Goal: Task Accomplishment & Management: Manage account settings

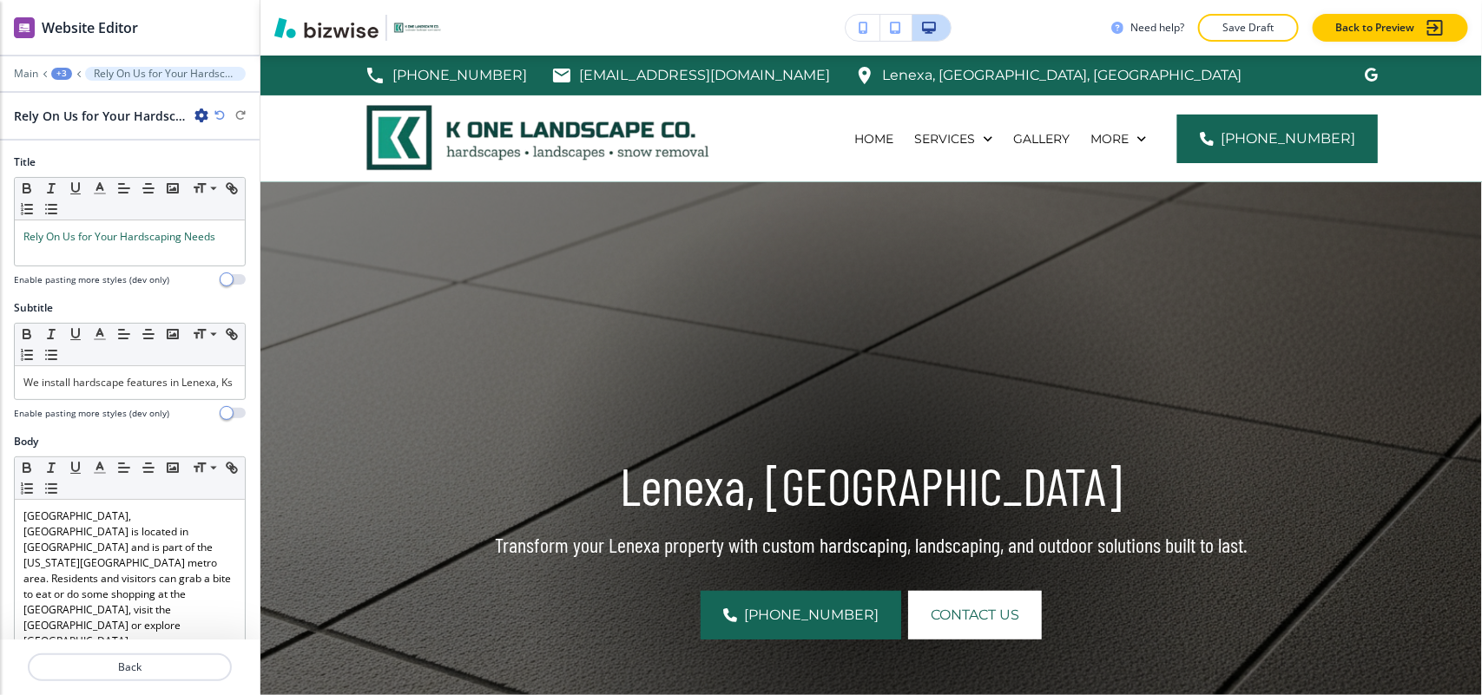
scroll to position [839, 0]
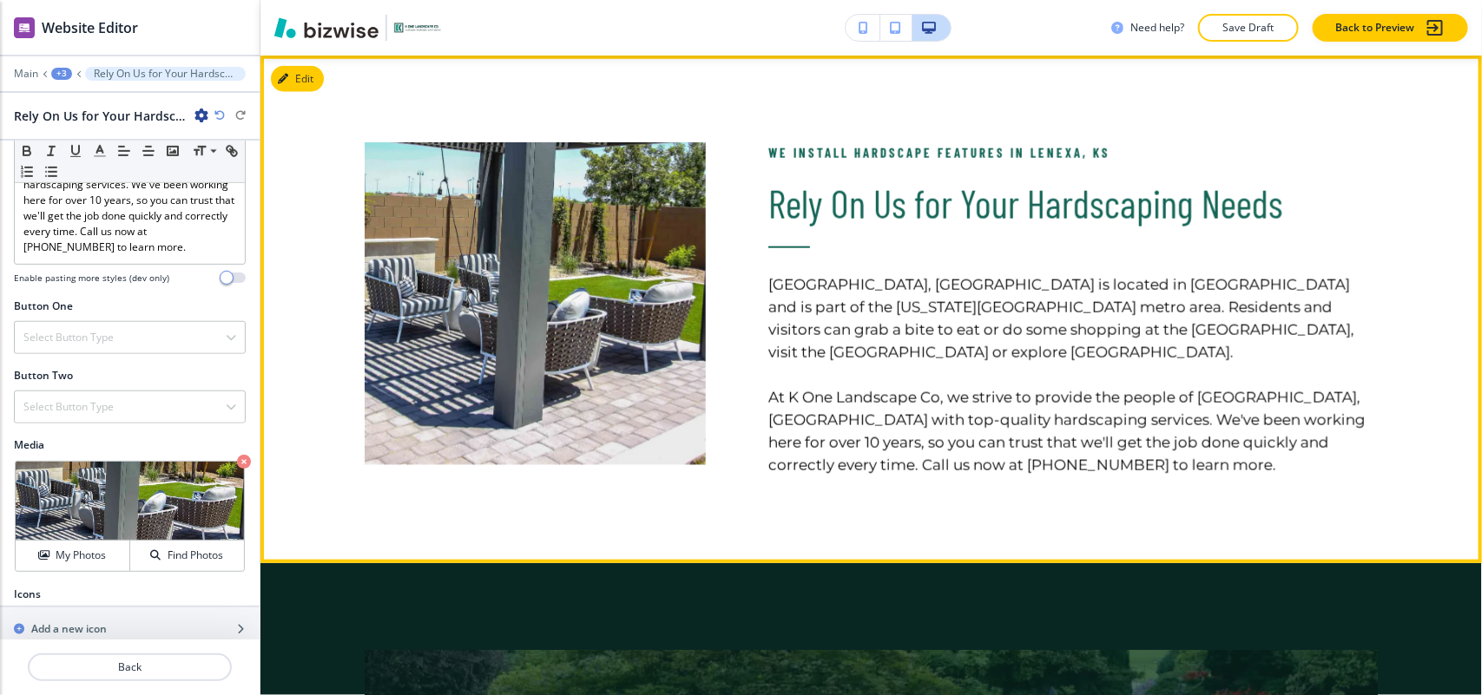
click at [1337, 132] on div "We install hardscape features in [GEOGRAPHIC_DATA], Ks Rely On Us for Your Hard…" at bounding box center [1042, 266] width 672 height 421
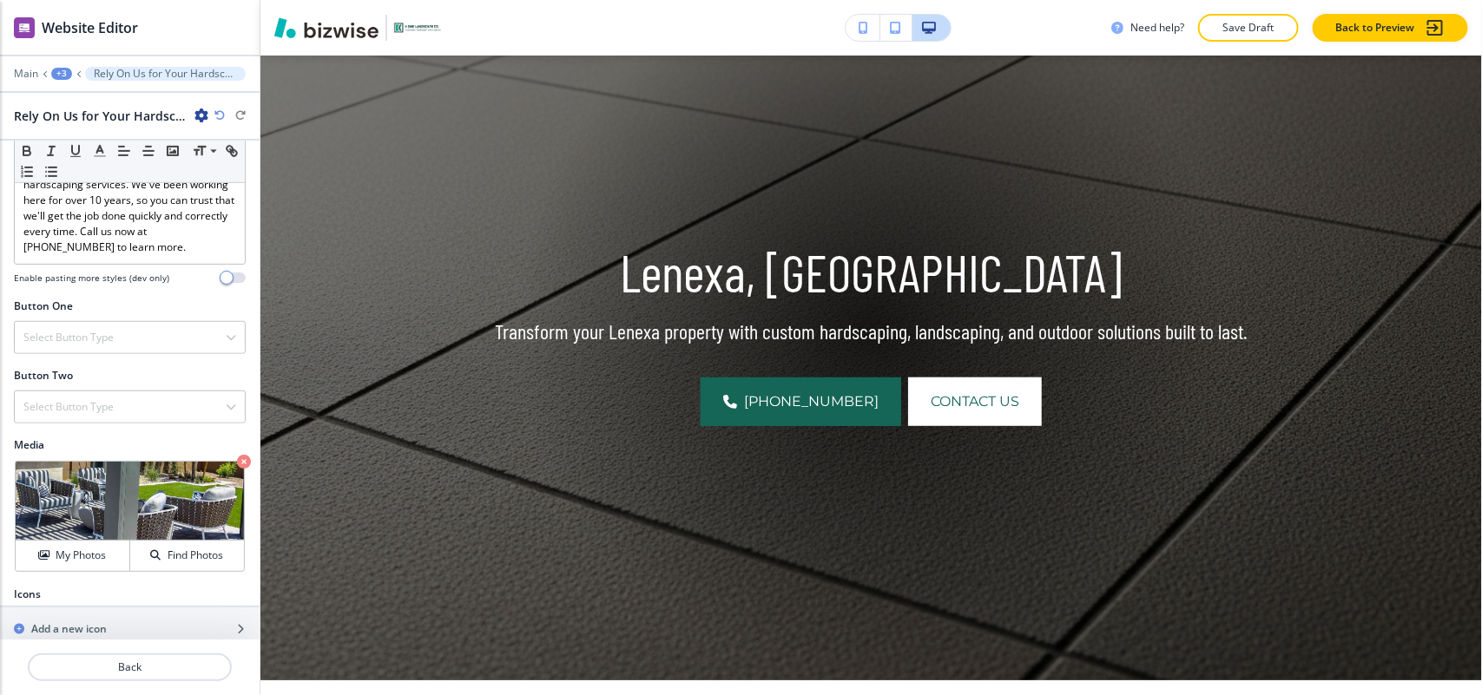
scroll to position [0, 0]
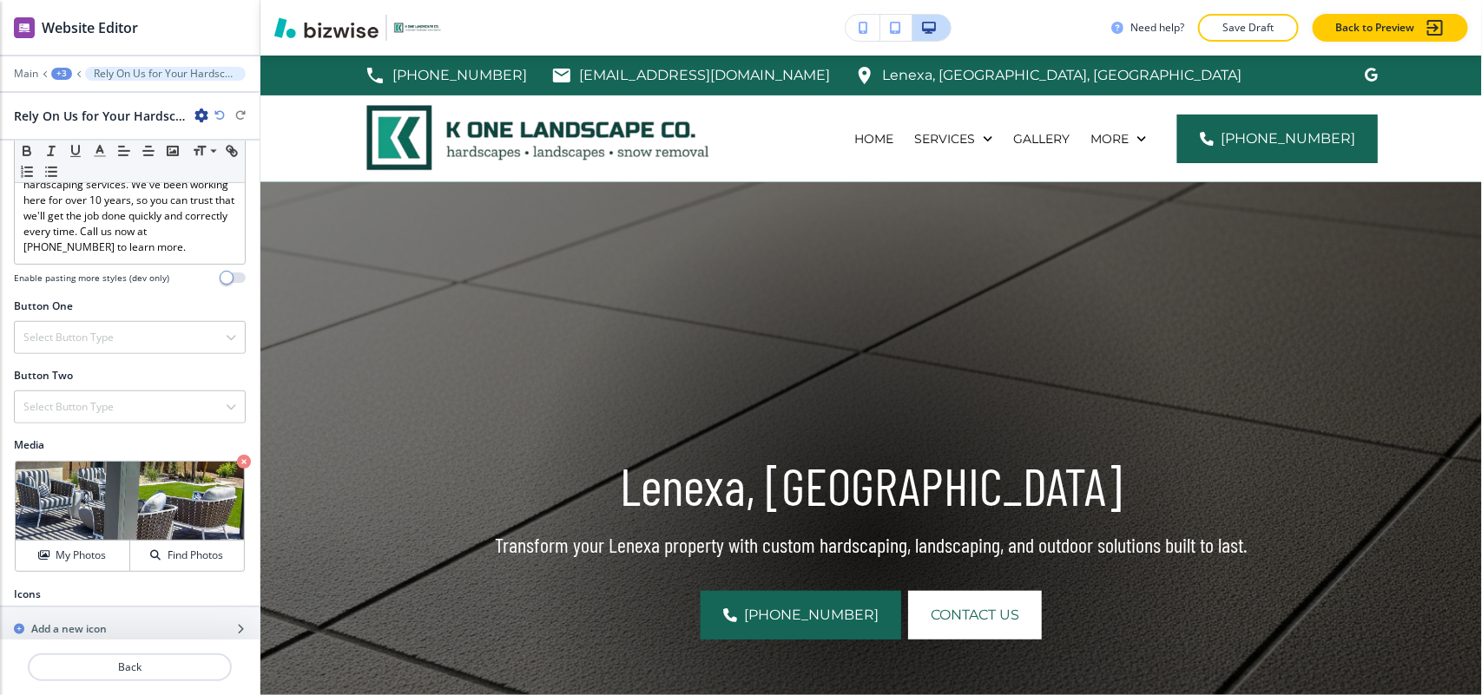
click at [67, 71] on div "+3" at bounding box center [61, 74] width 21 height 12
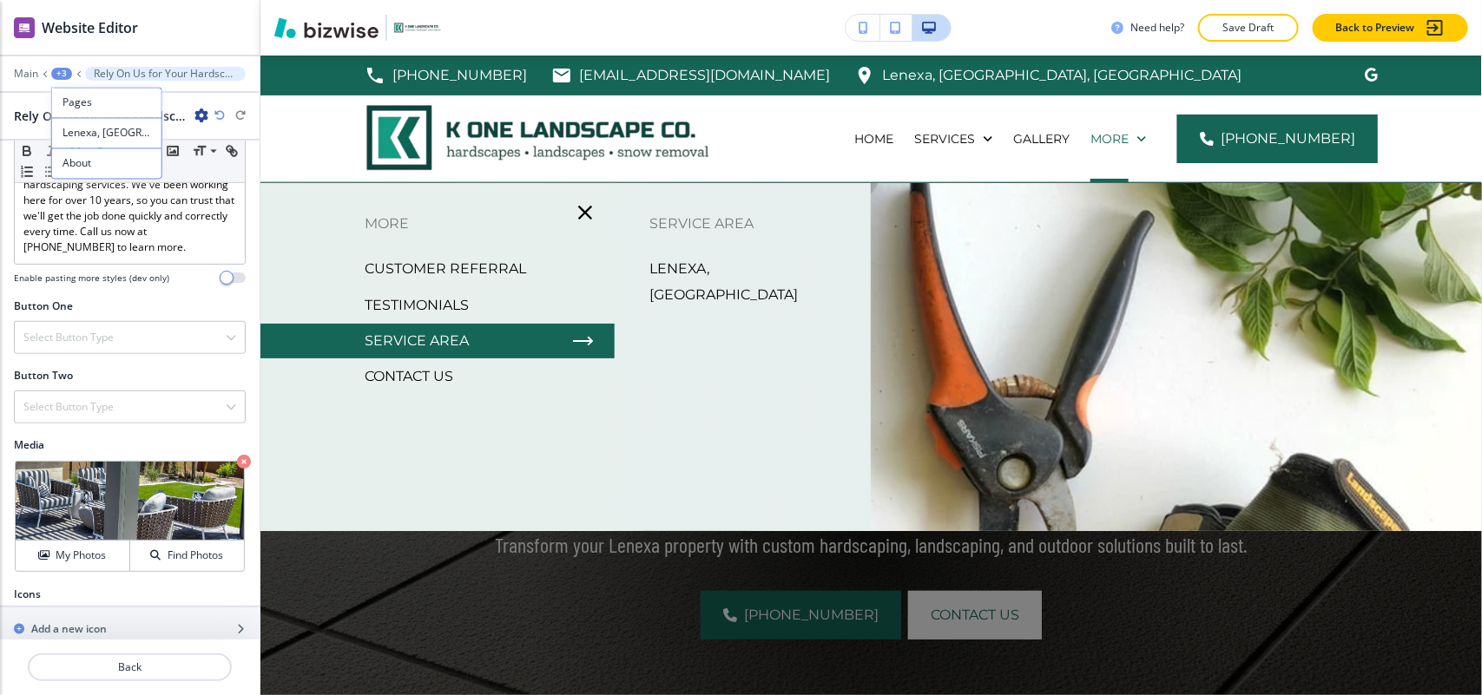
click at [445, 335] on p "Service Area" at bounding box center [417, 341] width 104 height 26
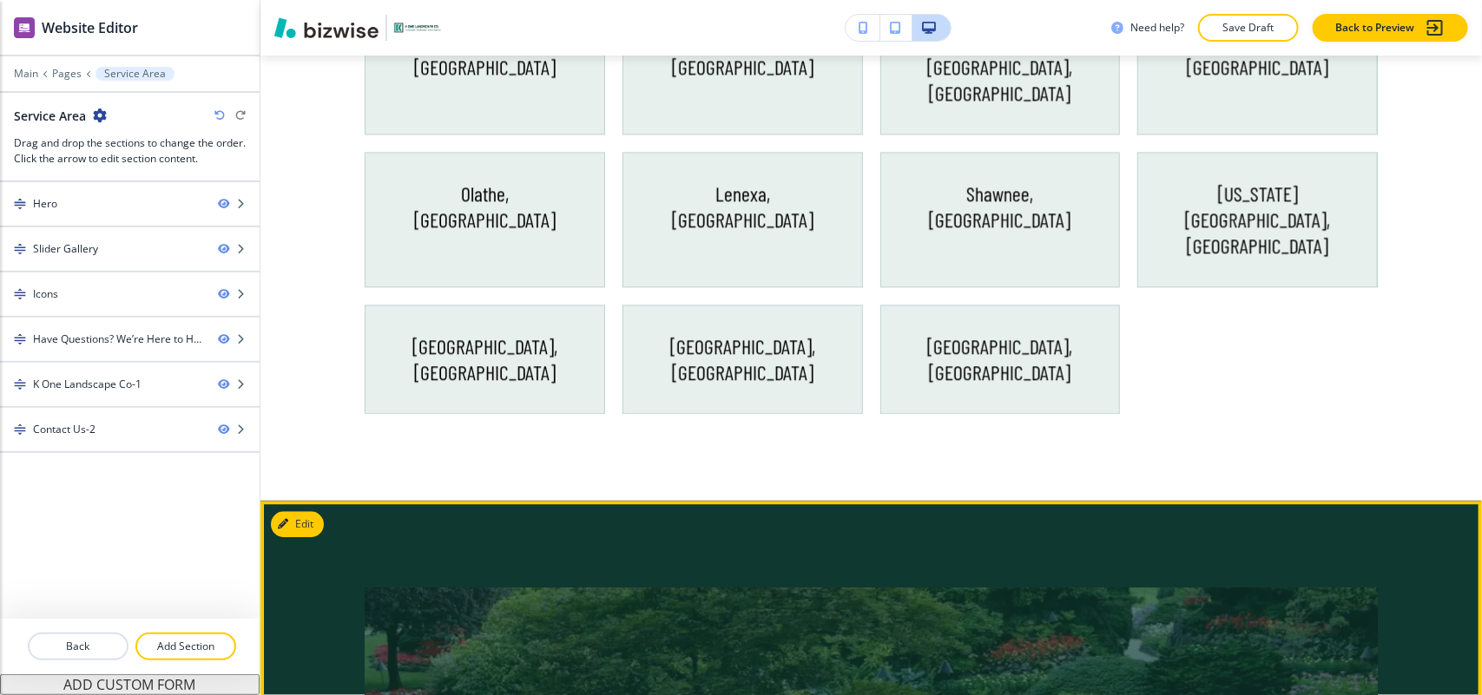
scroll to position [1302, 0]
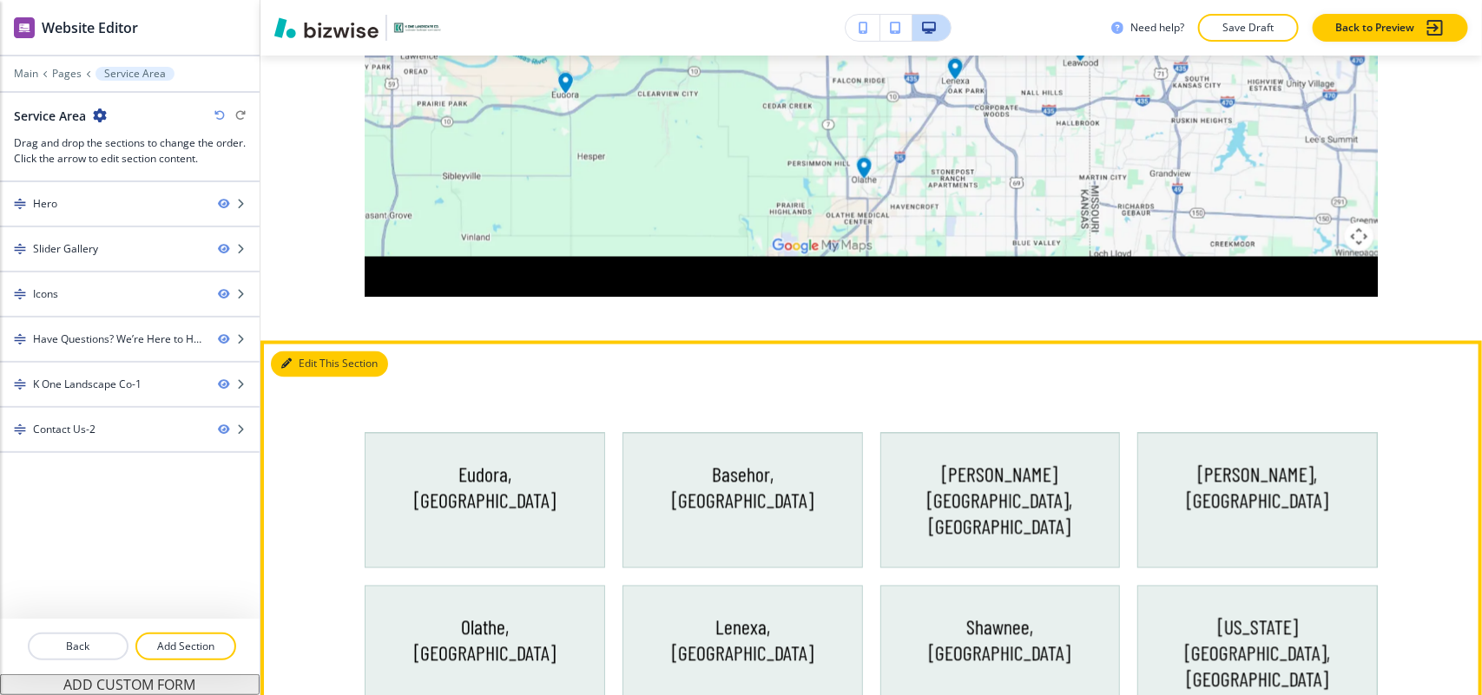
click at [306, 366] on button "Edit This Section" at bounding box center [329, 365] width 117 height 26
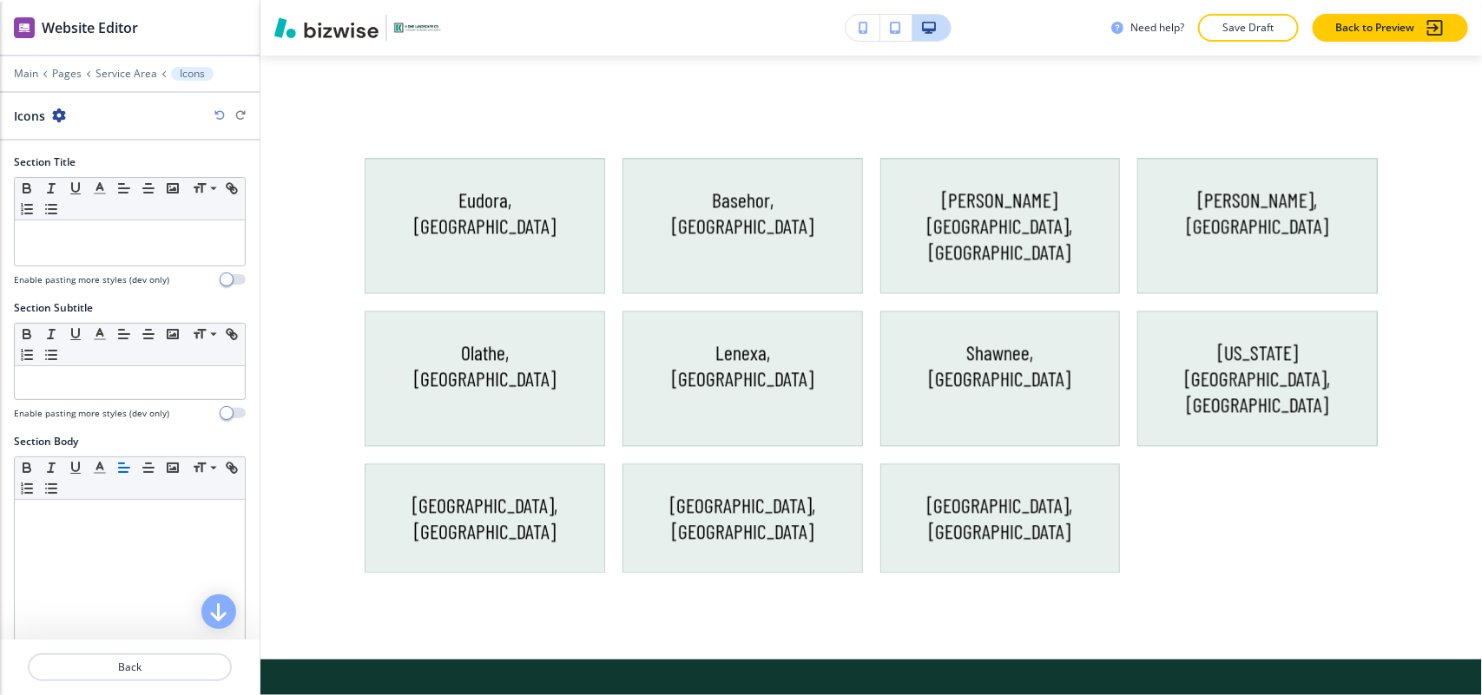
scroll to position [1587, 0]
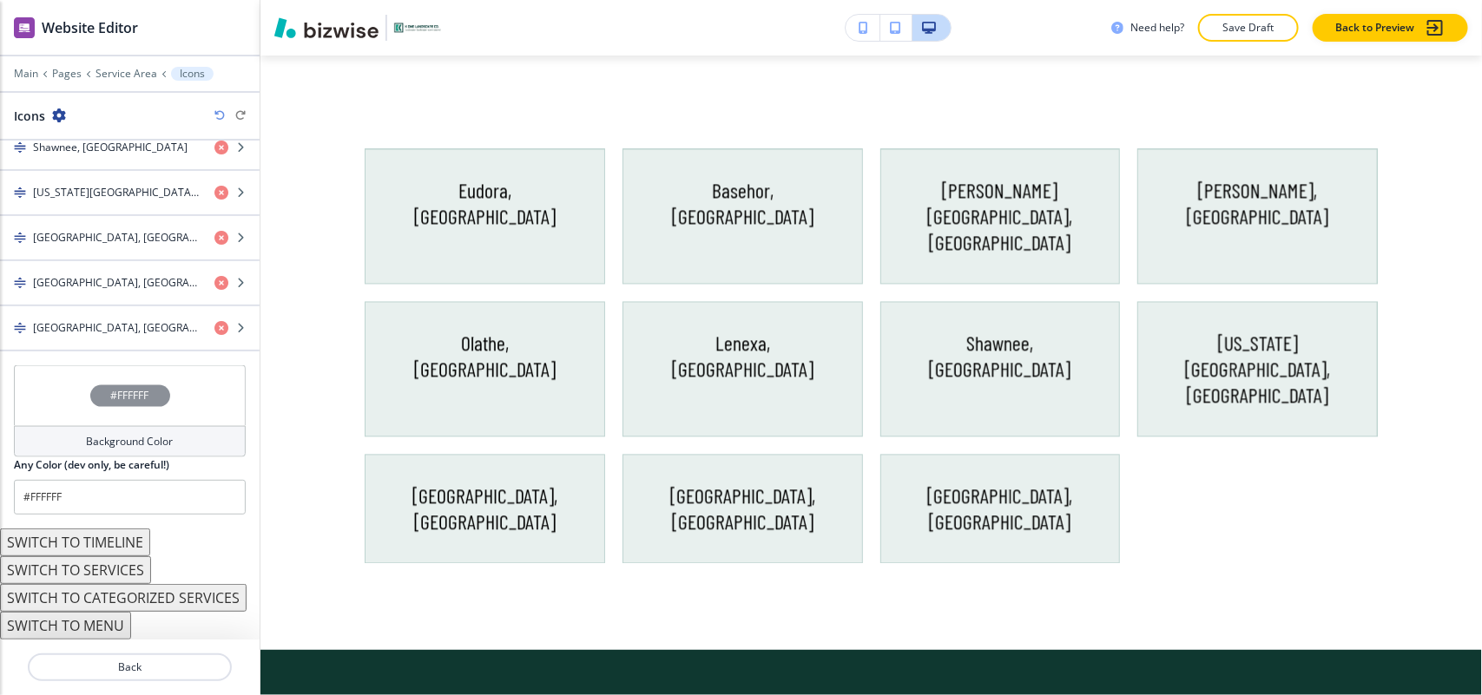
click at [52, 391] on div "#FFFFFF" at bounding box center [130, 396] width 232 height 61
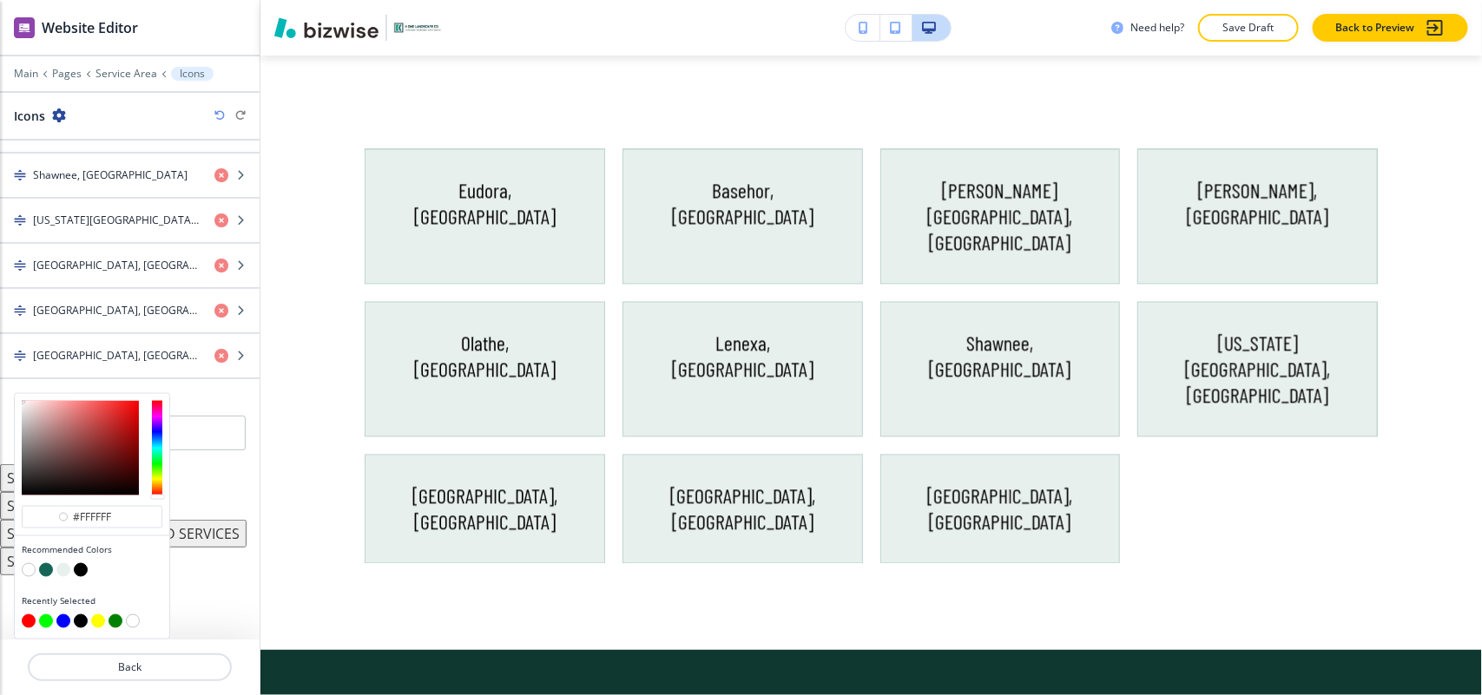
click at [63, 569] on button "button" at bounding box center [63, 571] width 14 height 14
type input "#e8f0ee"
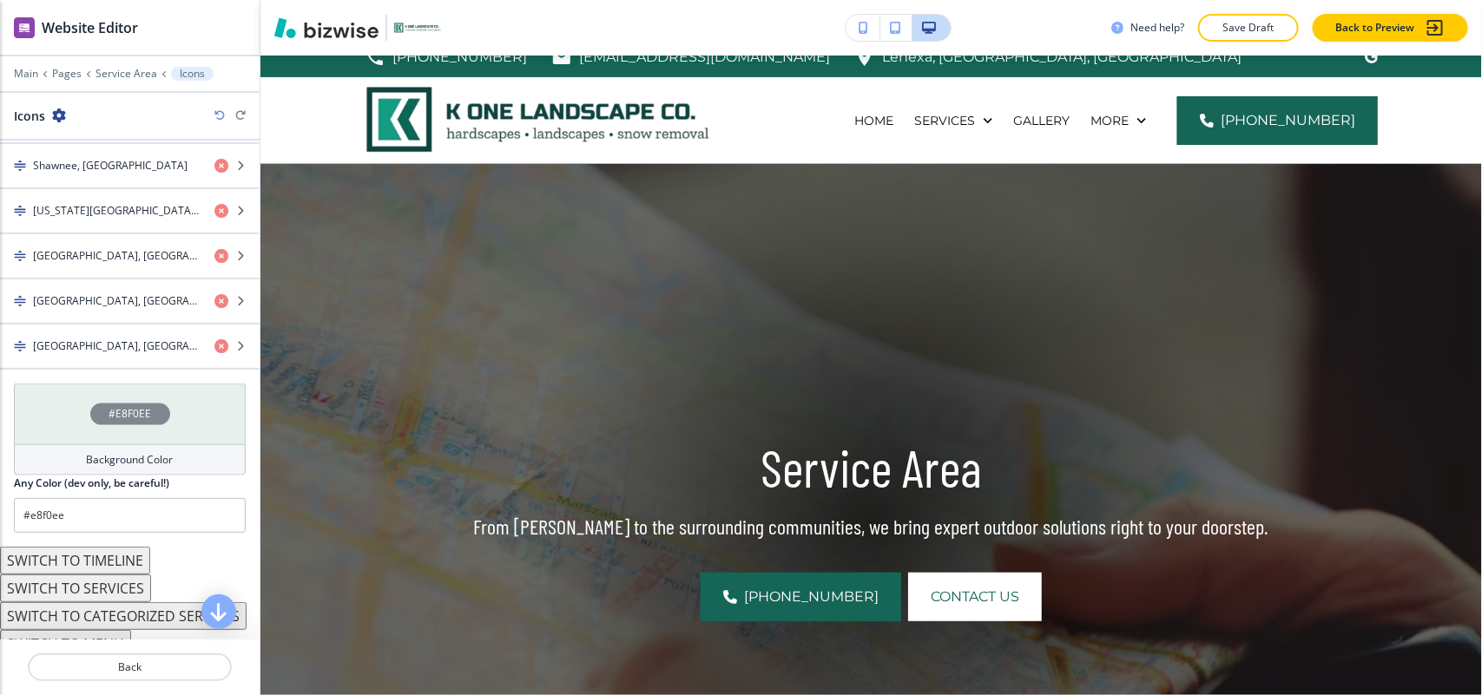
scroll to position [0, 0]
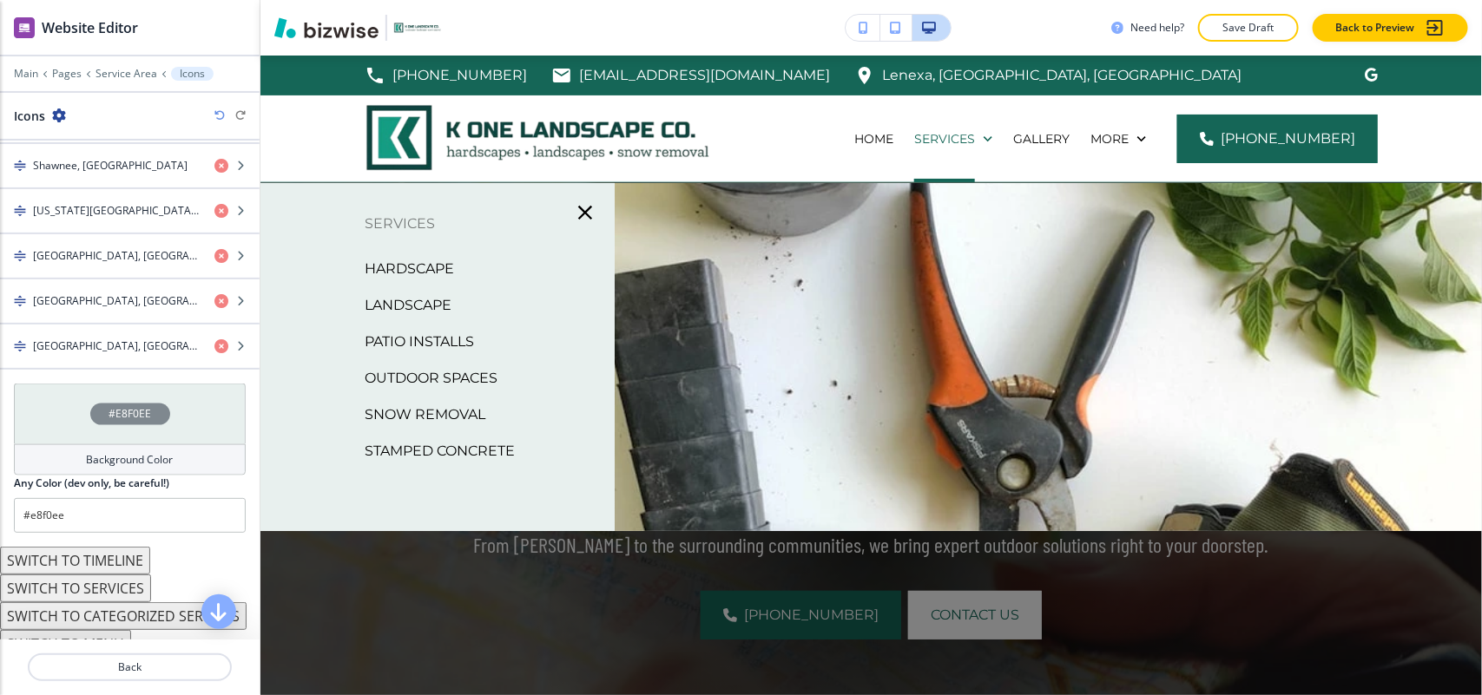
click at [402, 258] on p "Hardscape" at bounding box center [409, 269] width 89 height 26
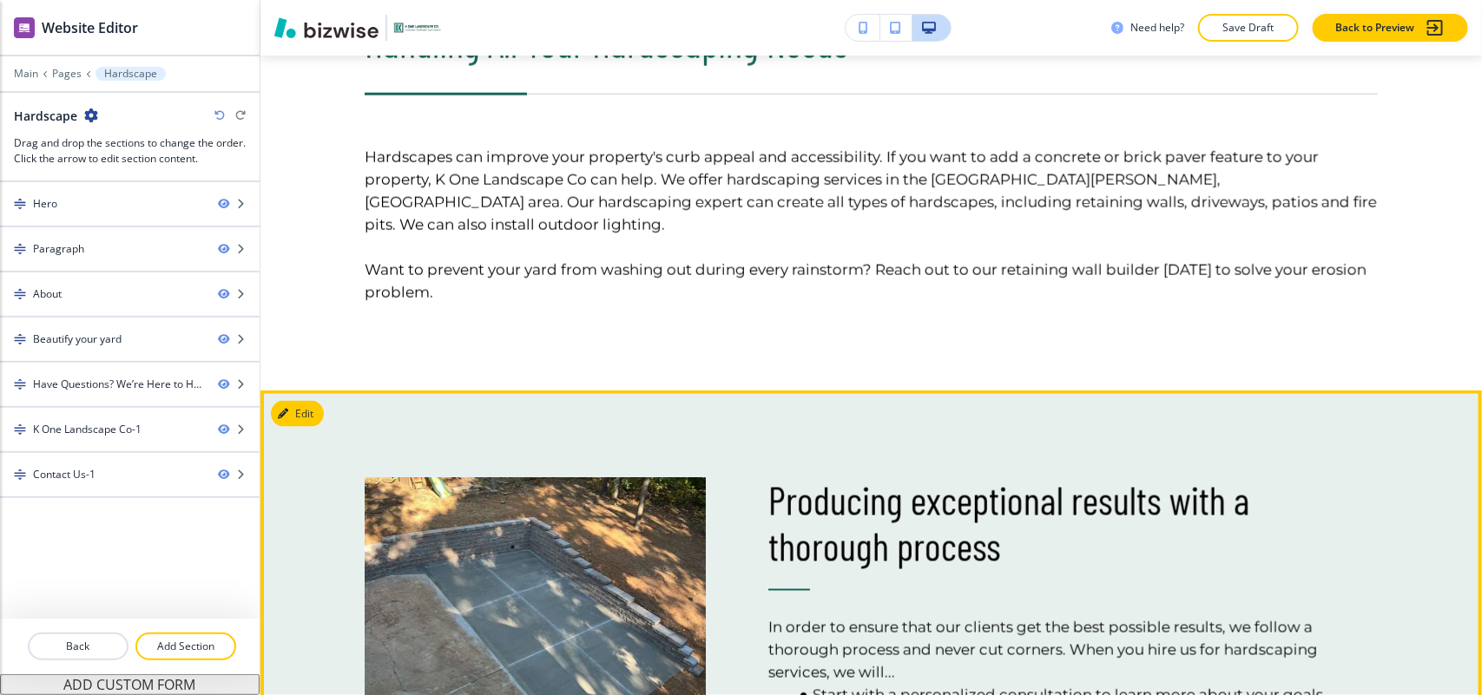
scroll to position [760, 0]
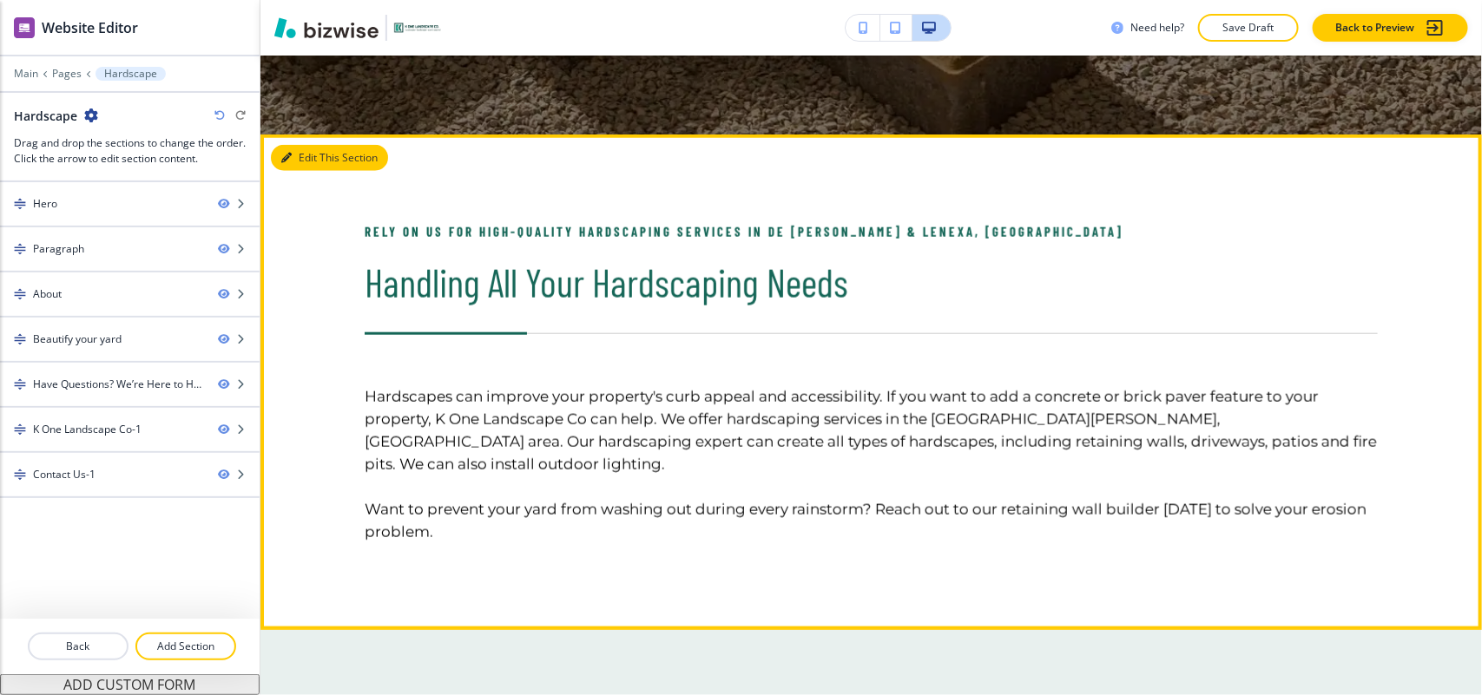
click at [315, 156] on button "Edit This Section" at bounding box center [329, 158] width 117 height 26
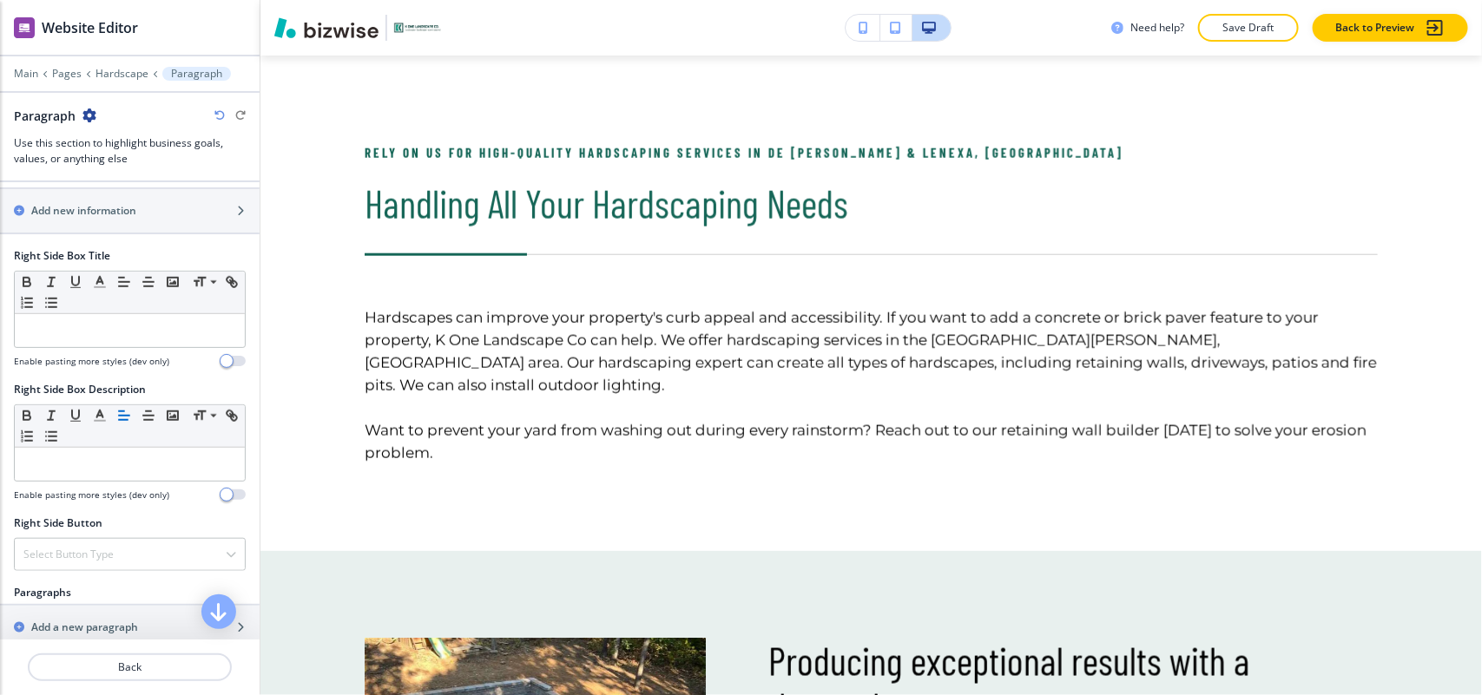
scroll to position [543, 0]
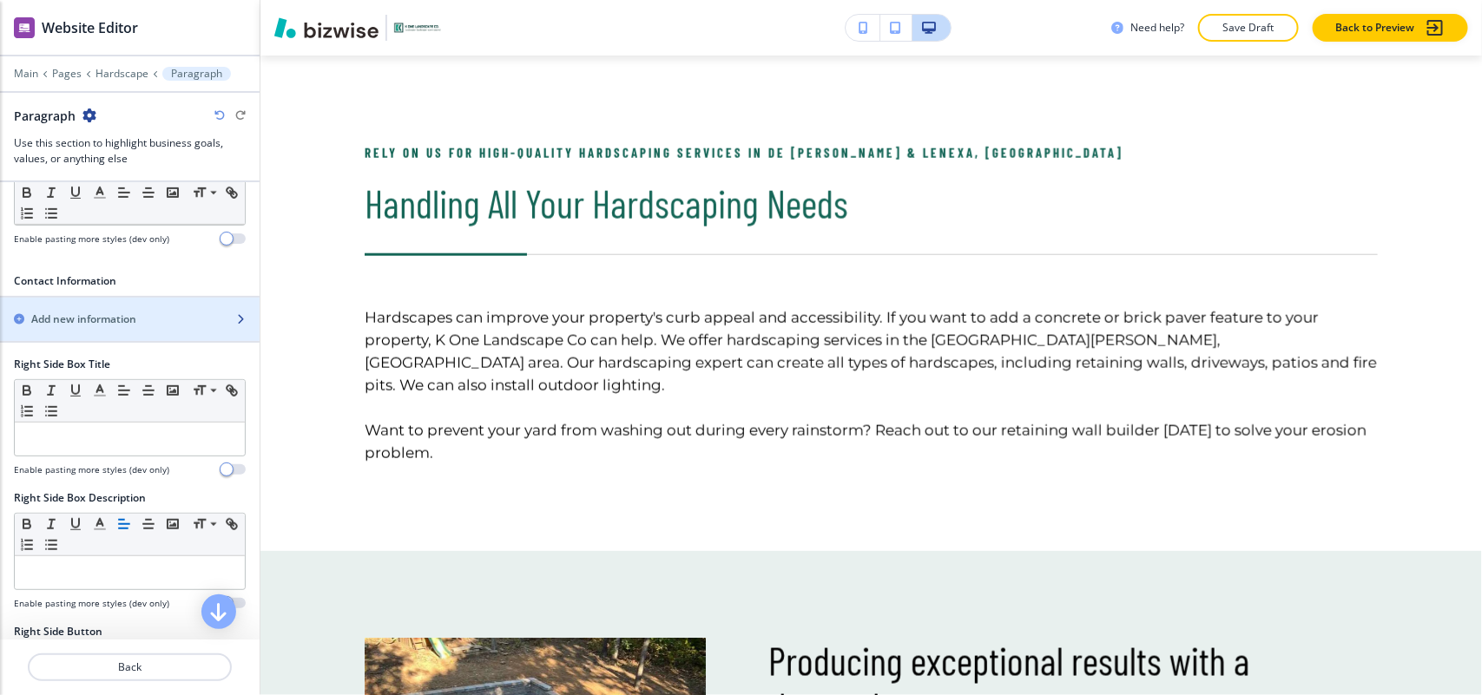
click at [102, 321] on h2 "Add new information" at bounding box center [83, 320] width 105 height 16
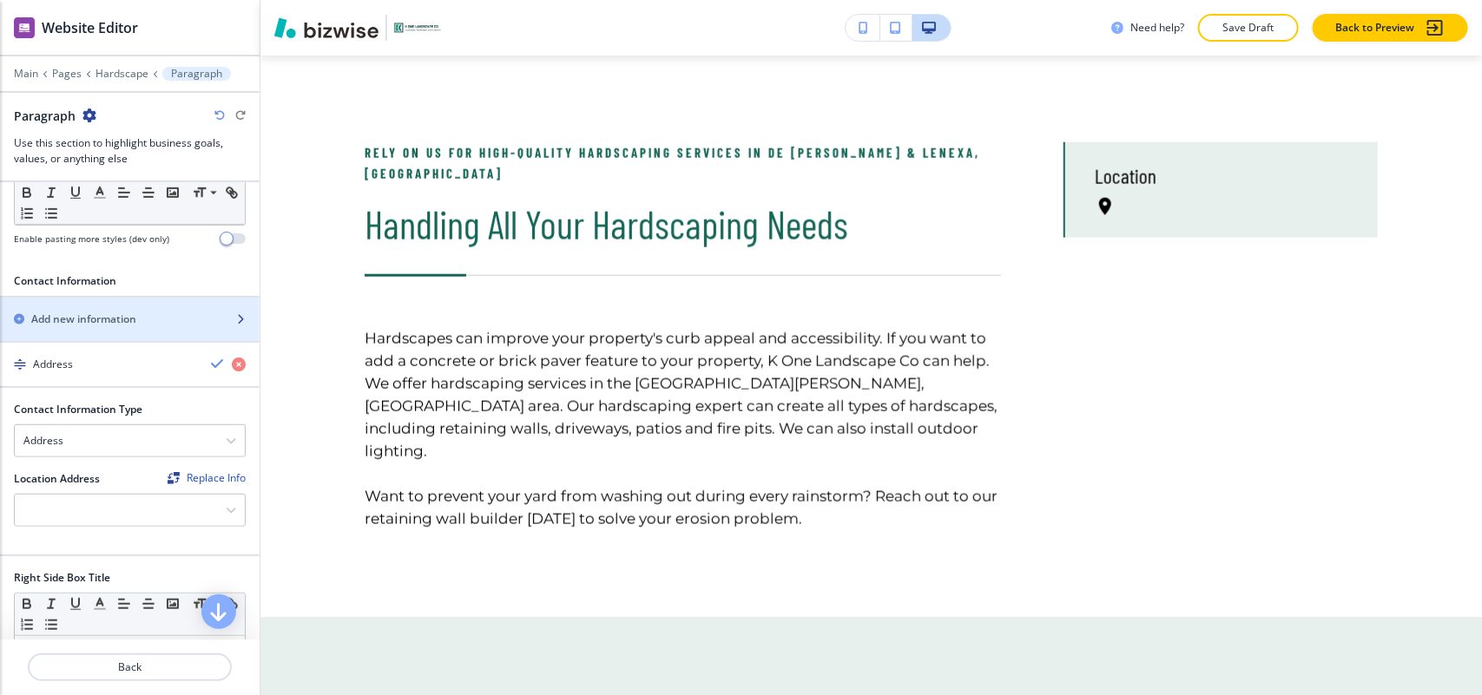
click at [102, 321] on h2 "Add new information" at bounding box center [83, 320] width 105 height 16
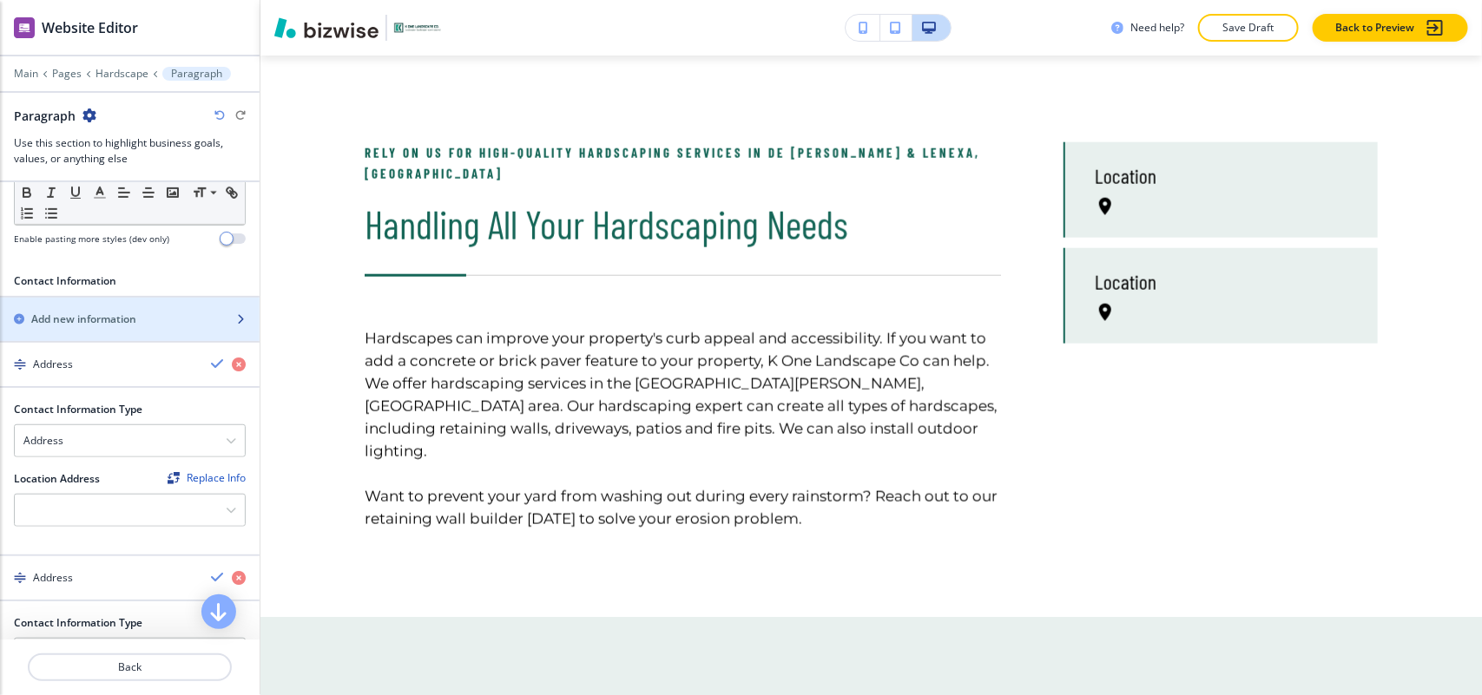
click at [102, 321] on h2 "Add new information" at bounding box center [83, 320] width 105 height 16
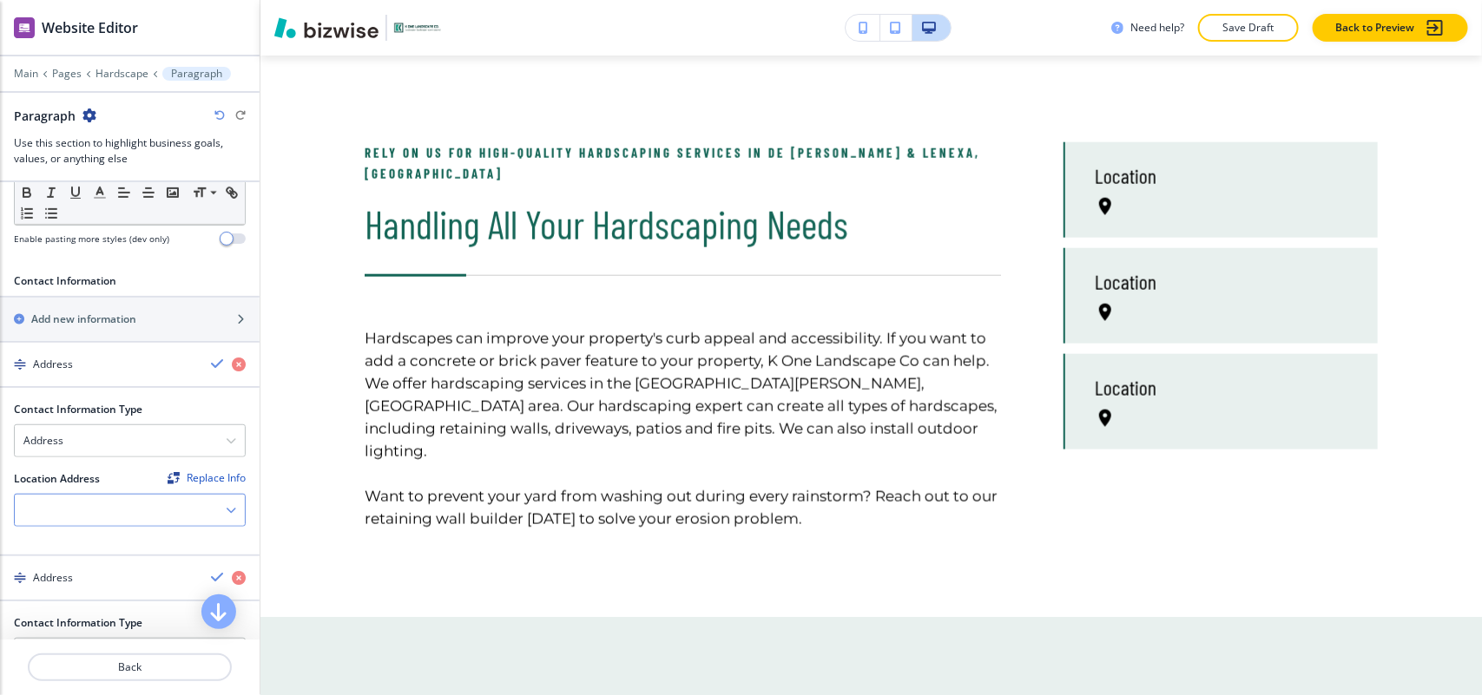
click at [80, 522] on div at bounding box center [130, 510] width 230 height 31
click at [79, 547] on h4 "Lenexa, [GEOGRAPHIC_DATA], [GEOGRAPHIC_DATA]" at bounding box center [129, 548] width 213 height 31
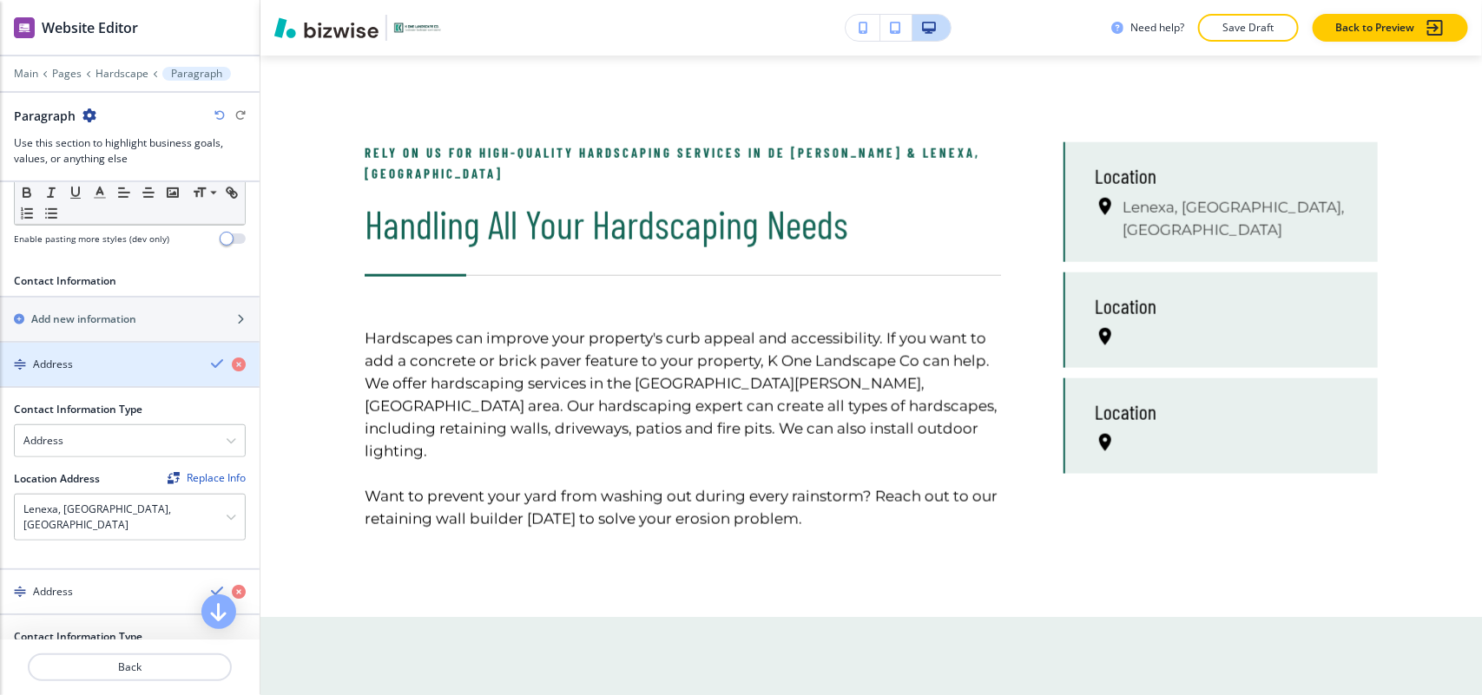
click at [101, 370] on div "Address" at bounding box center [98, 365] width 197 height 16
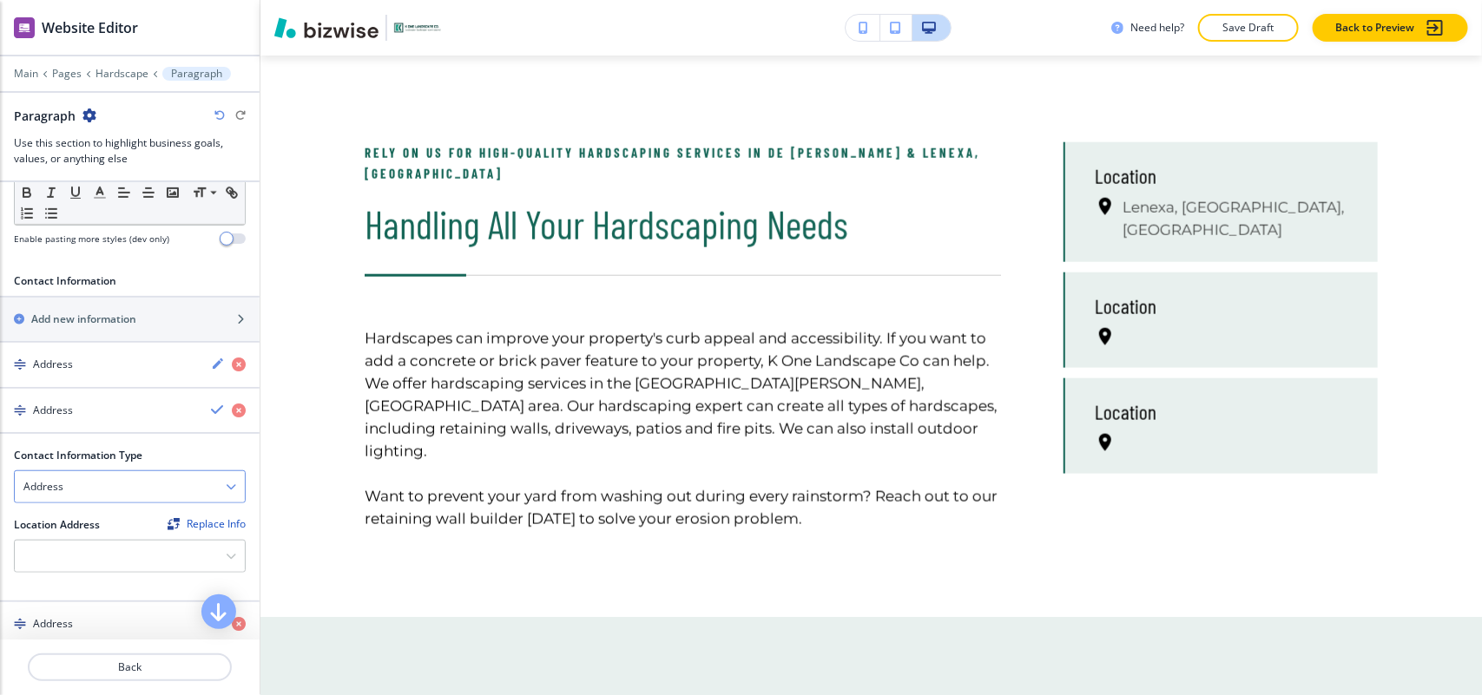
click at [84, 501] on div "Address" at bounding box center [130, 486] width 230 height 31
click at [79, 525] on h4 "Email Address" at bounding box center [129, 518] width 213 height 16
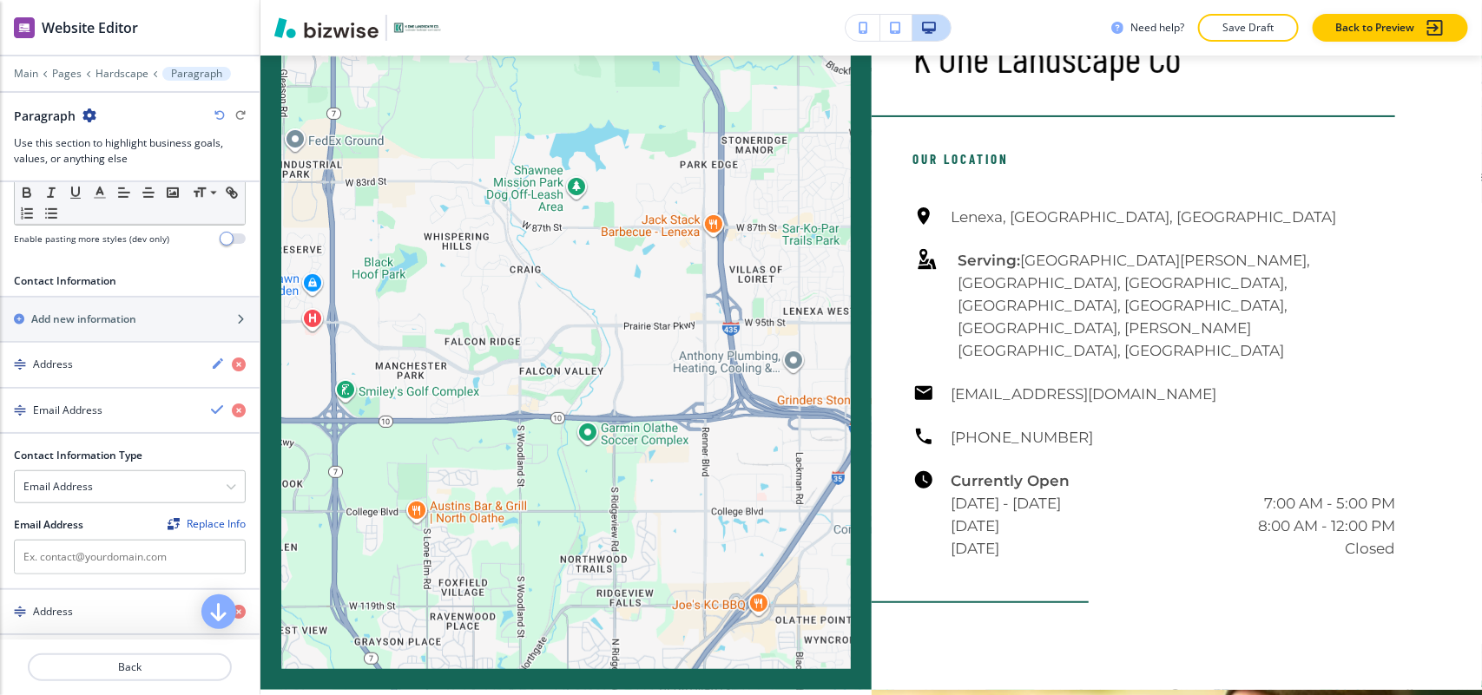
scroll to position [3266, 0]
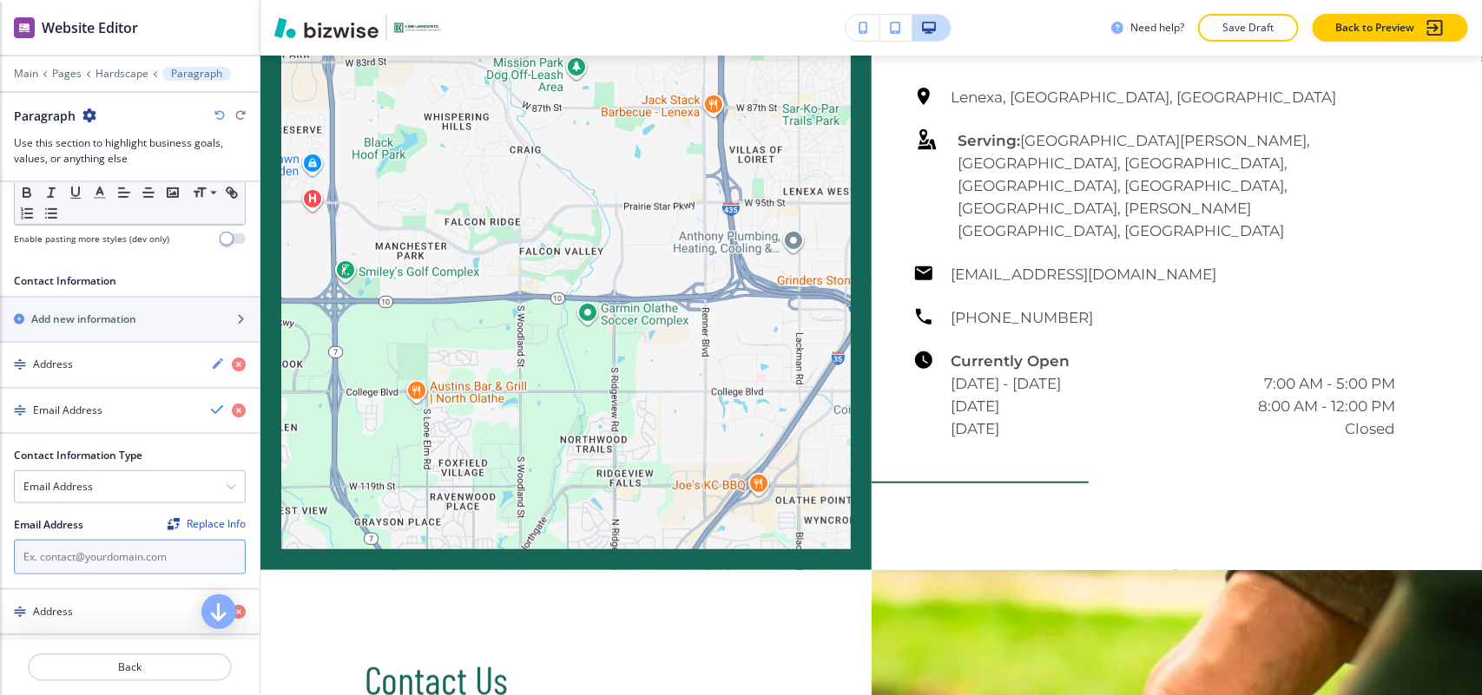
click at [115, 575] on input "text" at bounding box center [130, 557] width 232 height 35
paste input "[EMAIL_ADDRESS][DOMAIN_NAME]"
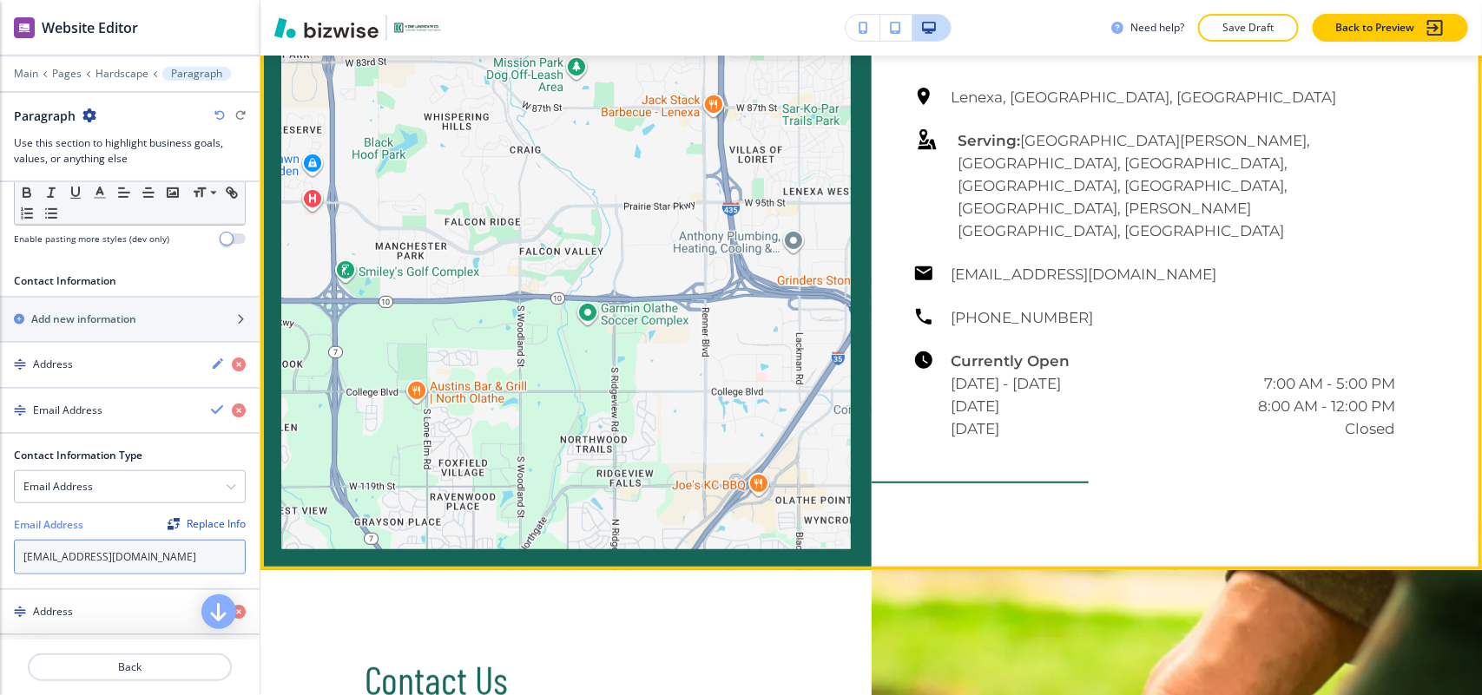
type input "[EMAIL_ADDRESS][DOMAIN_NAME]"
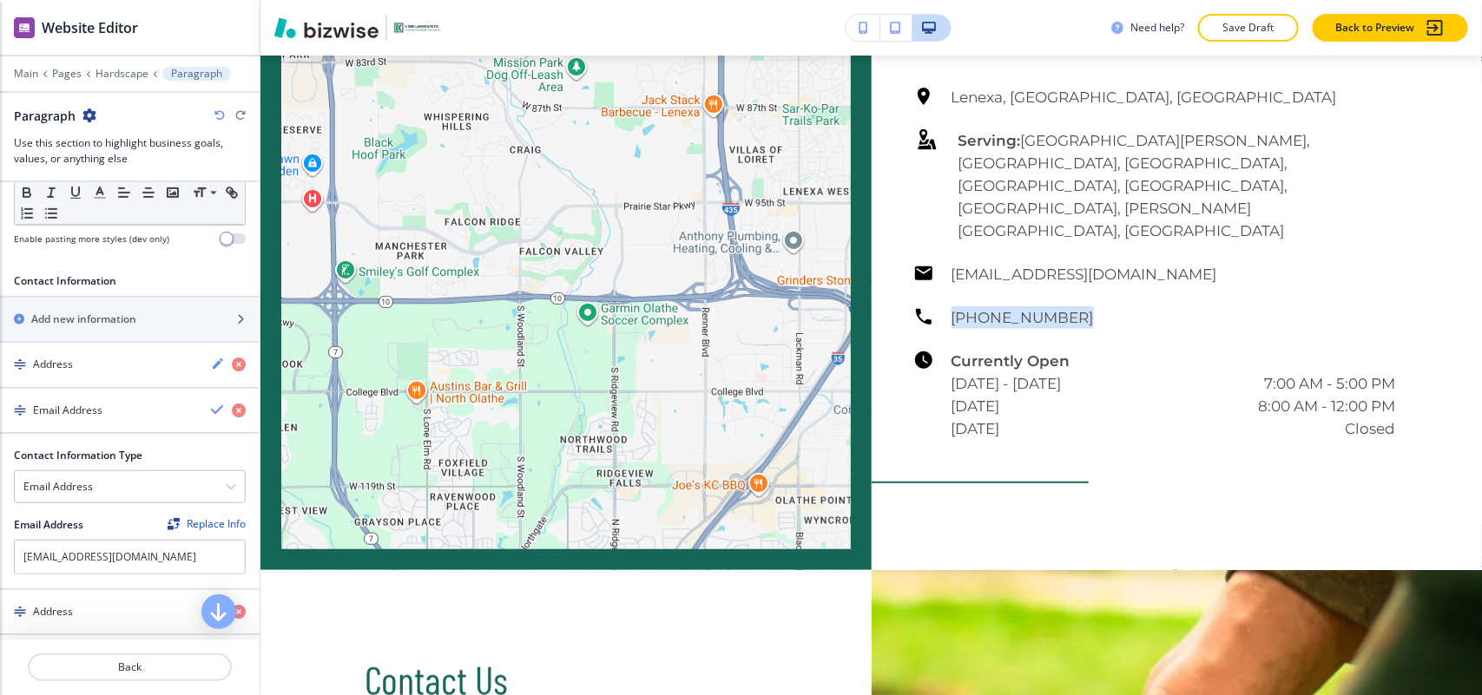
drag, startPoint x: 1065, startPoint y: 227, endPoint x: 929, endPoint y: 227, distance: 135.5
click at [929, 227] on div "[GEOGRAPHIC_DATA], [GEOGRAPHIC_DATA], [GEOGRAPHIC_DATA] Serving: [GEOGRAPHIC_DA…" at bounding box center [1154, 263] width 483 height 354
copy h6 "[PHONE_NUMBER]"
click at [96, 409] on h4 "Email Address" at bounding box center [67, 411] width 69 height 16
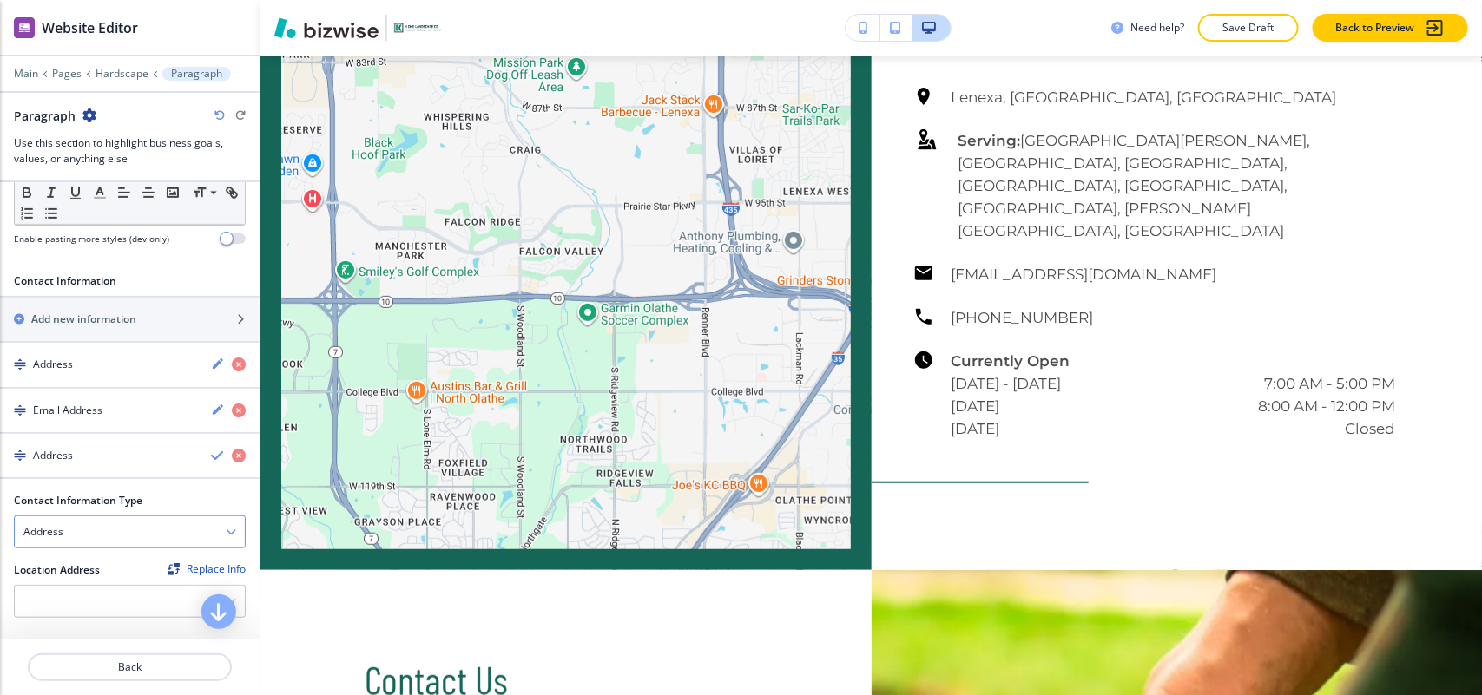
click at [69, 548] on div "Address" at bounding box center [130, 532] width 230 height 31
click at [69, 600] on h4 "Phone Number" at bounding box center [129, 592] width 213 height 16
click at [80, 597] on input "text" at bounding box center [130, 602] width 232 height 35
paste input "[PHONE_NUMBER]"
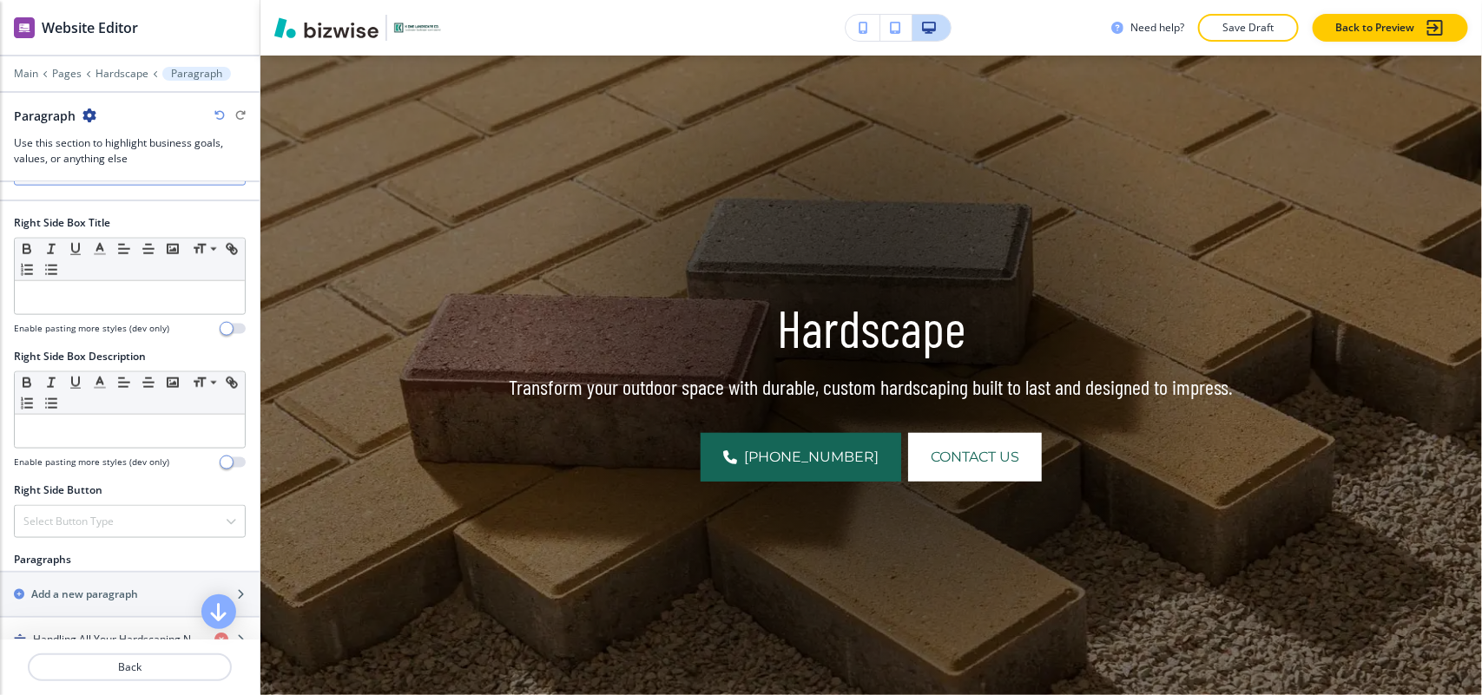
scroll to position [0, 0]
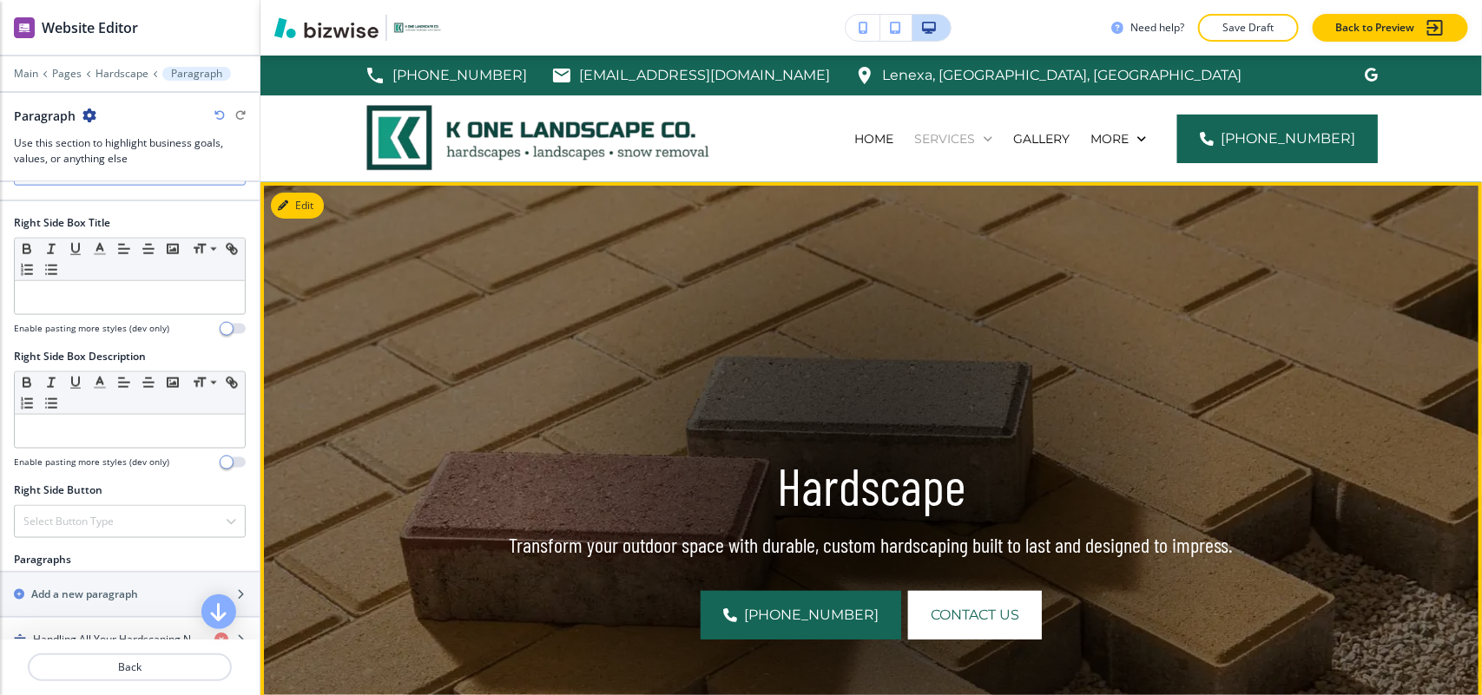
type input "[PHONE_NUMBER]"
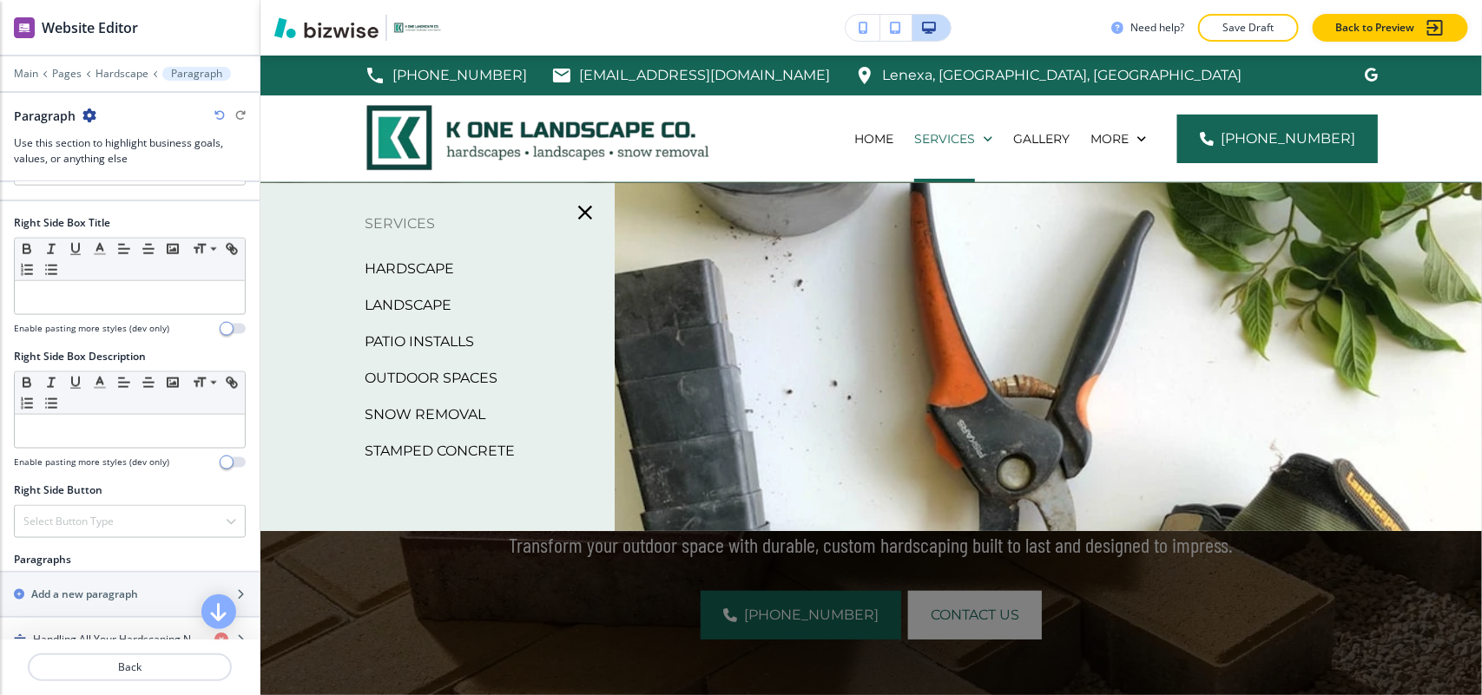
click at [422, 306] on p "Landscape" at bounding box center [408, 306] width 87 height 26
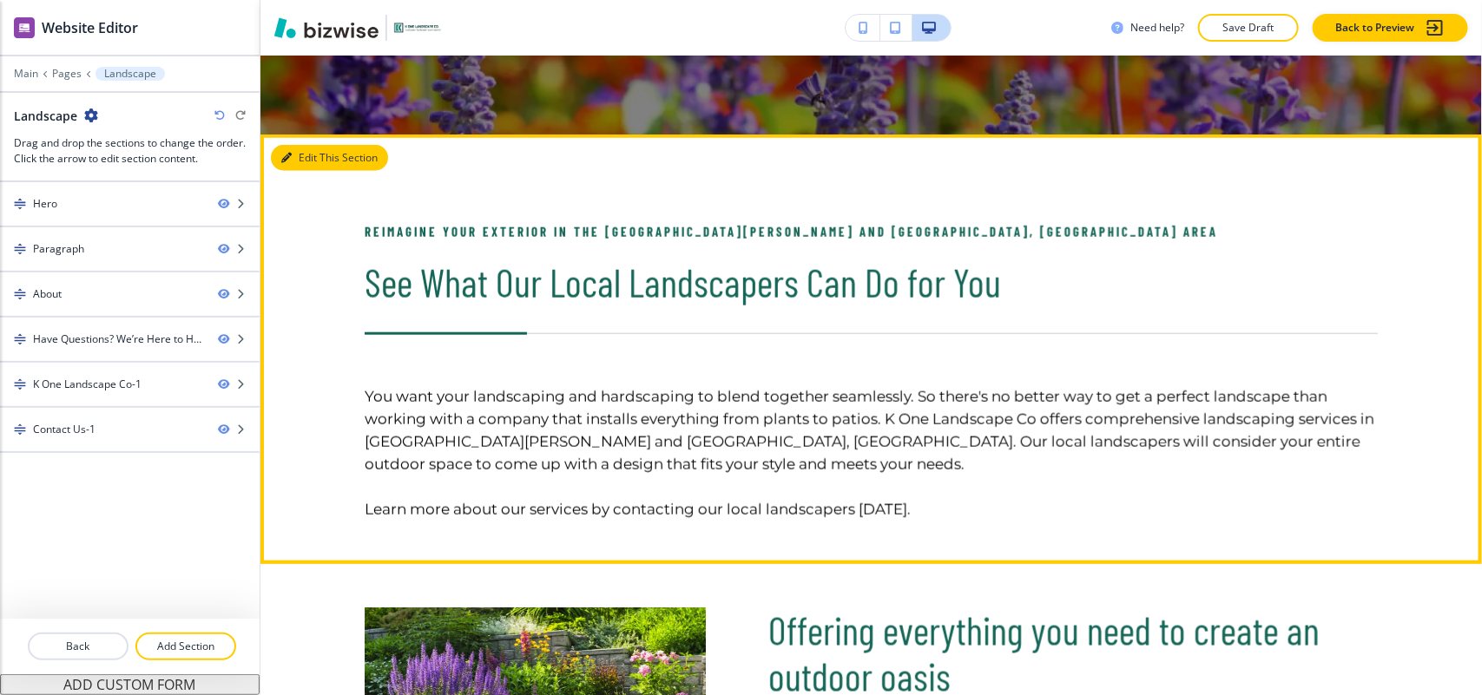
click at [313, 154] on button "Edit This Section" at bounding box center [329, 158] width 117 height 26
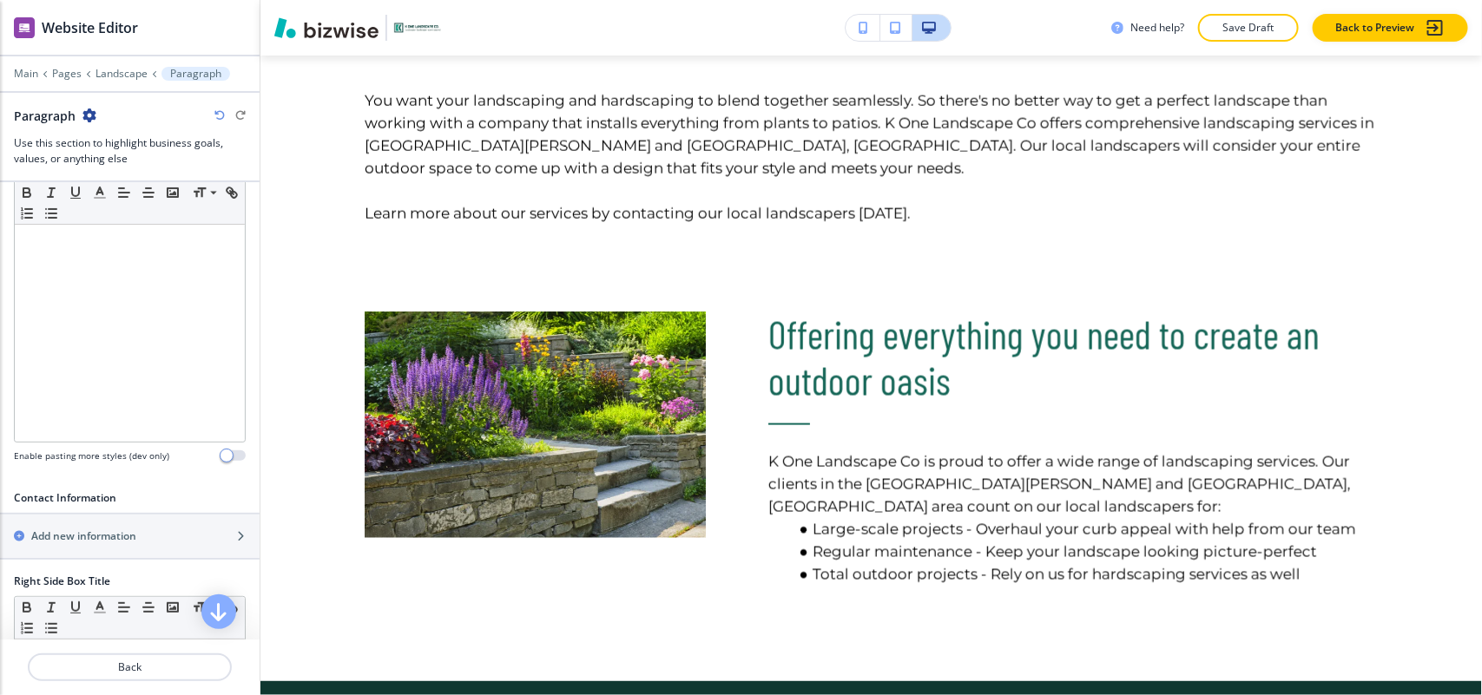
scroll to position [543, 0]
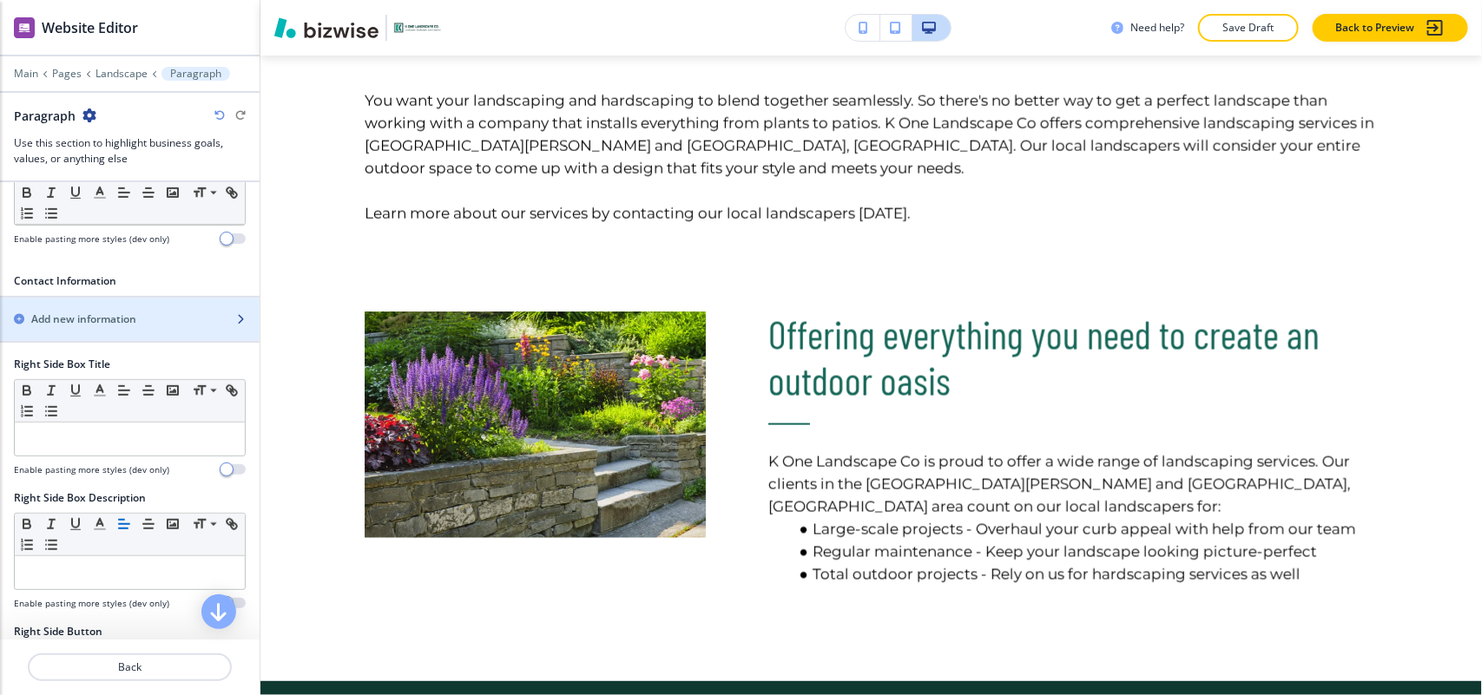
click at [120, 318] on h2 "Add new information" at bounding box center [83, 320] width 105 height 16
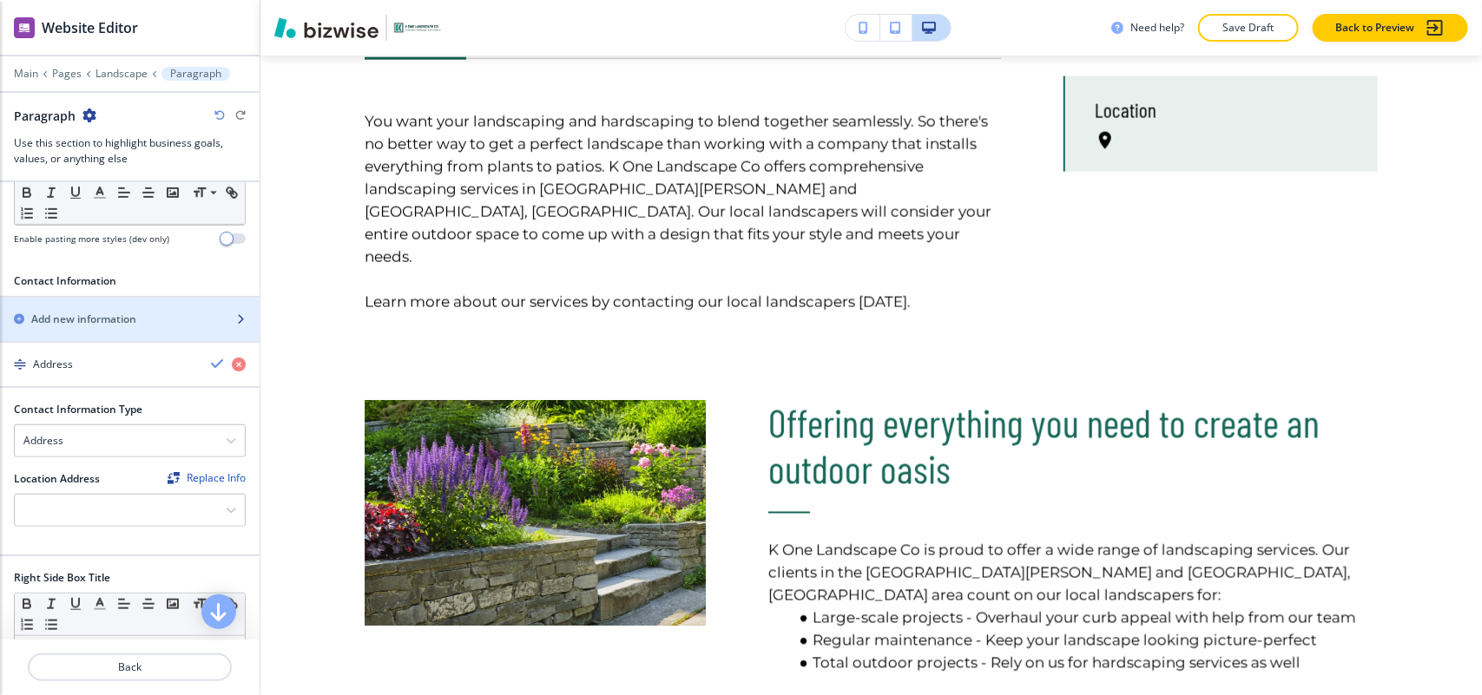
click at [120, 318] on h2 "Add new information" at bounding box center [83, 320] width 105 height 16
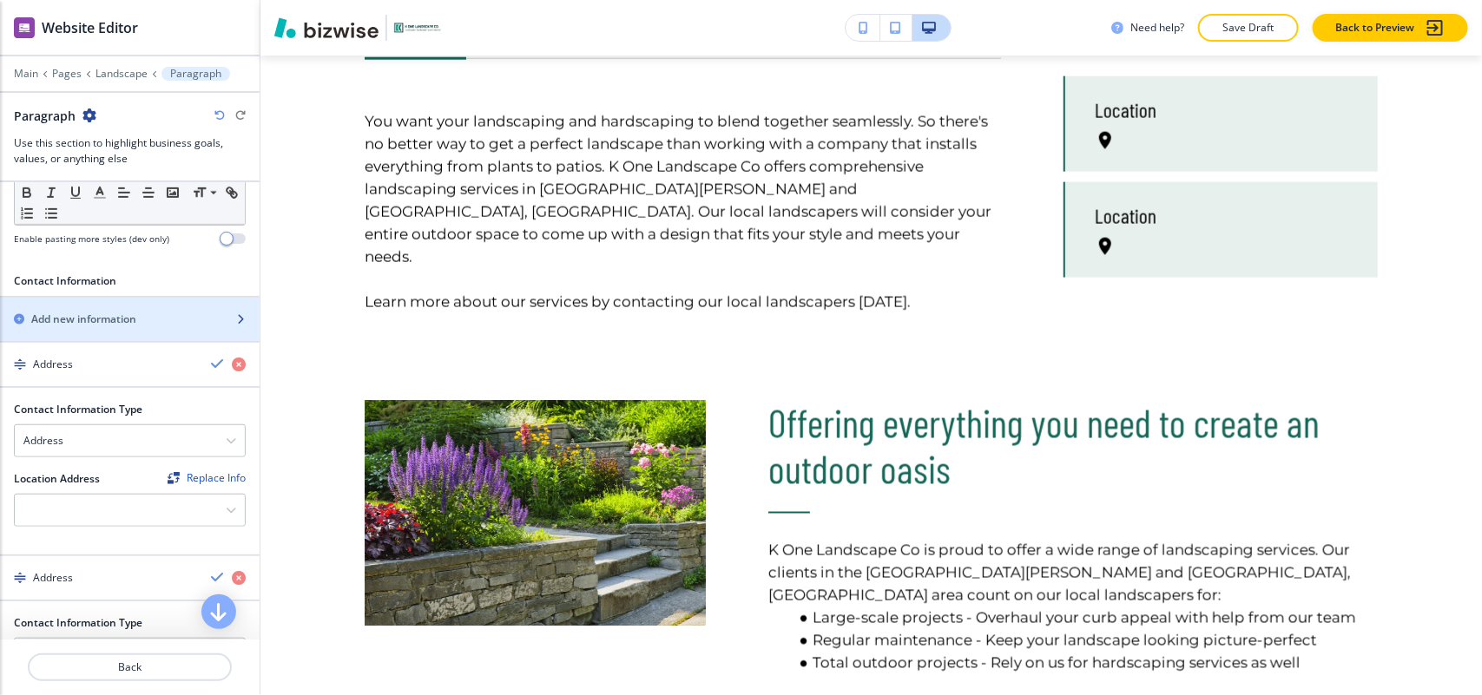
click at [120, 318] on h2 "Add new information" at bounding box center [83, 320] width 105 height 16
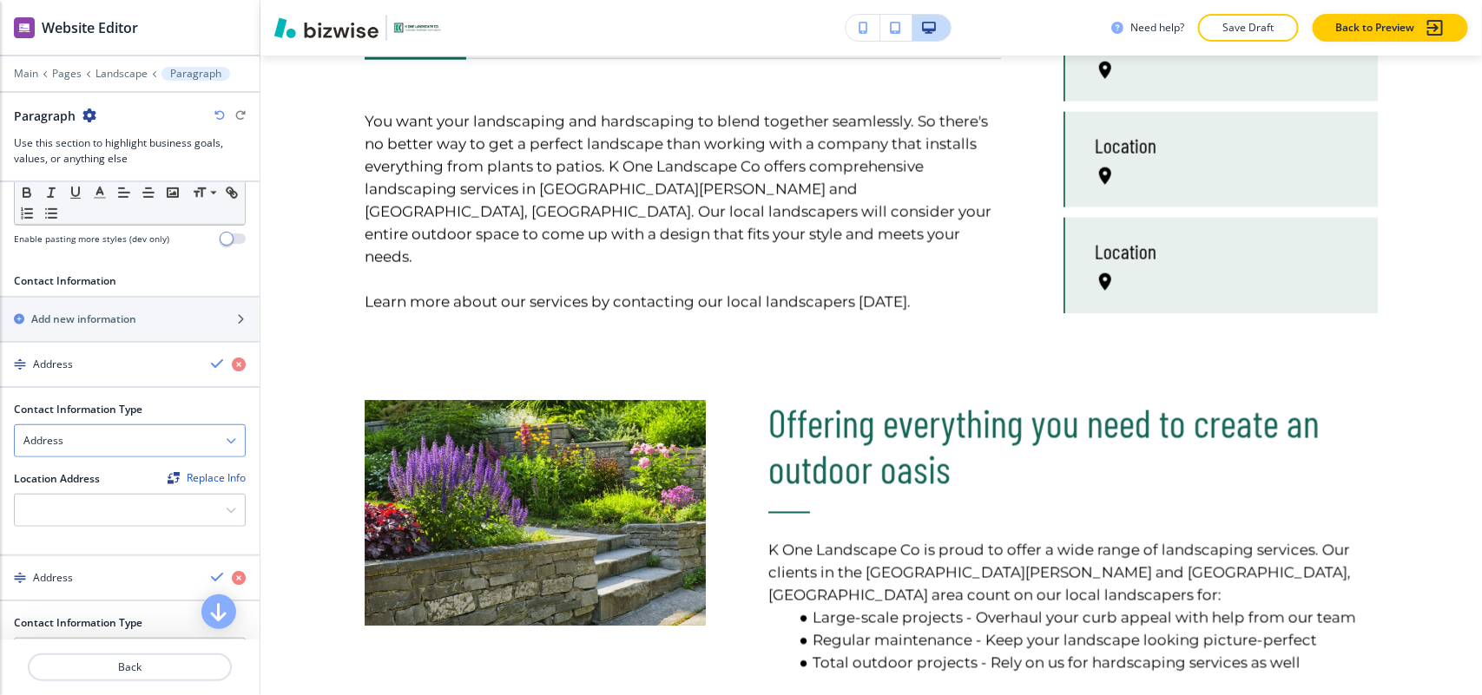
click at [93, 443] on div "Address" at bounding box center [130, 440] width 230 height 31
click at [69, 519] on div at bounding box center [130, 510] width 230 height 31
click at [66, 557] on div "Lenexa, [GEOGRAPHIC_DATA], [GEOGRAPHIC_DATA]" at bounding box center [130, 548] width 230 height 45
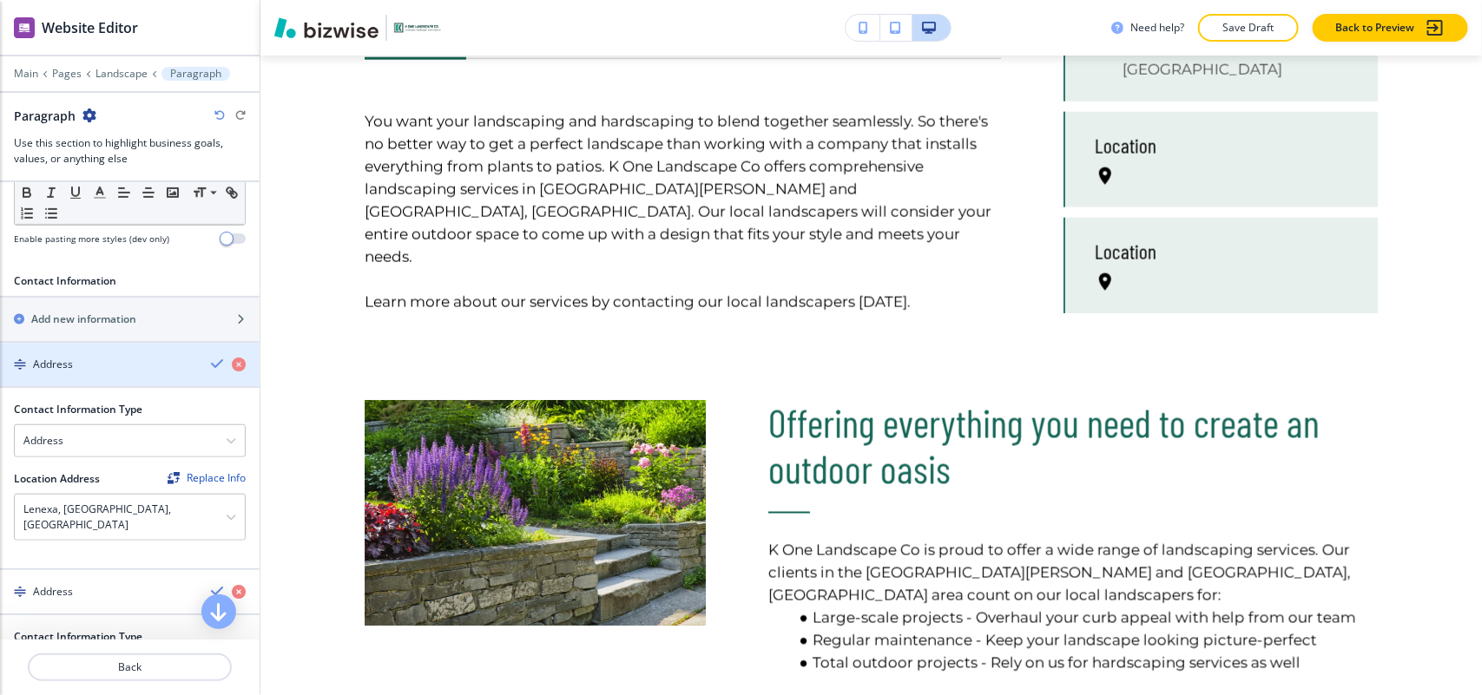
click at [89, 372] on div "Address" at bounding box center [98, 365] width 197 height 16
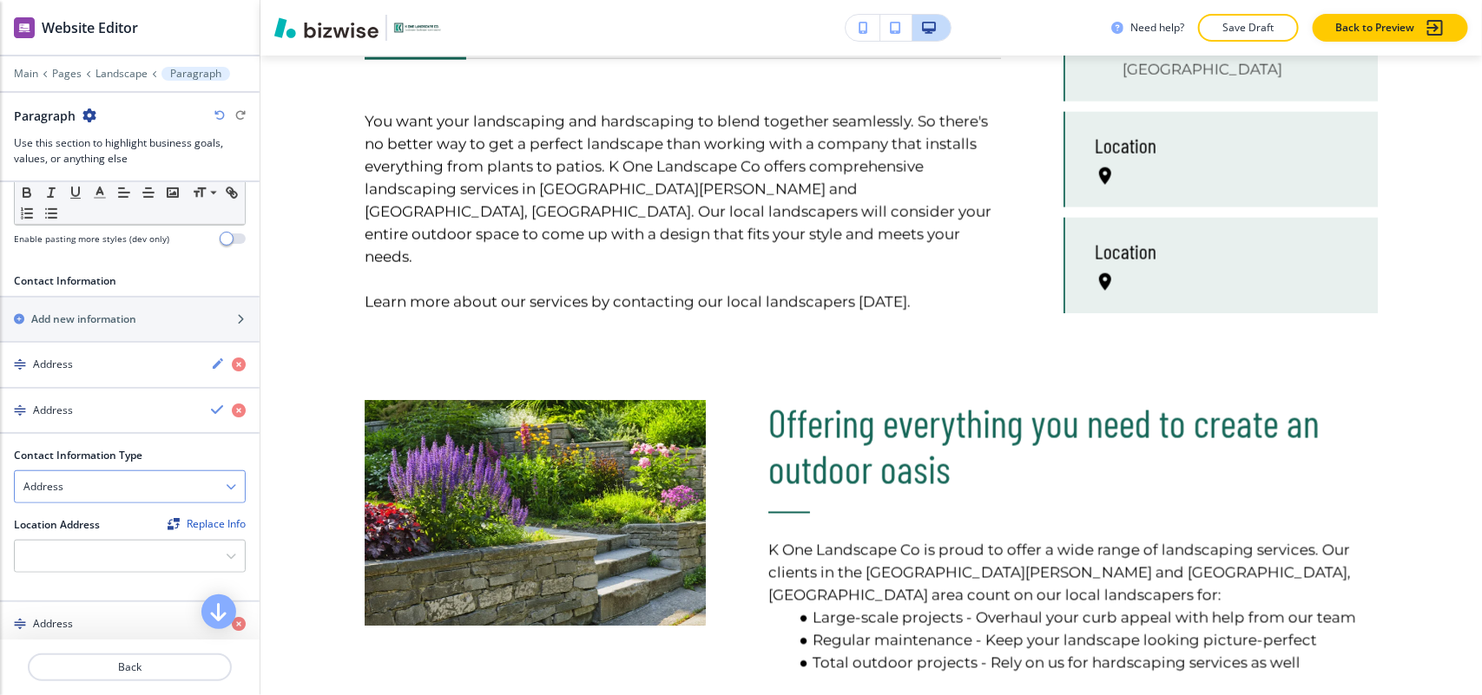
click at [76, 483] on div "Address" at bounding box center [130, 486] width 230 height 31
click at [71, 547] on h4 "Phone Number" at bounding box center [129, 547] width 213 height 16
click at [74, 552] on input "text" at bounding box center [130, 557] width 232 height 35
paste input "[PHONE_NUMBER]"
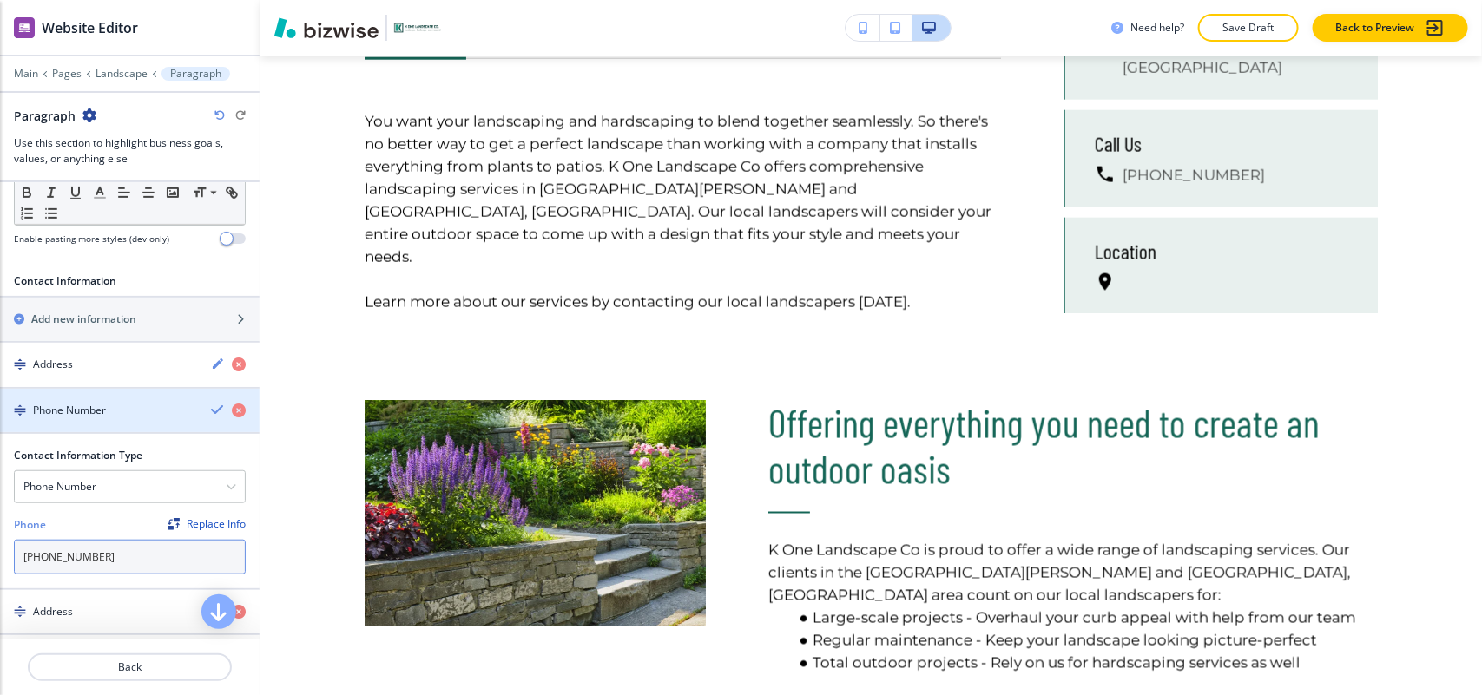
type input "[PHONE_NUMBER]"
click at [74, 430] on div "button" at bounding box center [130, 426] width 260 height 14
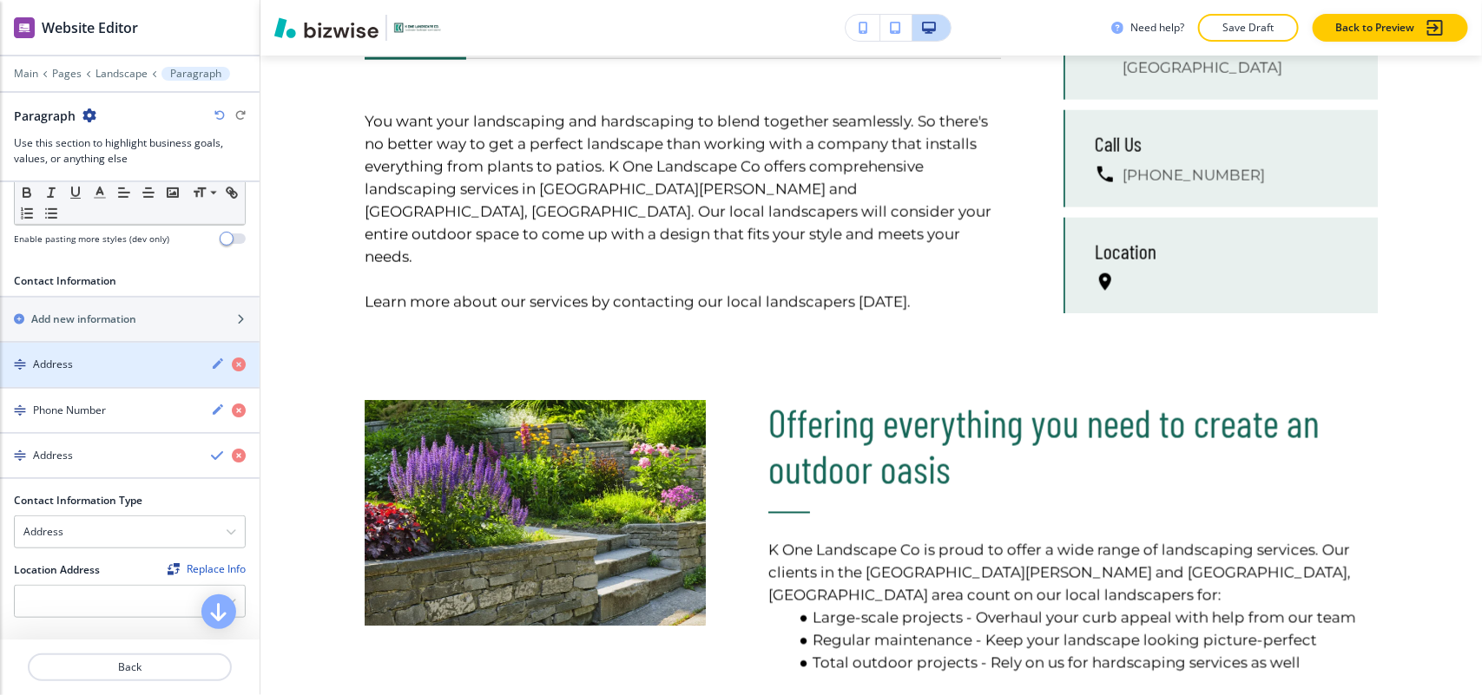
click at [91, 366] on div "Address" at bounding box center [98, 365] width 197 height 16
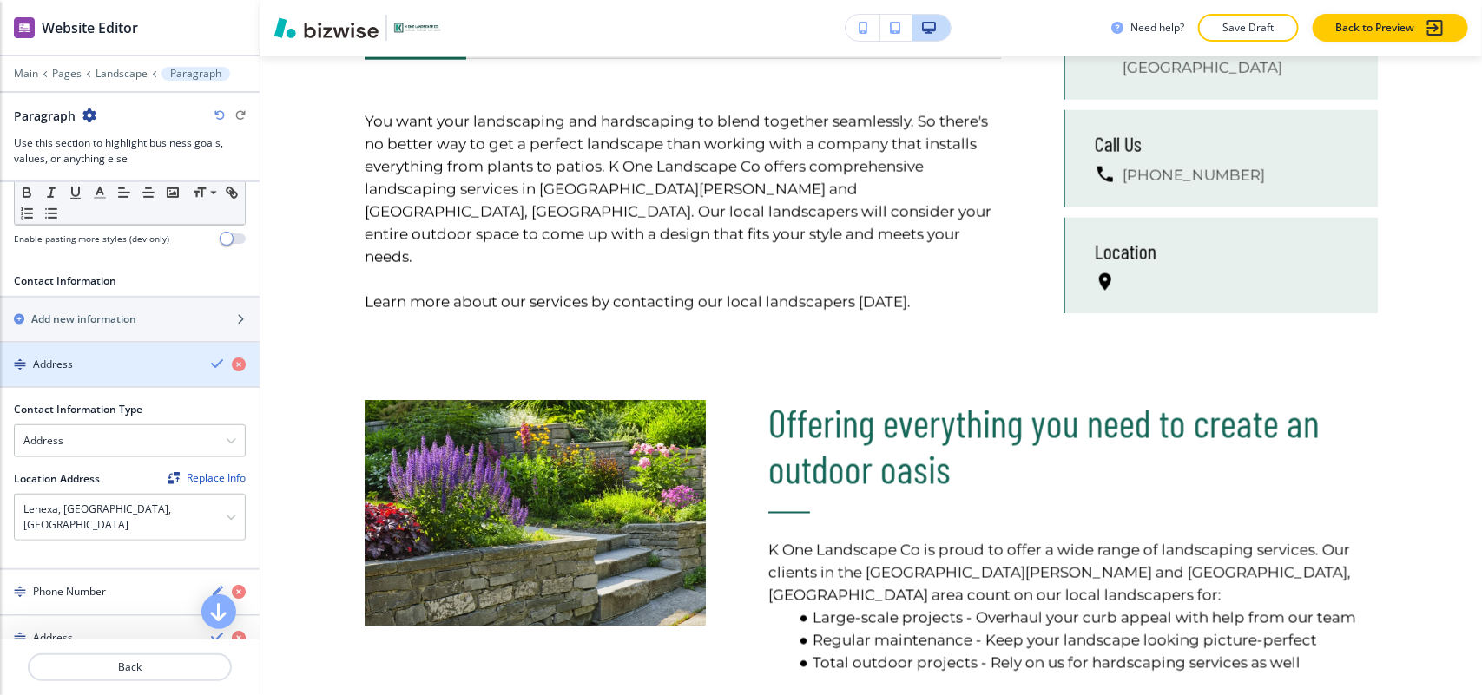
click at [83, 367] on div "Address" at bounding box center [98, 365] width 197 height 16
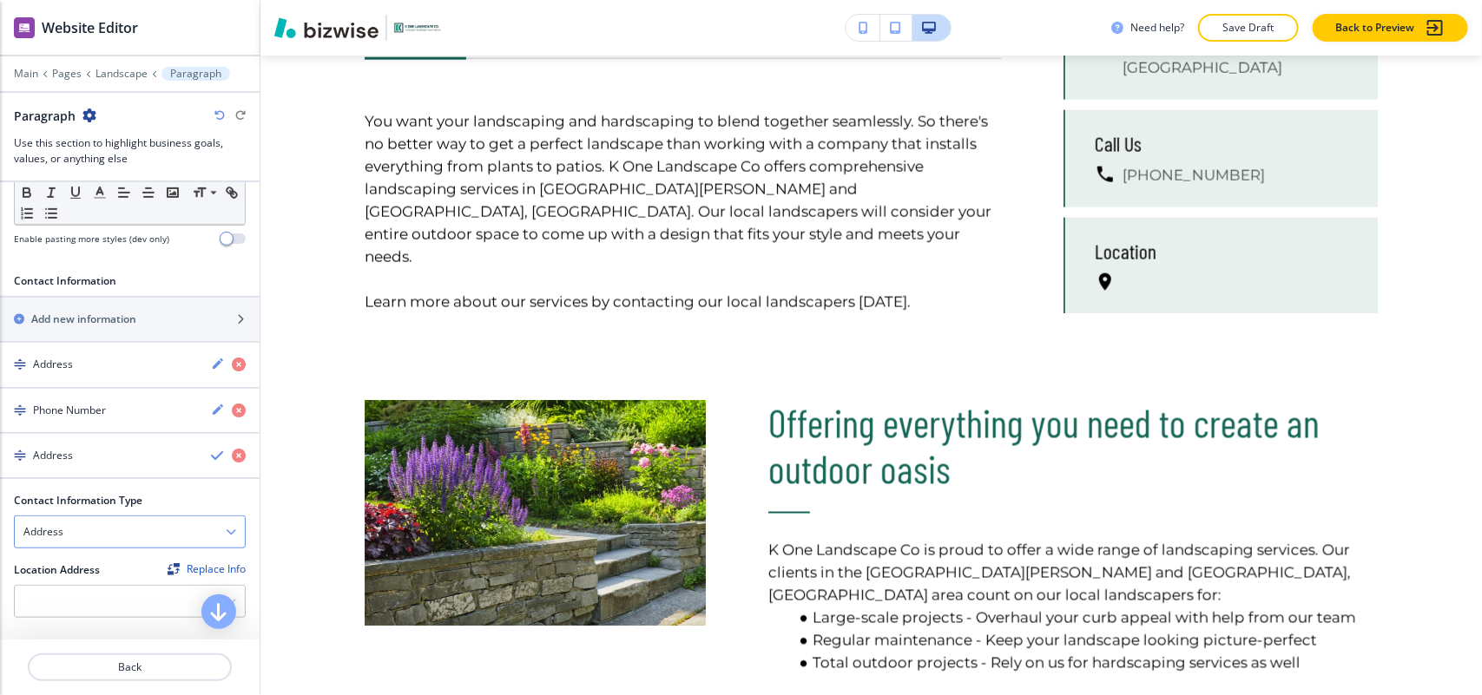
click at [70, 538] on div "Address" at bounding box center [130, 532] width 230 height 31
click at [75, 567] on h4 "Email Address" at bounding box center [129, 563] width 213 height 16
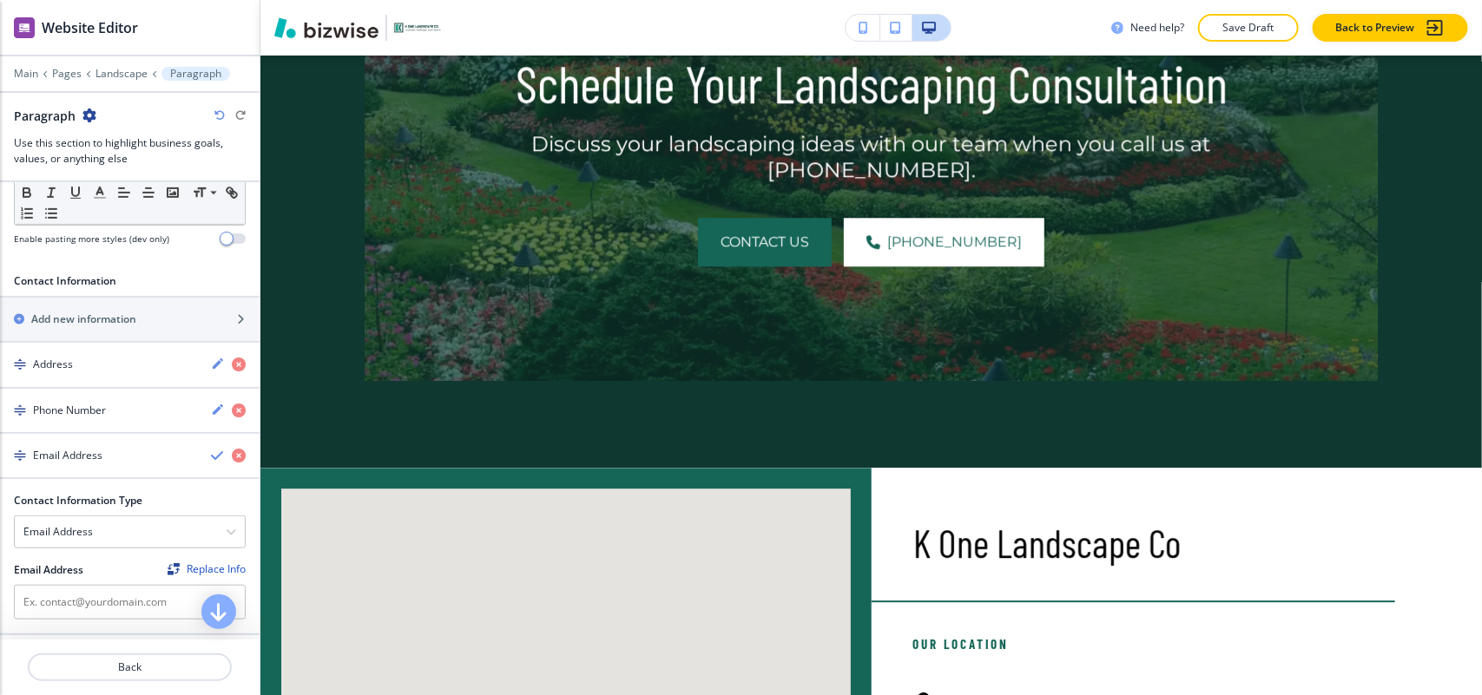
scroll to position [2382, 0]
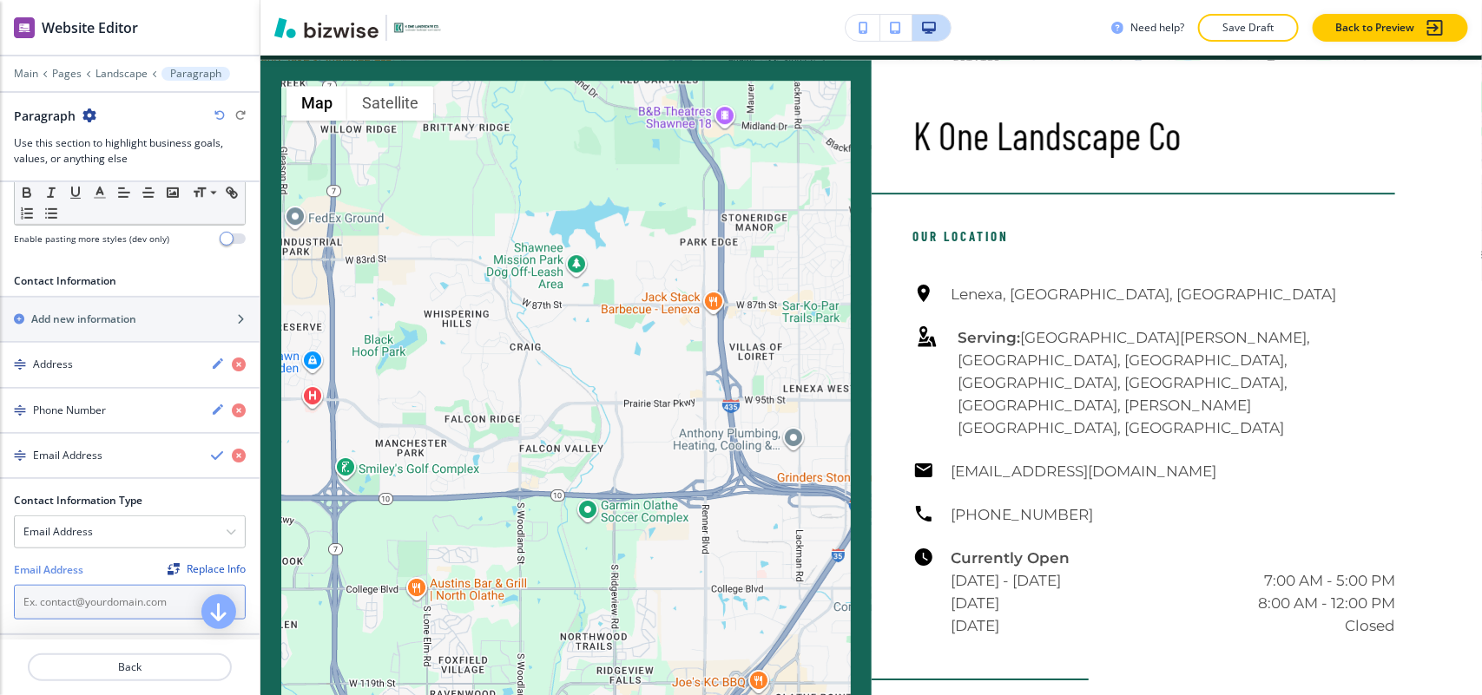
click at [82, 602] on input "text" at bounding box center [130, 602] width 232 height 35
paste input "[EMAIL_ADDRESS][DOMAIN_NAME]"
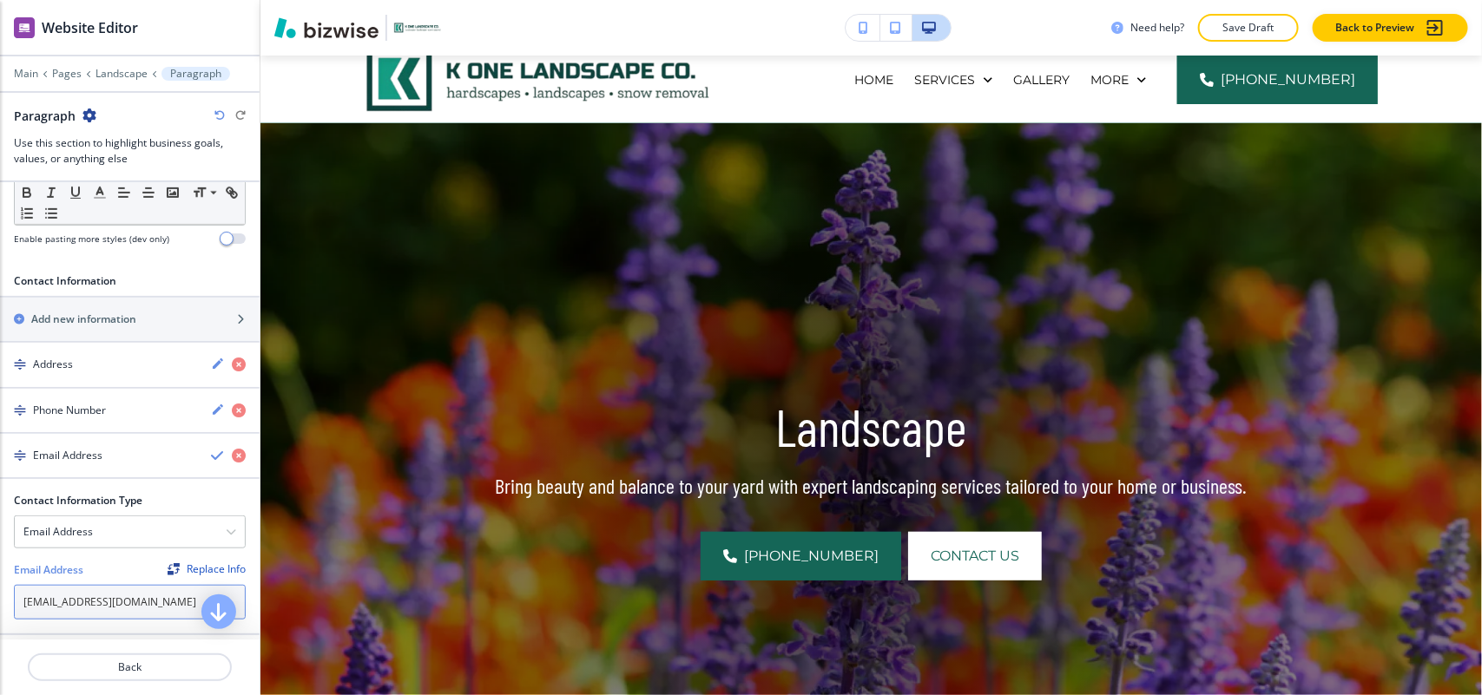
scroll to position [0, 0]
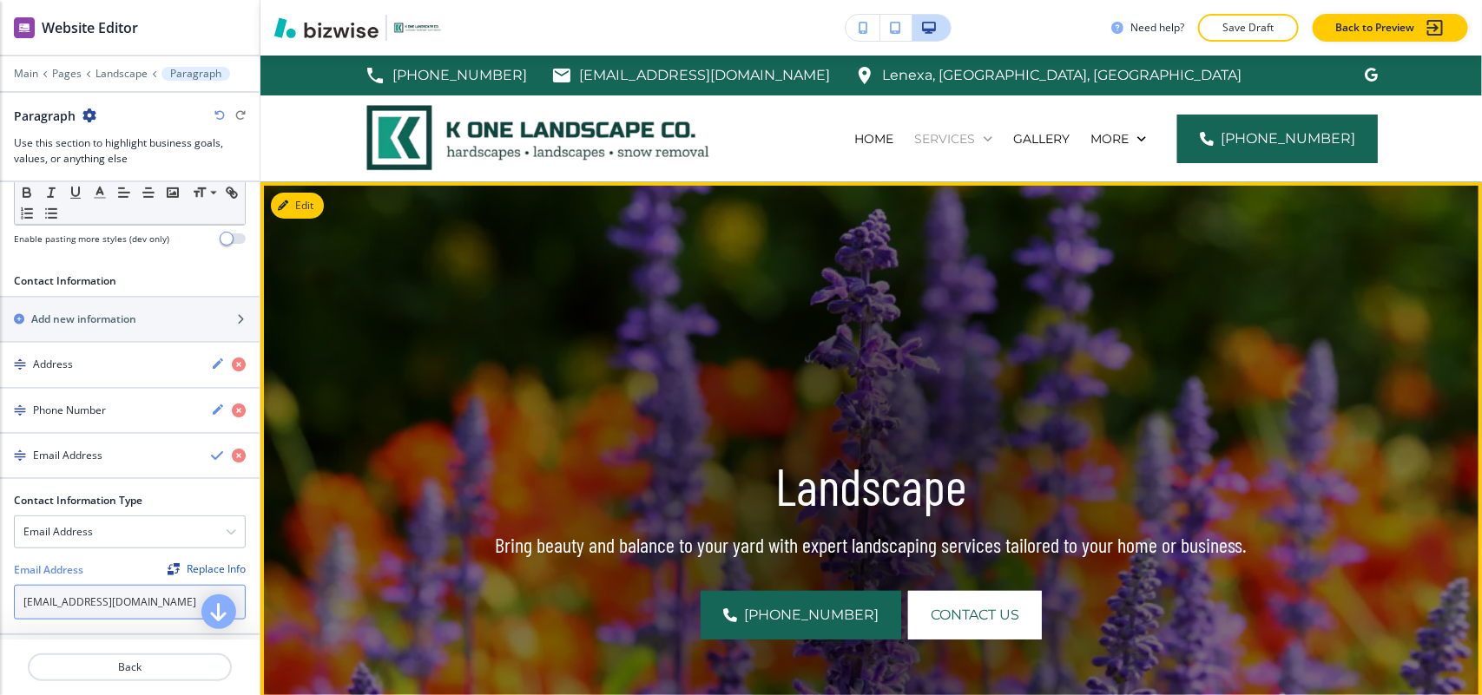
type input "[EMAIL_ADDRESS][DOMAIN_NAME]"
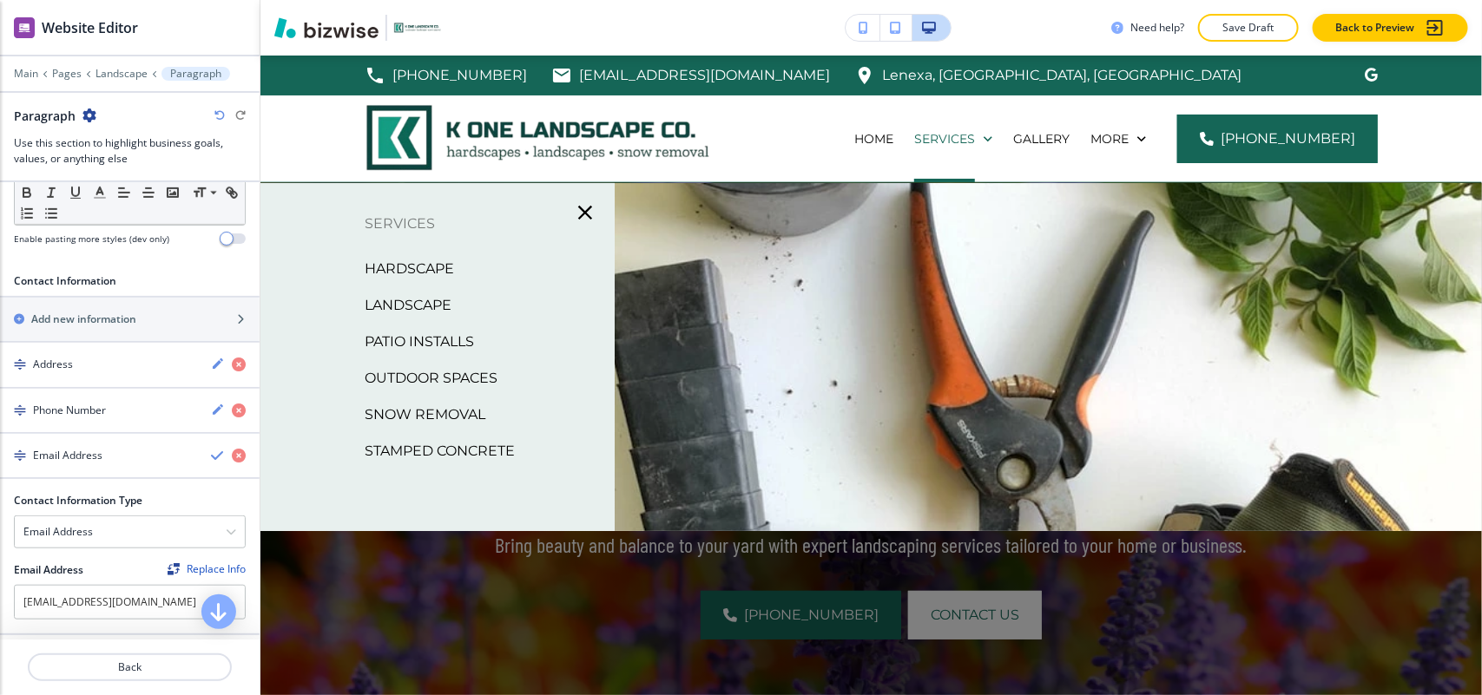
click at [431, 337] on p "Patio Installs" at bounding box center [419, 342] width 109 height 26
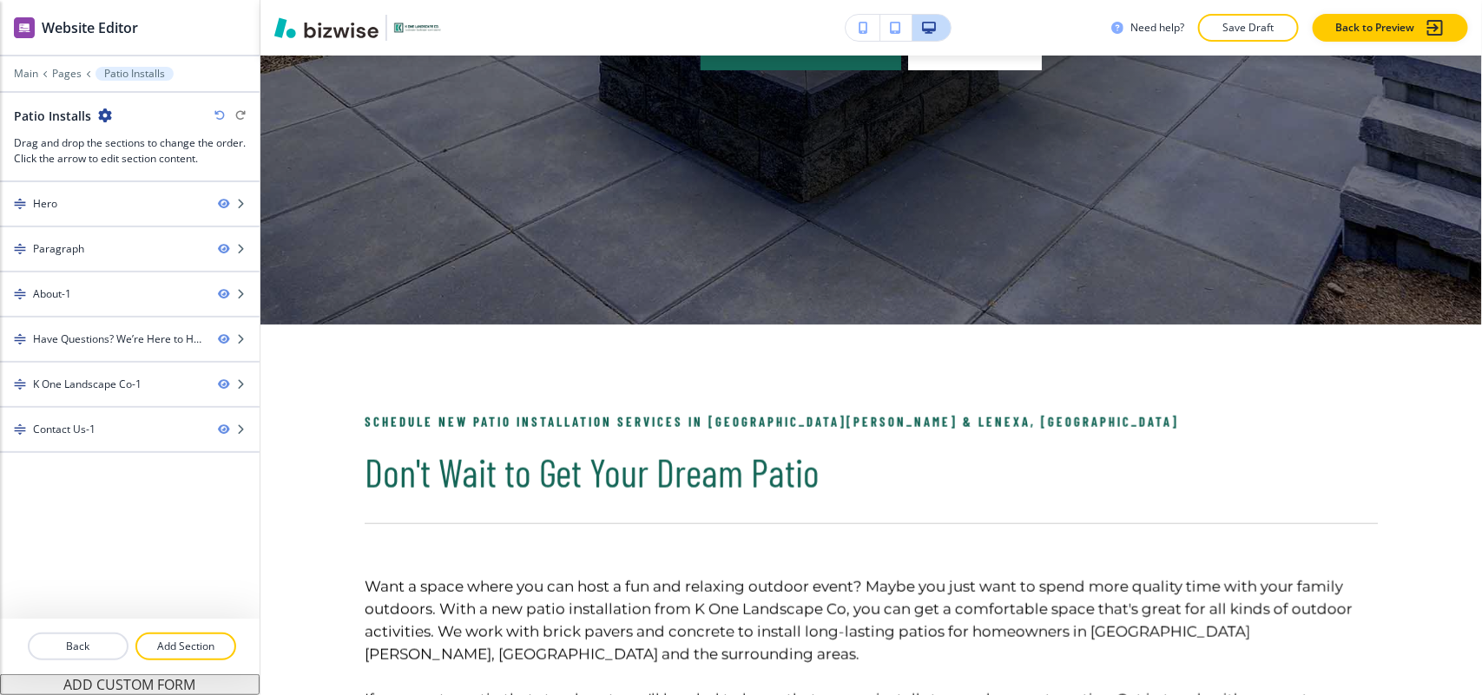
scroll to position [868, 0]
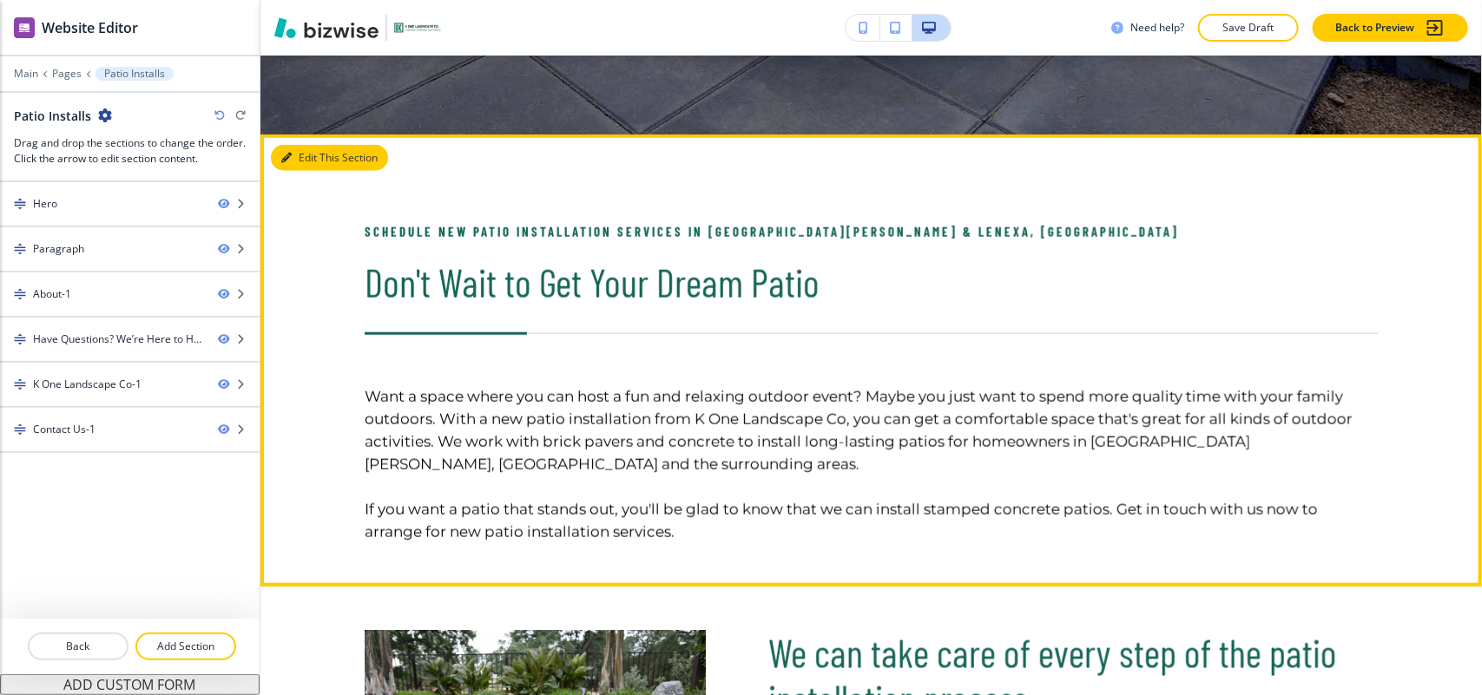
click at [318, 155] on button "Edit This Section" at bounding box center [329, 158] width 117 height 26
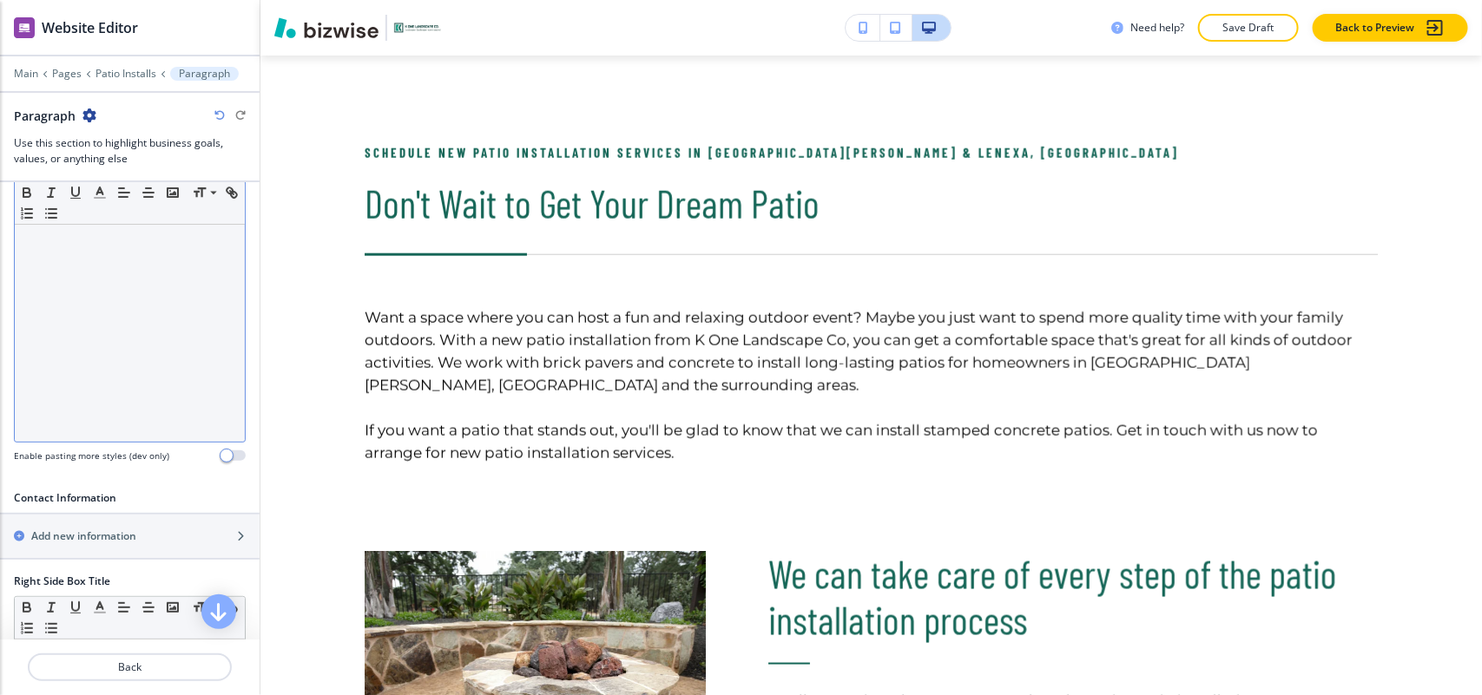
scroll to position [543, 0]
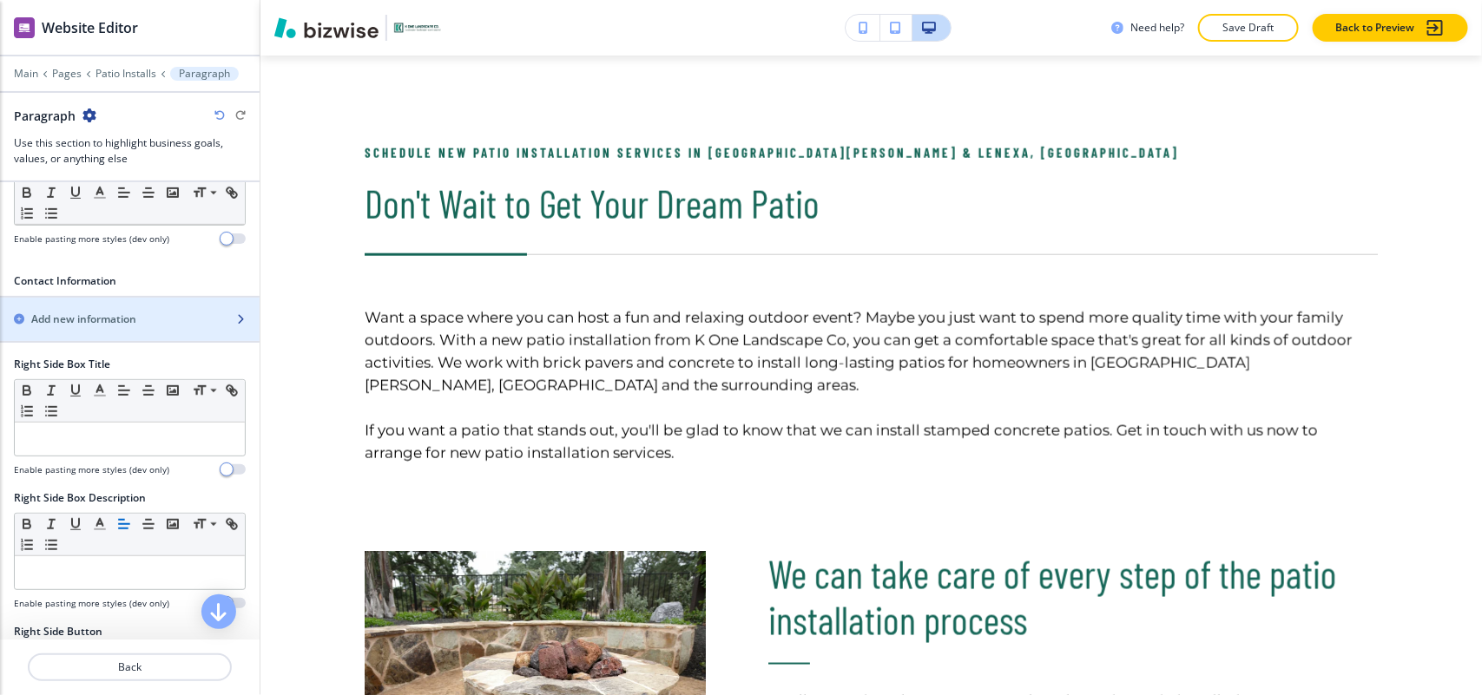
click at [82, 321] on h2 "Add new information" at bounding box center [83, 320] width 105 height 16
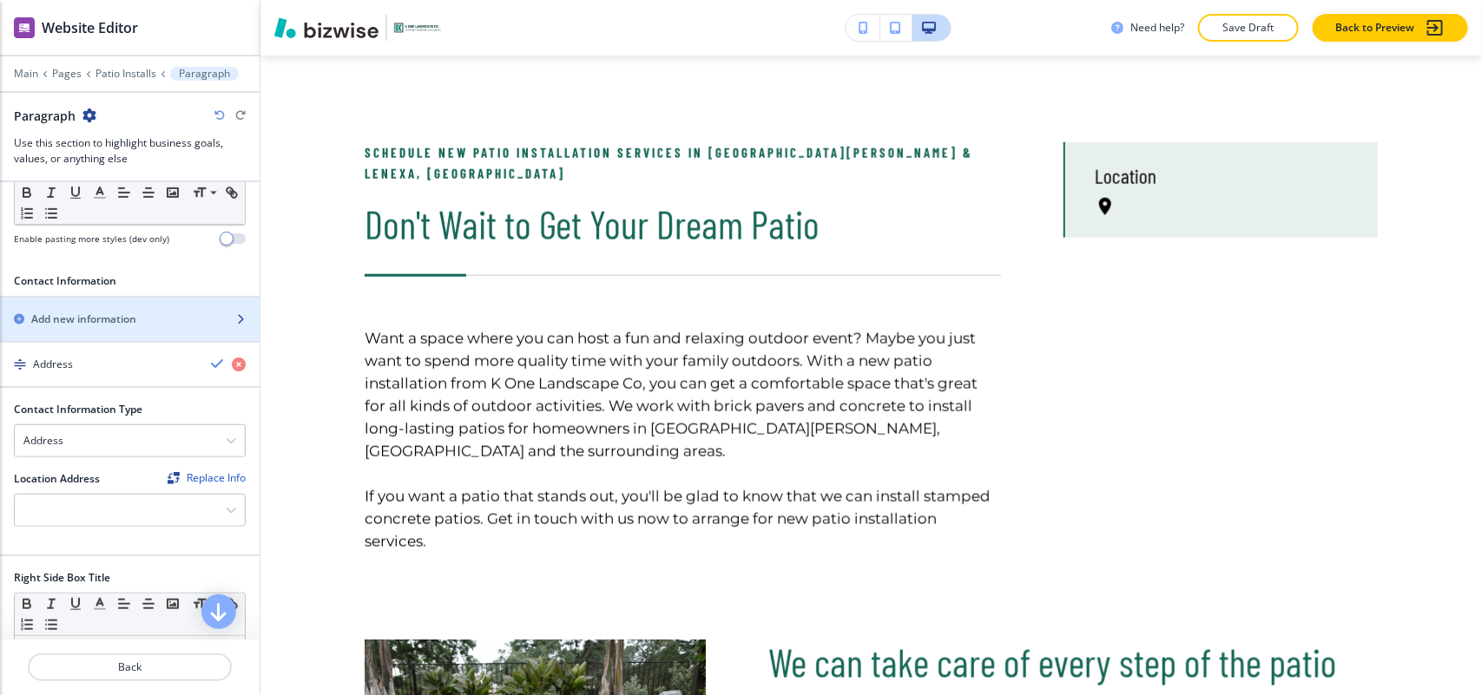
click at [82, 321] on h2 "Add new information" at bounding box center [83, 320] width 105 height 16
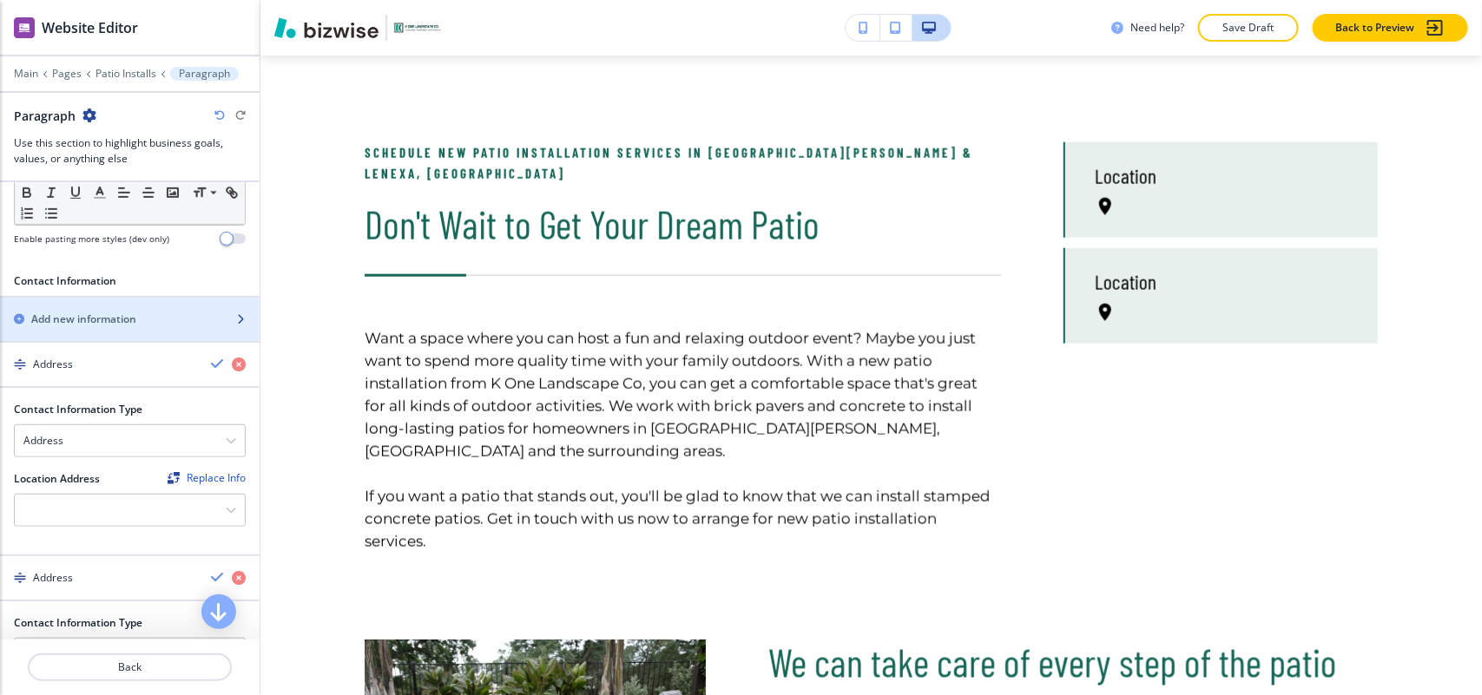
click at [82, 321] on h2 "Add new information" at bounding box center [83, 320] width 105 height 16
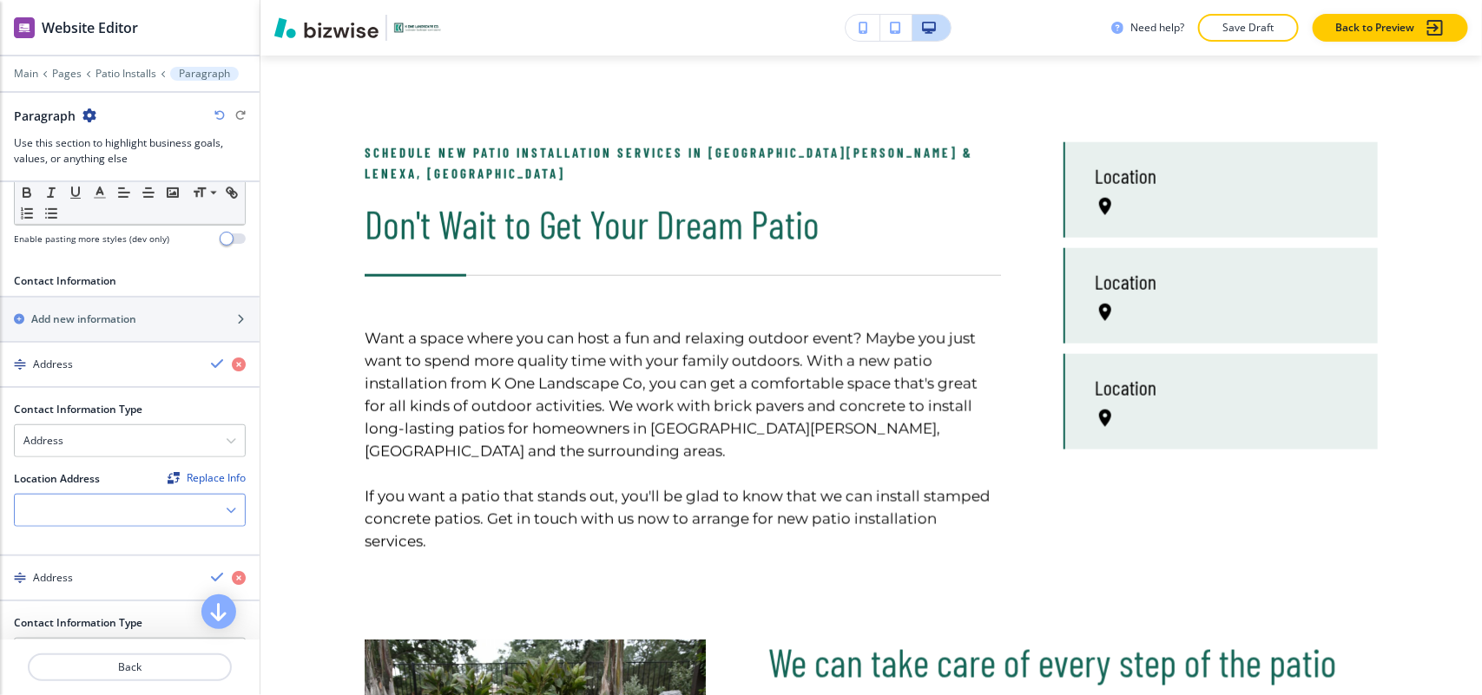
click at [54, 522] on div at bounding box center [130, 510] width 230 height 31
click at [57, 548] on h4 "Lenexa, [GEOGRAPHIC_DATA], [GEOGRAPHIC_DATA]" at bounding box center [129, 548] width 213 height 31
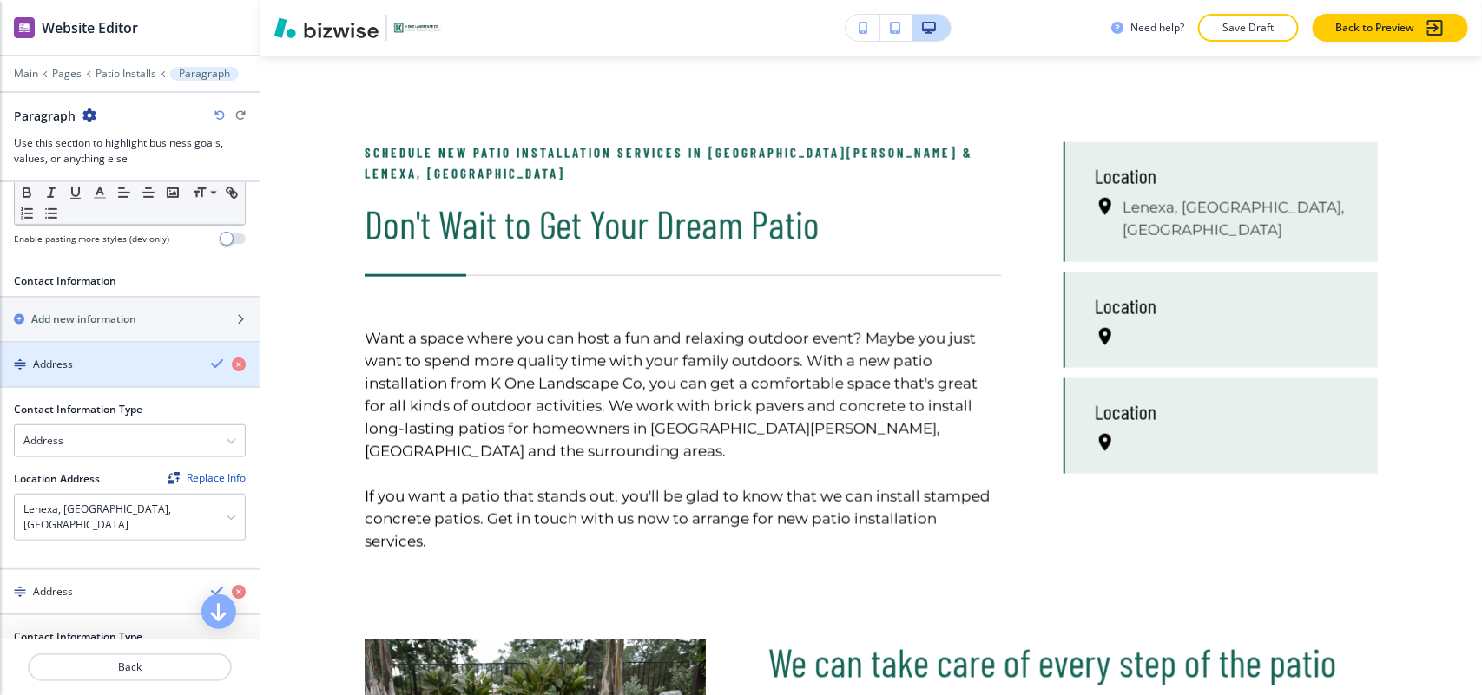
click at [89, 371] on div "Address" at bounding box center [98, 365] width 197 height 16
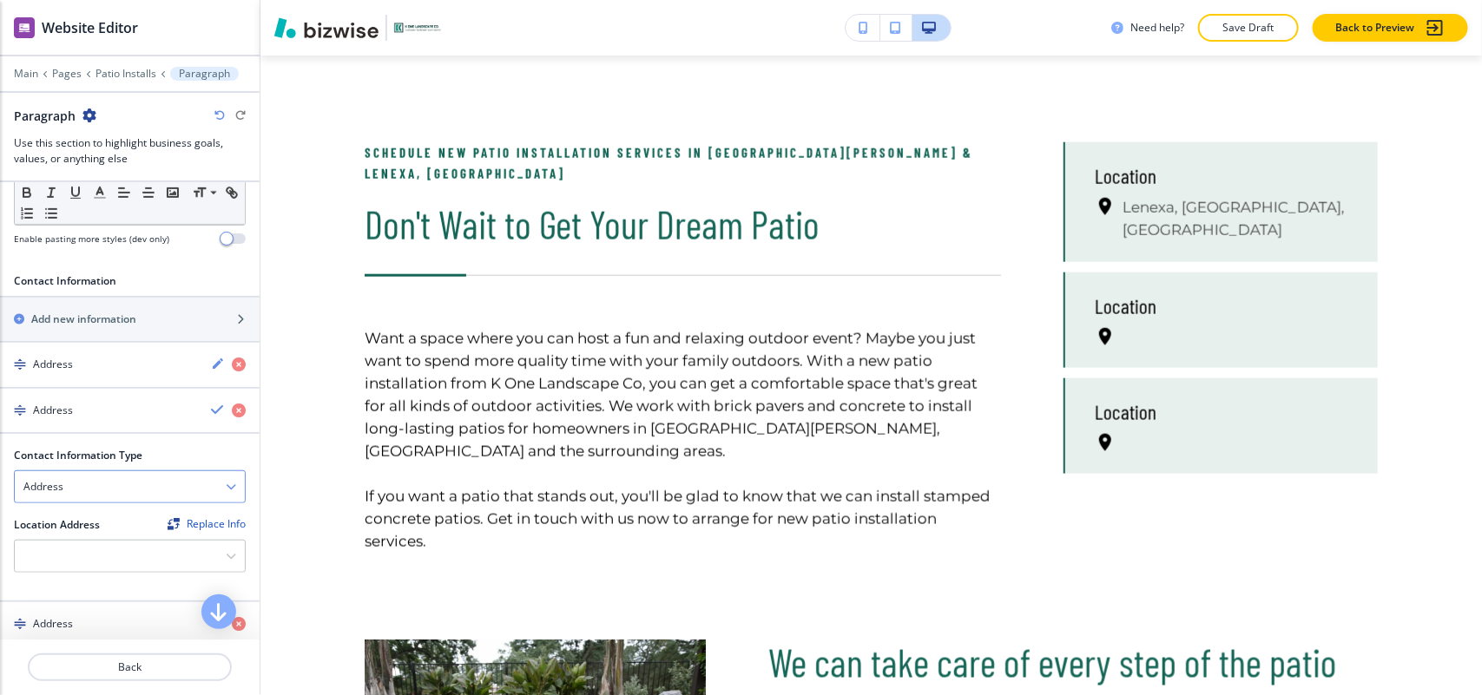
click at [92, 488] on div "Address" at bounding box center [130, 486] width 230 height 31
click at [76, 555] on h4 "Phone Number" at bounding box center [129, 547] width 213 height 16
click at [81, 486] on h4 "Phone Number" at bounding box center [59, 487] width 73 height 16
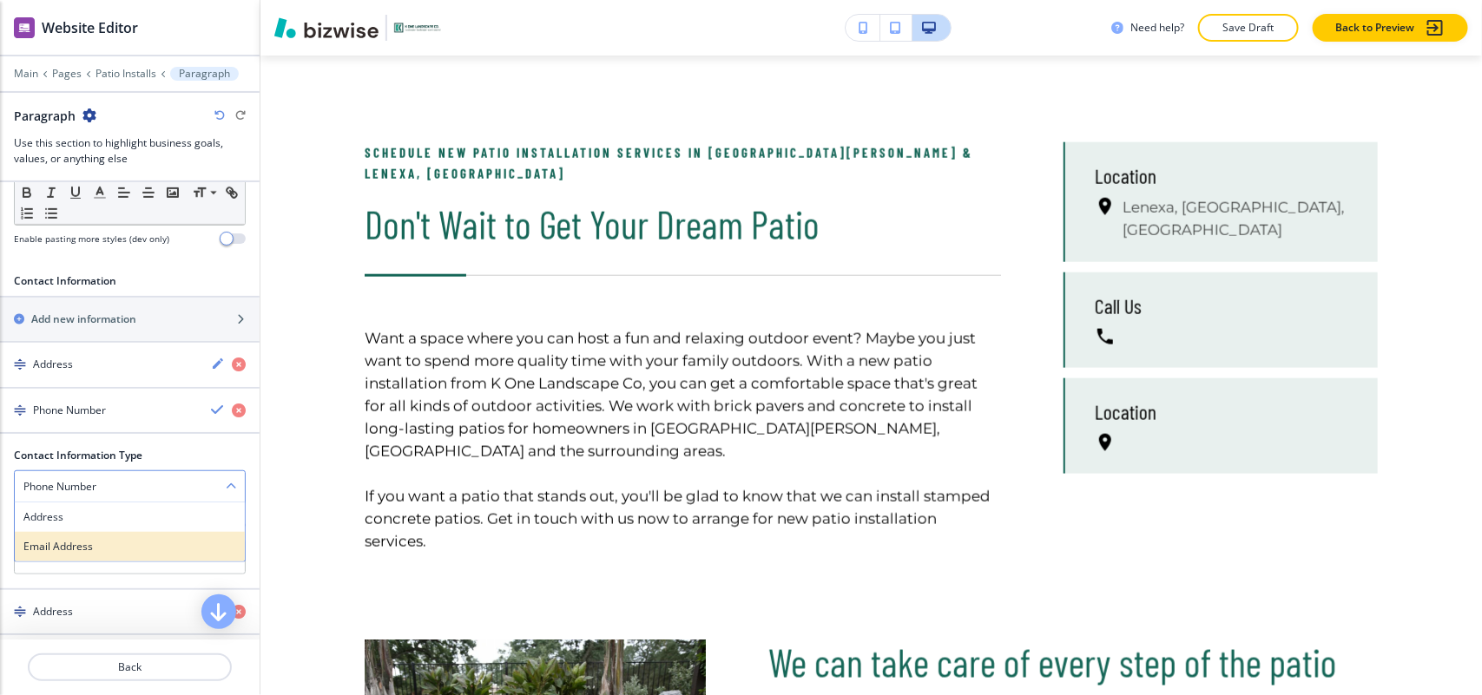
click at [71, 549] on h4 "Email Address" at bounding box center [129, 547] width 213 height 16
click at [91, 551] on input "text" at bounding box center [130, 557] width 232 height 35
paste input "[EMAIL_ADDRESS][DOMAIN_NAME]"
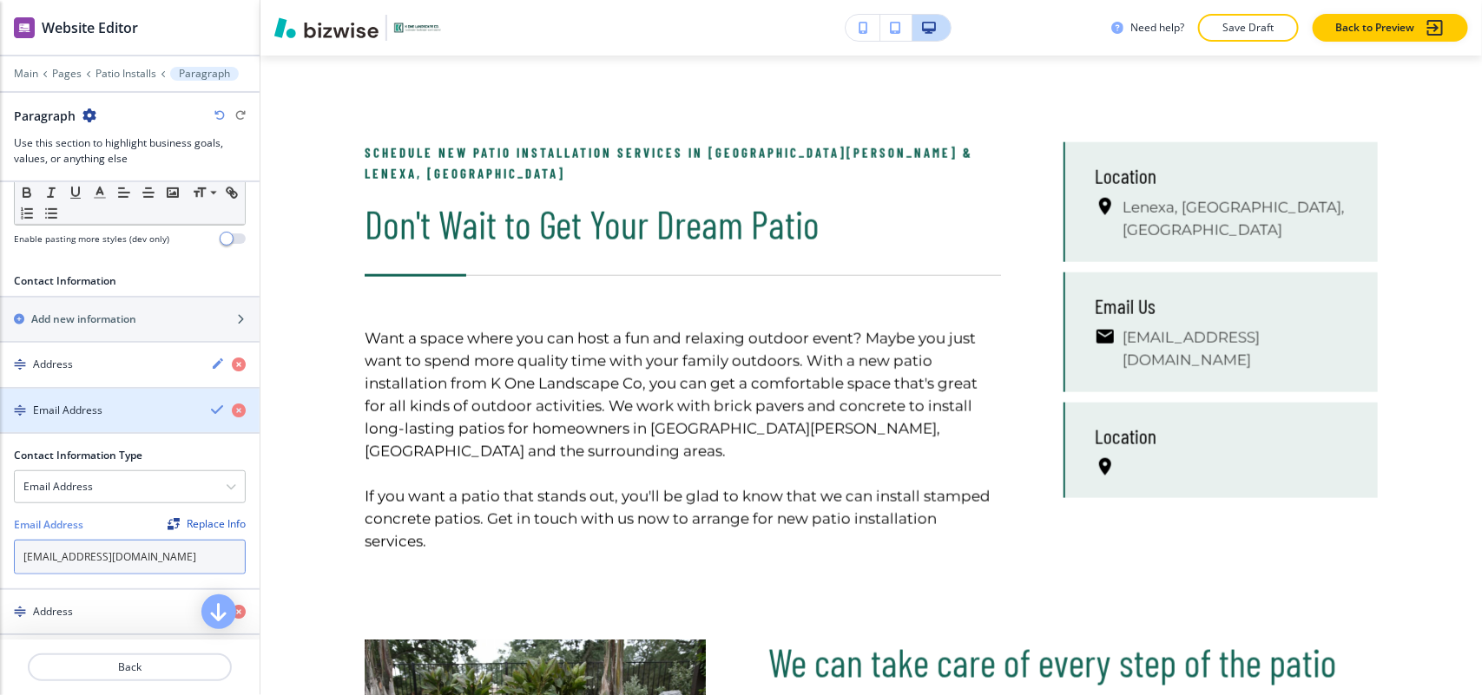
type input "[EMAIL_ADDRESS][DOMAIN_NAME]"
click at [96, 406] on h4 "Email Address" at bounding box center [67, 411] width 69 height 16
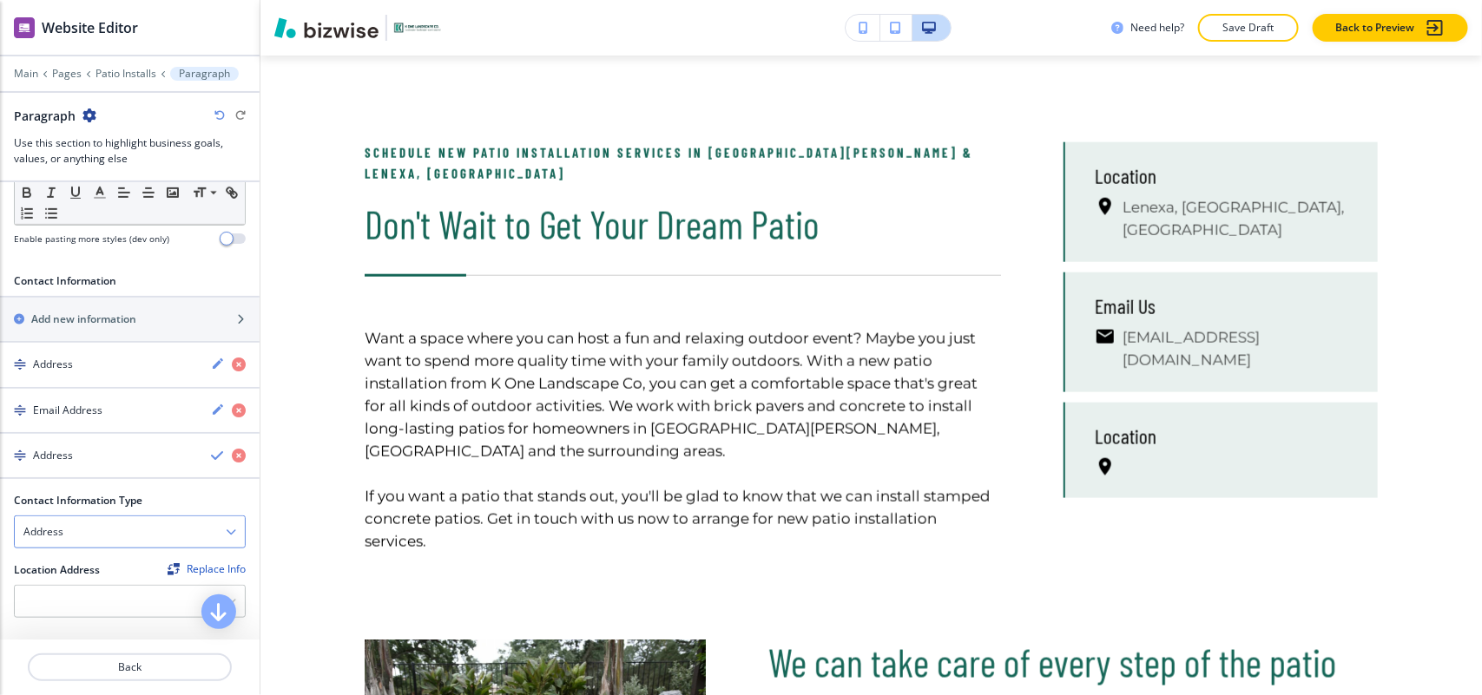
click at [74, 539] on div "Address" at bounding box center [130, 532] width 230 height 31
click at [70, 589] on h4 "Phone Number" at bounding box center [129, 592] width 213 height 16
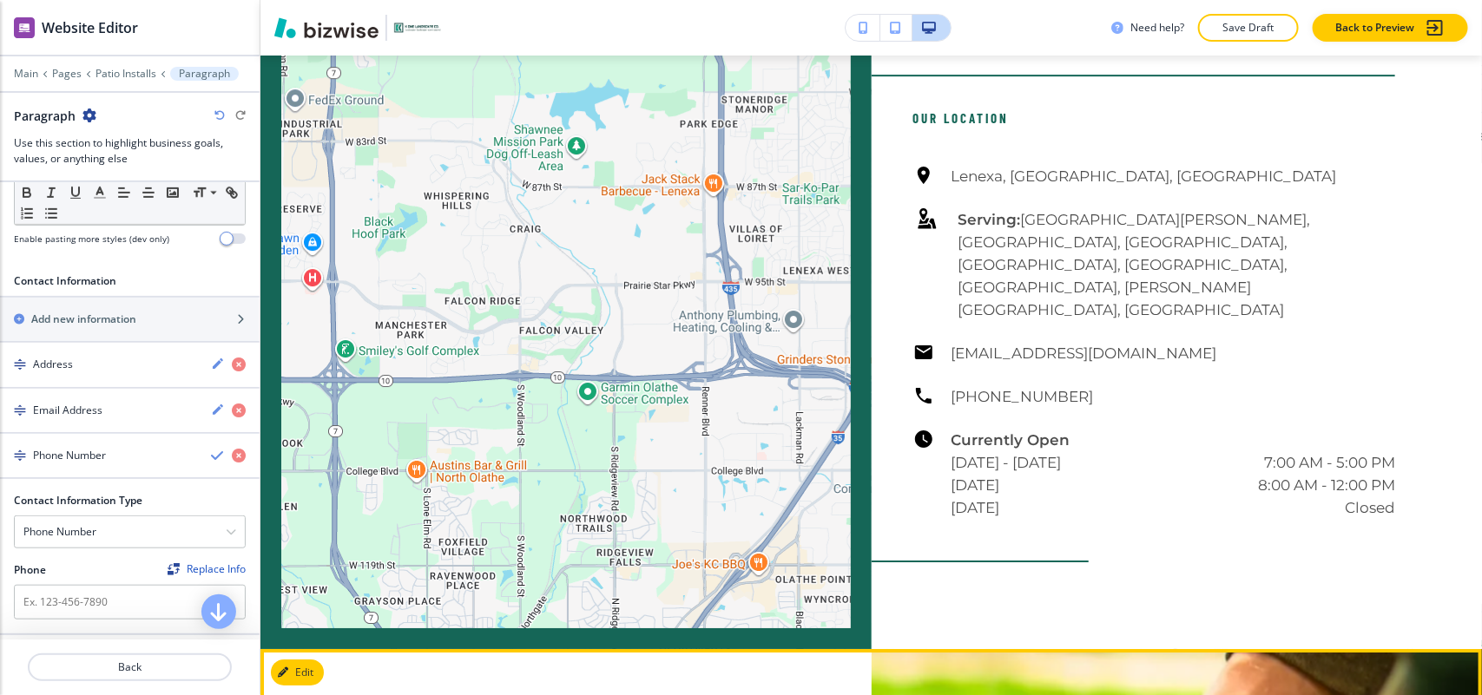
scroll to position [2518, 0]
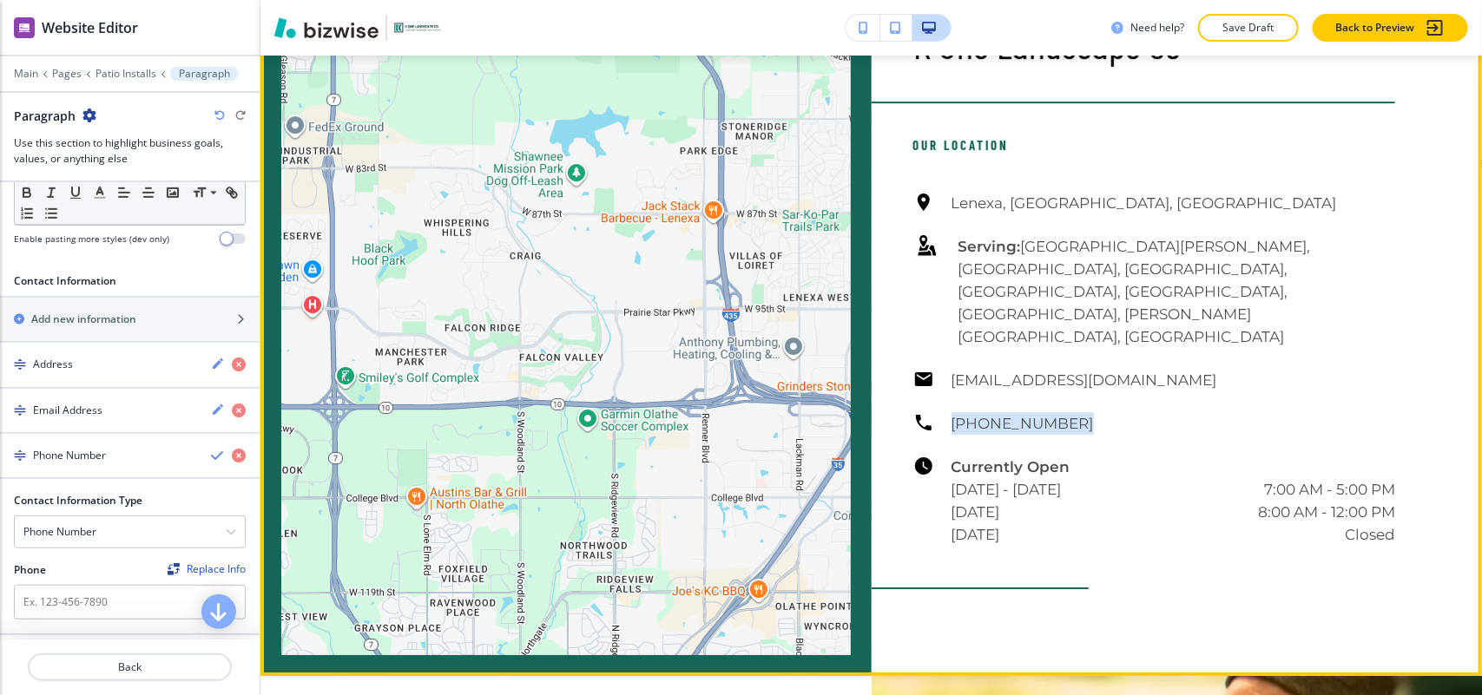
drag, startPoint x: 1056, startPoint y: 330, endPoint x: 926, endPoint y: 337, distance: 129.6
click at [926, 337] on div "[GEOGRAPHIC_DATA], [GEOGRAPHIC_DATA], [GEOGRAPHIC_DATA] Serving: [GEOGRAPHIC_DA…" at bounding box center [1154, 369] width 483 height 354
copy h6 "[PHONE_NUMBER]"
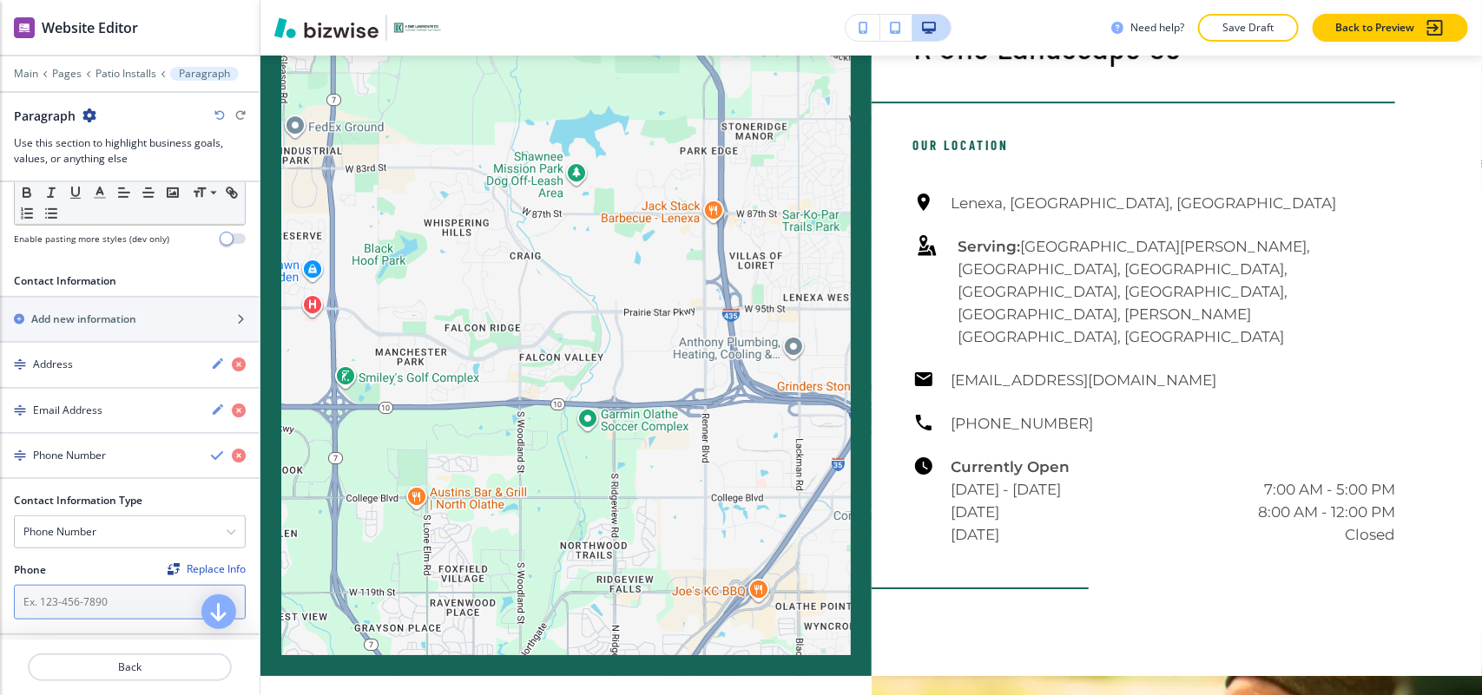
click at [91, 605] on input "text" at bounding box center [130, 602] width 232 height 35
paste input "[PHONE_NUMBER]"
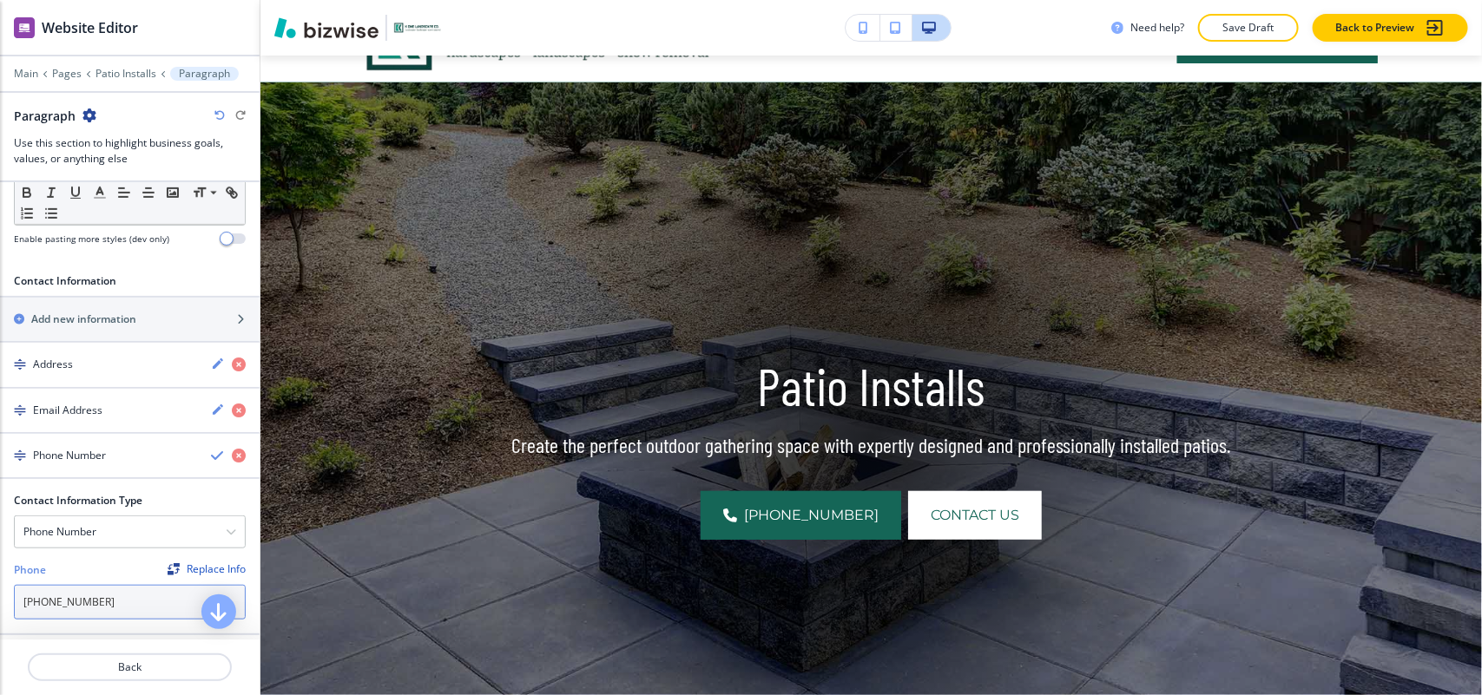
scroll to position [0, 0]
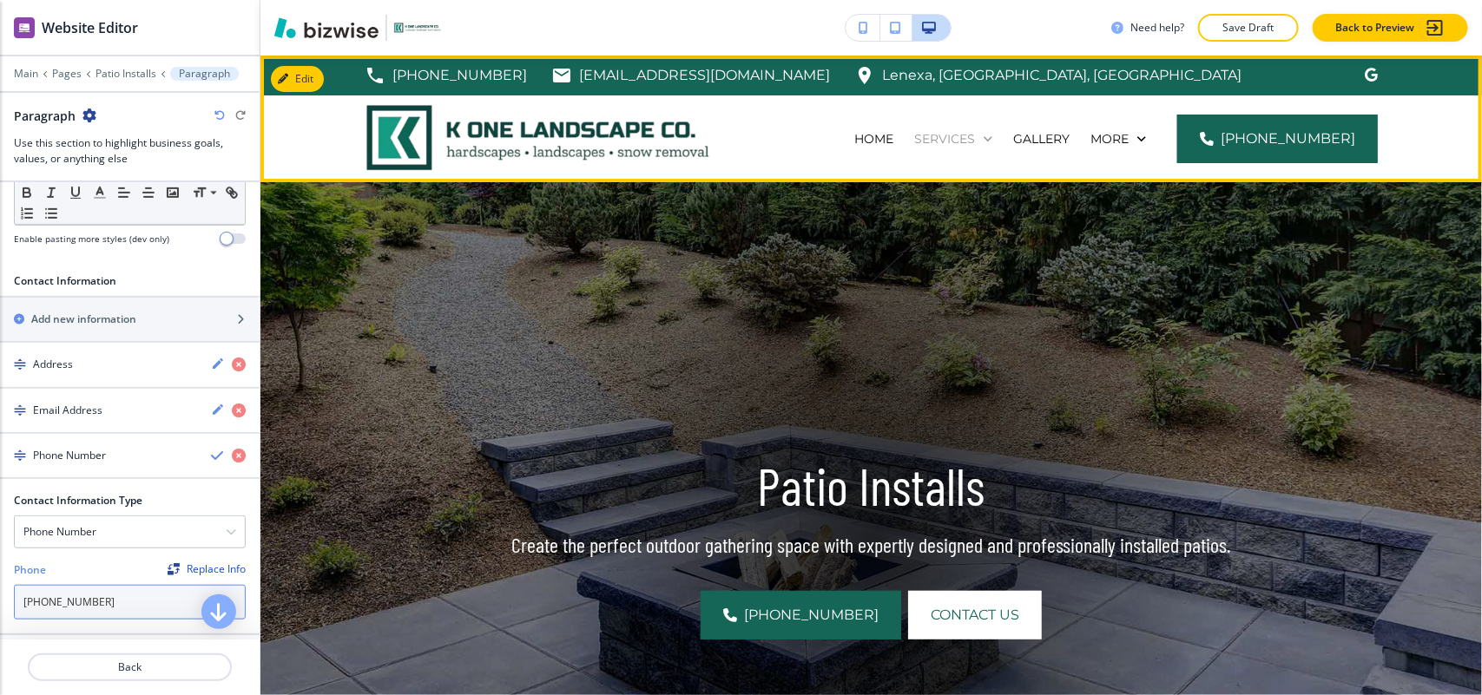
type input "[PHONE_NUMBER]"
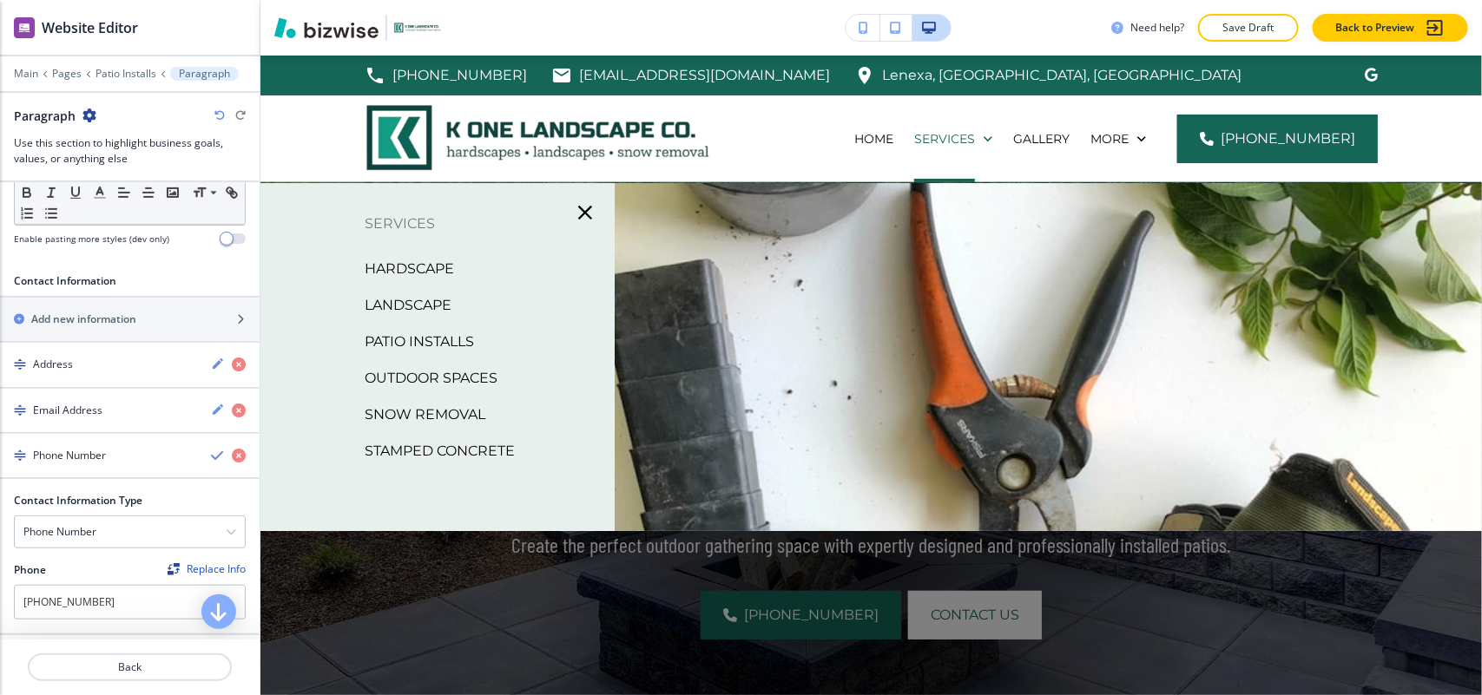
click at [432, 374] on p "Outdoor Spaces" at bounding box center [431, 379] width 133 height 26
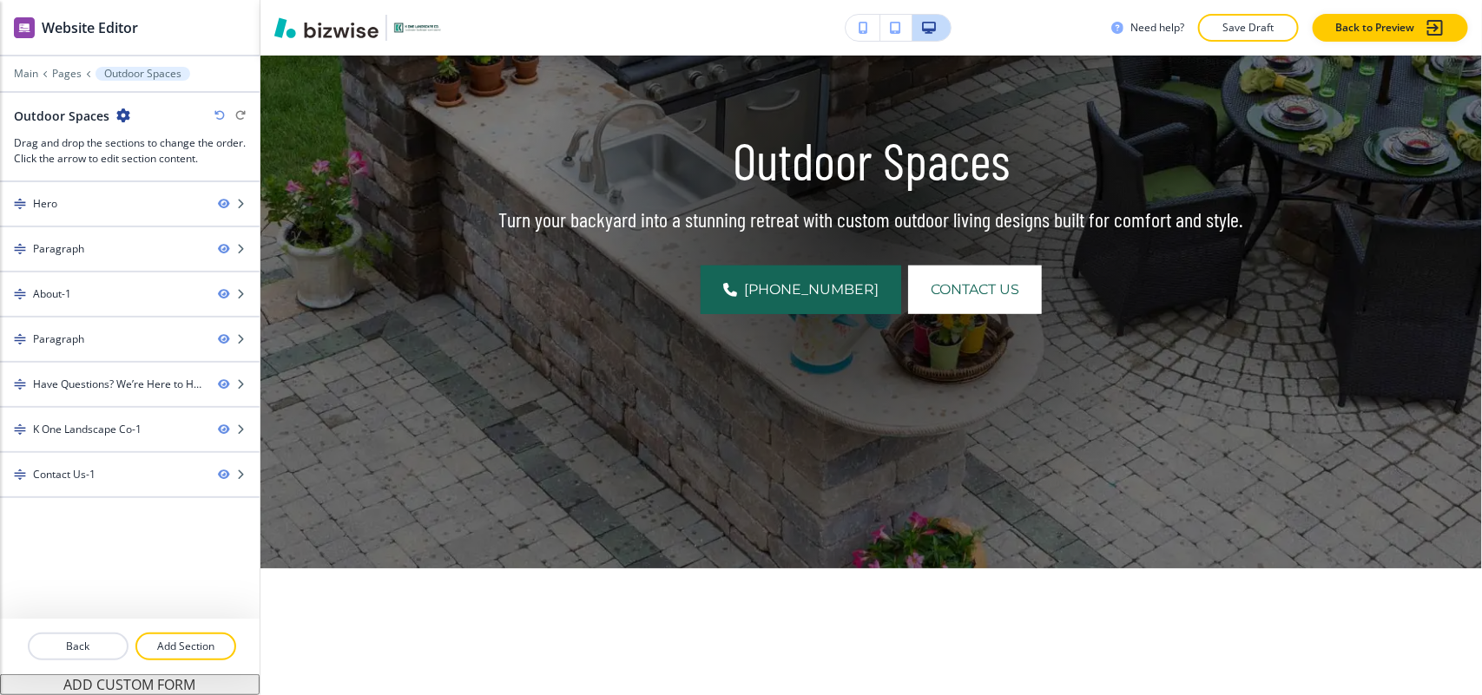
scroll to position [760, 0]
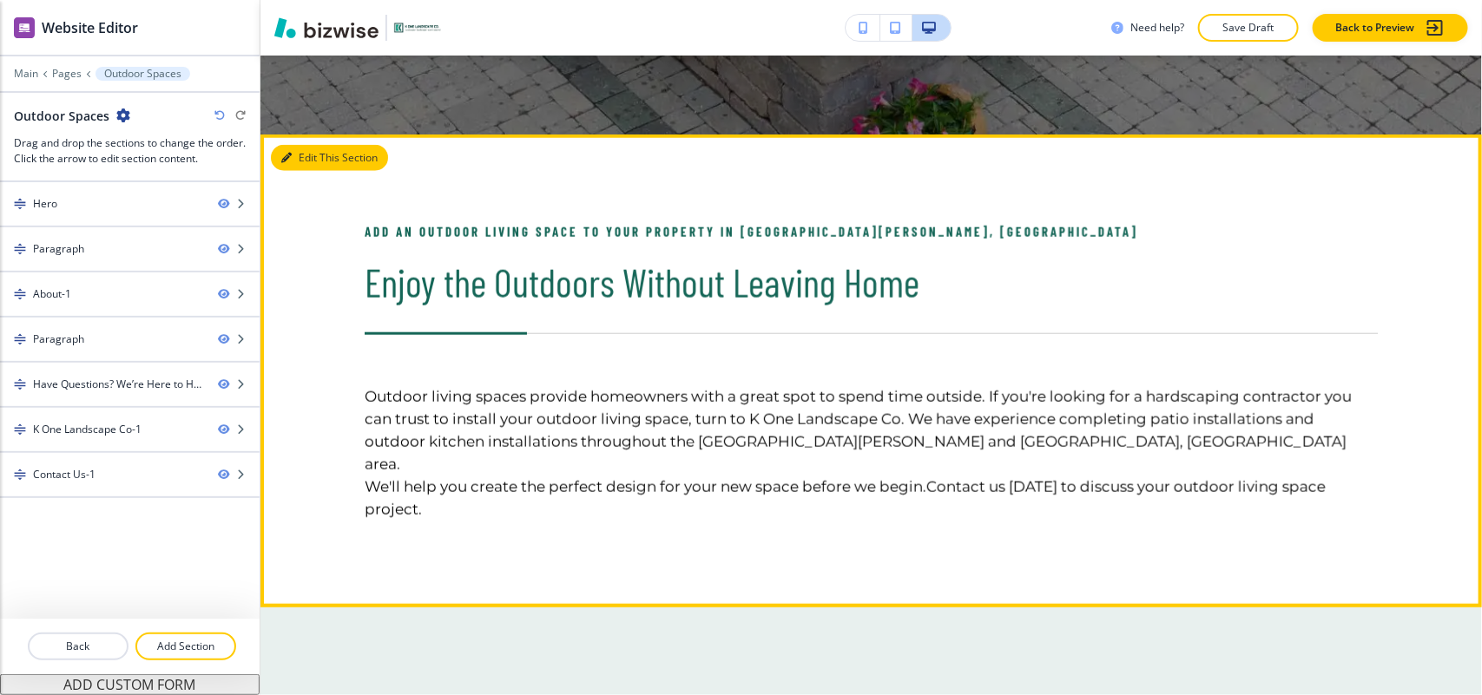
click at [309, 169] on button "Edit This Section" at bounding box center [329, 158] width 117 height 26
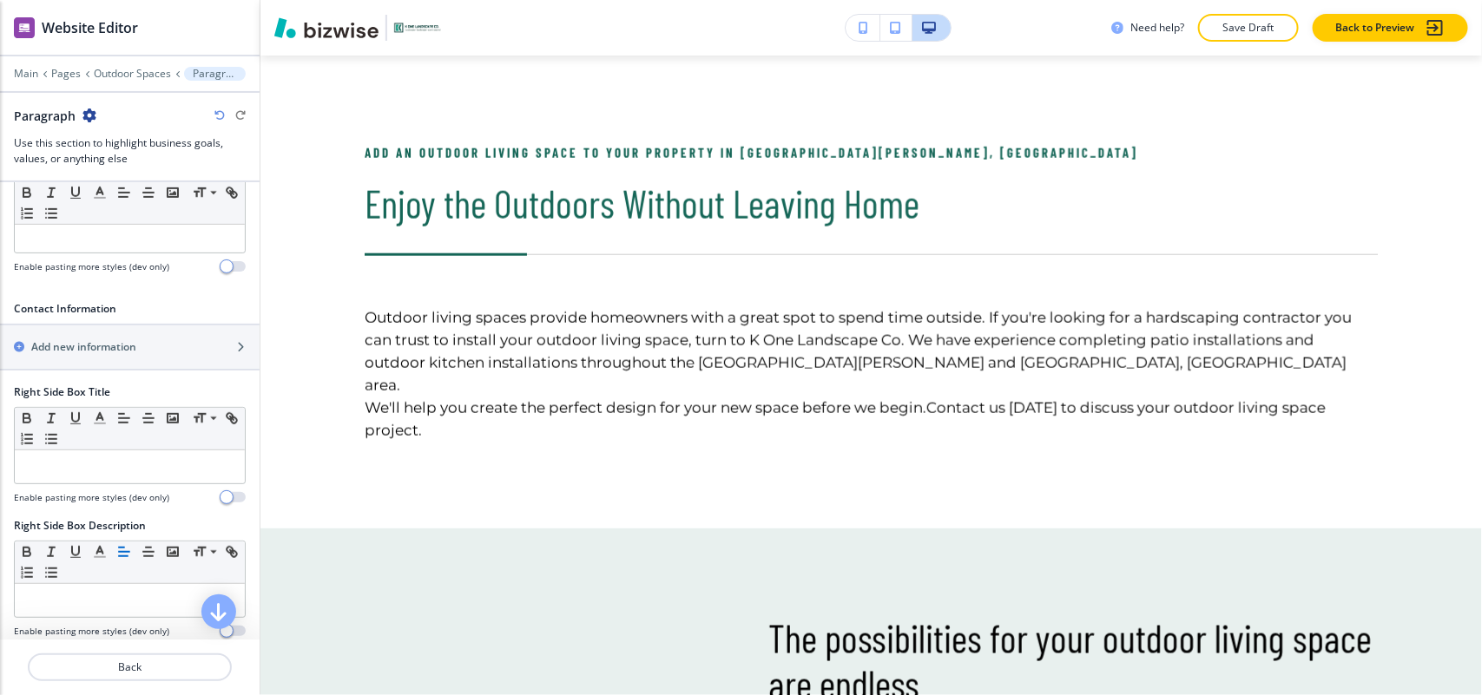
scroll to position [651, 0]
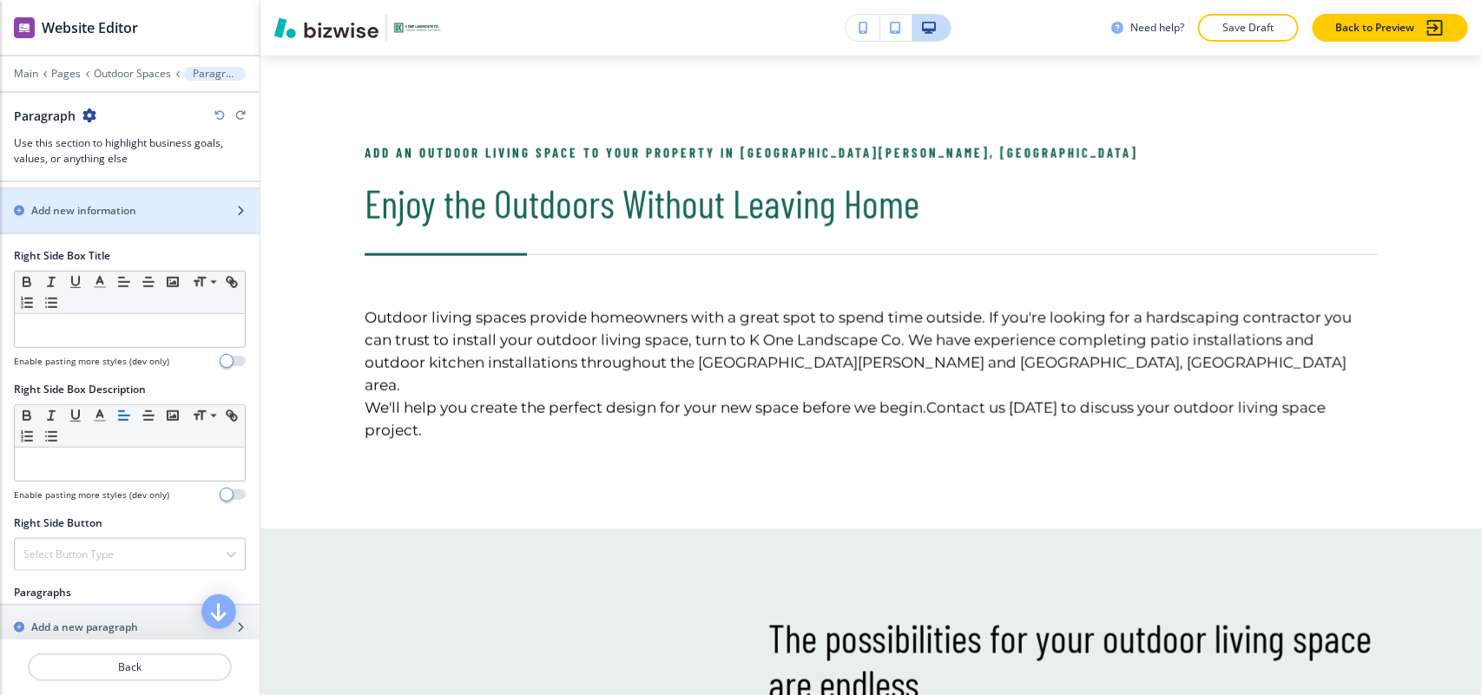
click at [104, 223] on div "button" at bounding box center [130, 226] width 260 height 14
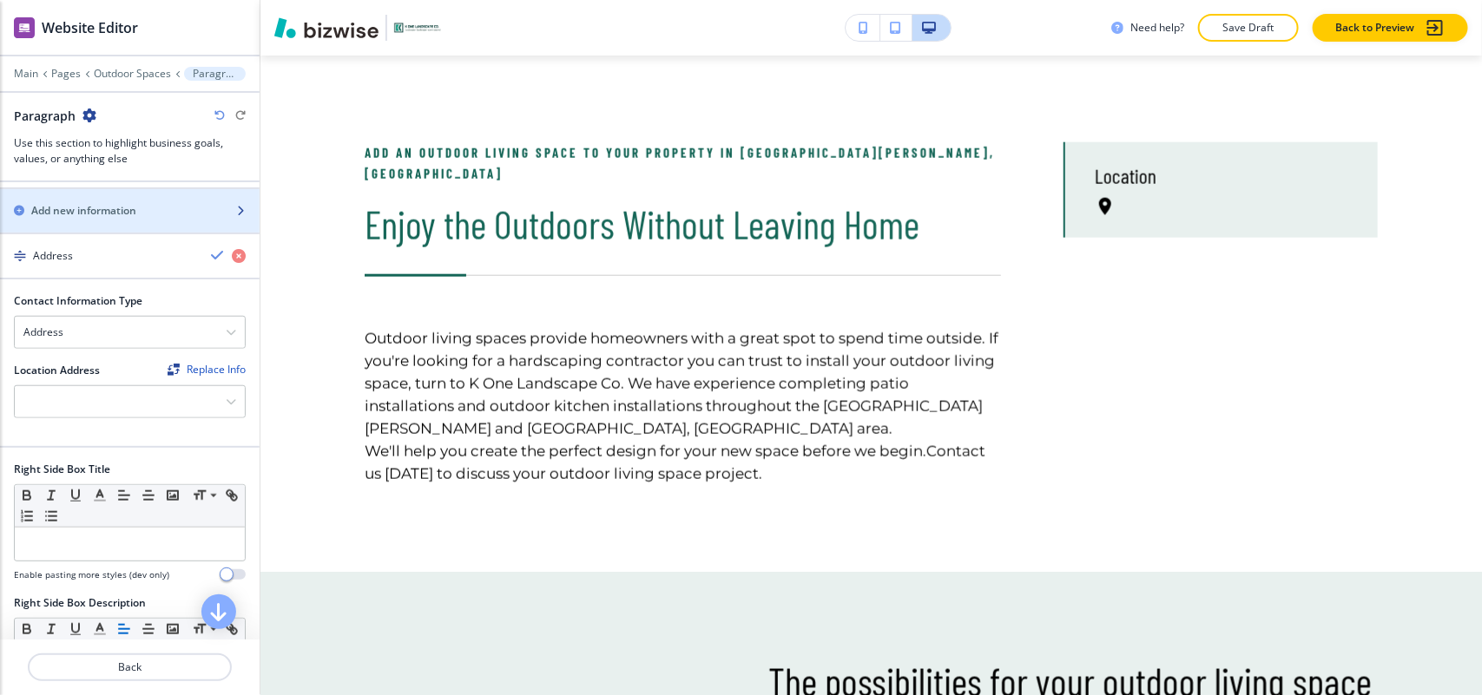
click at [104, 223] on div "button" at bounding box center [130, 226] width 260 height 14
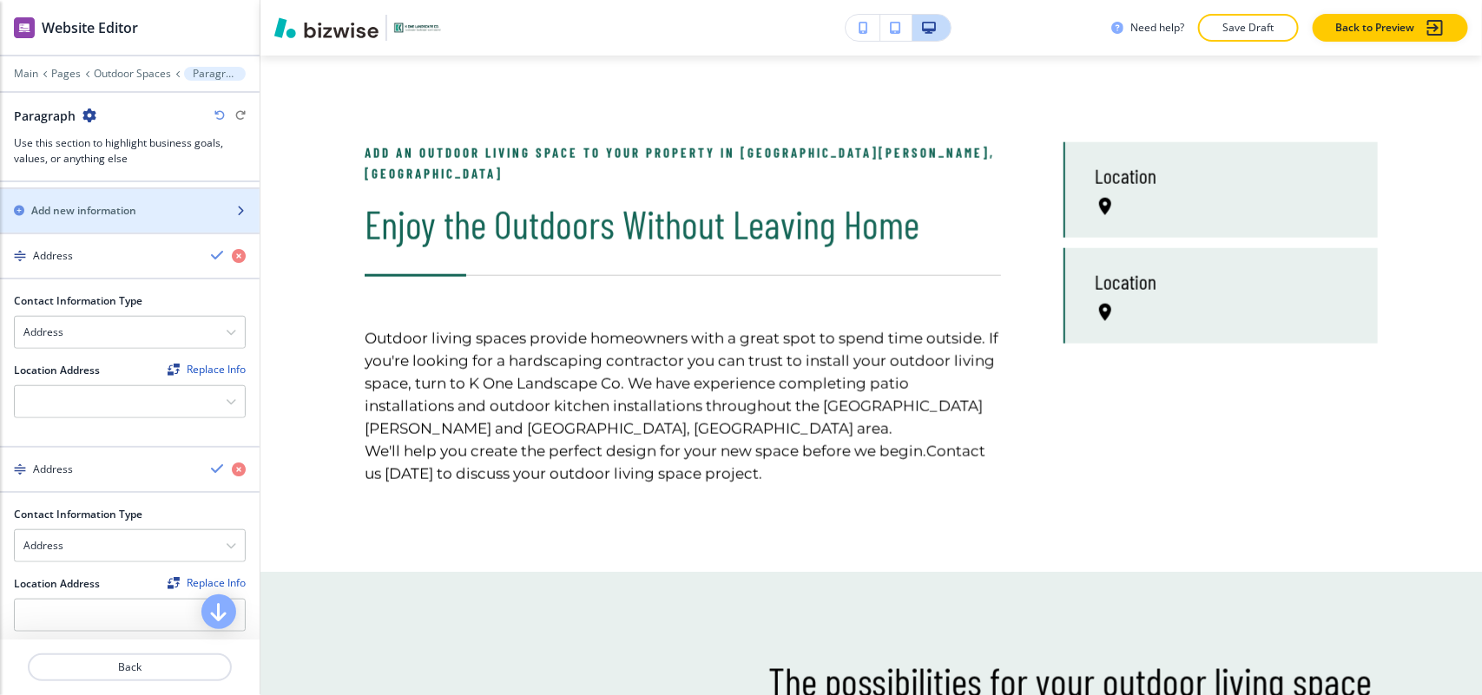
click at [104, 223] on div "button" at bounding box center [130, 226] width 260 height 14
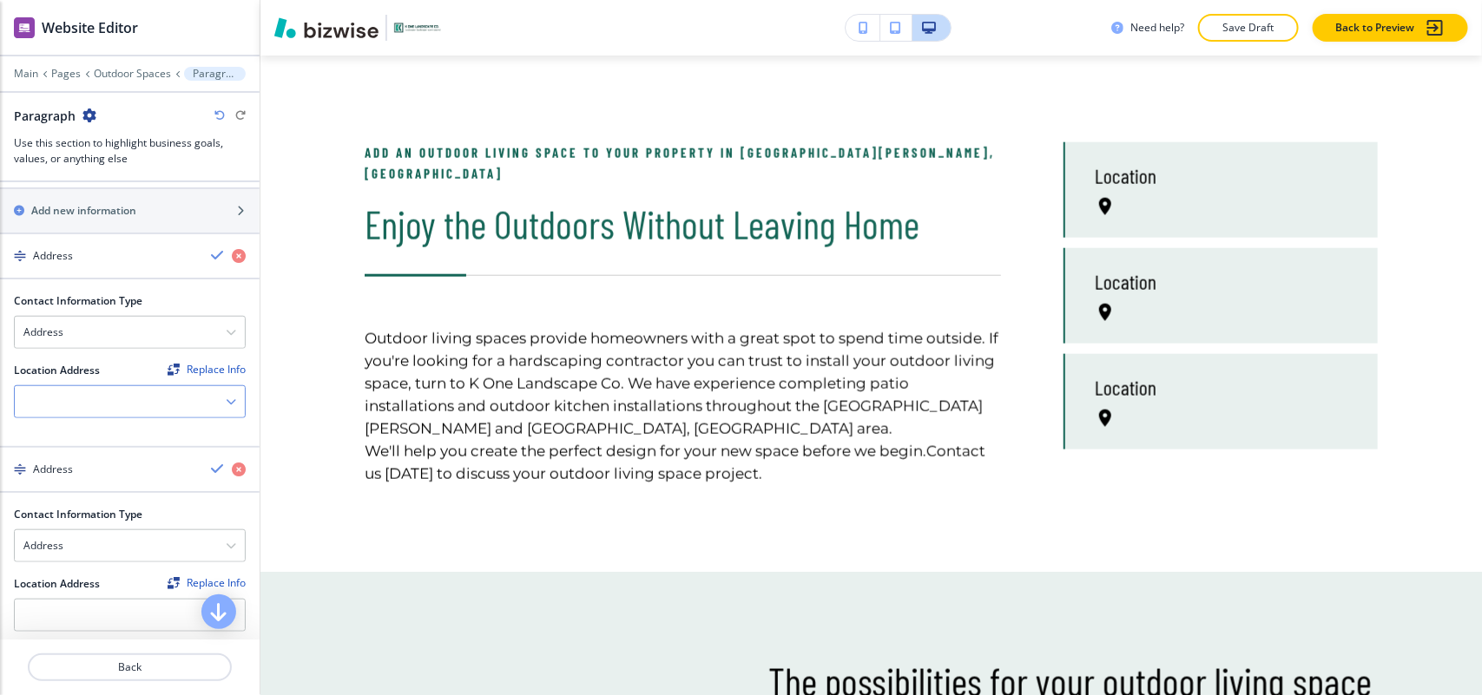
click at [79, 397] on div at bounding box center [130, 401] width 230 height 31
click at [82, 435] on h4 "Lenexa, [GEOGRAPHIC_DATA], [GEOGRAPHIC_DATA]" at bounding box center [129, 440] width 213 height 31
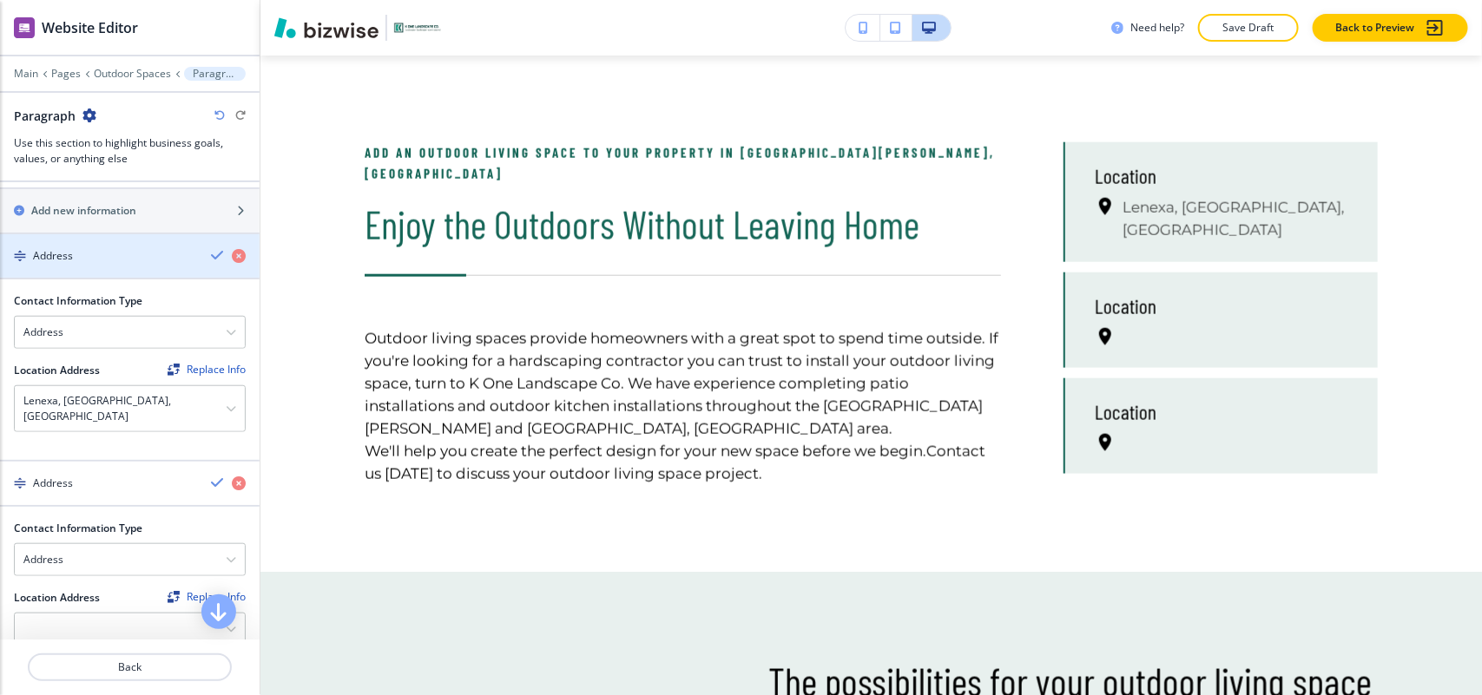
click at [94, 275] on div "button" at bounding box center [130, 271] width 260 height 14
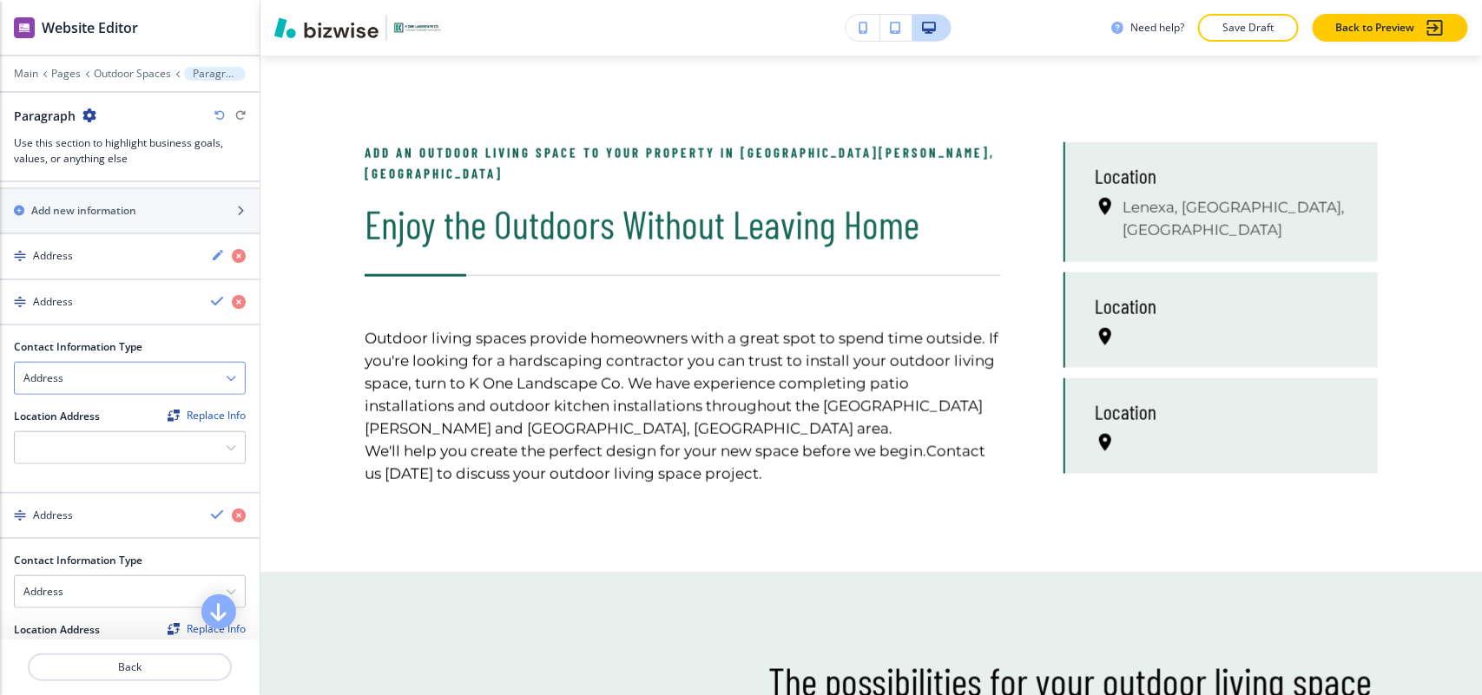
click at [94, 386] on div "Address" at bounding box center [130, 378] width 230 height 31
click at [94, 414] on h4 "Email Address" at bounding box center [129, 409] width 213 height 16
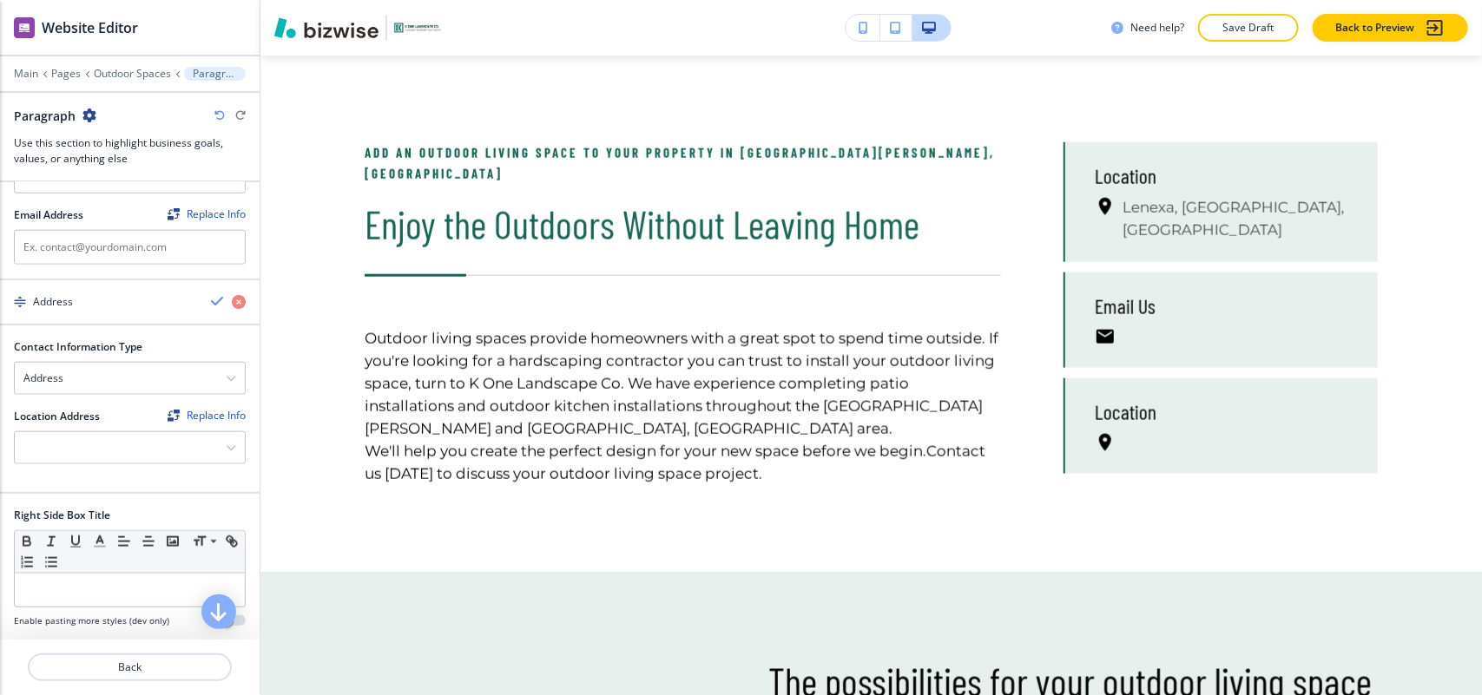
scroll to position [868, 0]
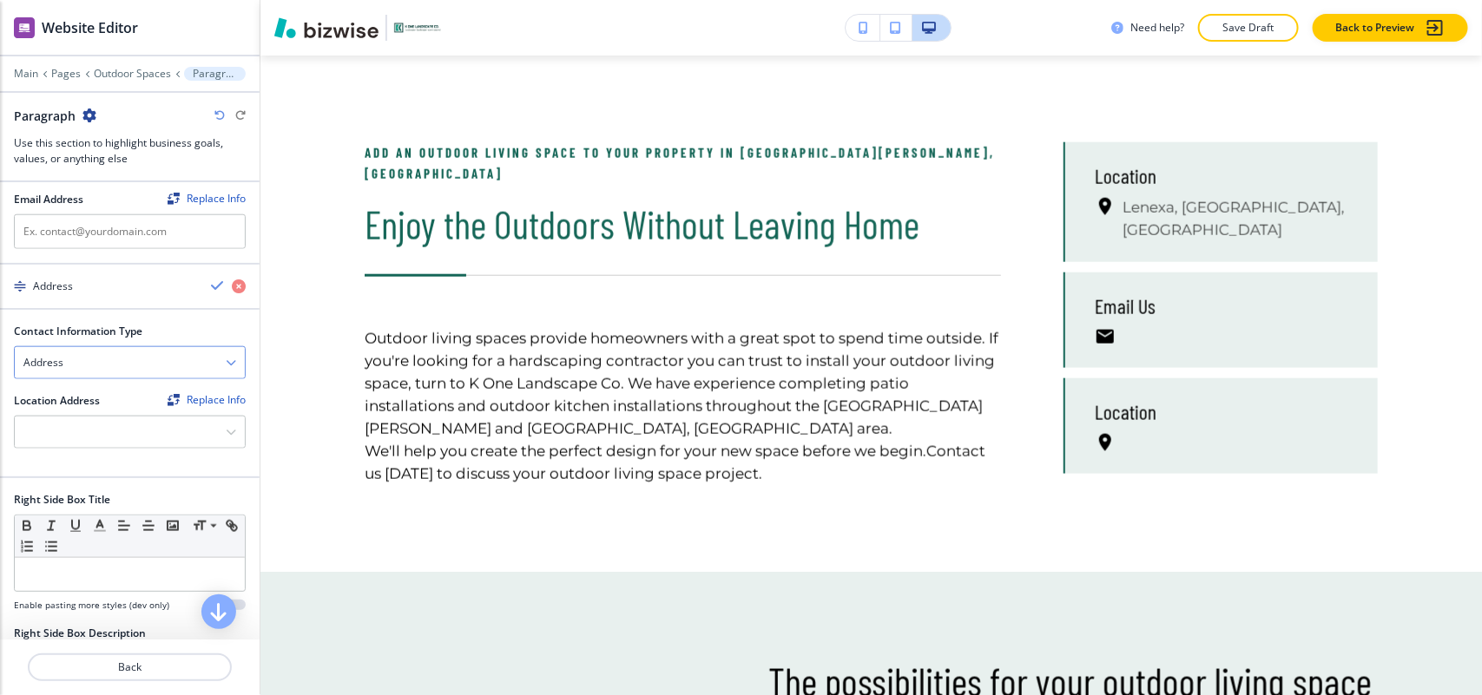
click at [96, 372] on div "Address" at bounding box center [130, 362] width 230 height 31
click at [83, 431] on h4 "Phone Number" at bounding box center [129, 423] width 213 height 16
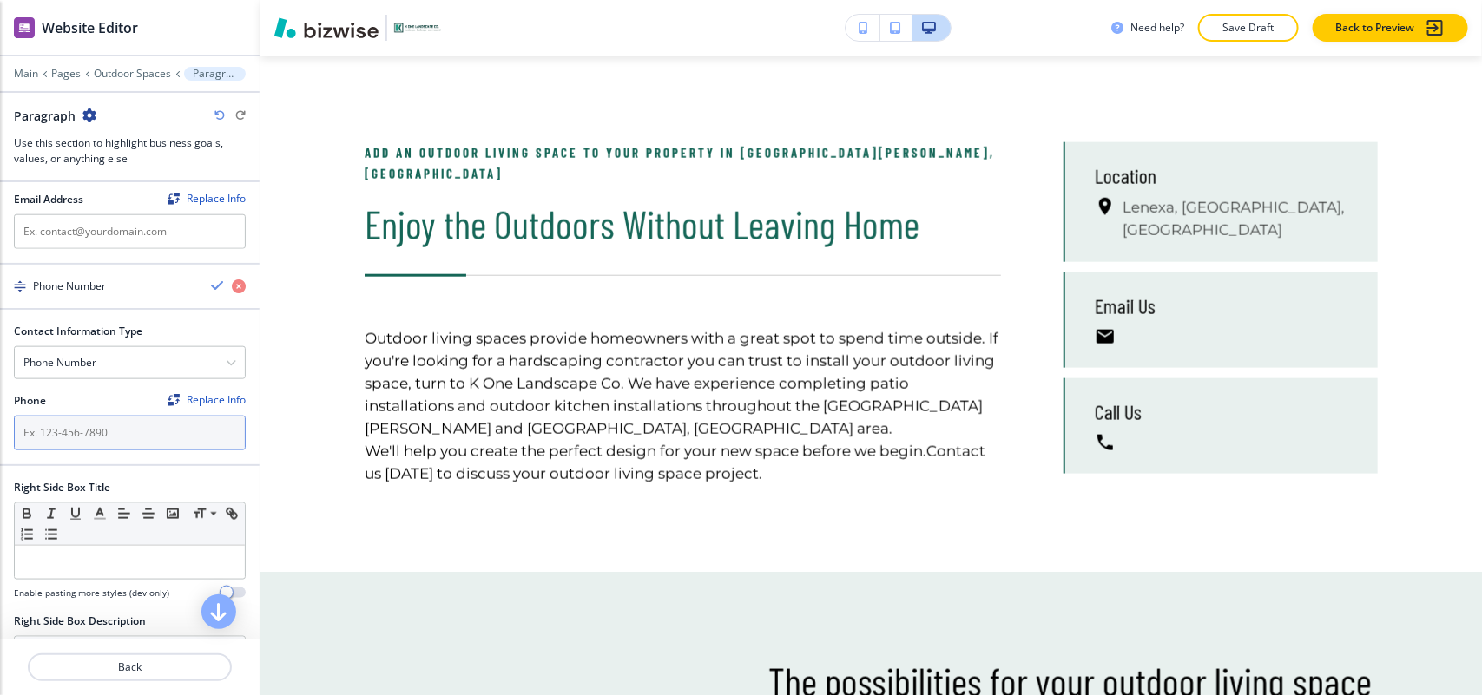
click at [85, 432] on input "text" at bounding box center [130, 433] width 232 height 35
paste input "[PHONE_NUMBER]"
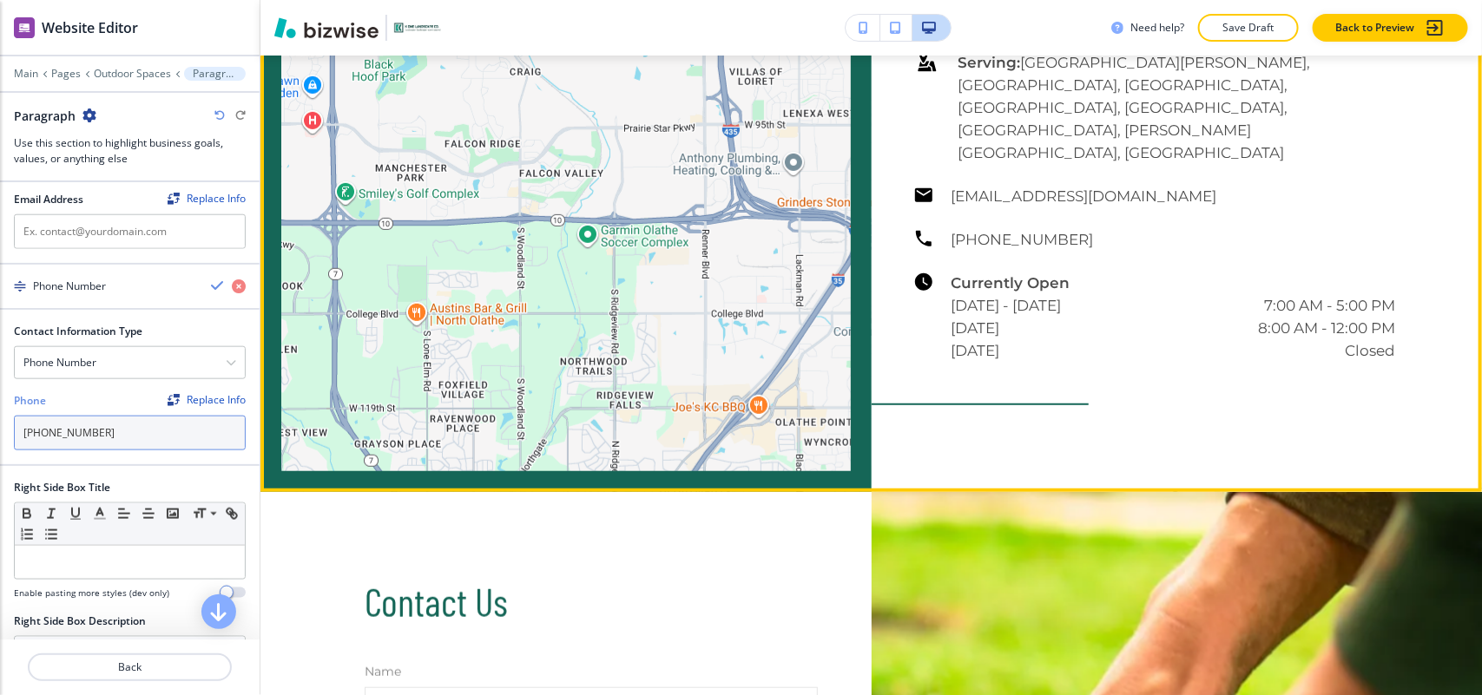
scroll to position [3178, 0]
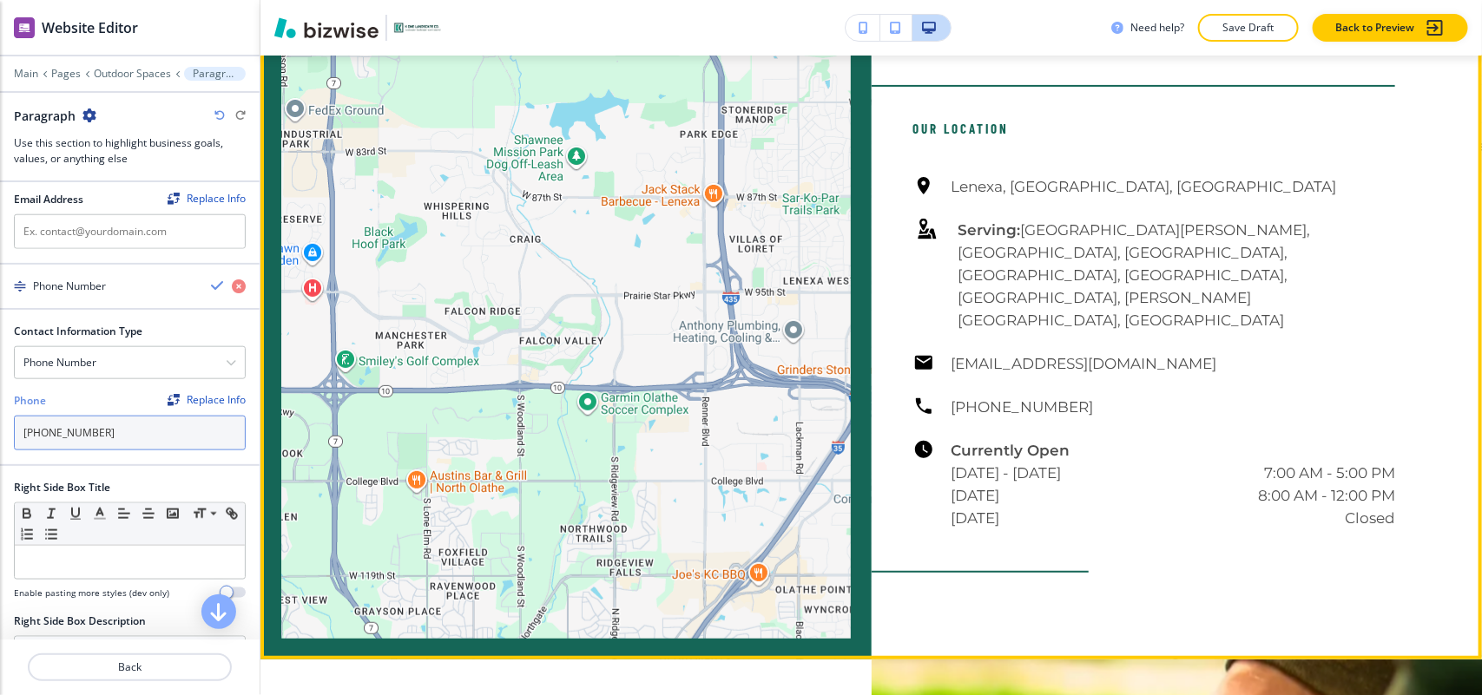
type input "[PHONE_NUMBER]"
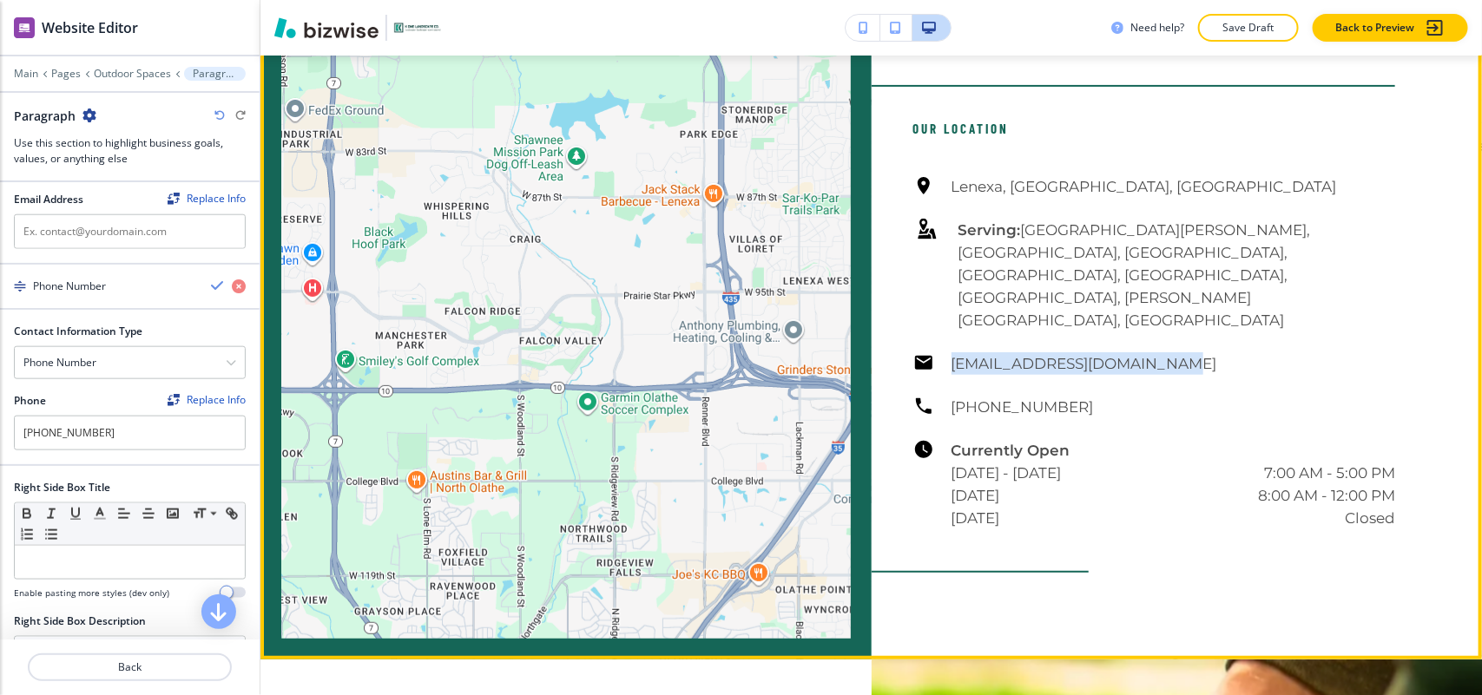
drag, startPoint x: 1174, startPoint y: 288, endPoint x: 927, endPoint y: 300, distance: 246.8
click at [927, 300] on div "[GEOGRAPHIC_DATA], [GEOGRAPHIC_DATA], [GEOGRAPHIC_DATA] Serving: [GEOGRAPHIC_DA…" at bounding box center [1154, 352] width 483 height 354
copy h6 "[EMAIL_ADDRESS][DOMAIN_NAME]"
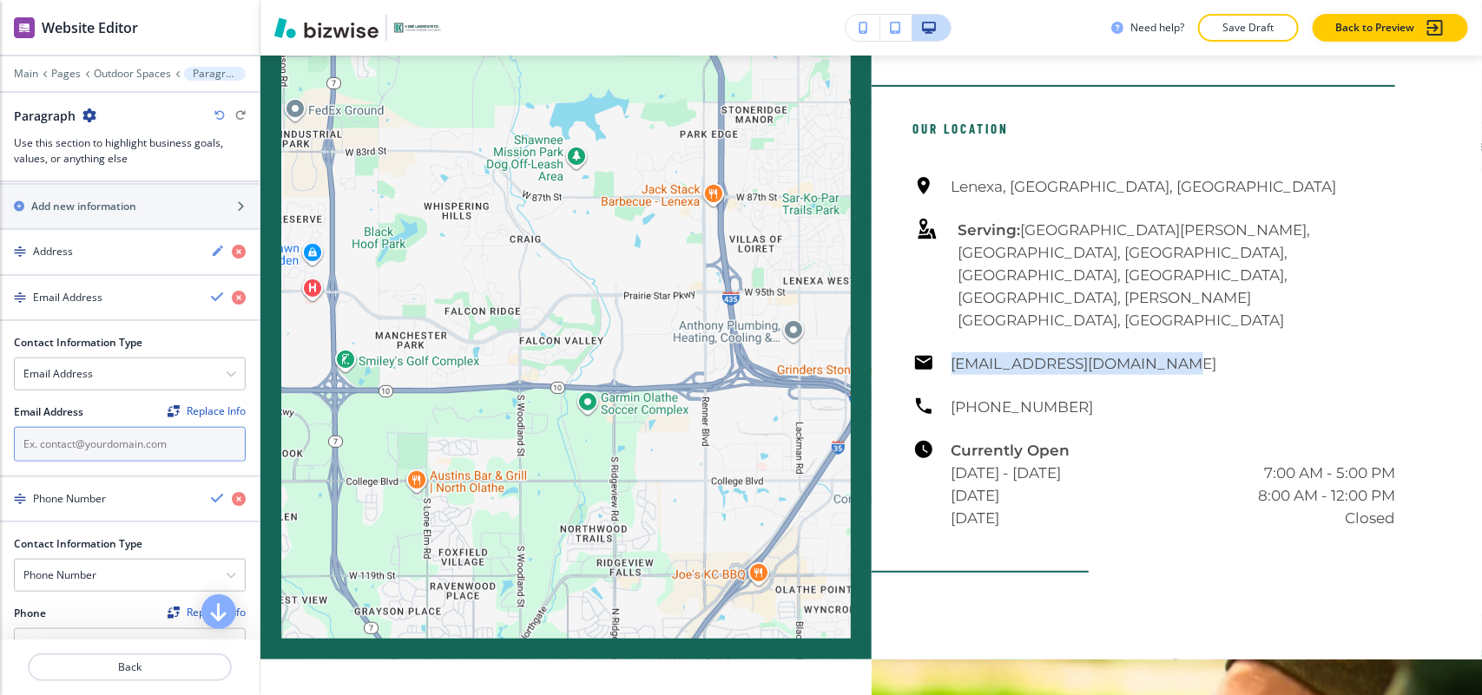
scroll to position [651, 0]
click at [150, 450] on input "text" at bounding box center [130, 449] width 232 height 35
paste input "[EMAIL_ADDRESS][DOMAIN_NAME]"
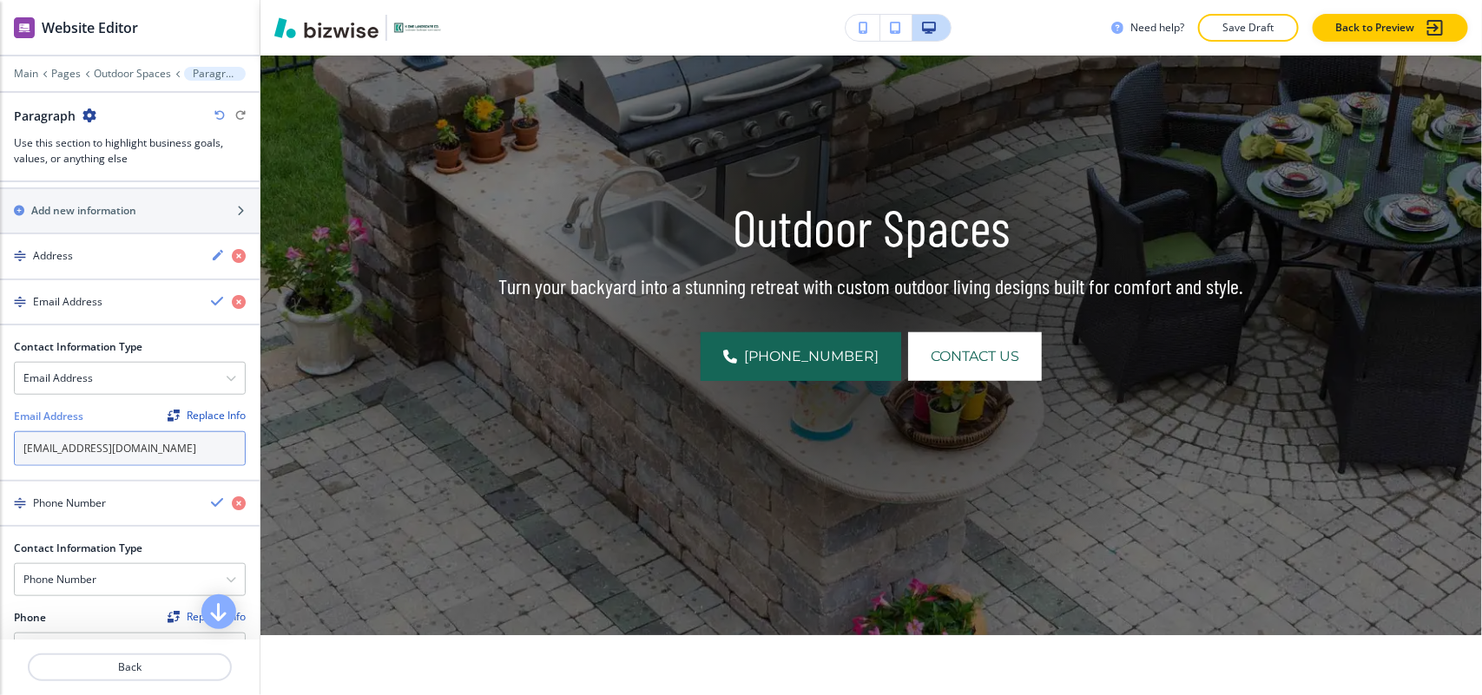
scroll to position [0, 0]
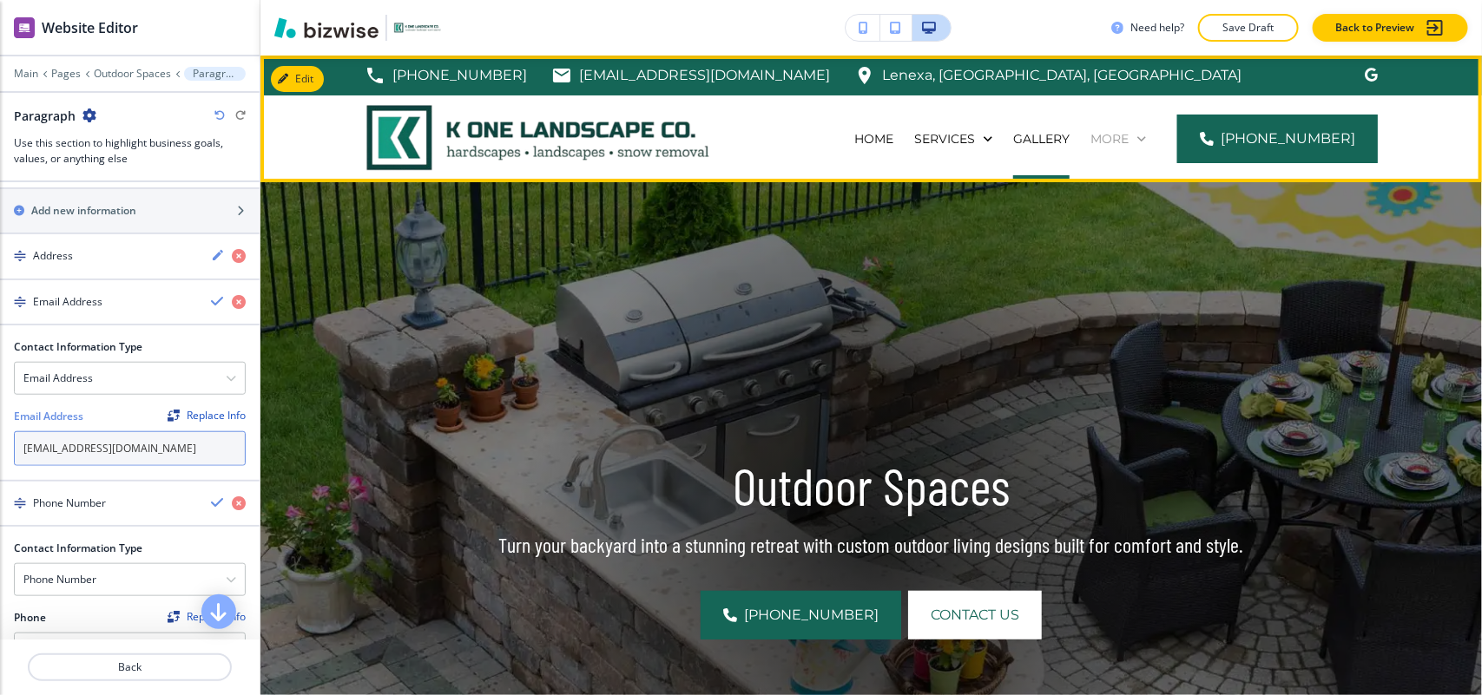
type input "[EMAIL_ADDRESS][DOMAIN_NAME]"
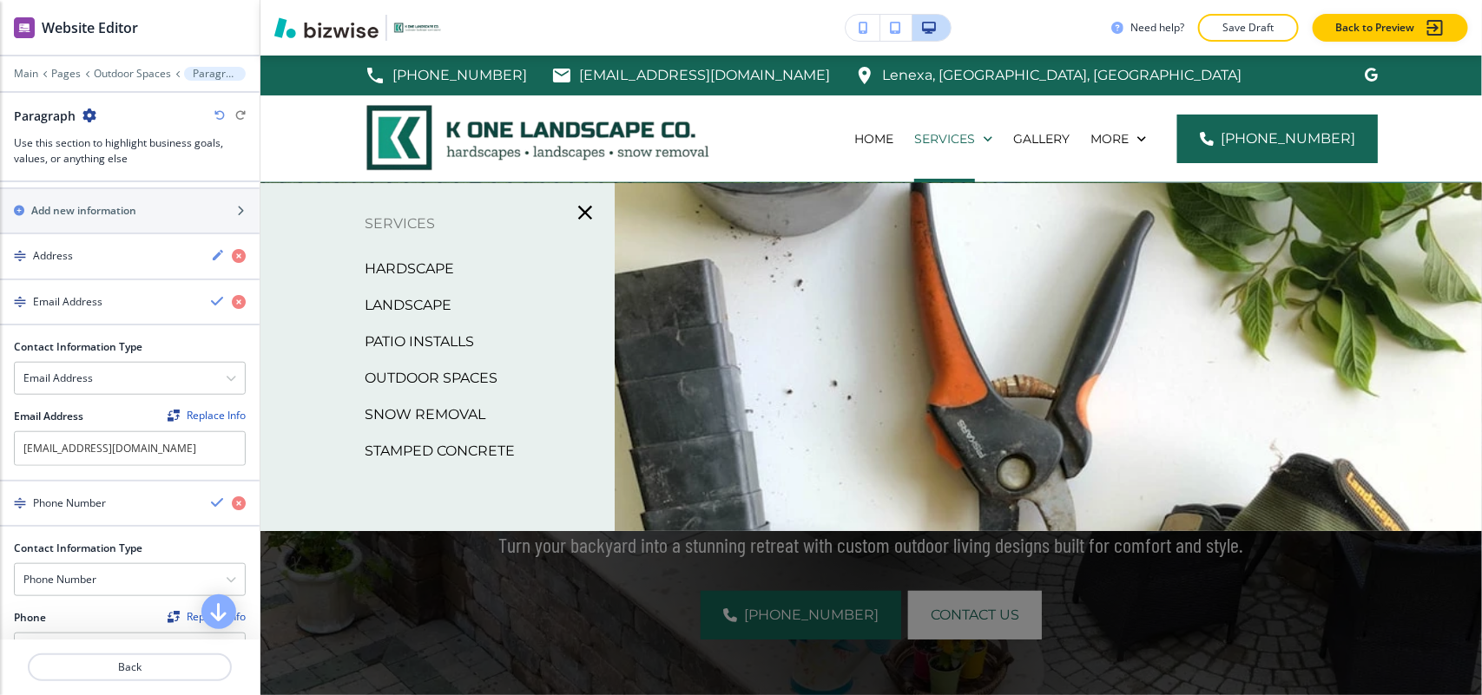
click at [422, 375] on p "Outdoor Spaces" at bounding box center [431, 379] width 133 height 26
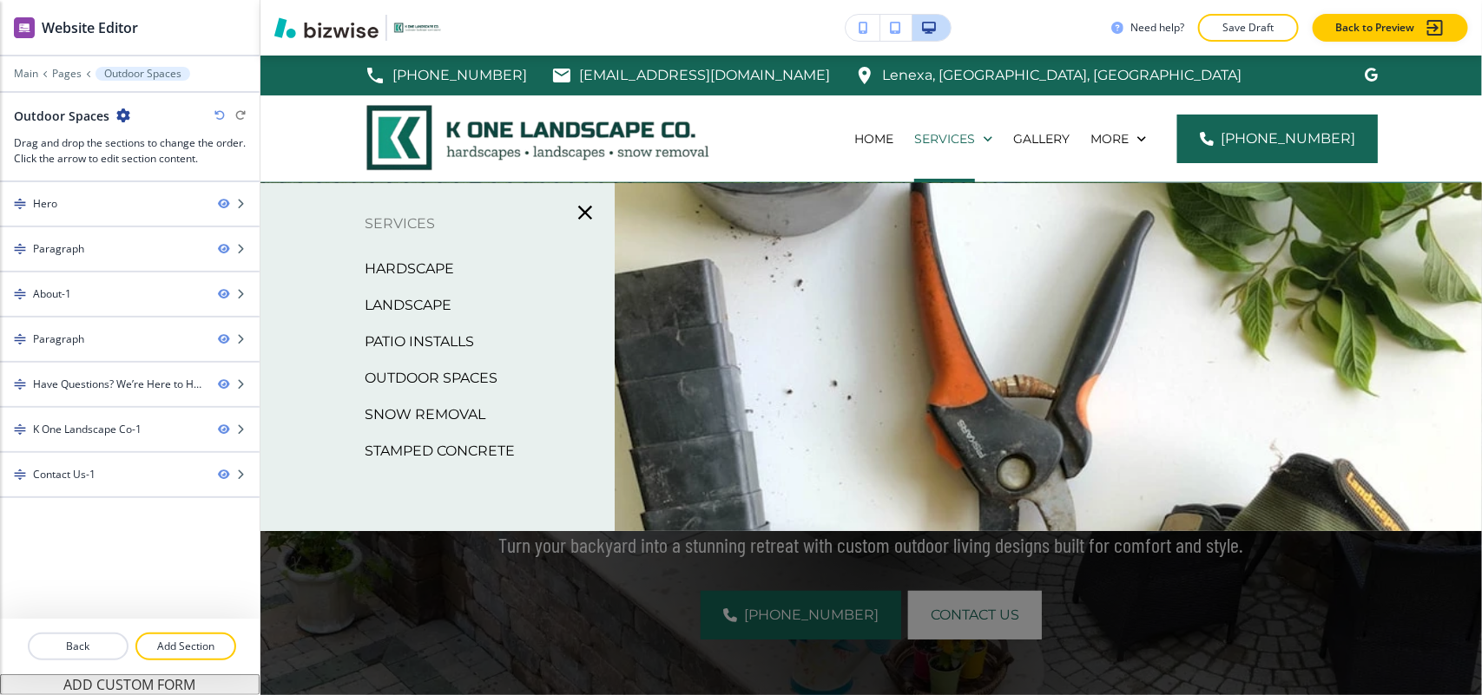
click at [458, 415] on p "Snow Removal" at bounding box center [425, 415] width 121 height 26
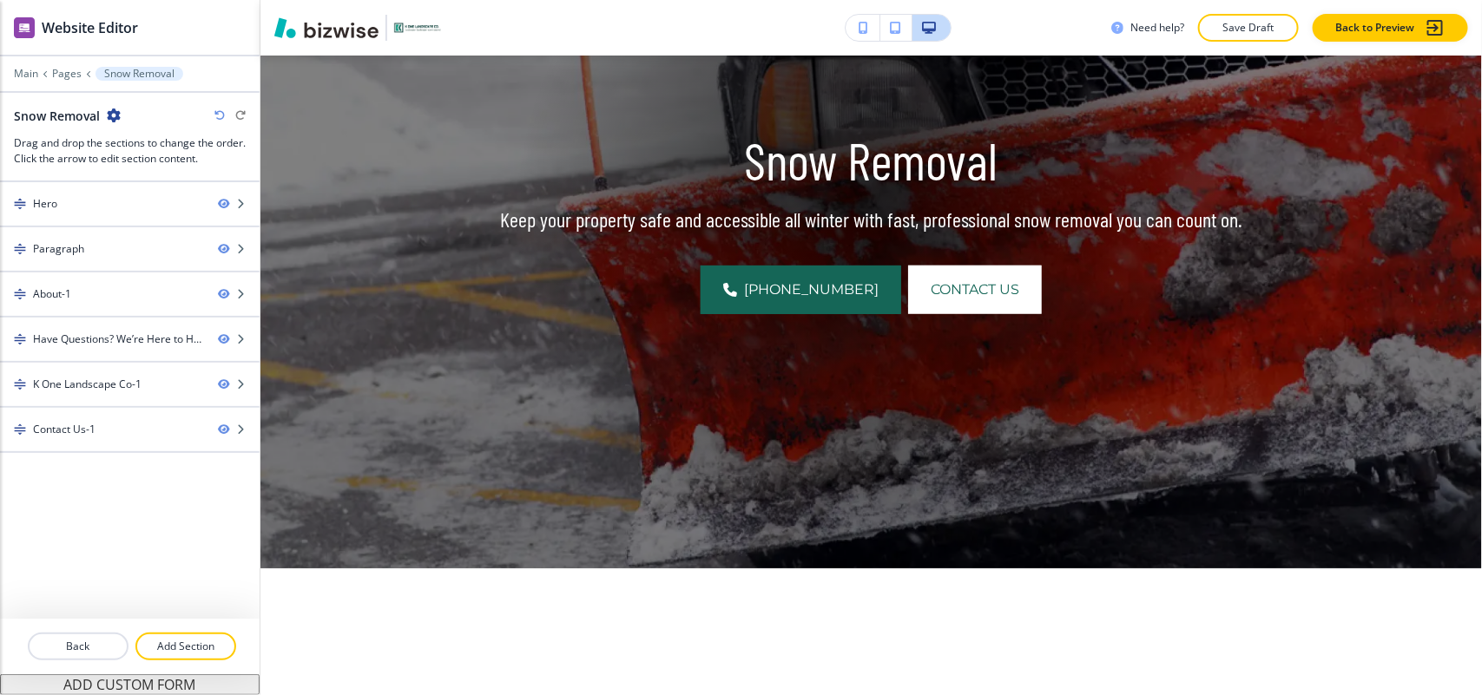
scroll to position [760, 0]
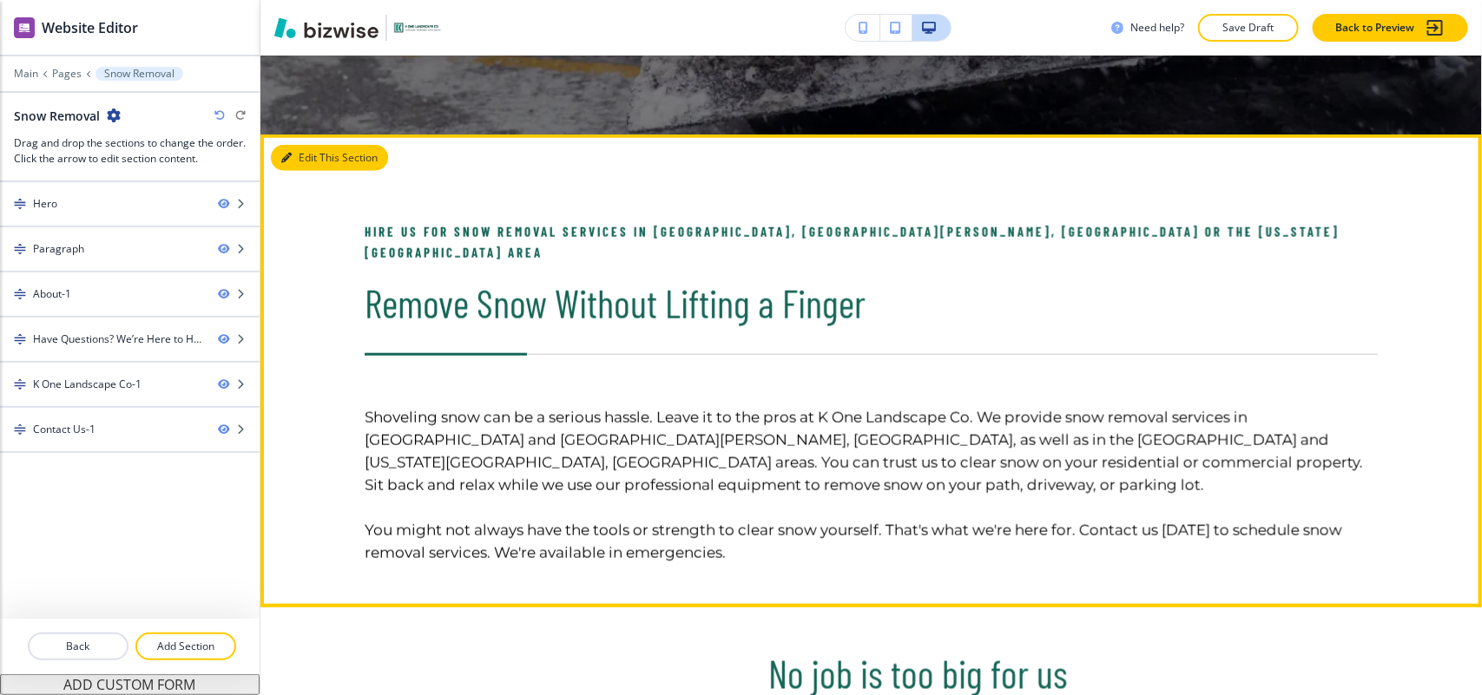
click at [302, 161] on button "Edit This Section" at bounding box center [329, 158] width 117 height 26
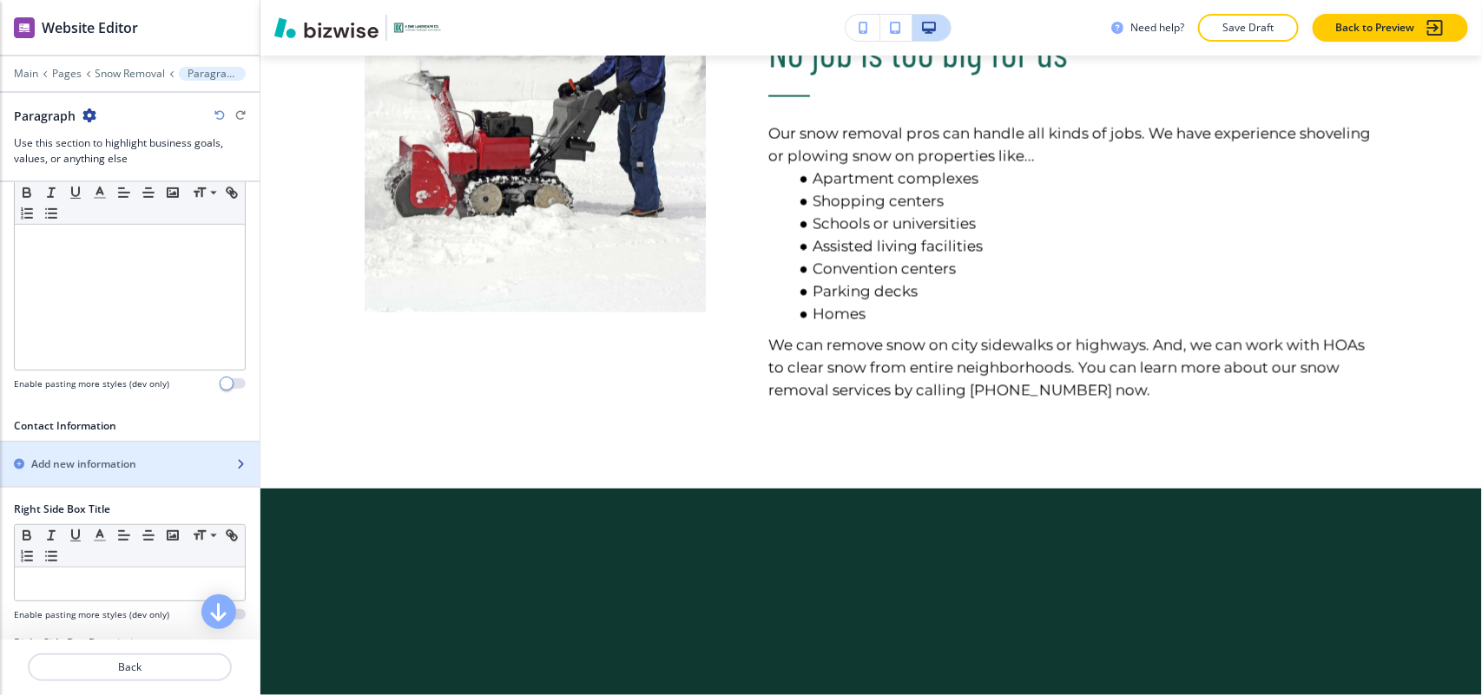
scroll to position [651, 0]
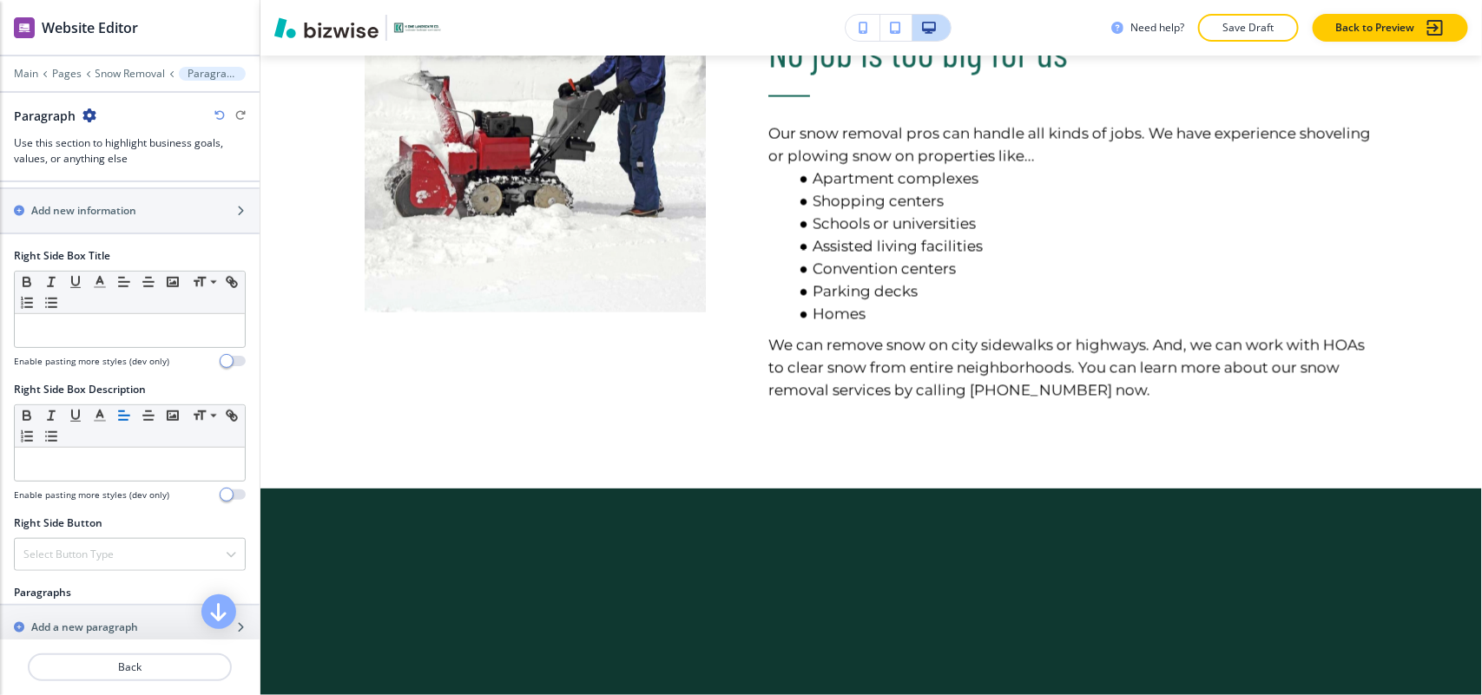
click at [76, 189] on div at bounding box center [130, 189] width 260 height 2
click at [76, 219] on h2 "Add new information" at bounding box center [83, 211] width 105 height 16
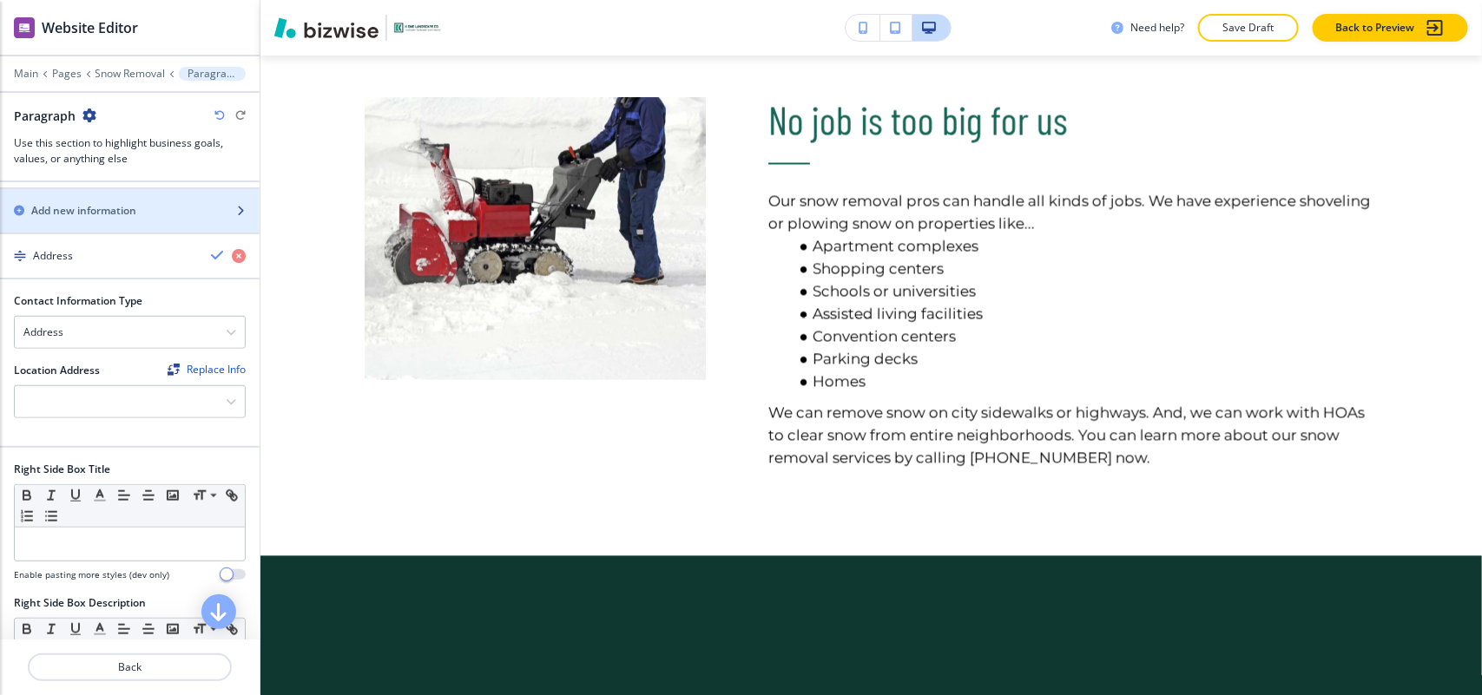
scroll to position [1448, 0]
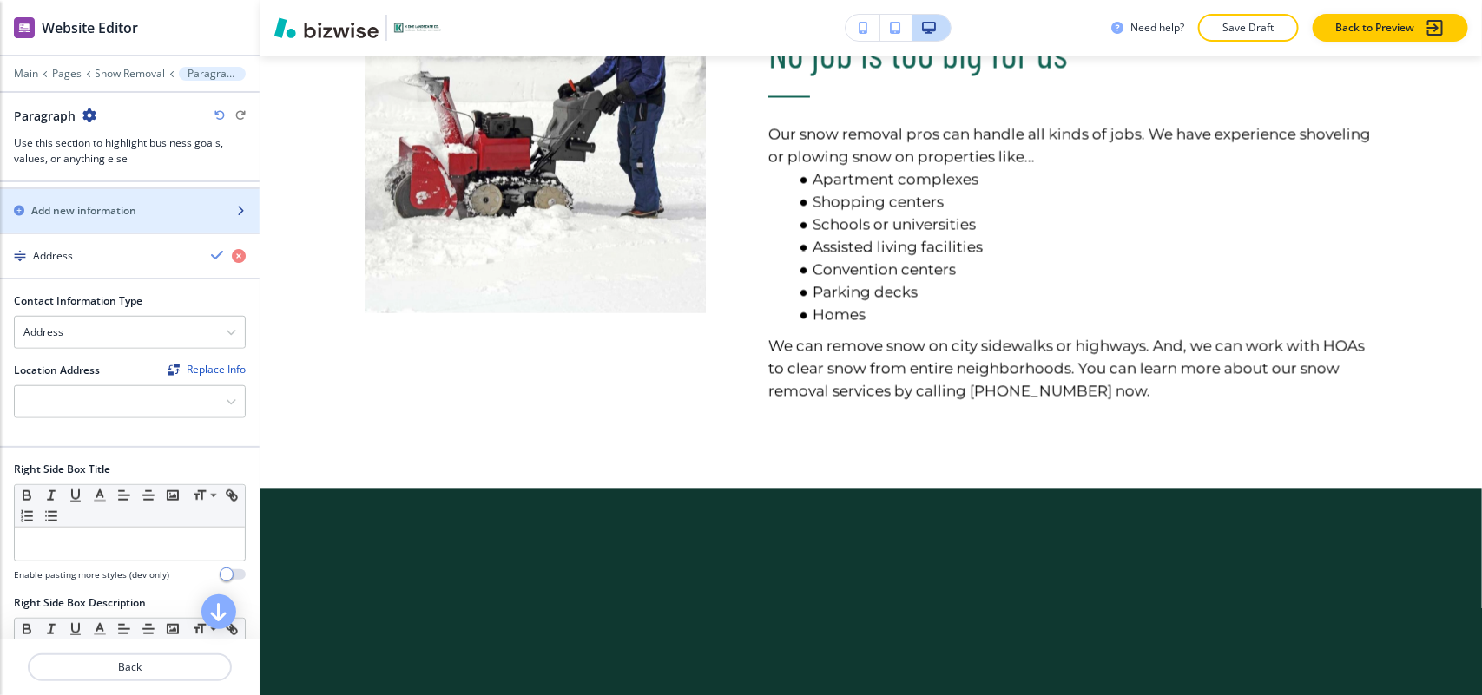
click at [76, 219] on h2 "Add new information" at bounding box center [83, 211] width 105 height 16
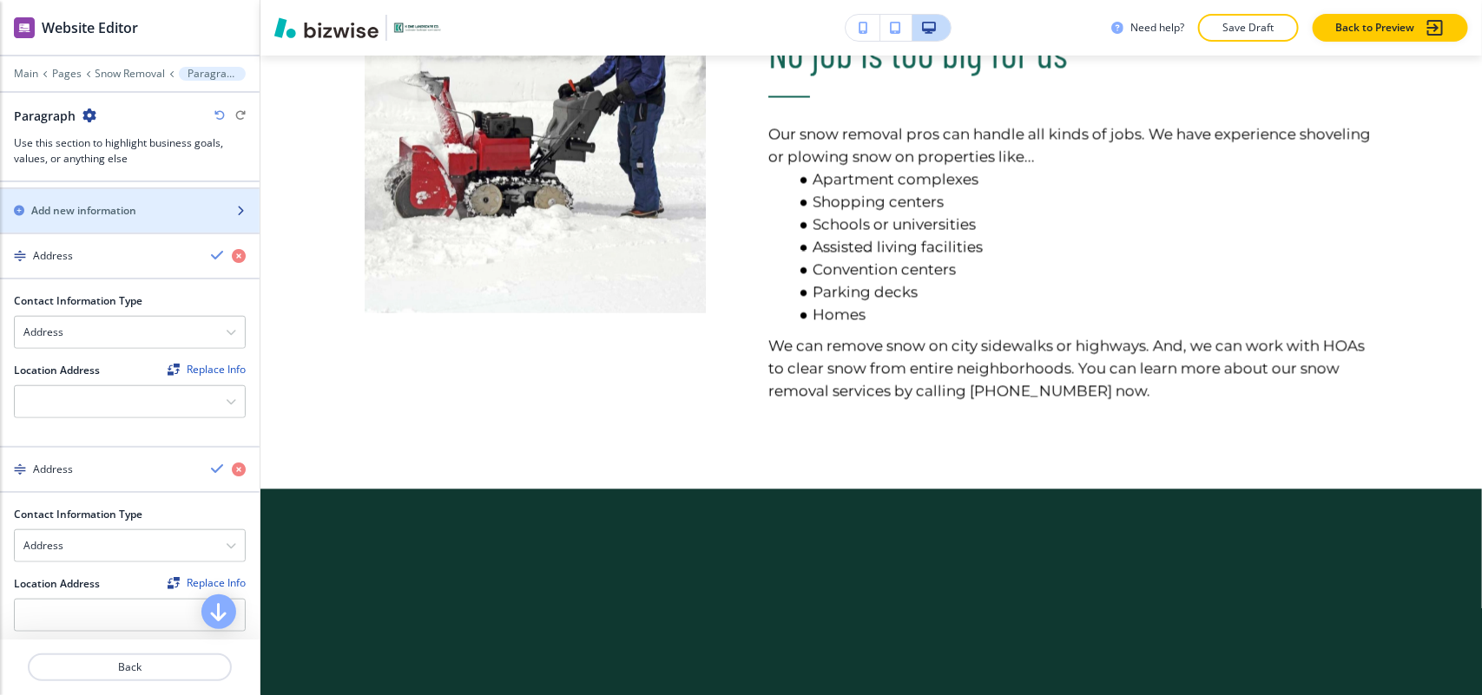
click at [76, 219] on h2 "Add new information" at bounding box center [83, 211] width 105 height 16
click at [63, 414] on div at bounding box center [130, 401] width 230 height 31
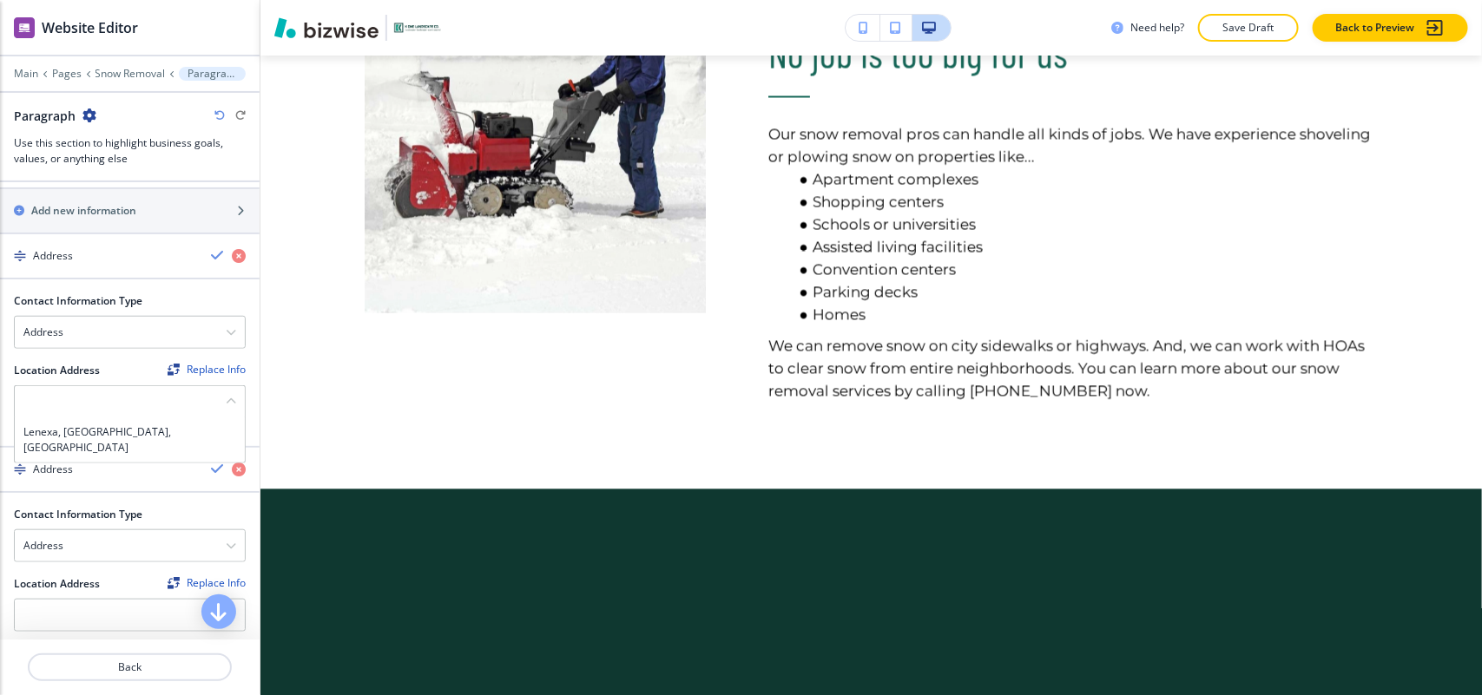
drag, startPoint x: 63, startPoint y: 432, endPoint x: 105, endPoint y: 293, distance: 144.2
click at [63, 432] on h4 "Lenexa, [GEOGRAPHIC_DATA], [GEOGRAPHIC_DATA]" at bounding box center [129, 440] width 213 height 31
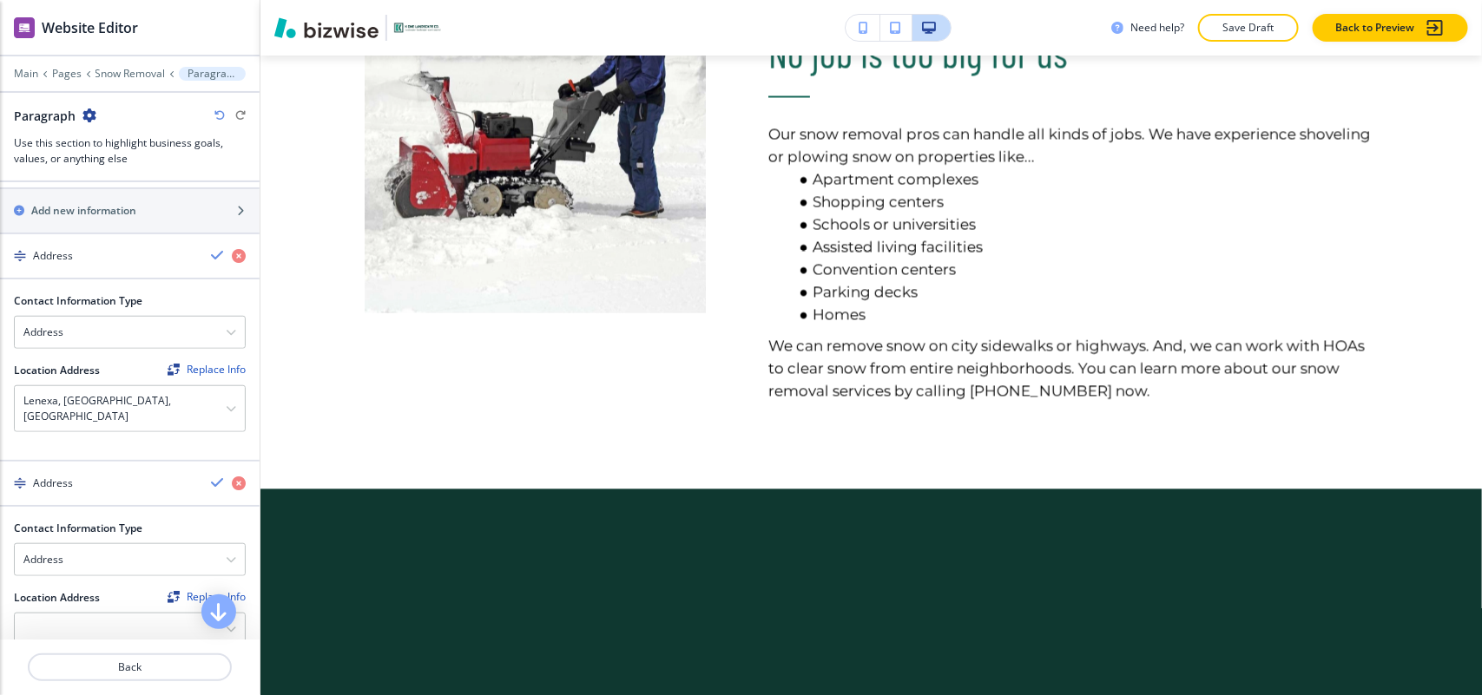
click at [94, 287] on div at bounding box center [130, 287] width 260 height 14
click at [96, 262] on div "Address" at bounding box center [98, 256] width 197 height 16
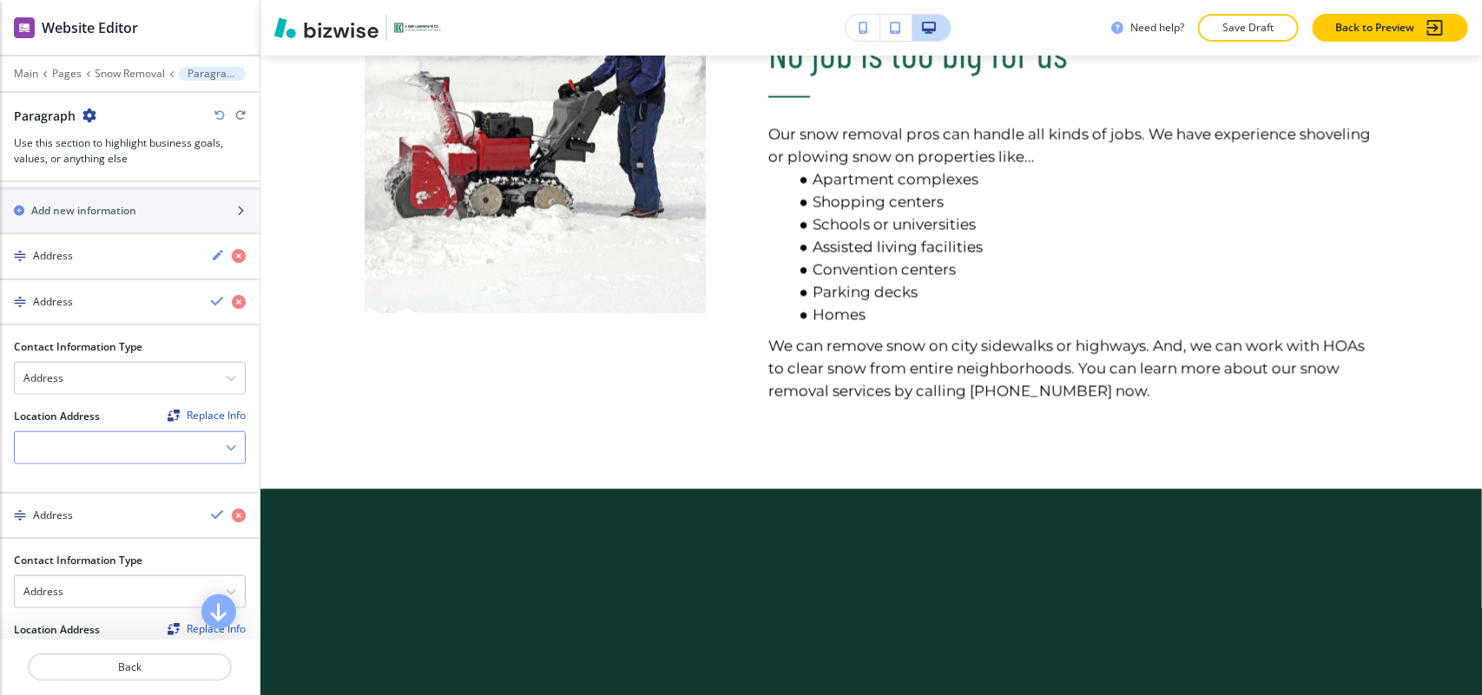
click at [78, 452] on div at bounding box center [130, 447] width 230 height 31
click at [88, 382] on div "Address" at bounding box center [130, 378] width 230 height 31
click at [87, 415] on h4 "Email Address" at bounding box center [129, 409] width 213 height 16
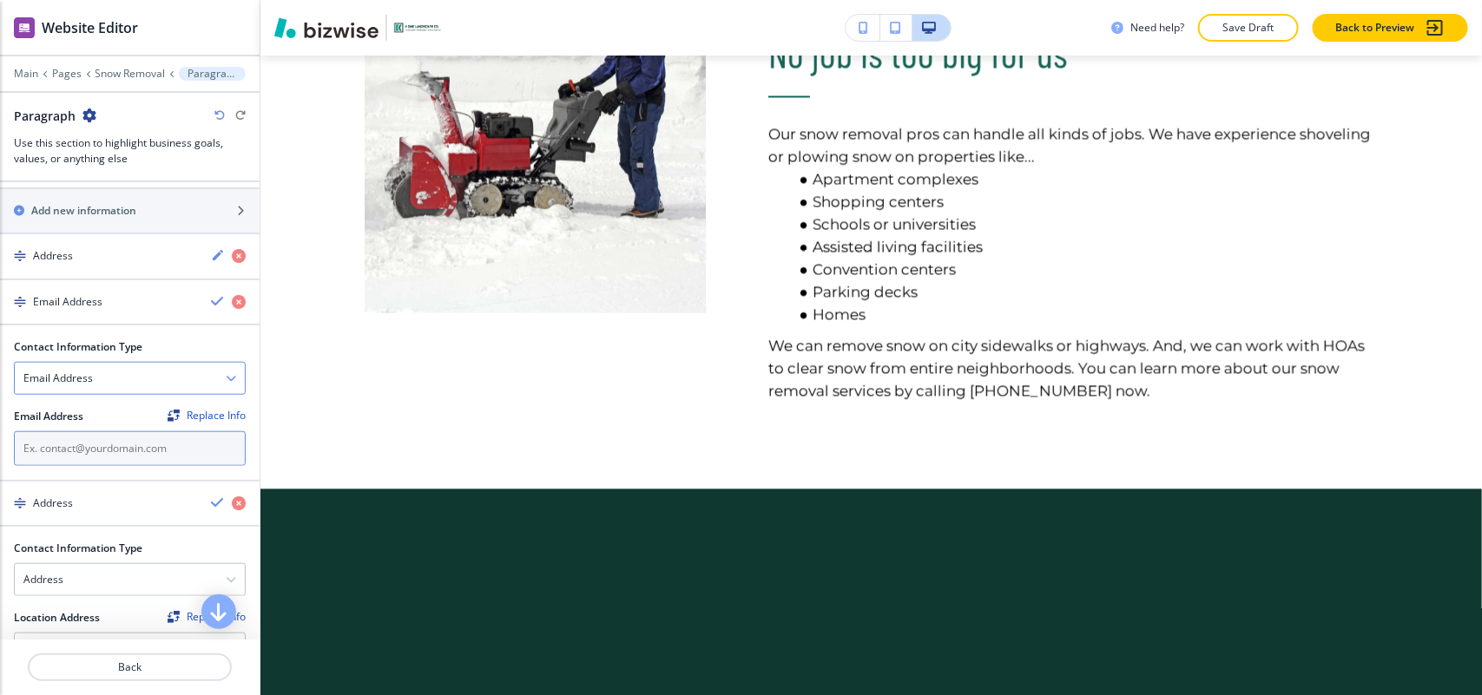
click at [82, 458] on input "text" at bounding box center [130, 449] width 232 height 35
paste input "[EMAIL_ADDRESS][DOMAIN_NAME]"
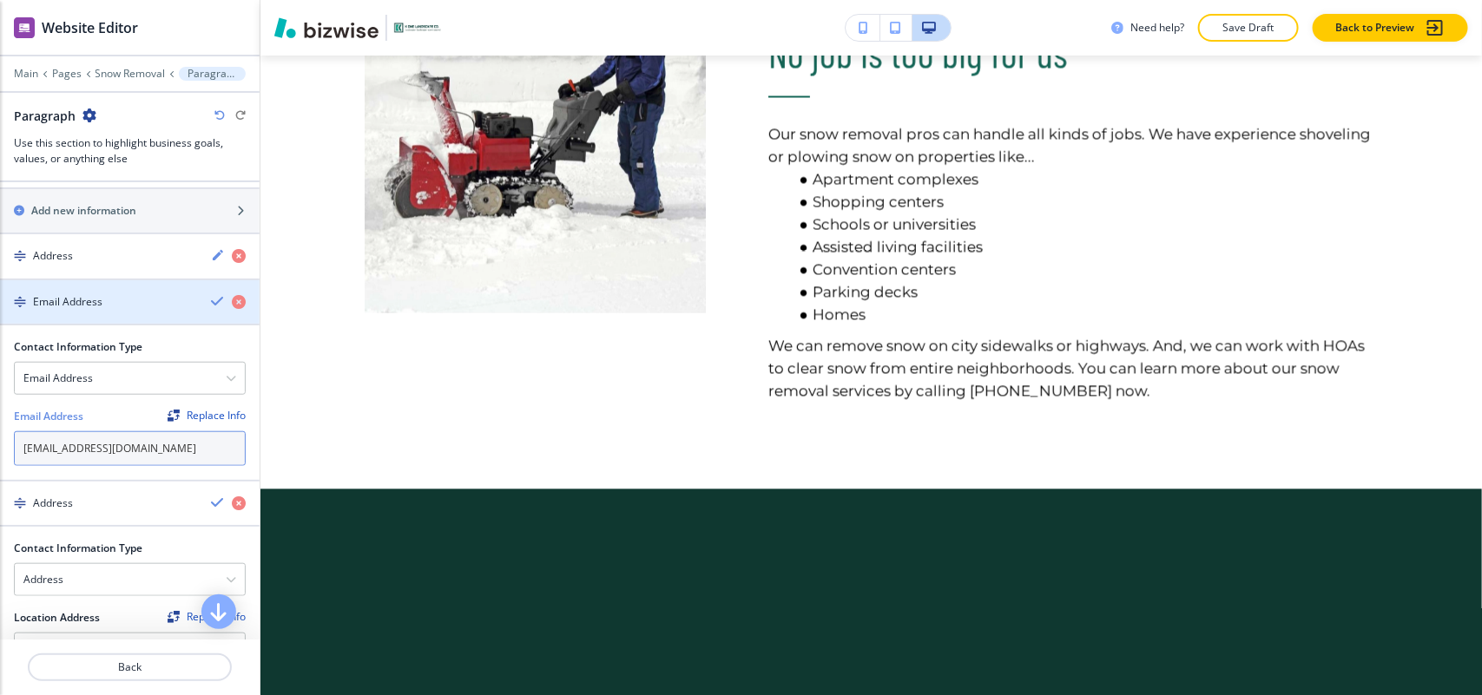
type input "[EMAIL_ADDRESS][DOMAIN_NAME]"
click at [100, 300] on h4 "Email Address" at bounding box center [67, 302] width 69 height 16
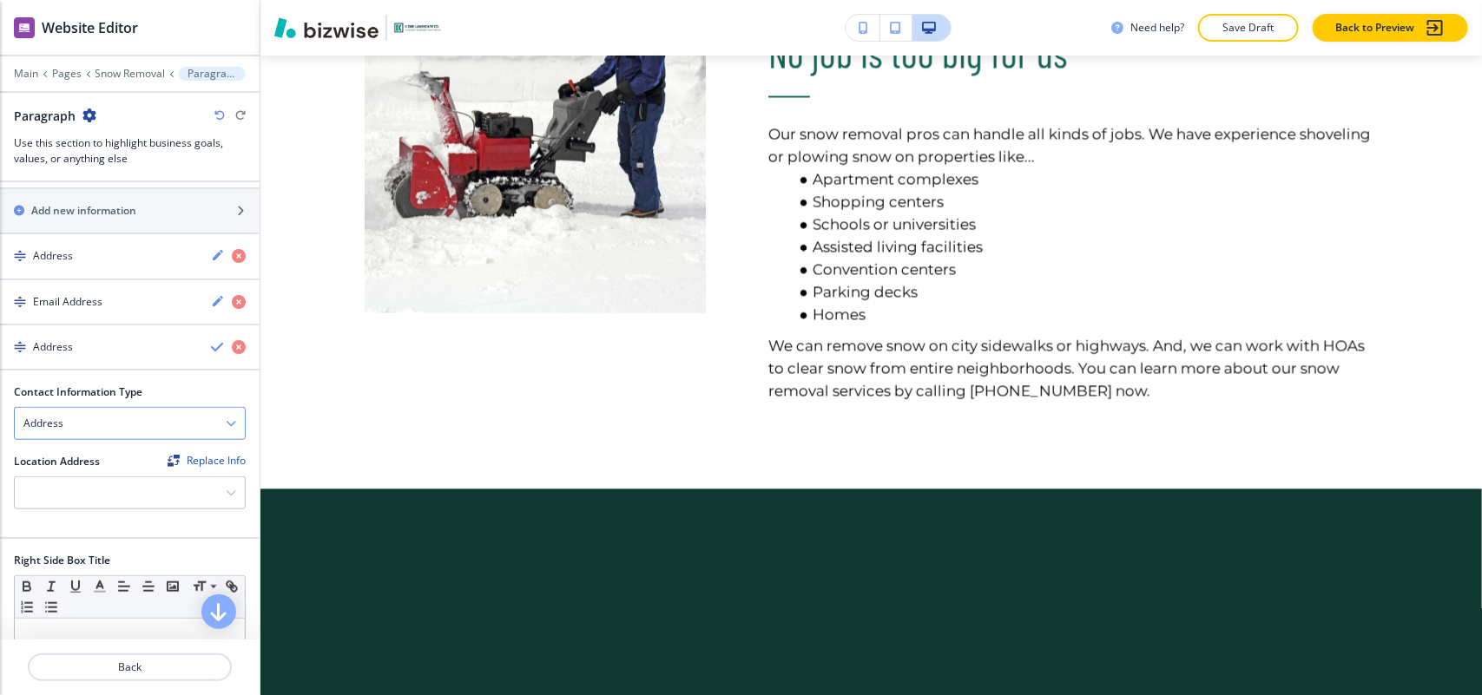
click at [88, 423] on div "Address" at bounding box center [130, 423] width 230 height 31
click at [76, 491] on h4 "Phone Number" at bounding box center [129, 484] width 213 height 16
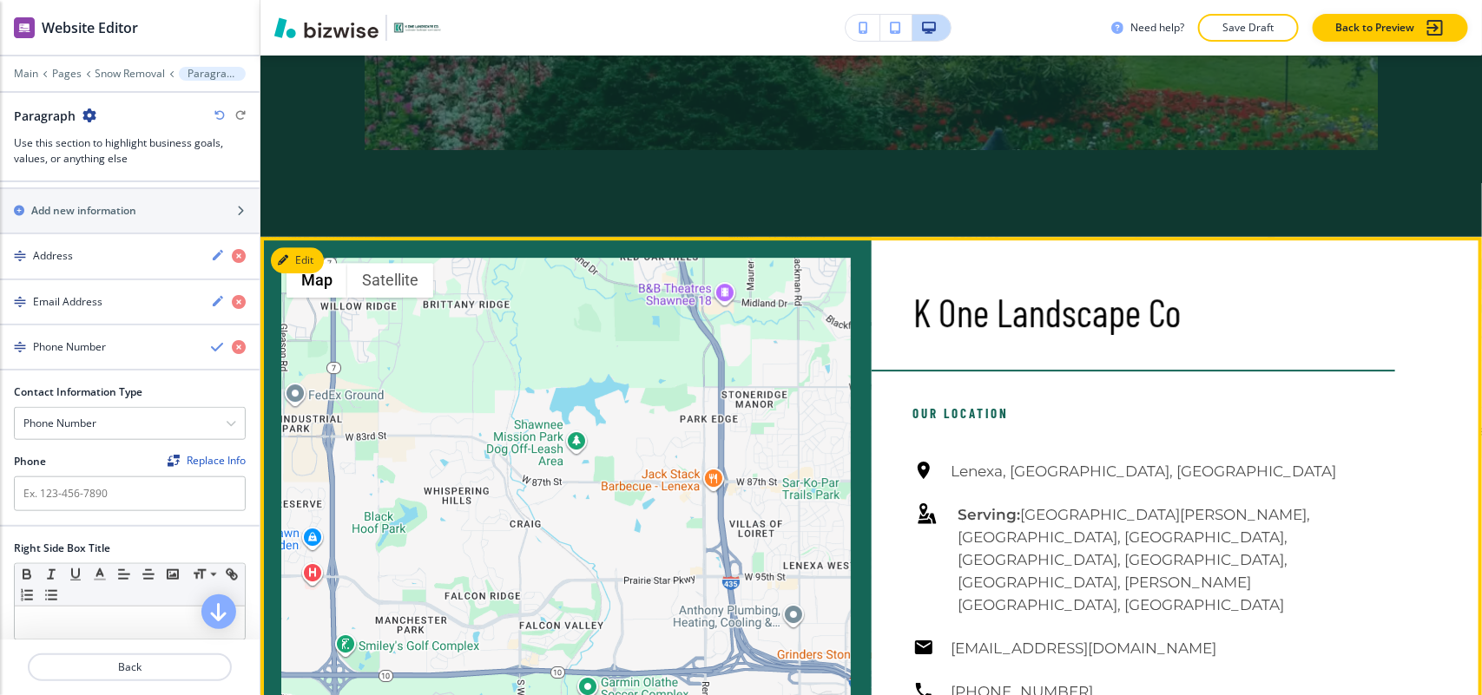
scroll to position [2642, 0]
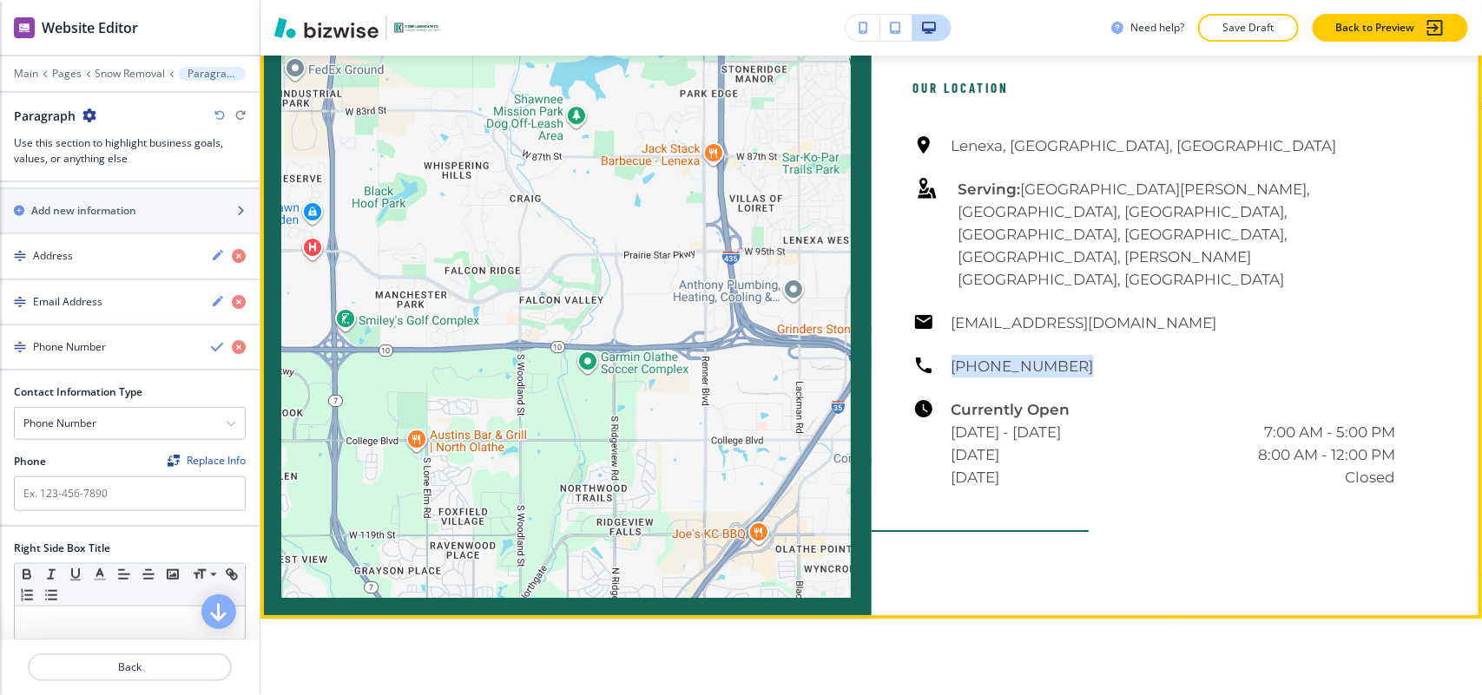
drag, startPoint x: 1057, startPoint y: 275, endPoint x: 940, endPoint y: 279, distance: 116.4
click at [940, 279] on div "[GEOGRAPHIC_DATA], [GEOGRAPHIC_DATA], [GEOGRAPHIC_DATA] Serving: [GEOGRAPHIC_DA…" at bounding box center [1154, 312] width 483 height 354
copy h6 "[PHONE_NUMBER]"
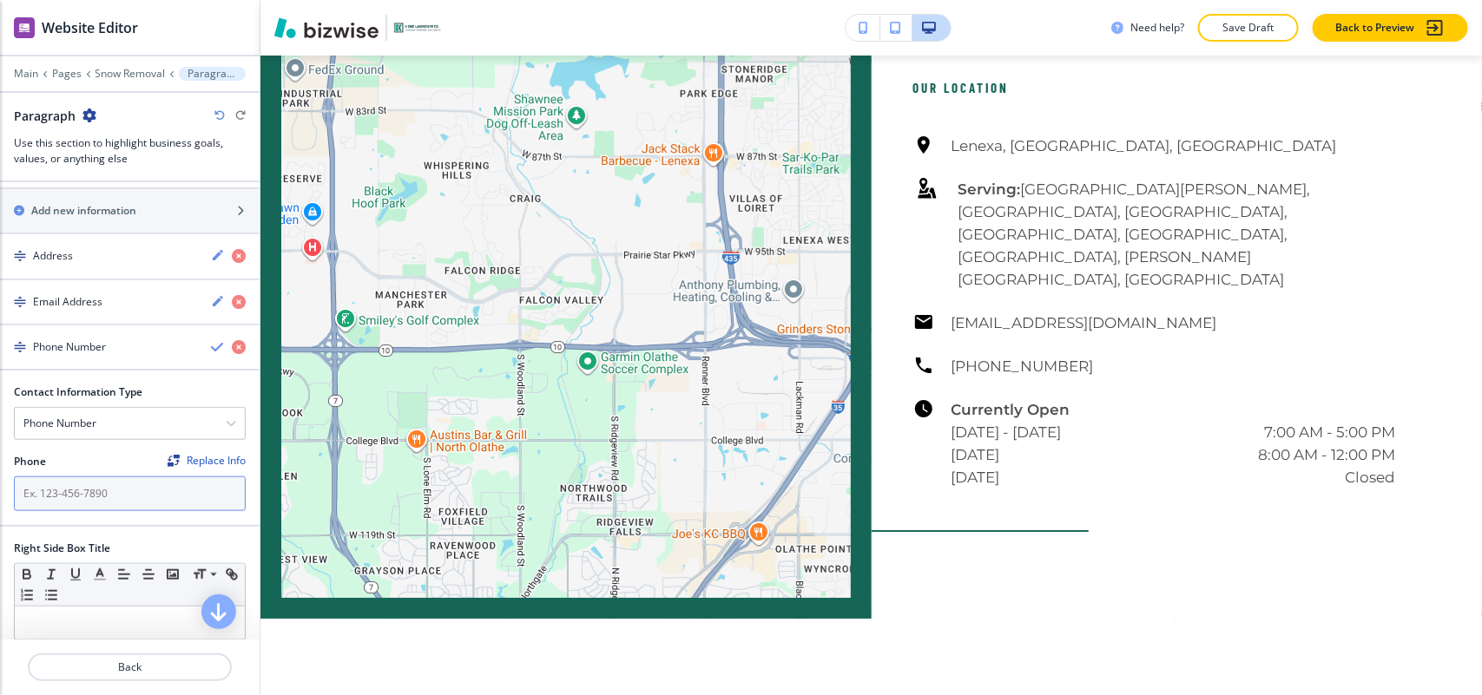
click at [140, 506] on input "text" at bounding box center [130, 494] width 232 height 35
paste input "[PHONE_NUMBER]"
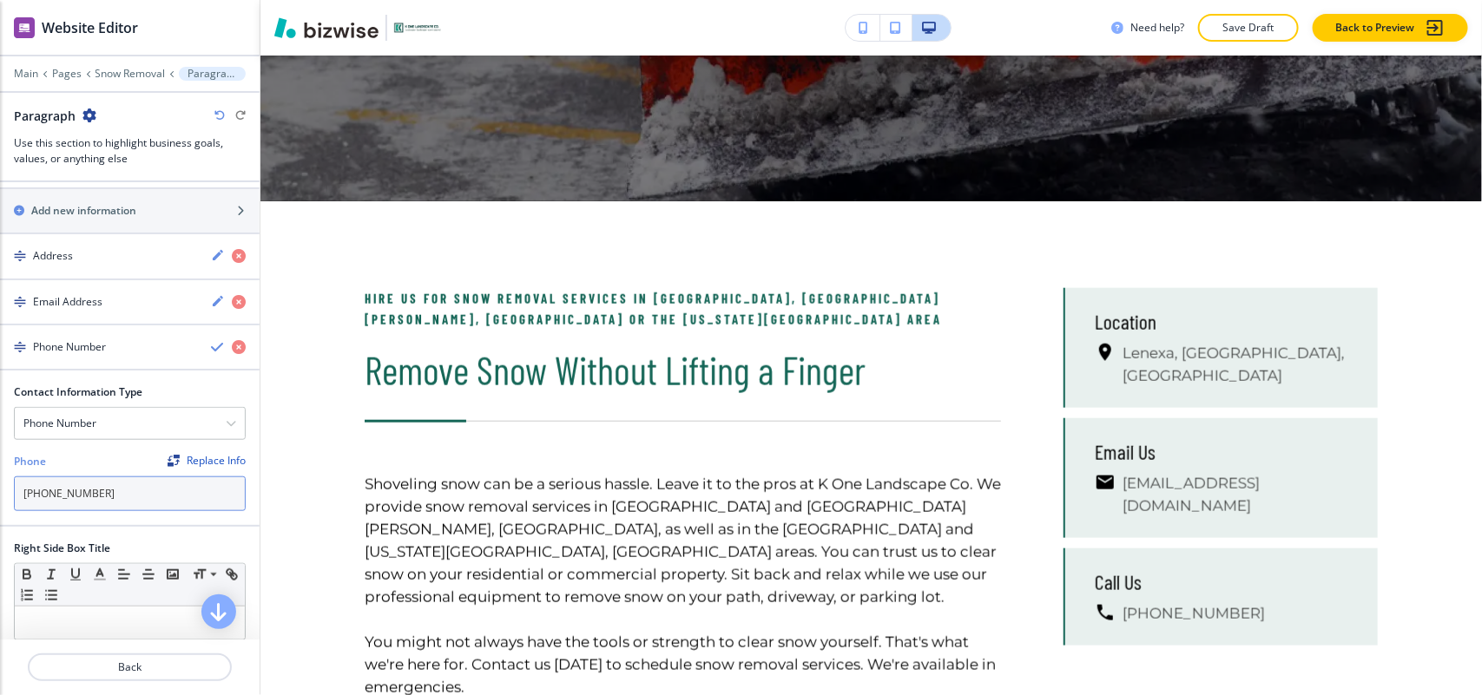
scroll to position [0, 0]
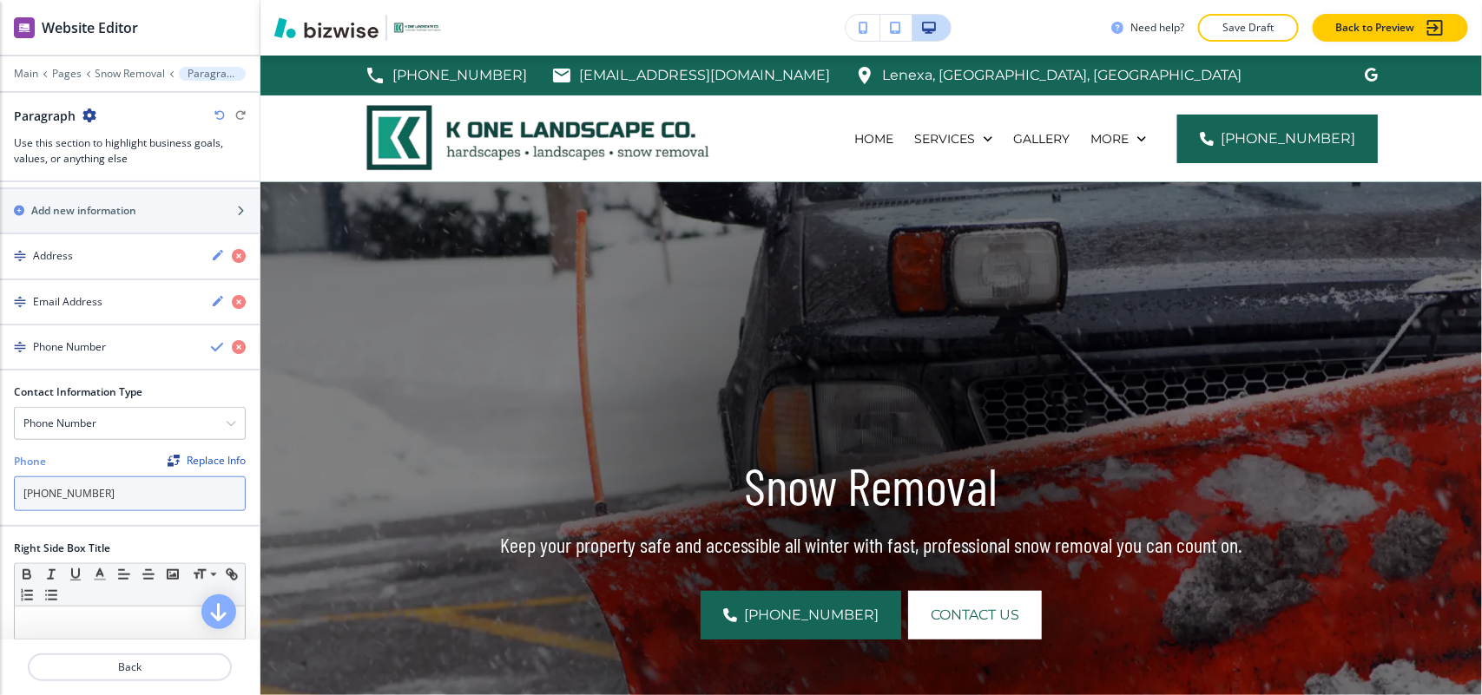
type input "[PHONE_NUMBER]"
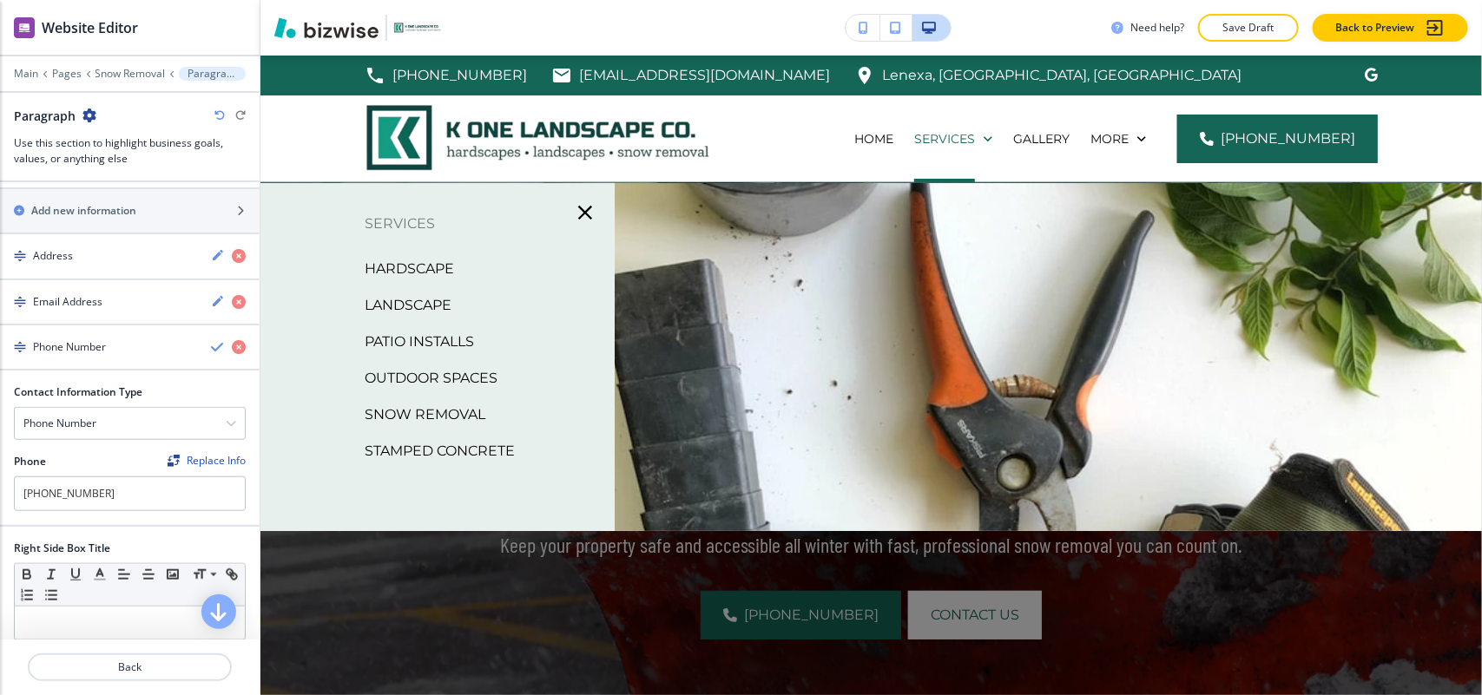
click at [440, 457] on p "Stamped Concrete" at bounding box center [440, 451] width 150 height 26
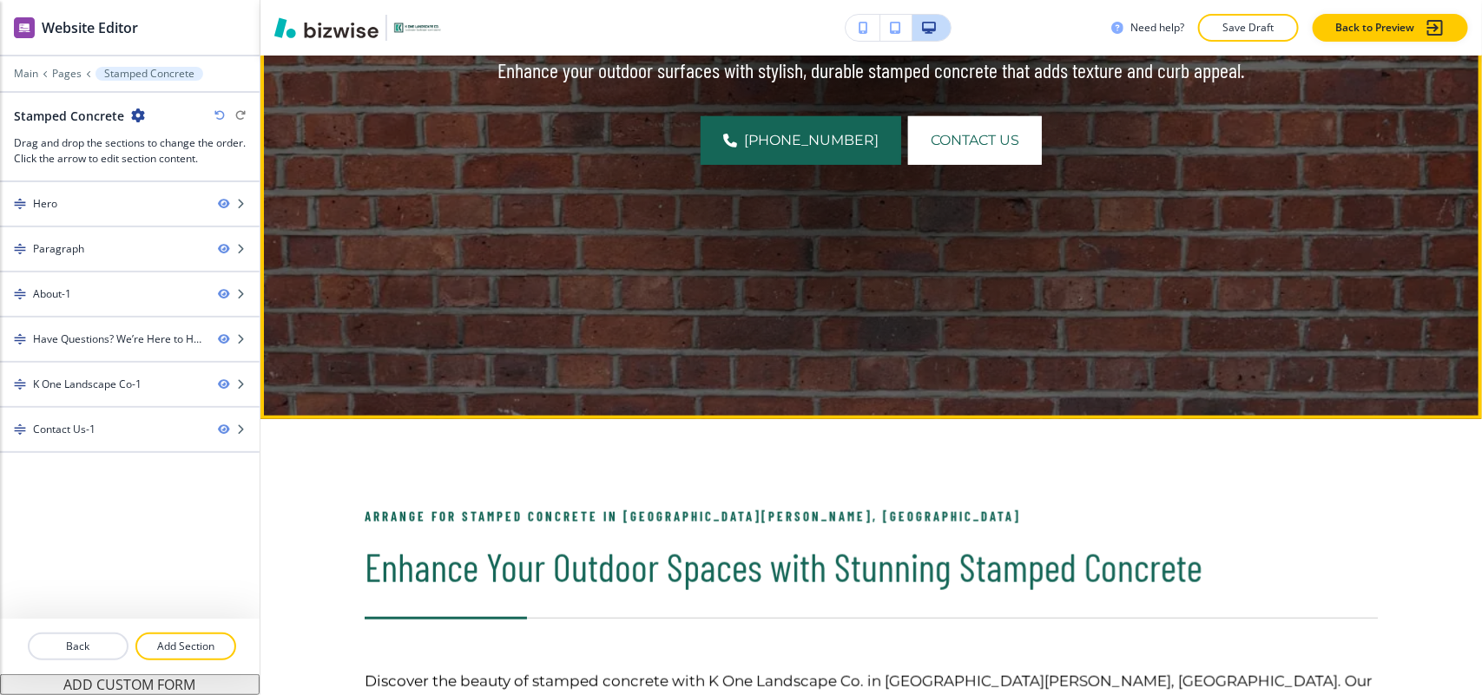
scroll to position [651, 0]
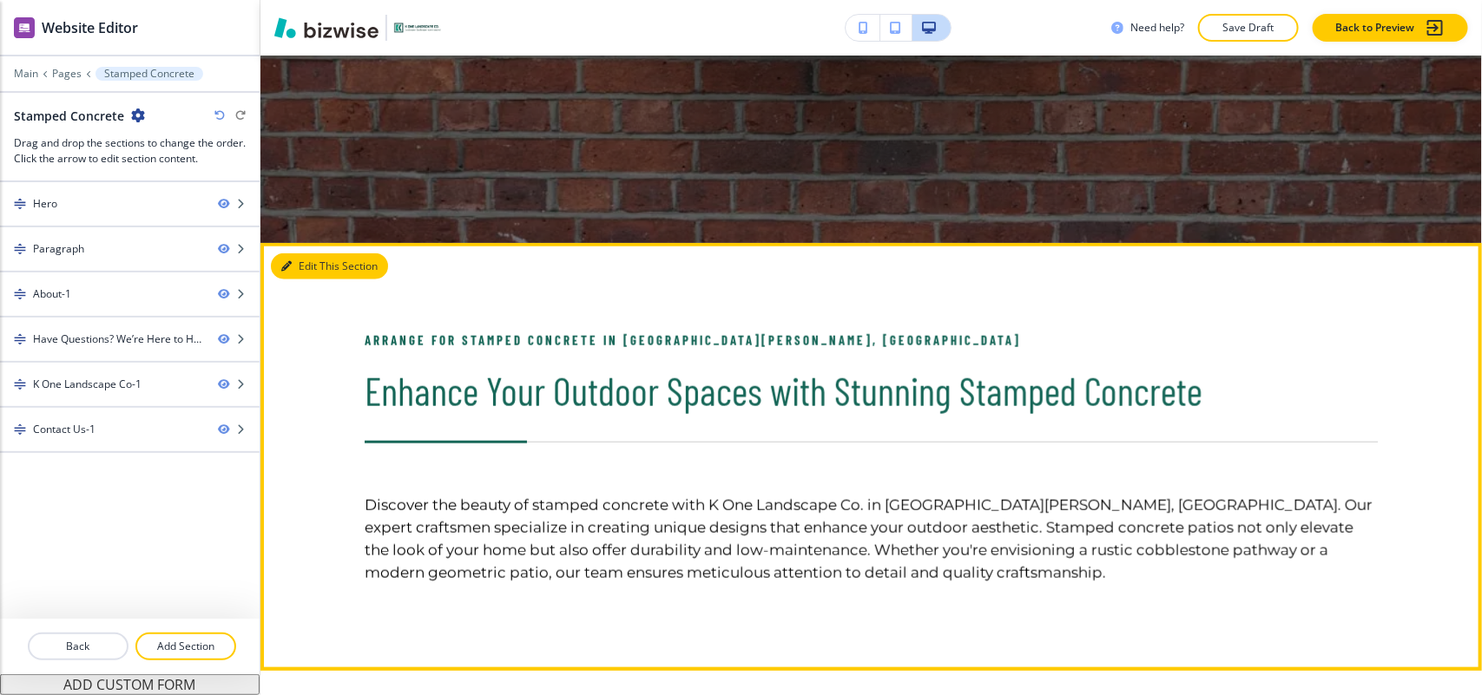
click at [310, 266] on button "Edit This Section" at bounding box center [329, 267] width 117 height 26
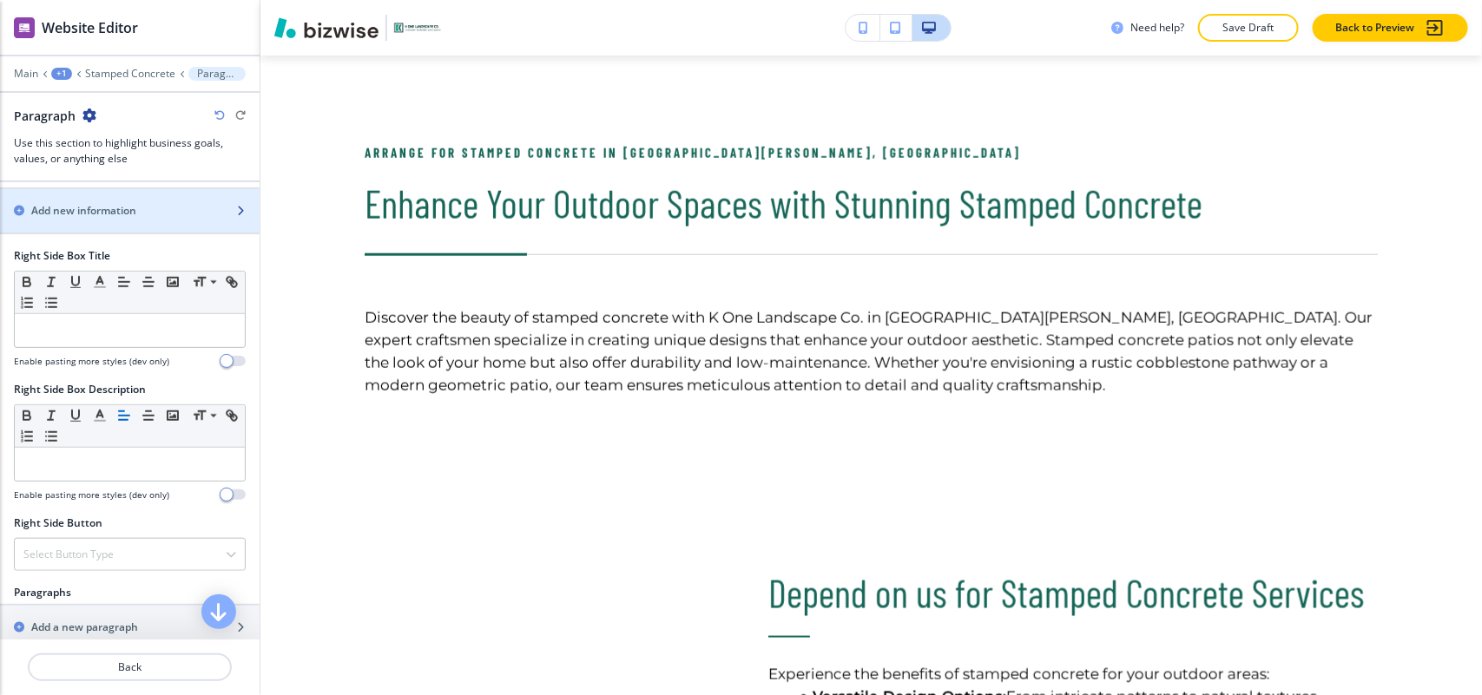
click at [102, 214] on h2 "Add new information" at bounding box center [83, 211] width 105 height 16
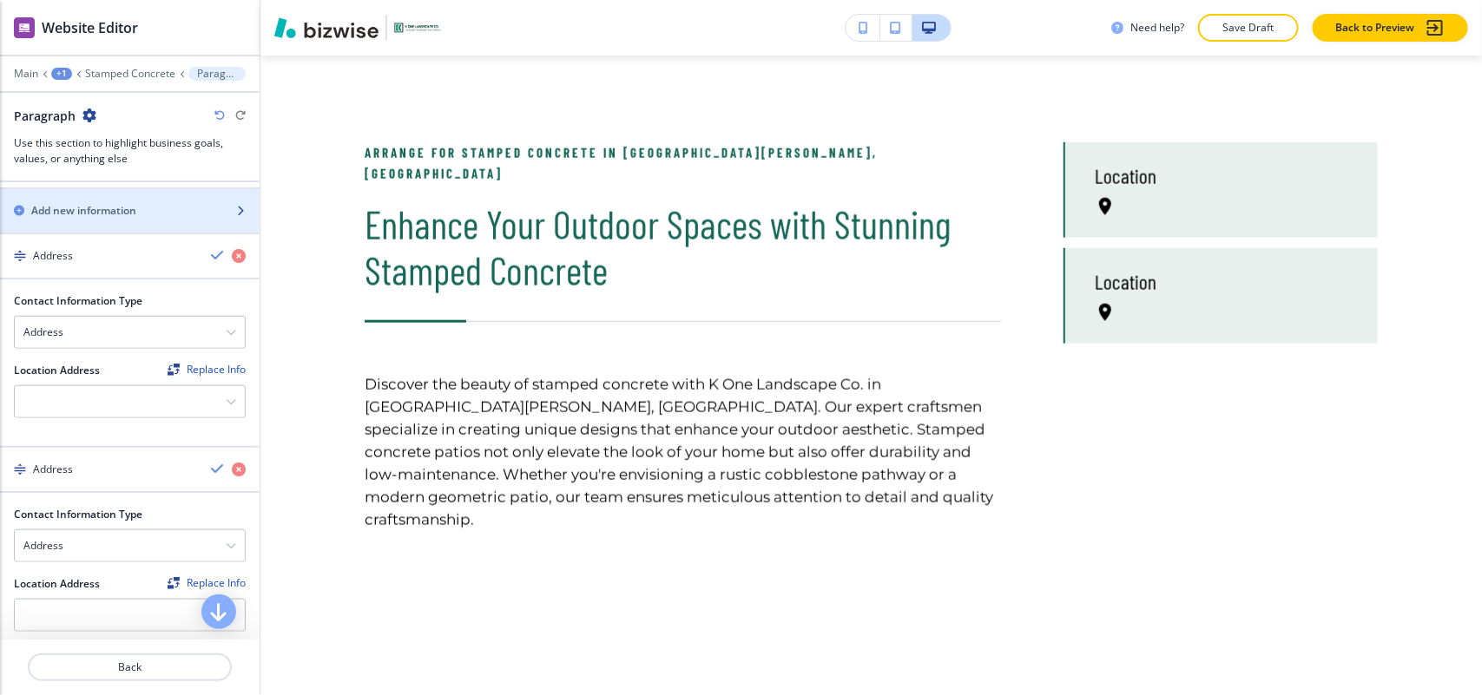
click at [102, 214] on h2 "Add new information" at bounding box center [83, 211] width 105 height 16
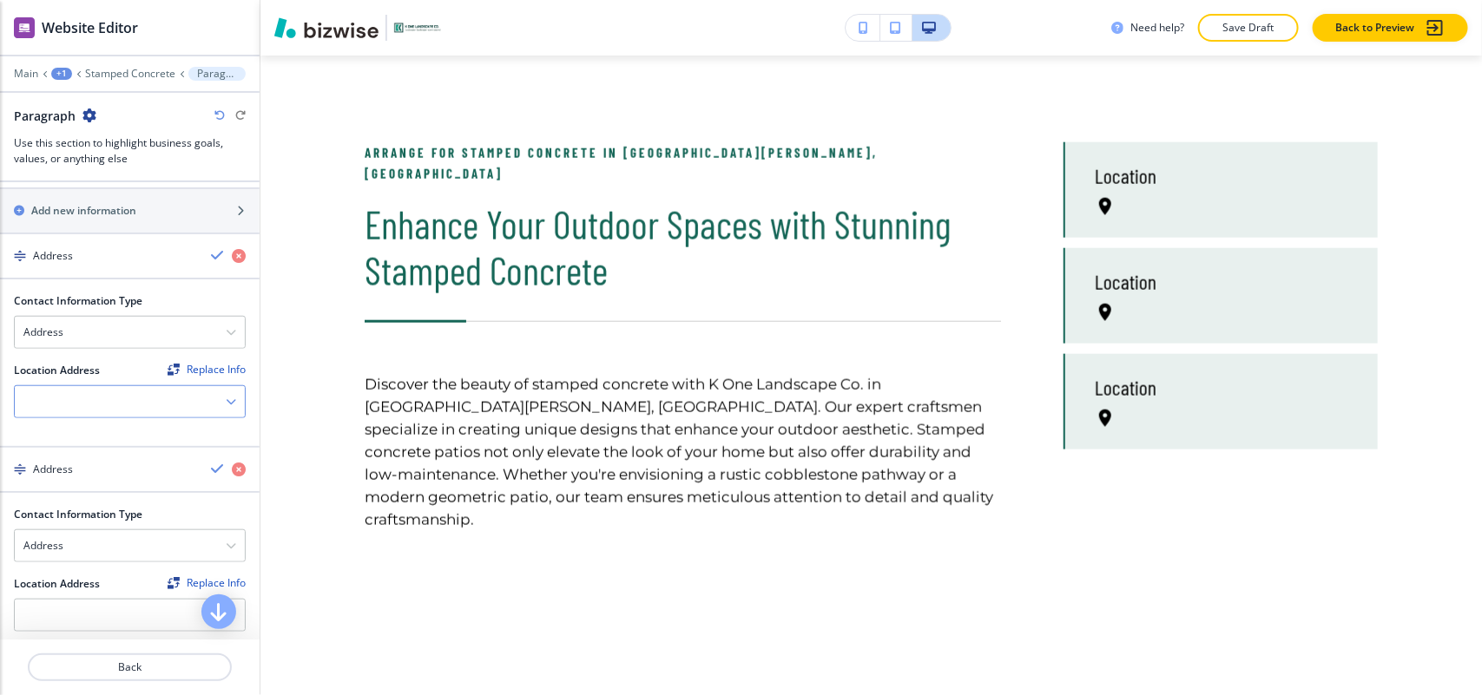
click at [82, 408] on div at bounding box center [130, 401] width 230 height 31
click at [78, 425] on div "Lenexa, [GEOGRAPHIC_DATA], [GEOGRAPHIC_DATA]" at bounding box center [130, 440] width 230 height 45
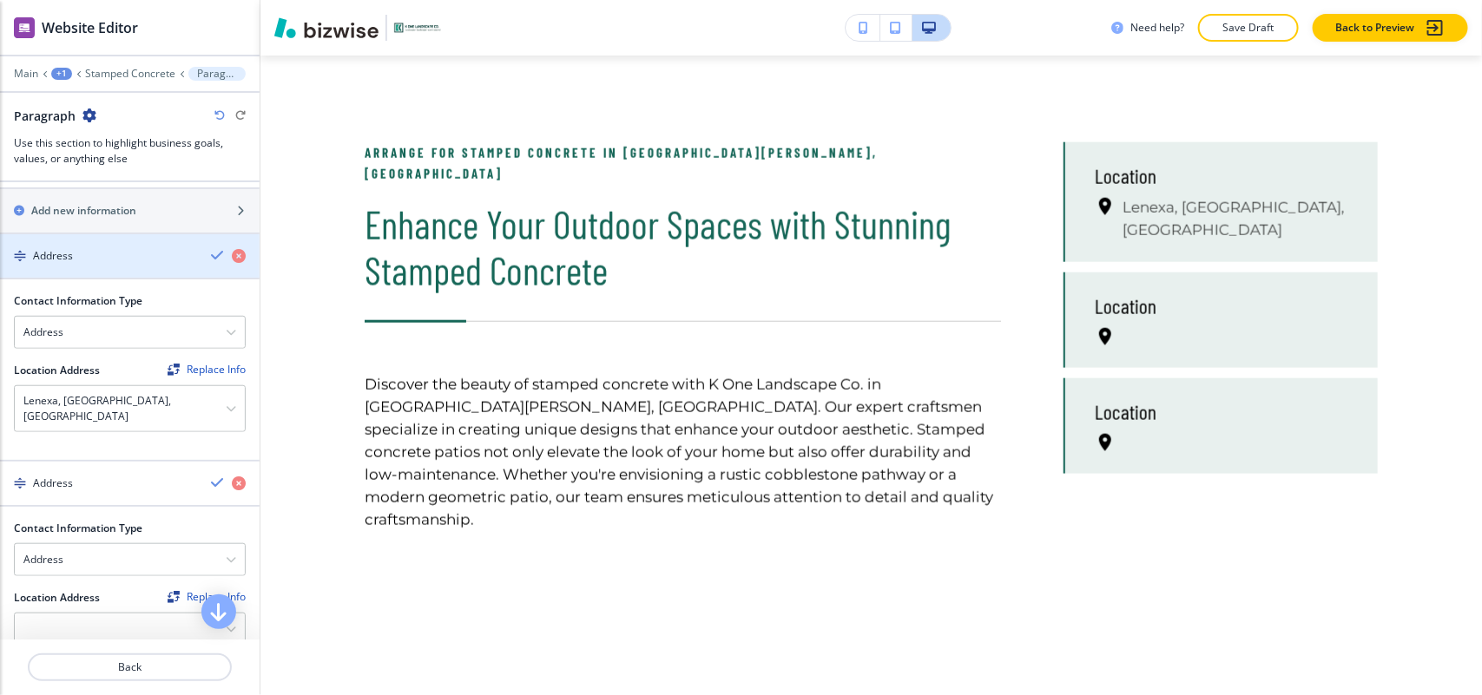
click at [100, 267] on div "button" at bounding box center [130, 271] width 260 height 14
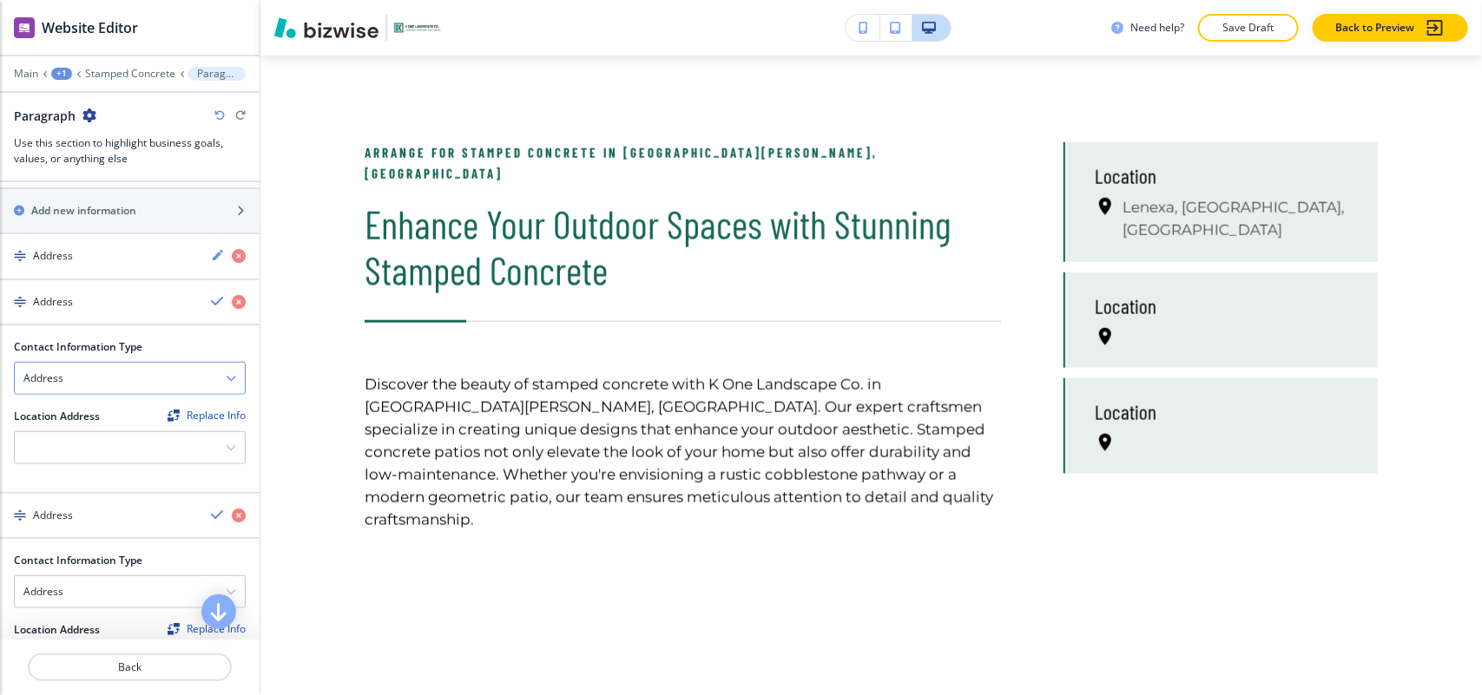
click at [88, 385] on div "Address" at bounding box center [130, 378] width 230 height 31
click at [80, 417] on h4 "Email Address" at bounding box center [129, 409] width 213 height 16
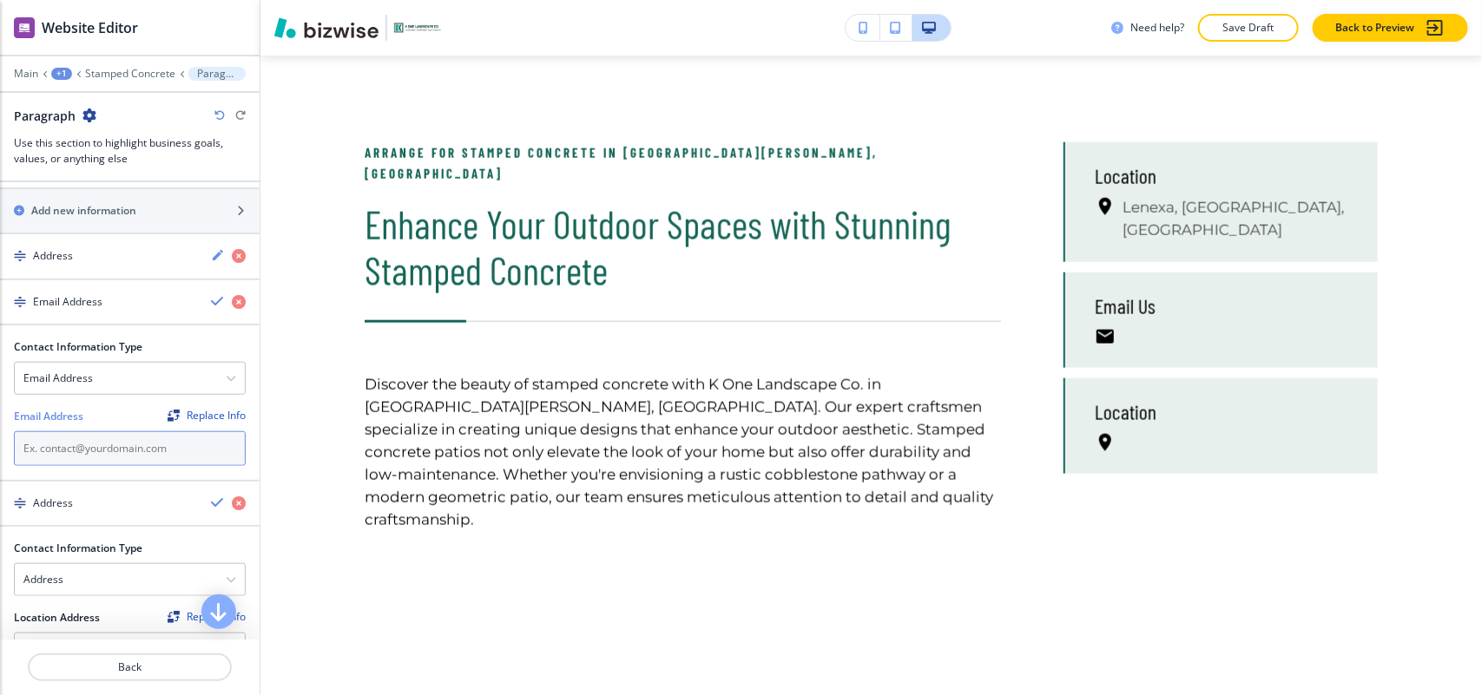
click at [76, 452] on input "text" at bounding box center [130, 449] width 232 height 35
click at [79, 589] on div "Address" at bounding box center [130, 579] width 230 height 31
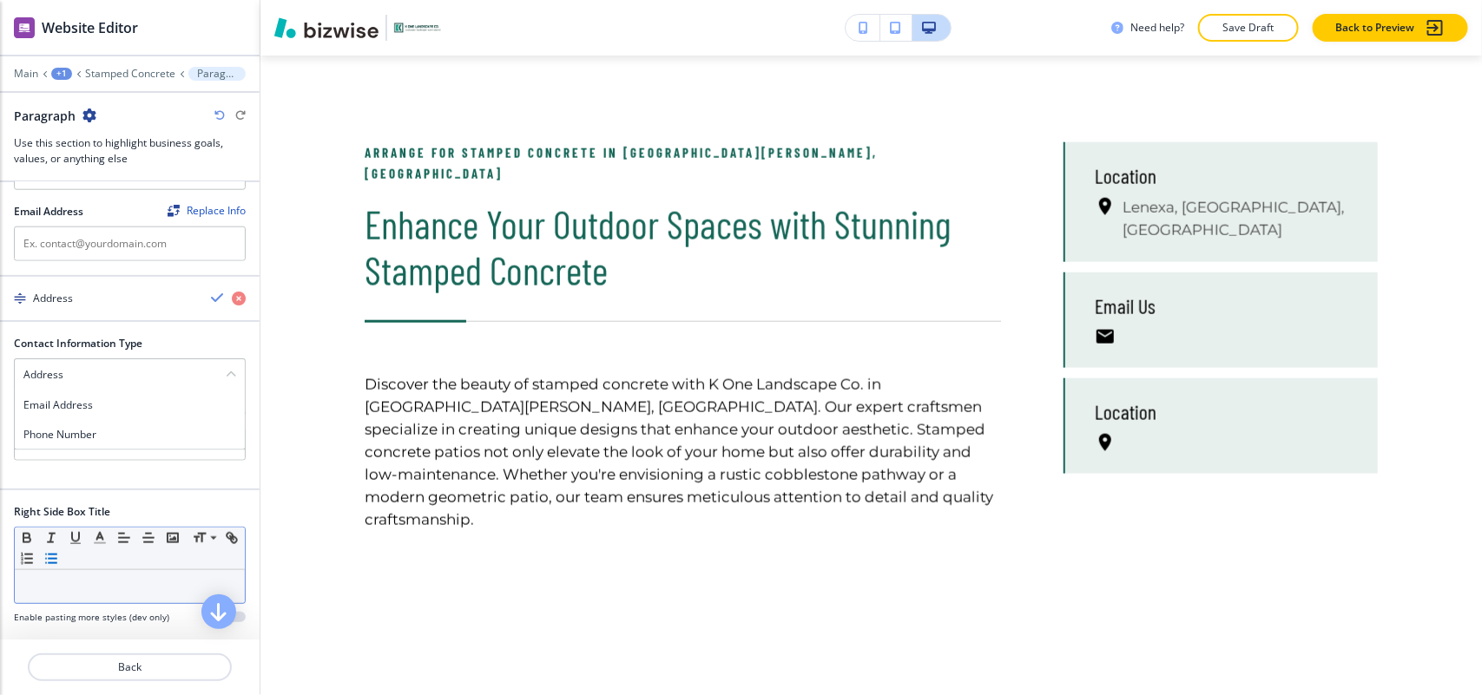
scroll to position [868, 0]
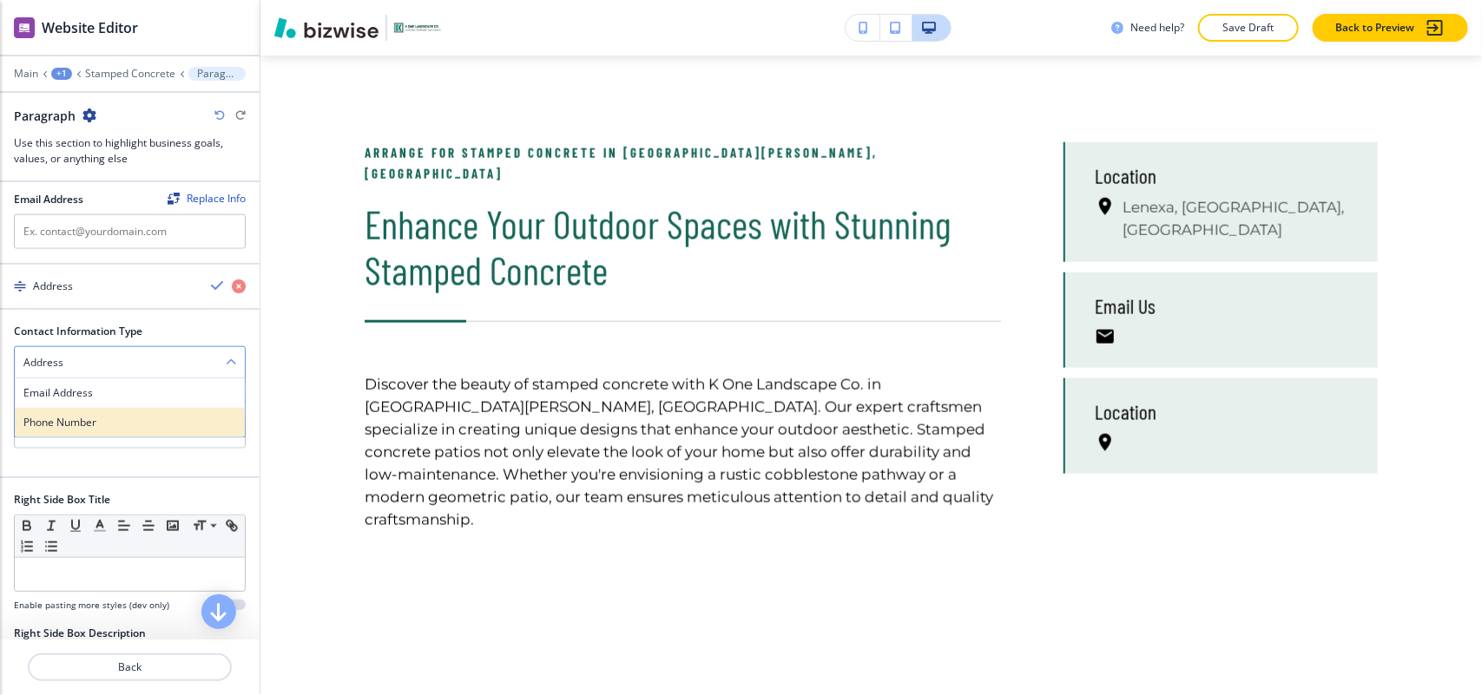
click at [88, 428] on h4 "Phone Number" at bounding box center [129, 423] width 213 height 16
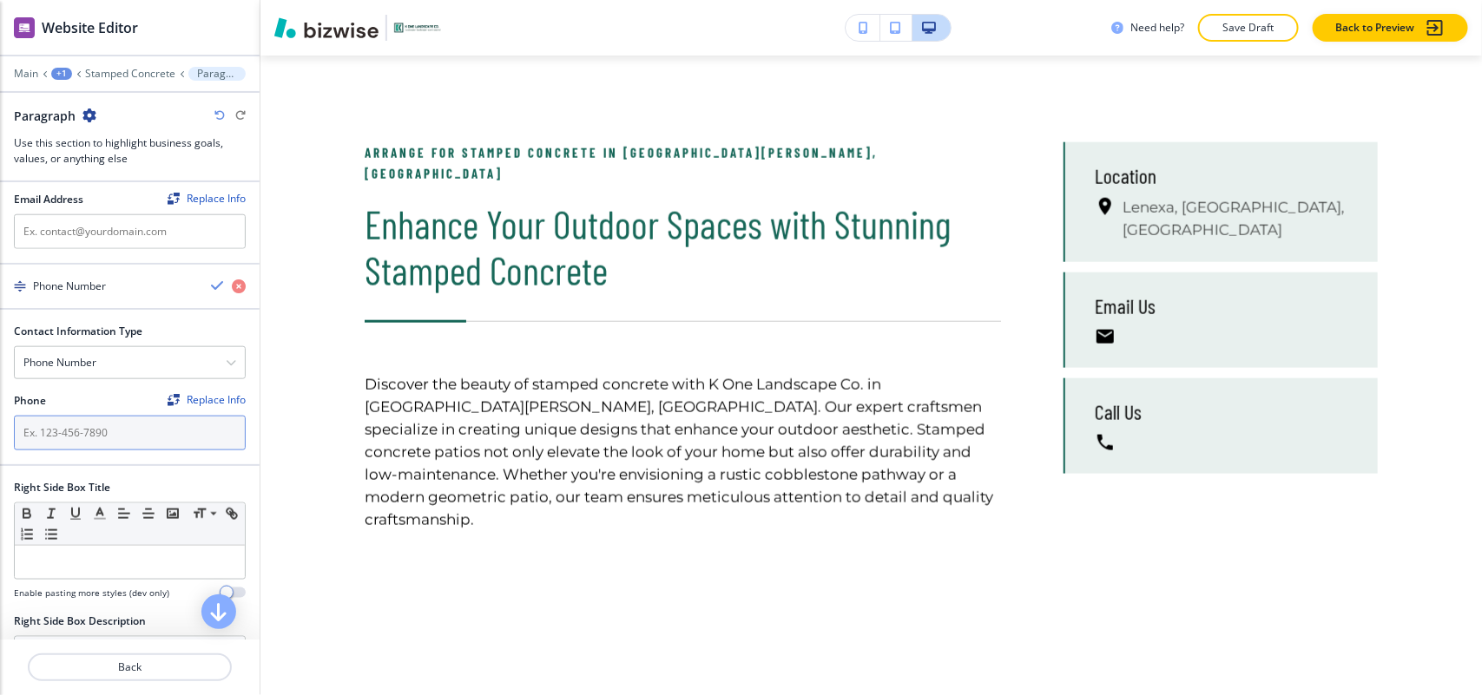
click at [84, 447] on input "text" at bounding box center [130, 433] width 232 height 35
paste input "[PHONE_NUMBER]"
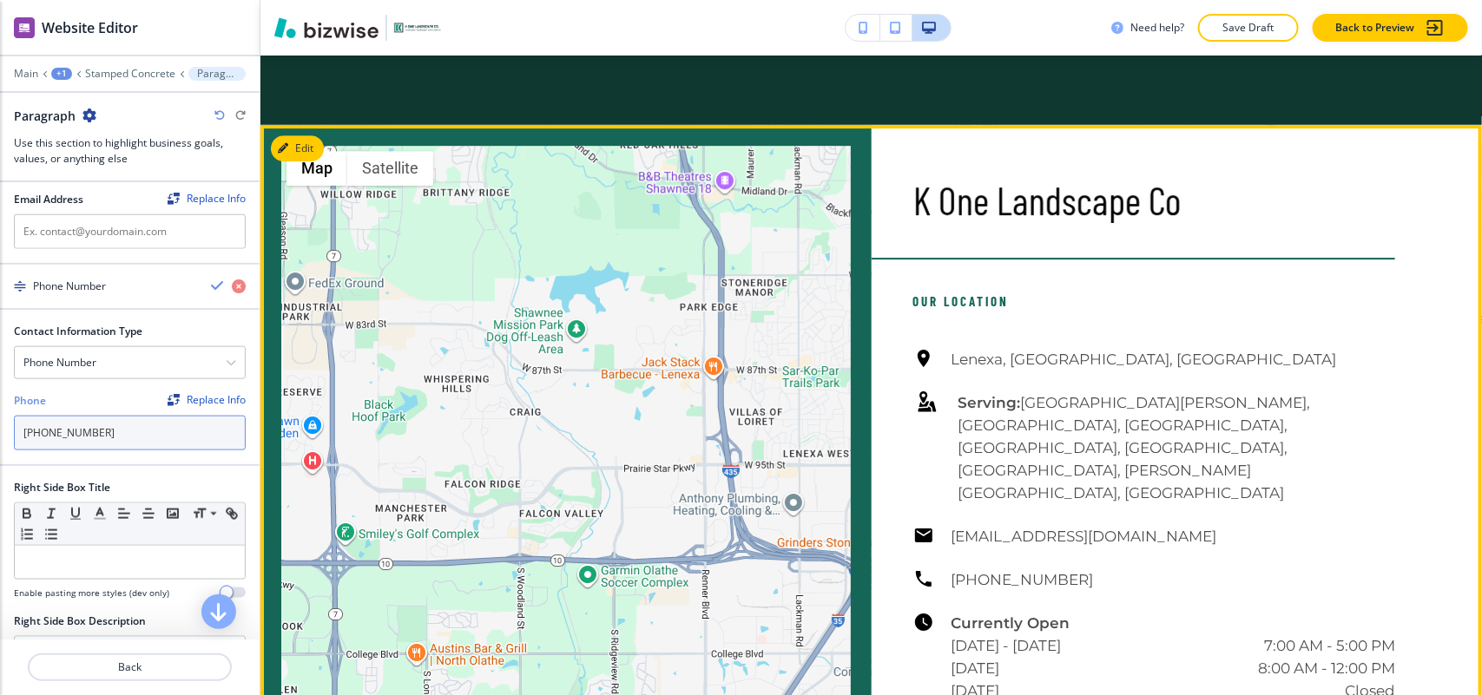
scroll to position [2467, 0]
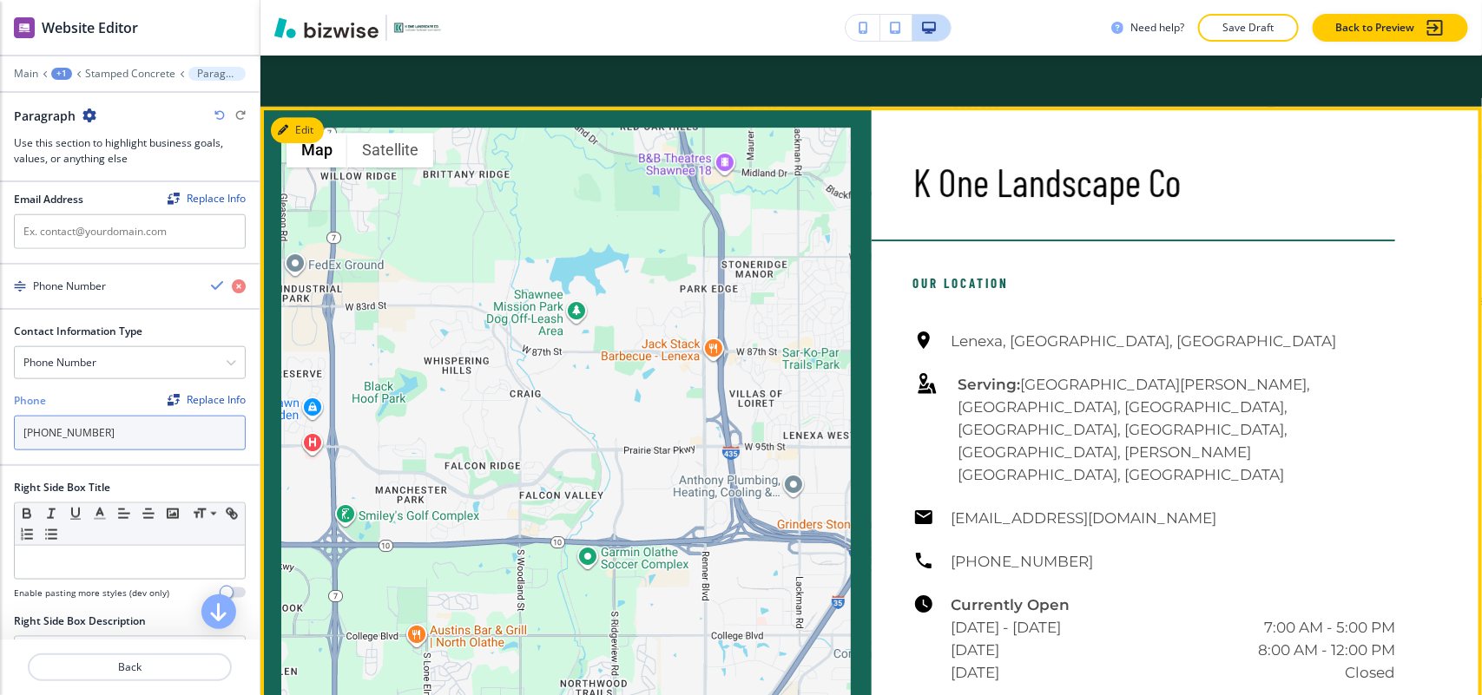
type input "[PHONE_NUMBER]"
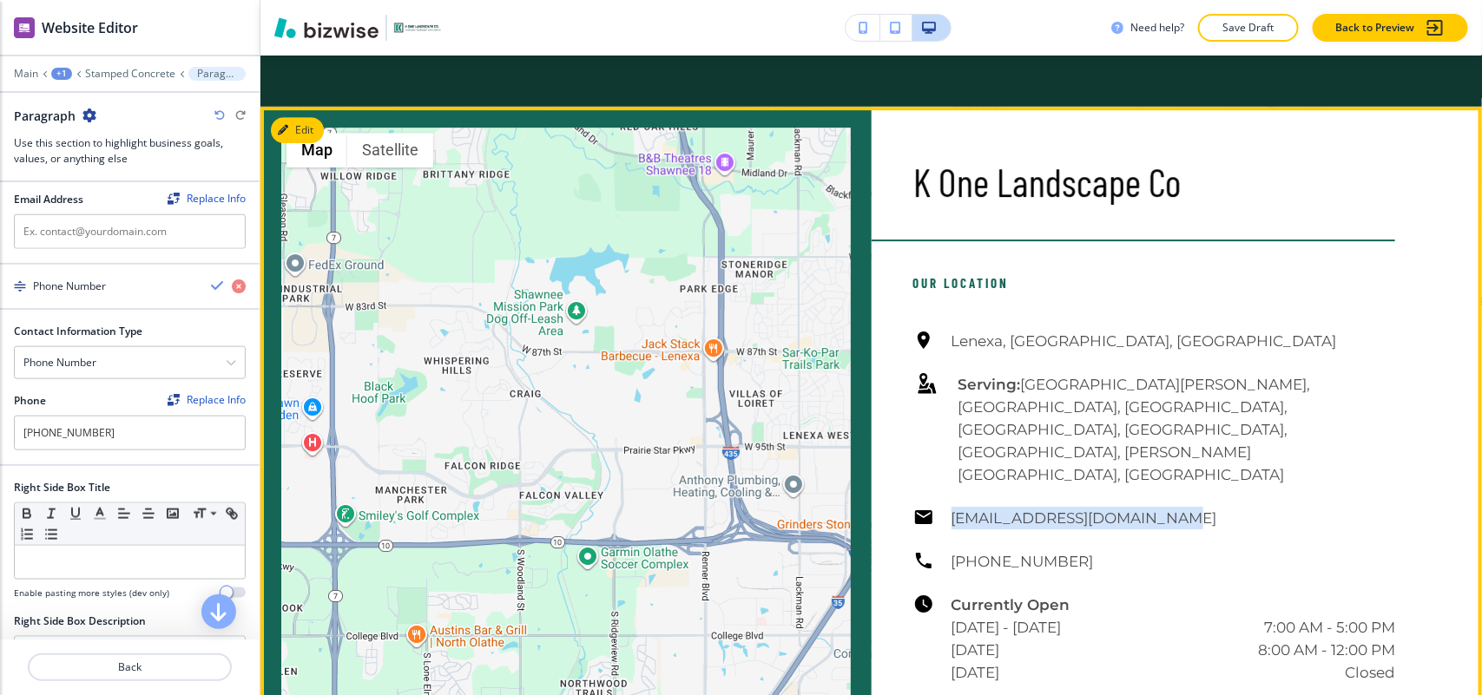
drag, startPoint x: 1061, startPoint y: 466, endPoint x: 920, endPoint y: 466, distance: 140.7
click at [920, 466] on div "[GEOGRAPHIC_DATA], [GEOGRAPHIC_DATA], [GEOGRAPHIC_DATA] Serving: [GEOGRAPHIC_DA…" at bounding box center [1154, 507] width 483 height 354
copy h6 "[EMAIL_ADDRESS][DOMAIN_NAME]"
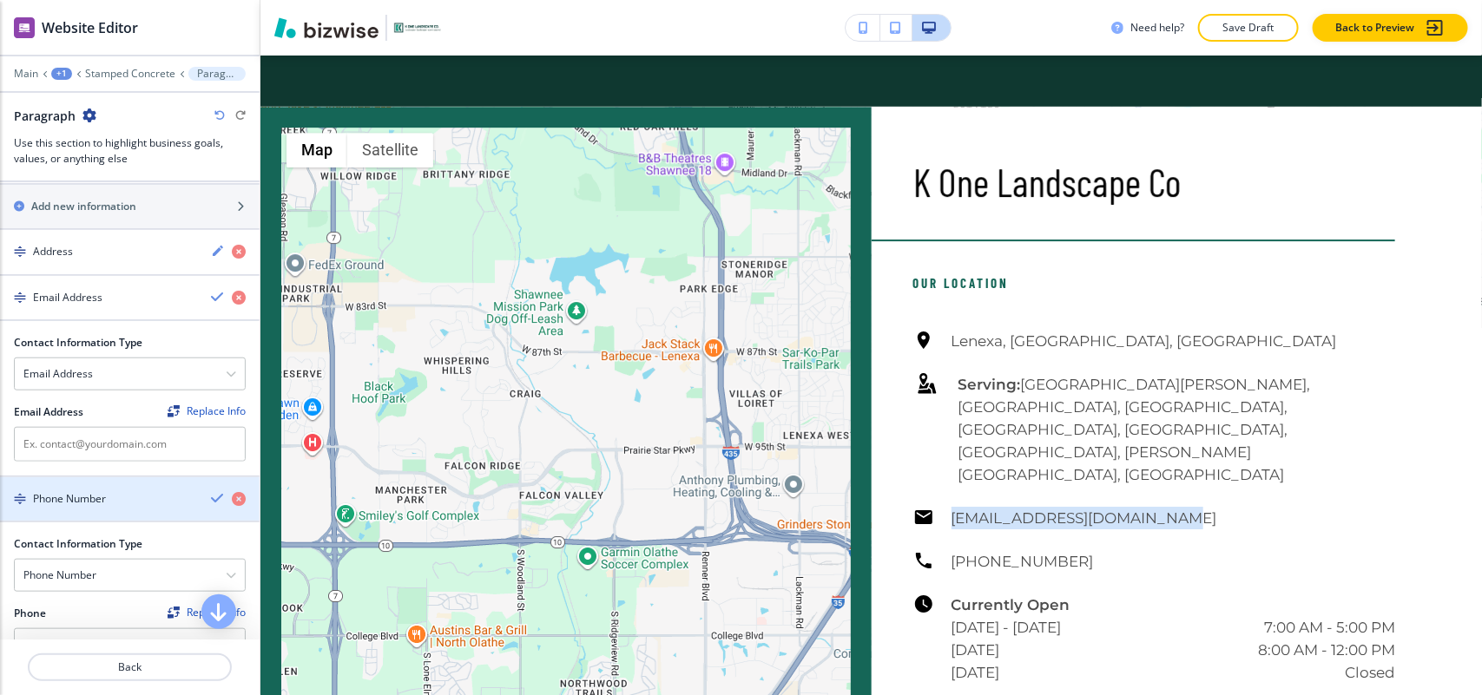
scroll to position [651, 0]
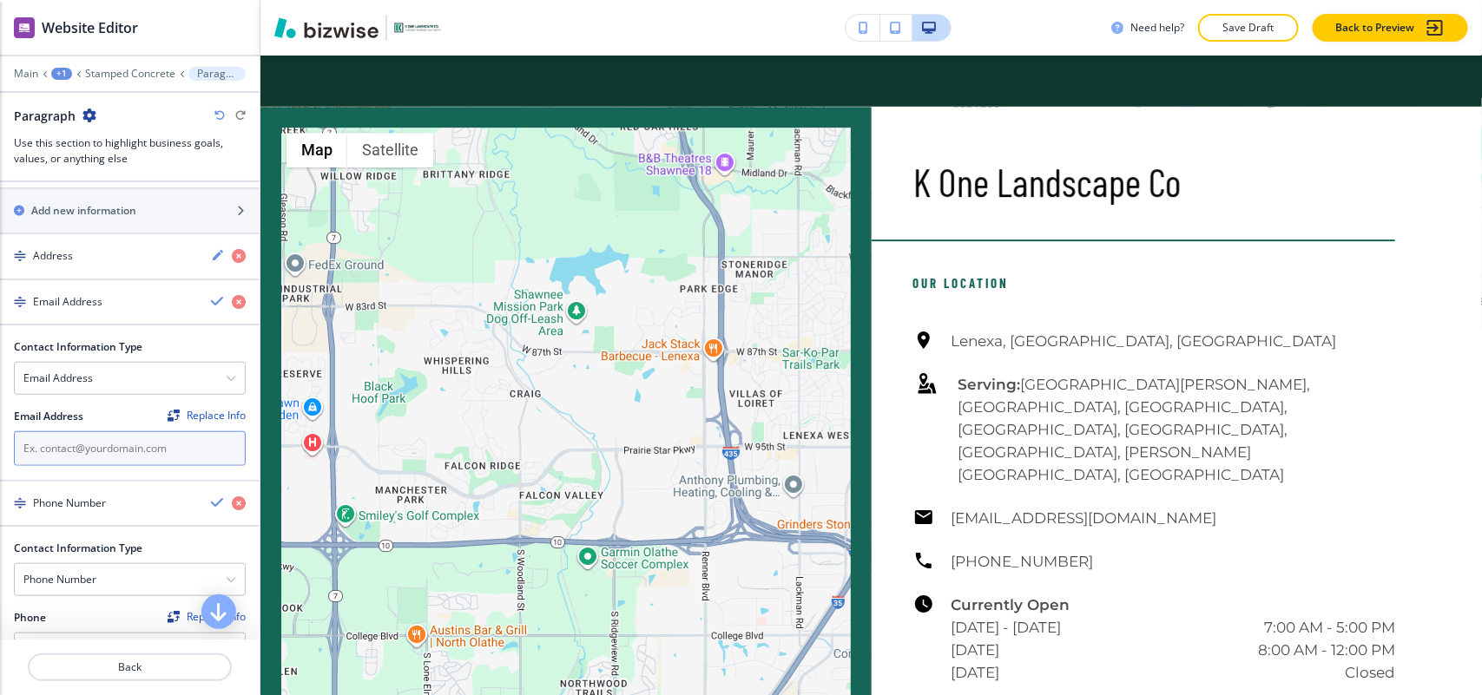
click at [123, 460] on input "text" at bounding box center [130, 449] width 232 height 35
paste input "[EMAIL_ADDRESS][DOMAIN_NAME]"
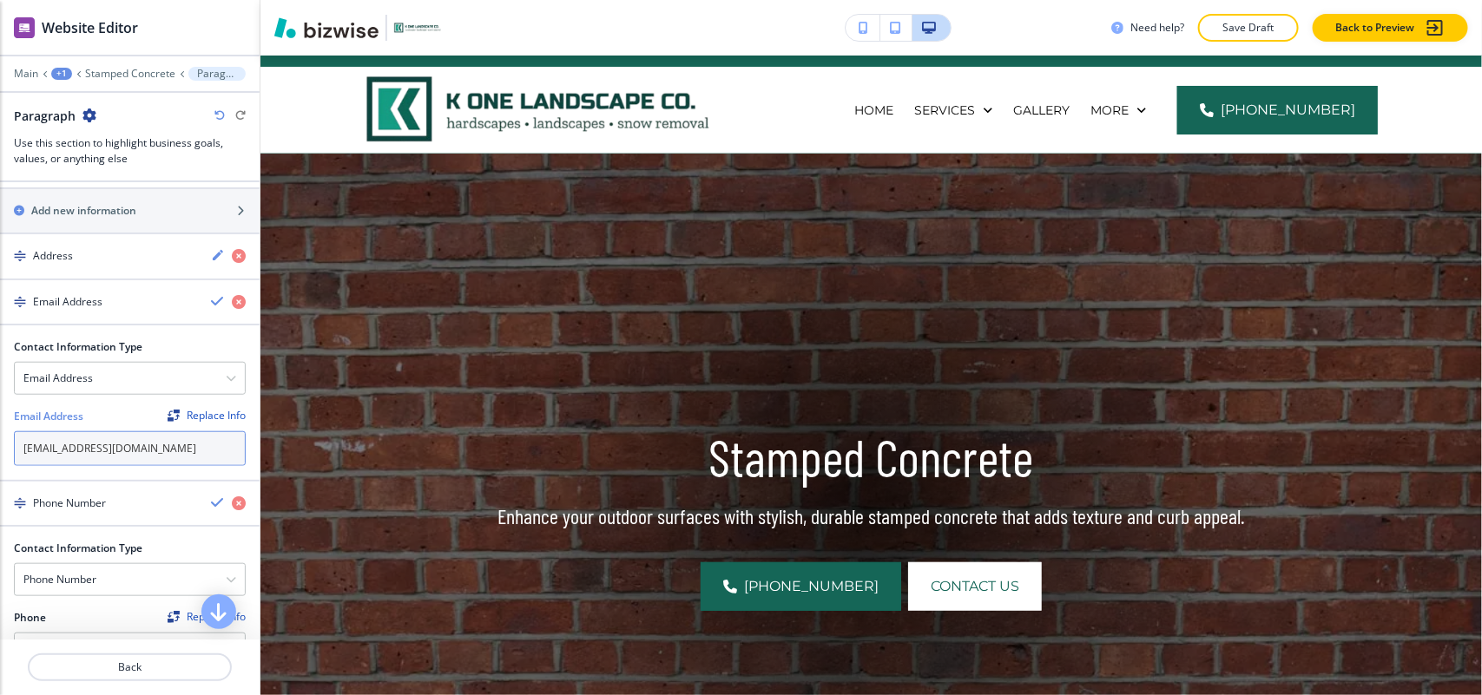
scroll to position [0, 0]
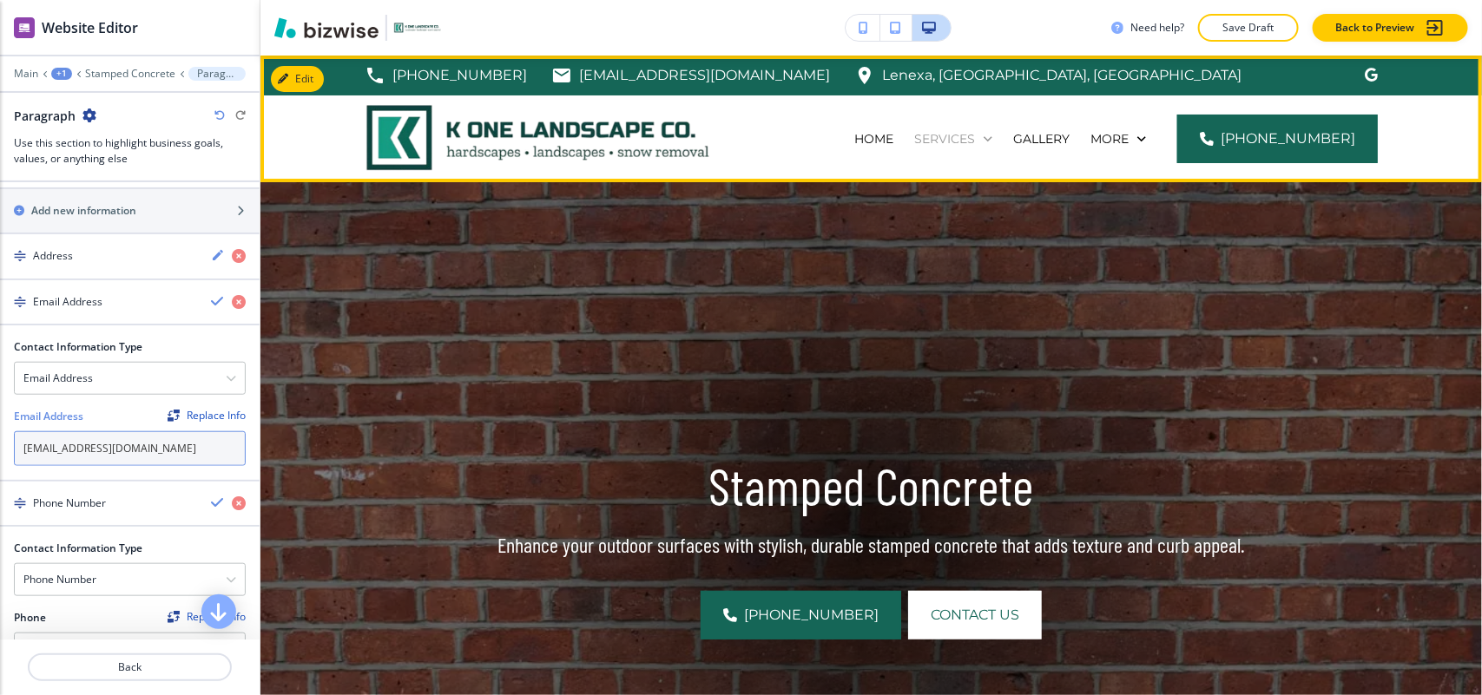
type input "[EMAIL_ADDRESS][DOMAIN_NAME]"
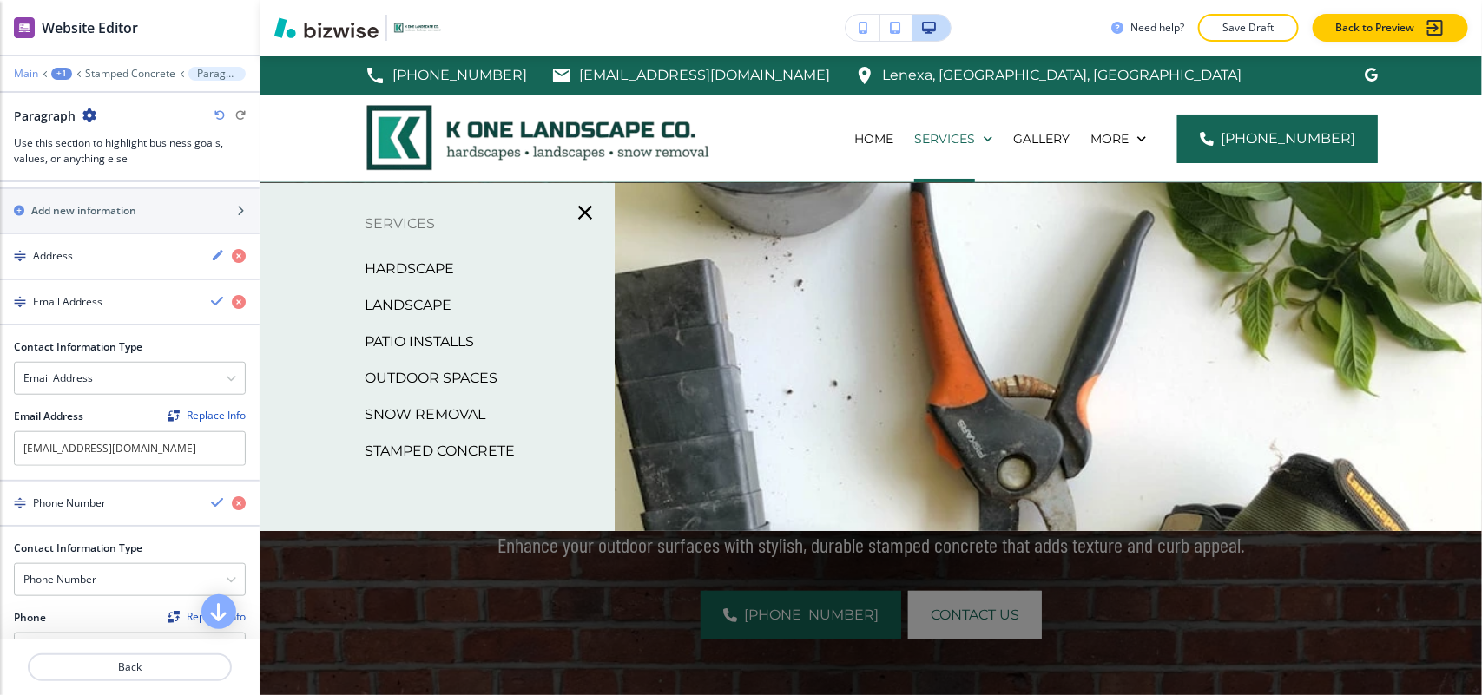
click at [27, 69] on p "Main" at bounding box center [26, 74] width 24 height 12
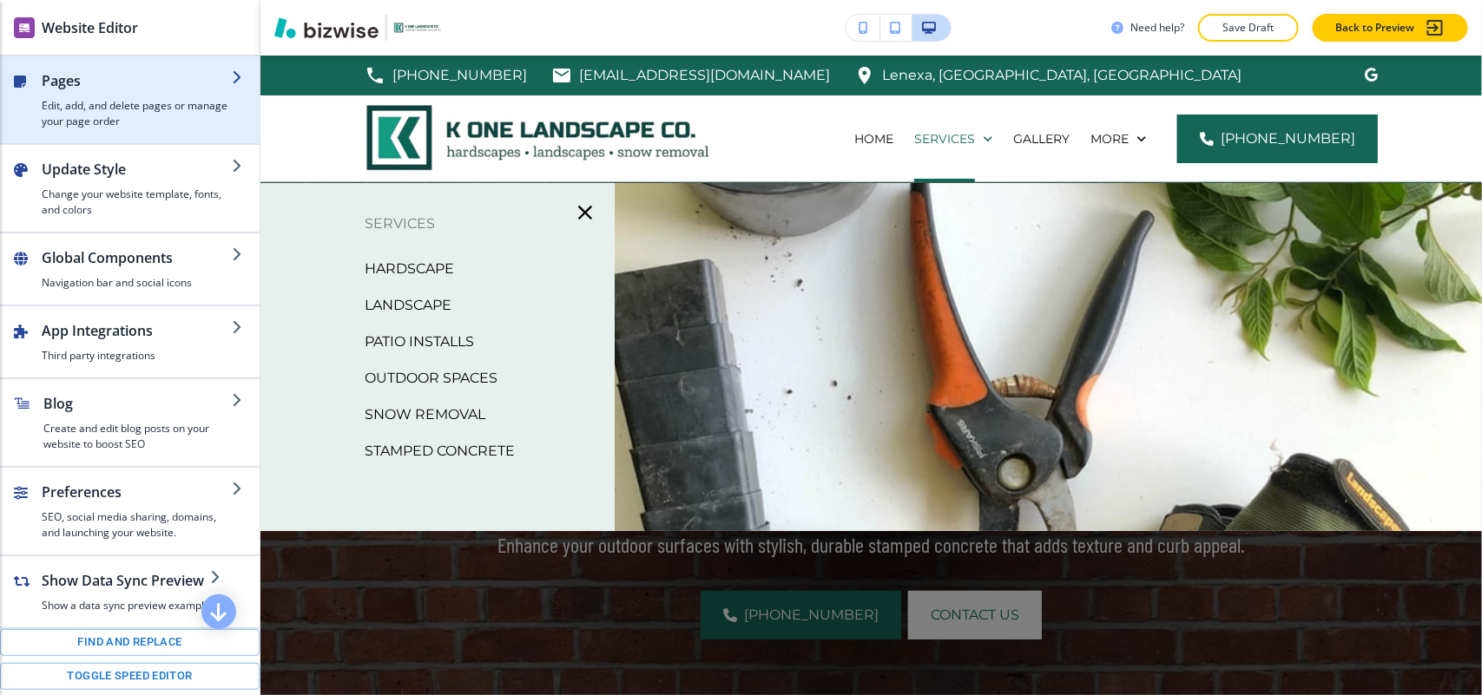
click at [127, 89] on h2 "Pages" at bounding box center [137, 80] width 190 height 21
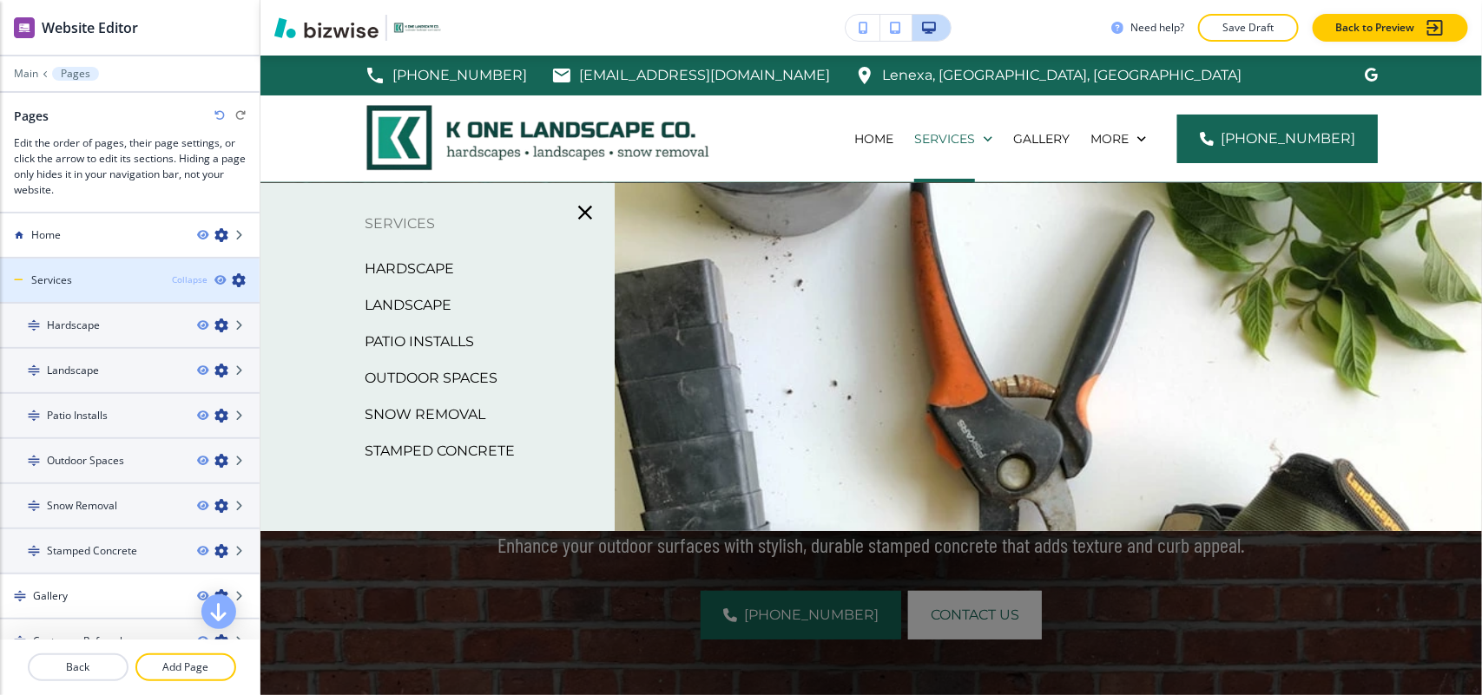
click at [176, 274] on div "Collapse" at bounding box center [190, 280] width 36 height 13
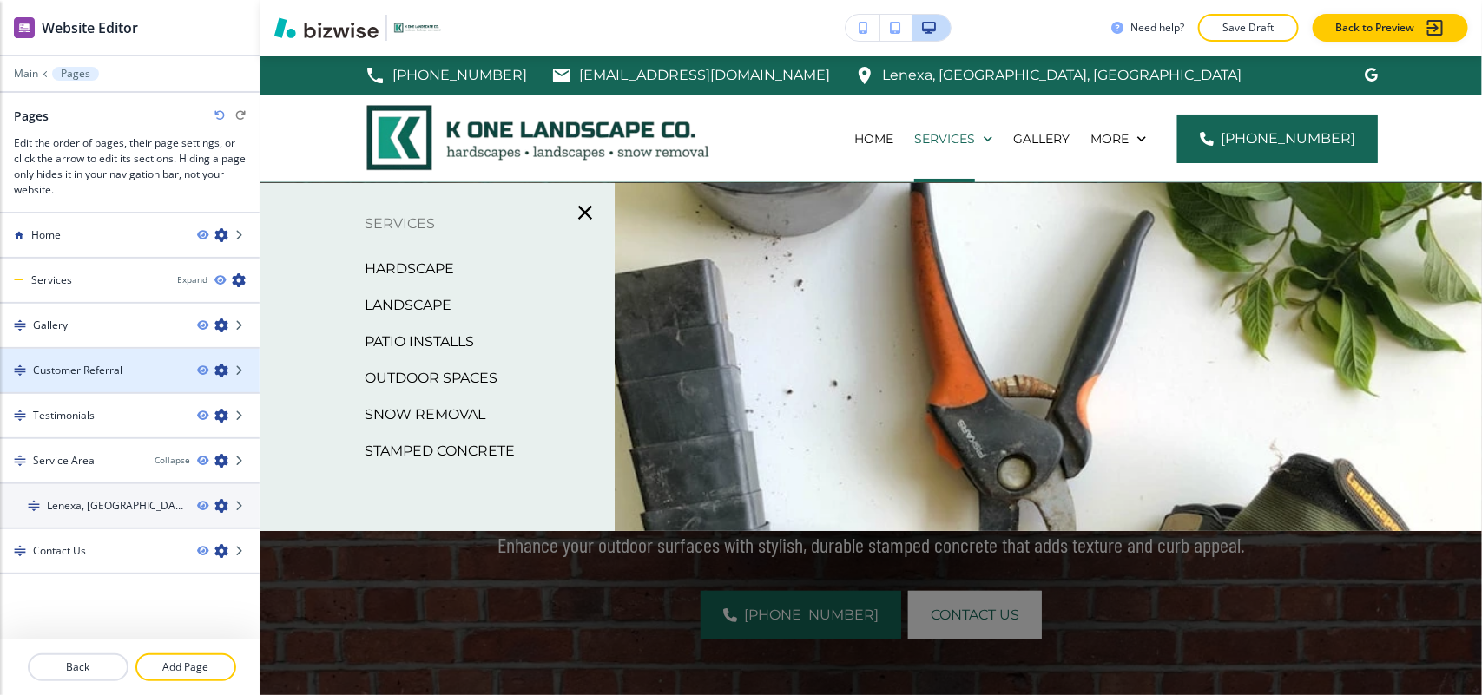
click at [76, 379] on div at bounding box center [130, 386] width 260 height 14
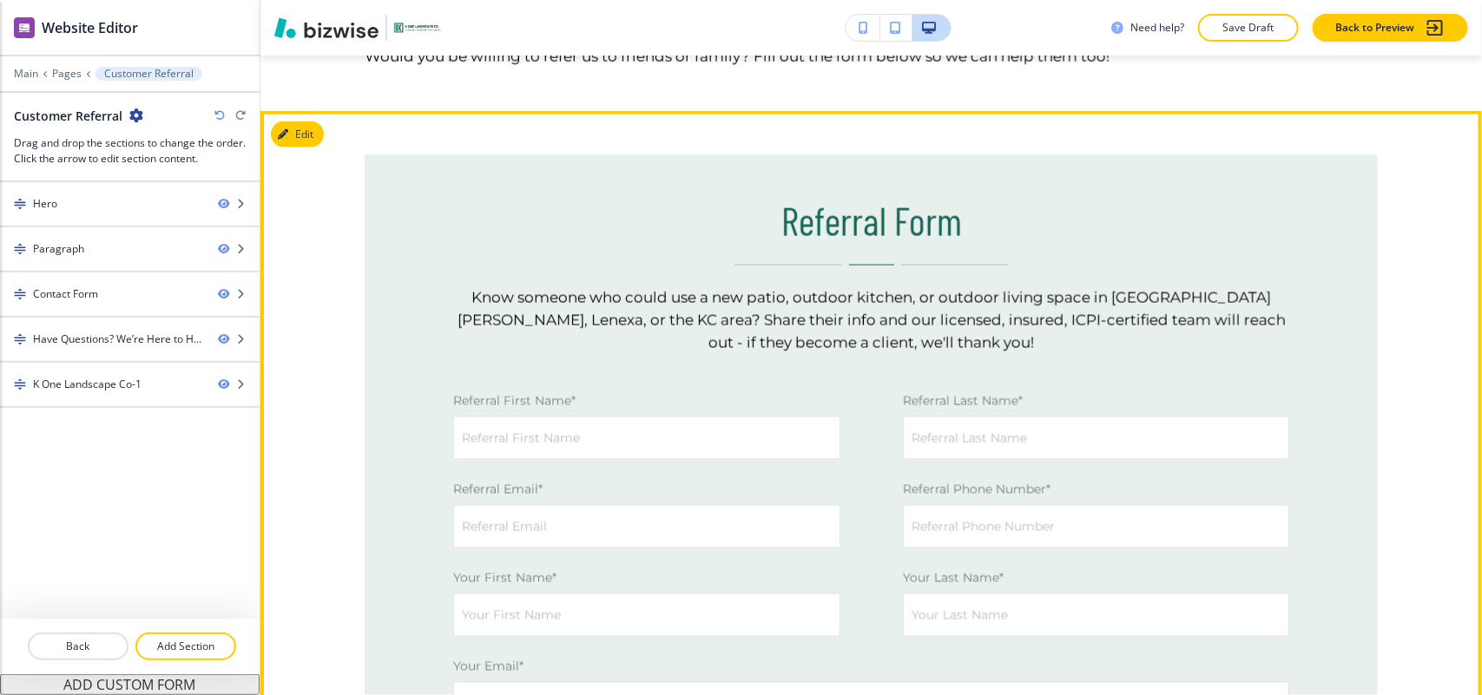
scroll to position [1085, 0]
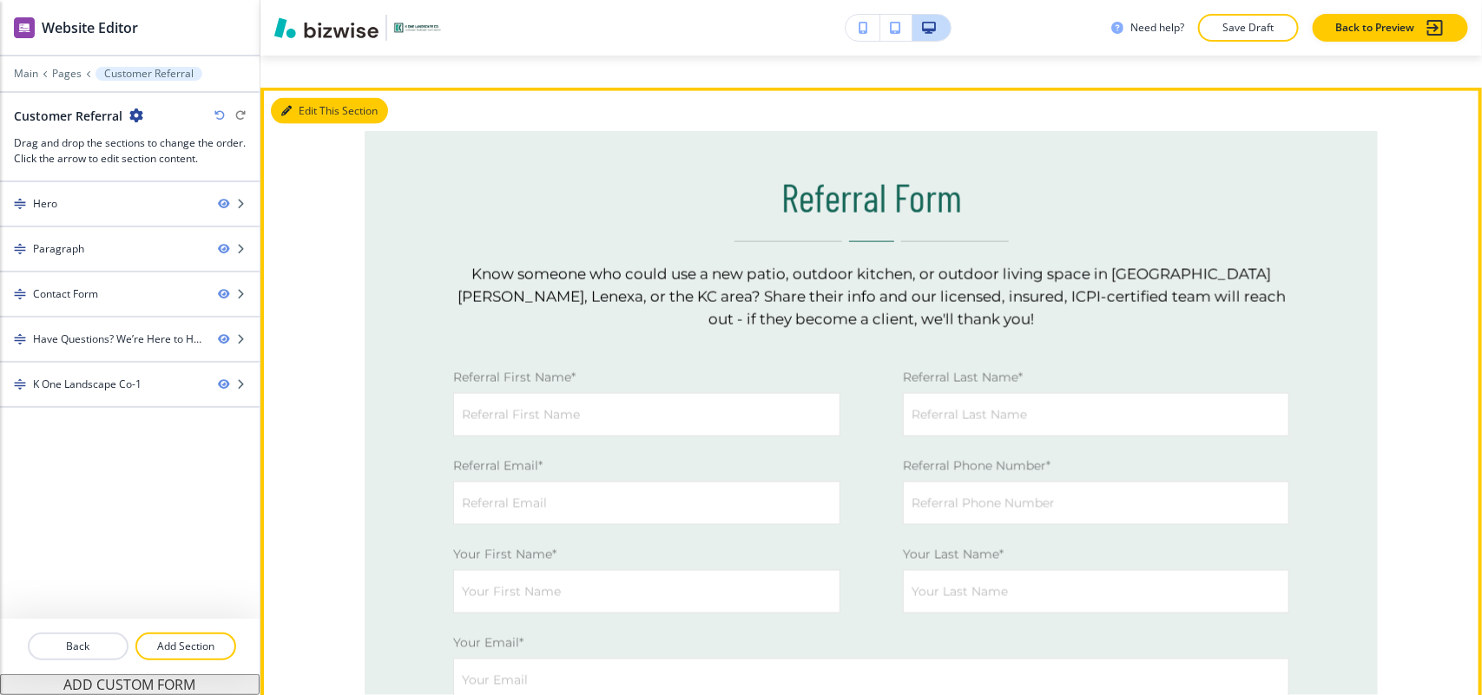
click at [310, 113] on button "Edit This Section" at bounding box center [329, 111] width 117 height 26
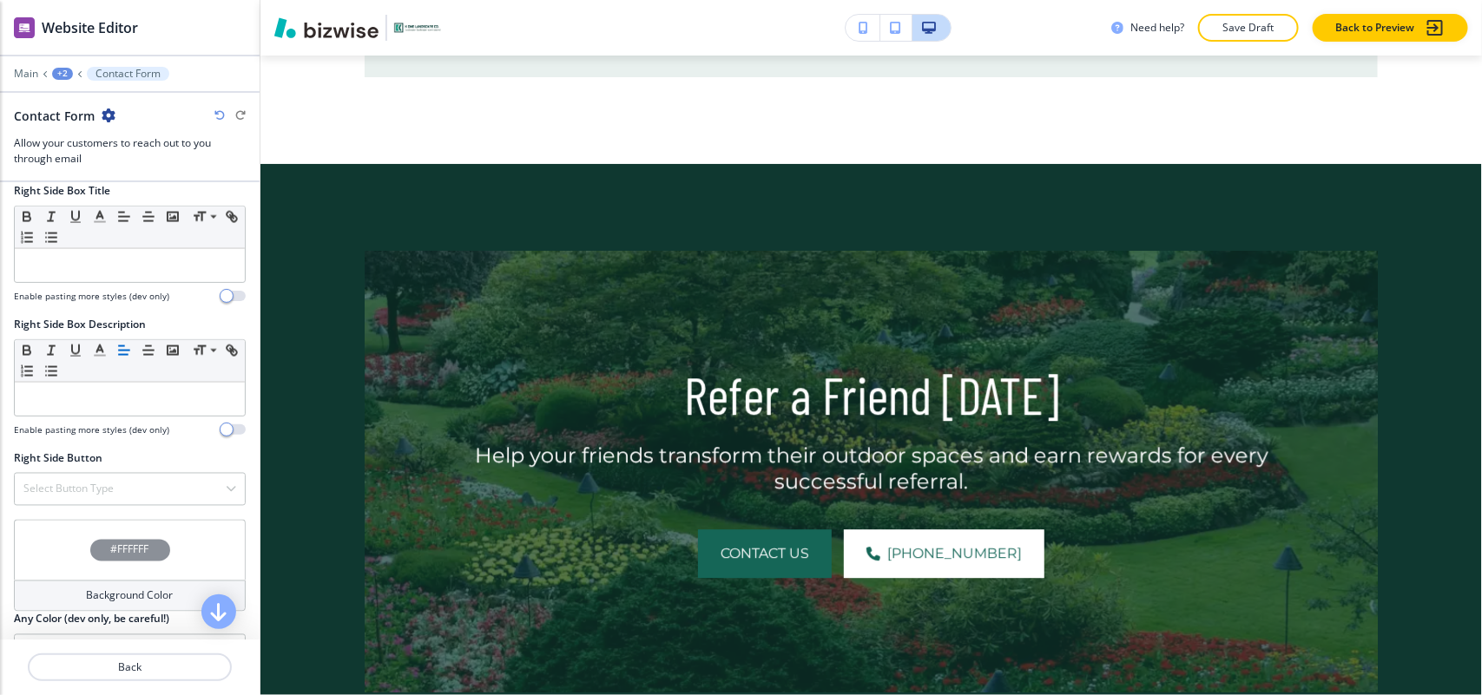
scroll to position [1391, 0]
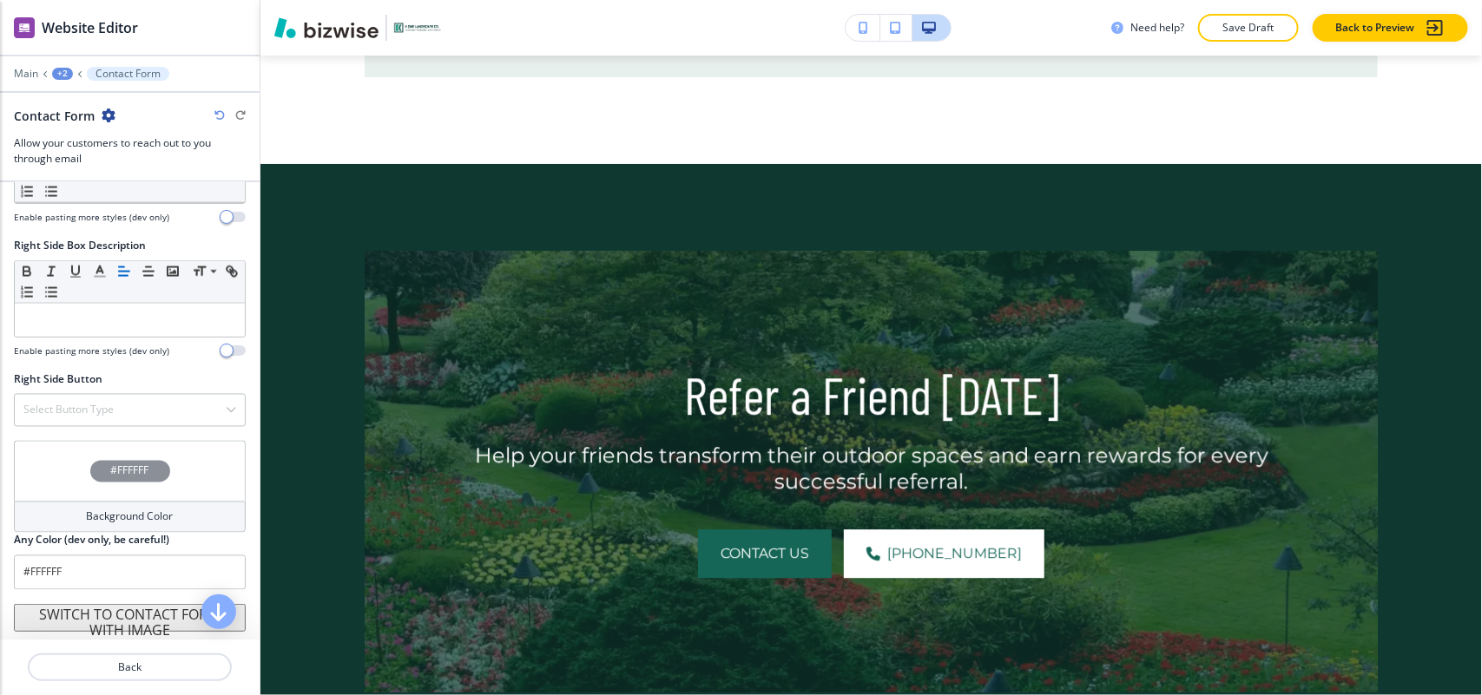
click at [57, 461] on div "#FFFFFF" at bounding box center [130, 471] width 232 height 61
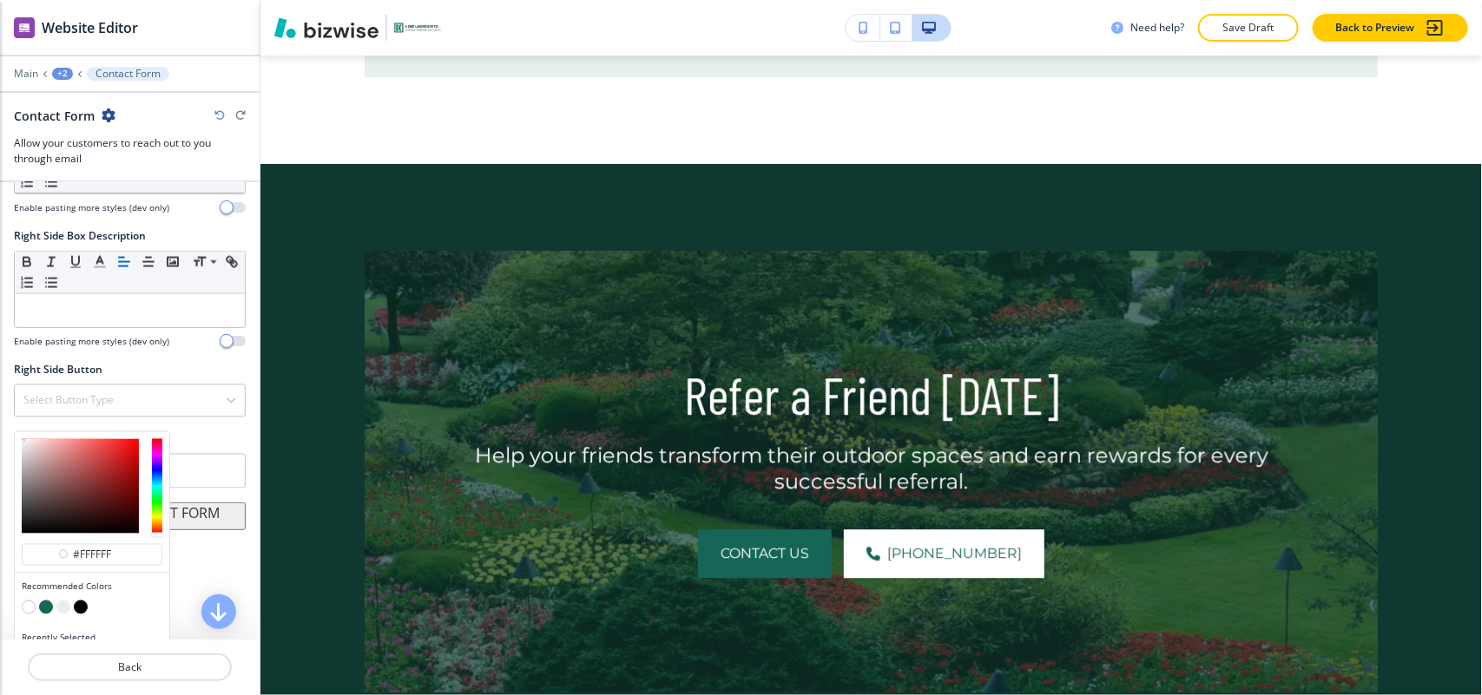
scroll to position [1, 0]
click at [63, 615] on button "button" at bounding box center [63, 608] width 14 height 14
type input "#e8f0ee"
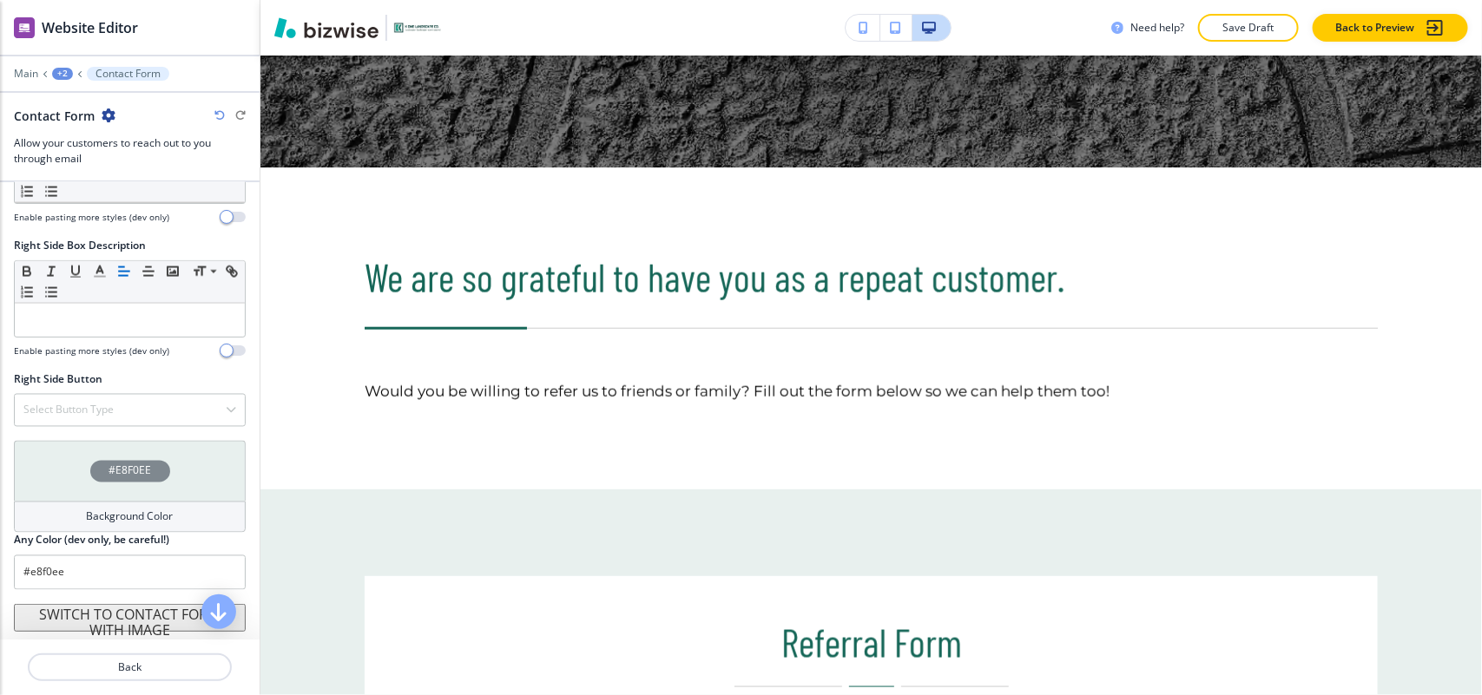
scroll to position [0, 0]
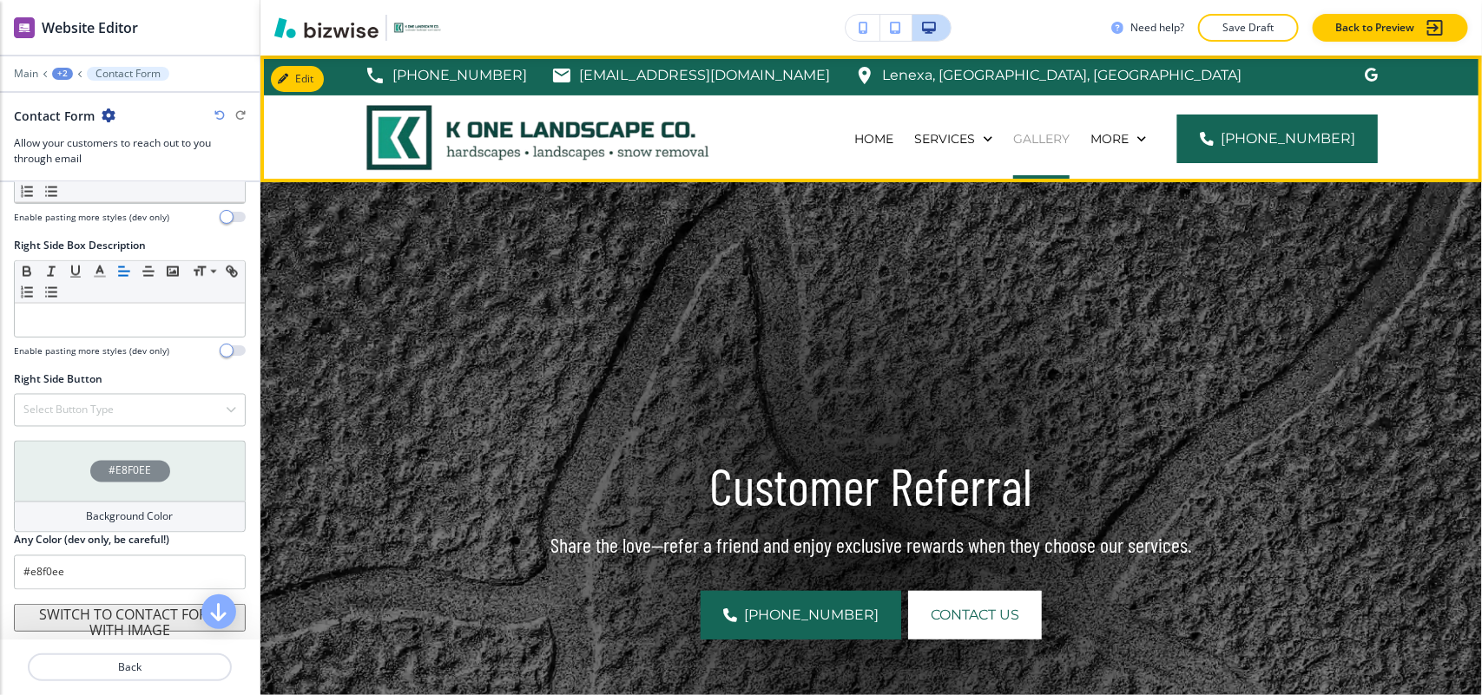
click at [1070, 133] on p "Gallery" at bounding box center [1041, 138] width 56 height 17
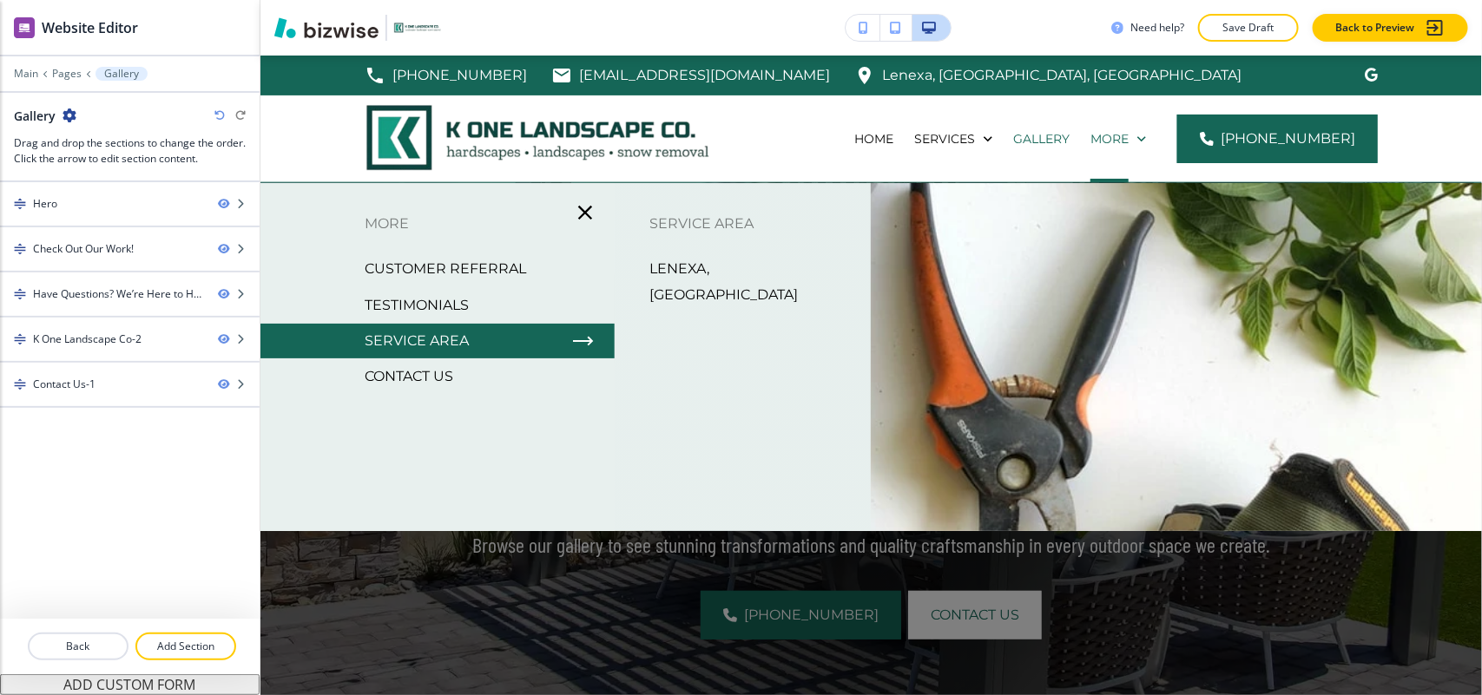
click at [447, 301] on p "Testimonials" at bounding box center [417, 306] width 104 height 26
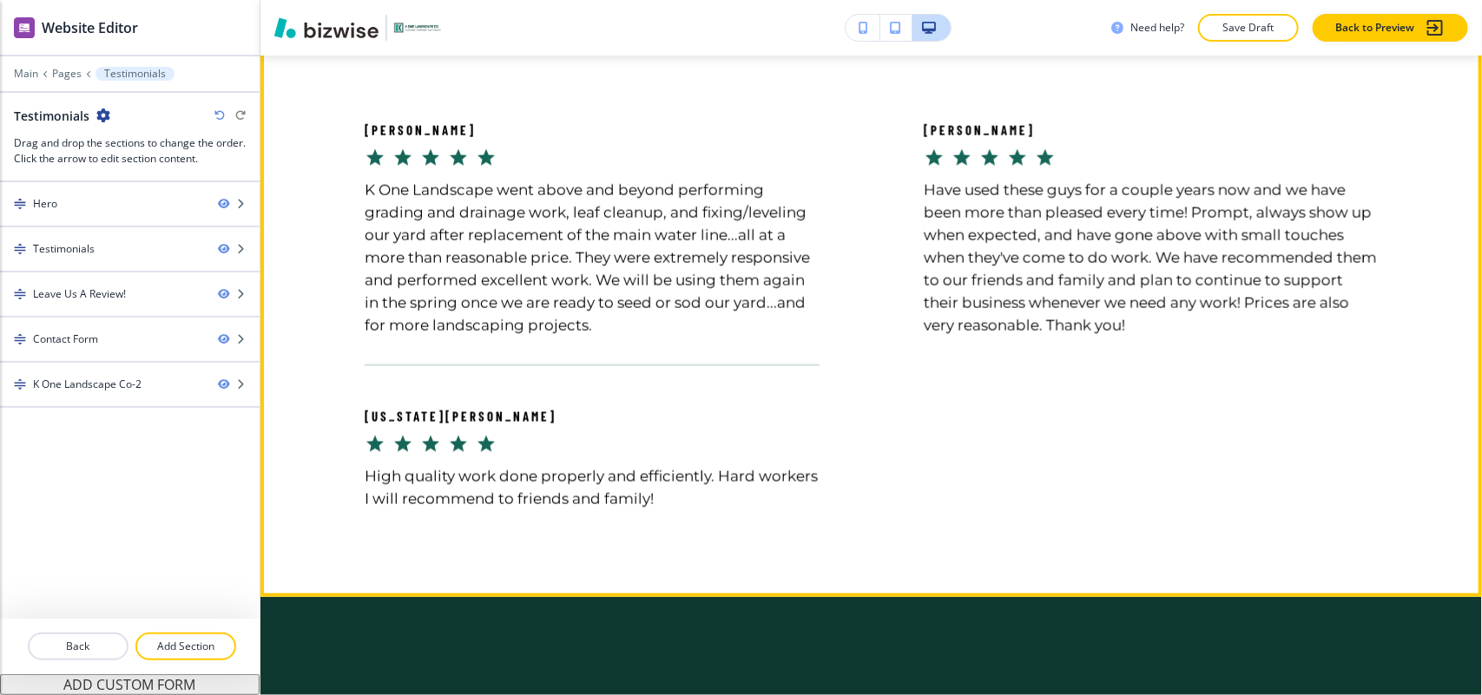
scroll to position [1085, 0]
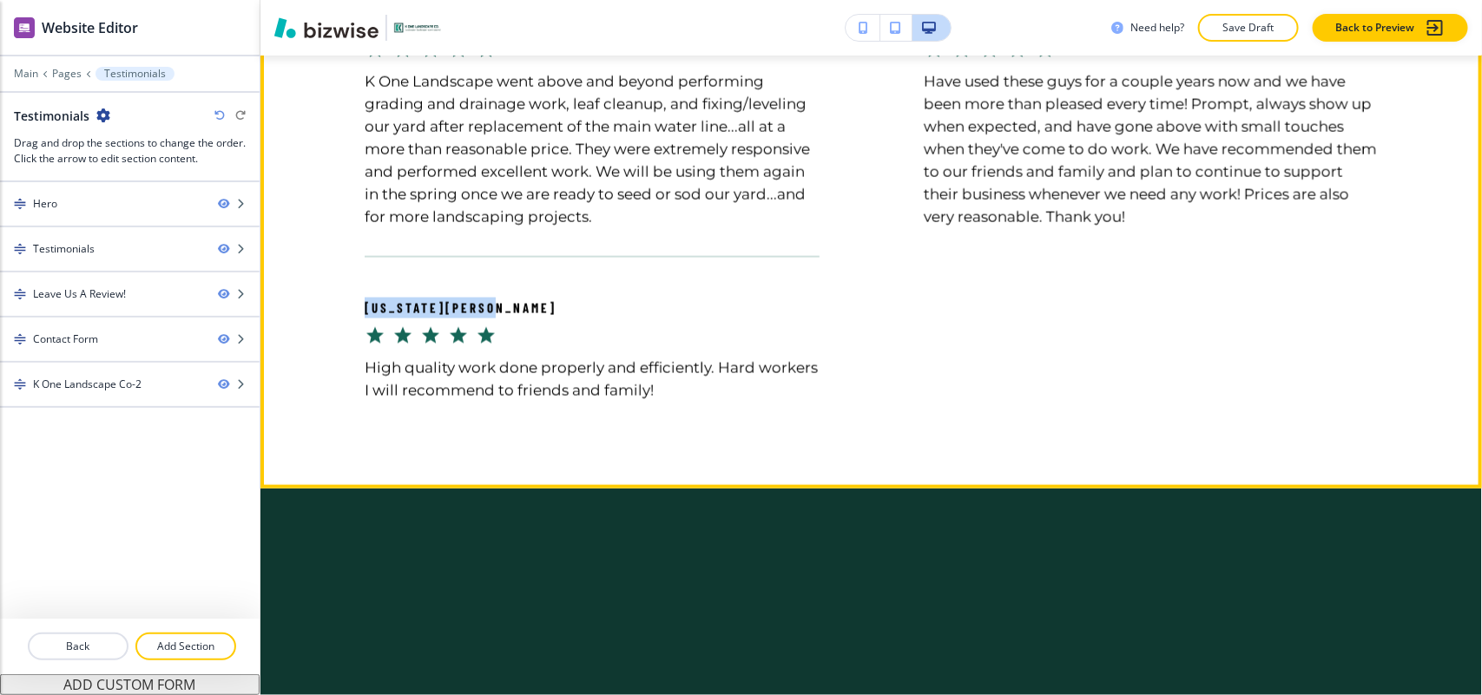
drag, startPoint x: 339, startPoint y: 292, endPoint x: 527, endPoint y: 292, distance: 187.5
click at [527, 292] on div "[US_STATE][PERSON_NAME] High quality work done properly and efficiently. Hard w…" at bounding box center [539, 329] width 559 height 146
copy p "[US_STATE][PERSON_NAME]"
click at [358, 302] on div "[US_STATE][PERSON_NAME] High quality work done properly and efficiently. Hard w…" at bounding box center [539, 329] width 559 height 146
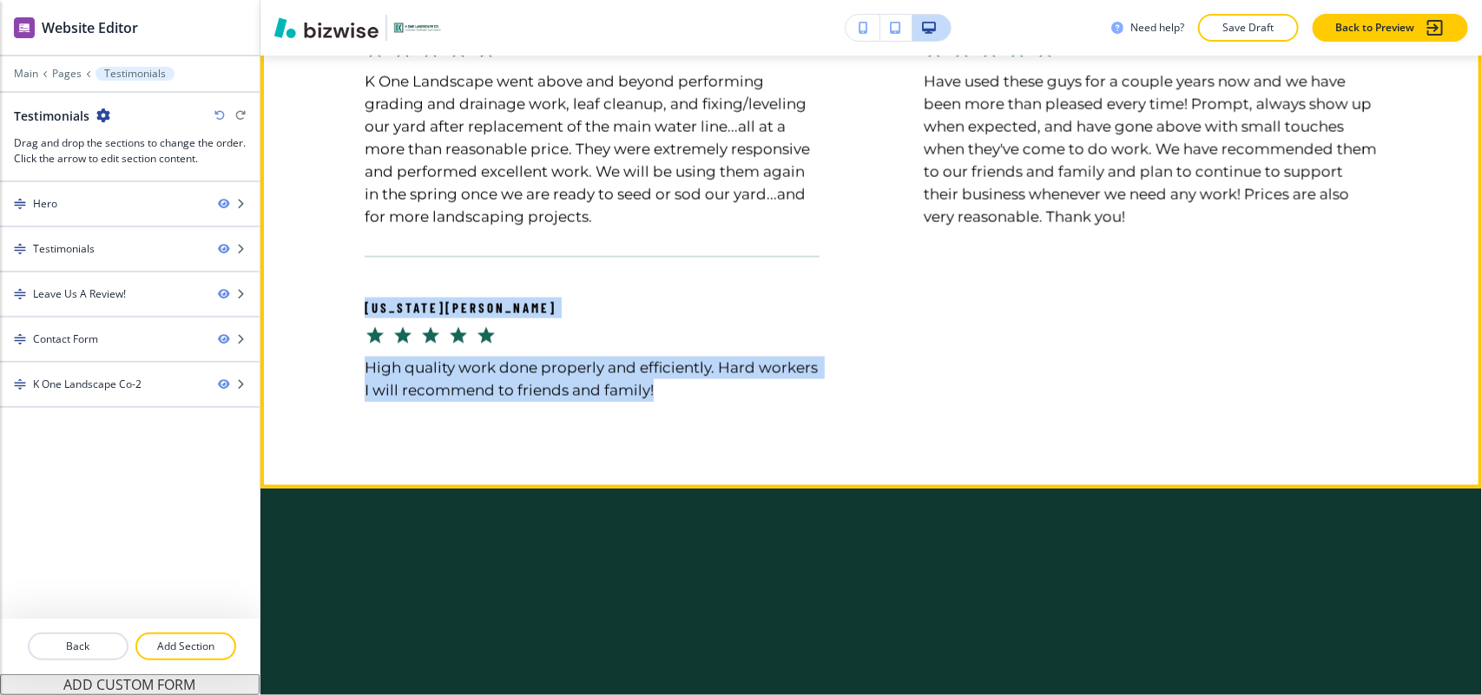
drag, startPoint x: 358, startPoint y: 302, endPoint x: 758, endPoint y: 380, distance: 407.8
click at [758, 380] on div "[US_STATE][PERSON_NAME] High quality work done properly and efficiently. Hard w…" at bounding box center [539, 329] width 559 height 146
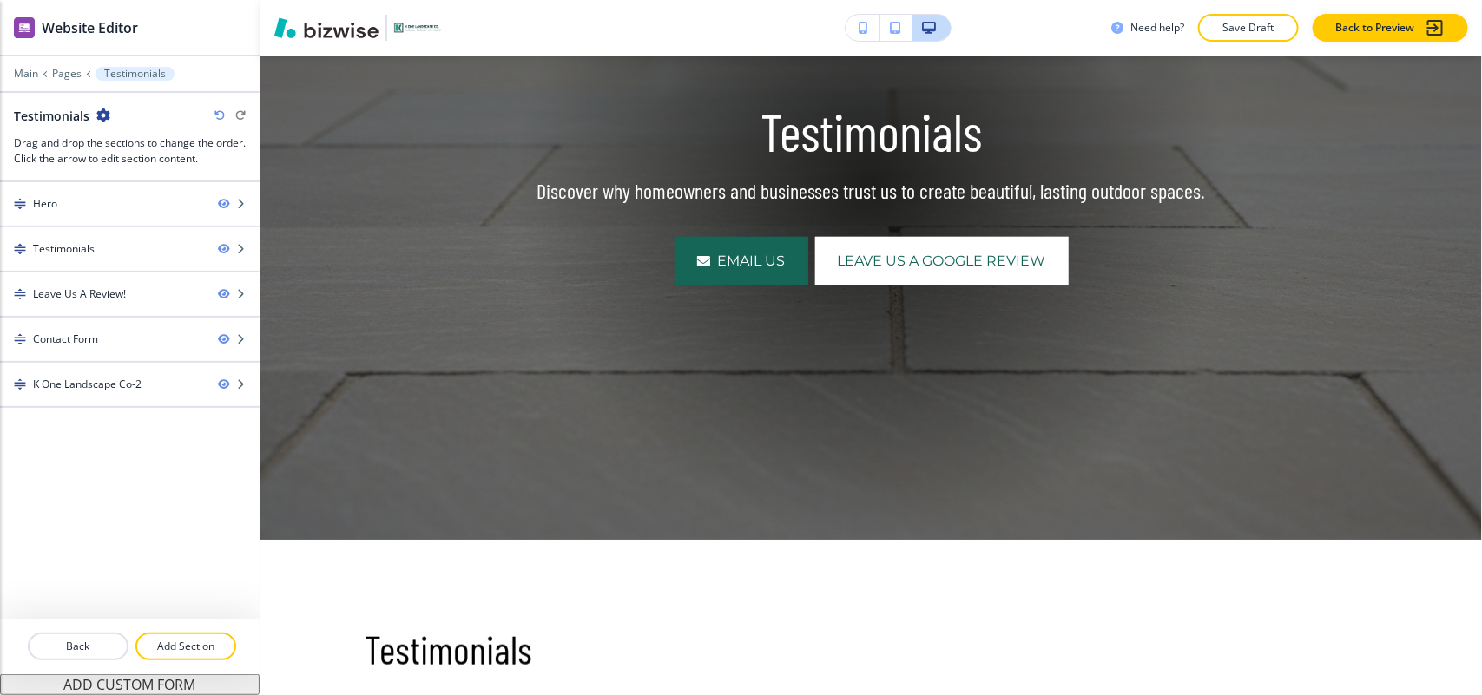
scroll to position [0, 0]
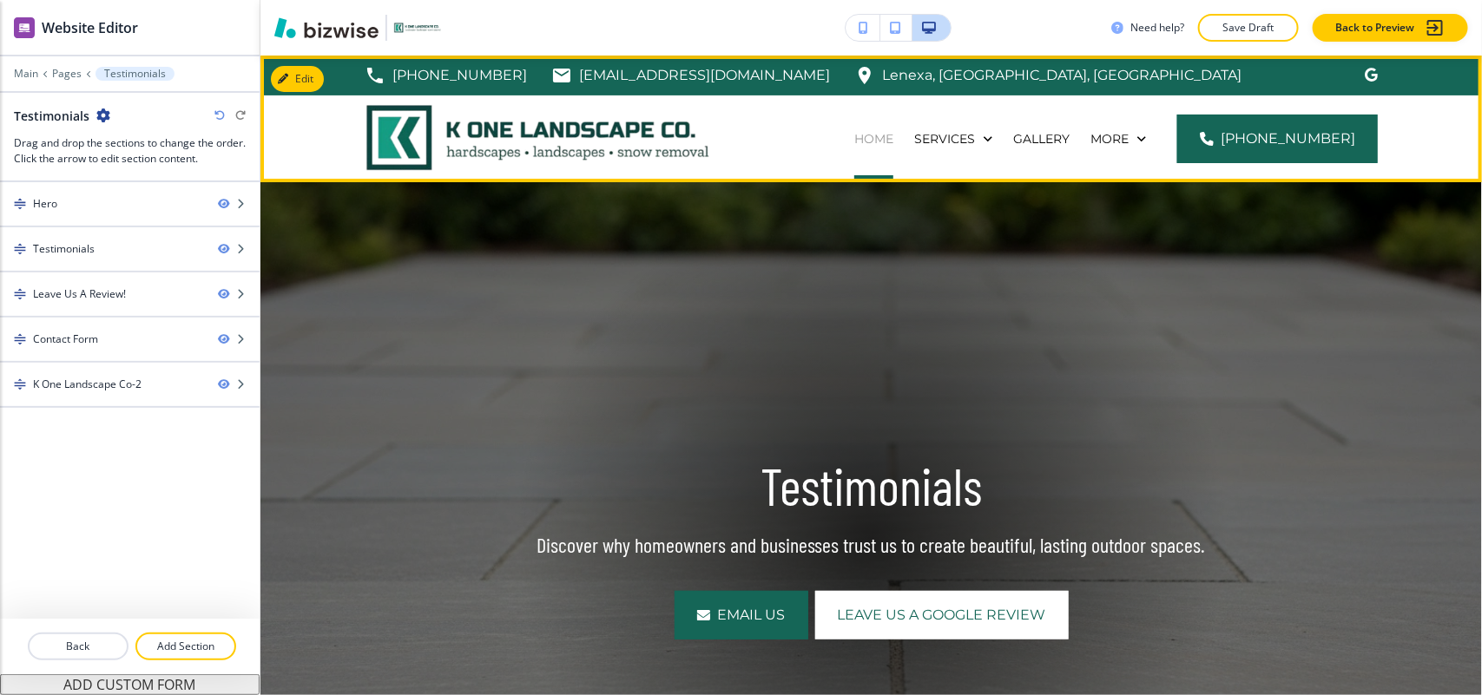
click at [893, 140] on p "Home" at bounding box center [873, 138] width 39 height 17
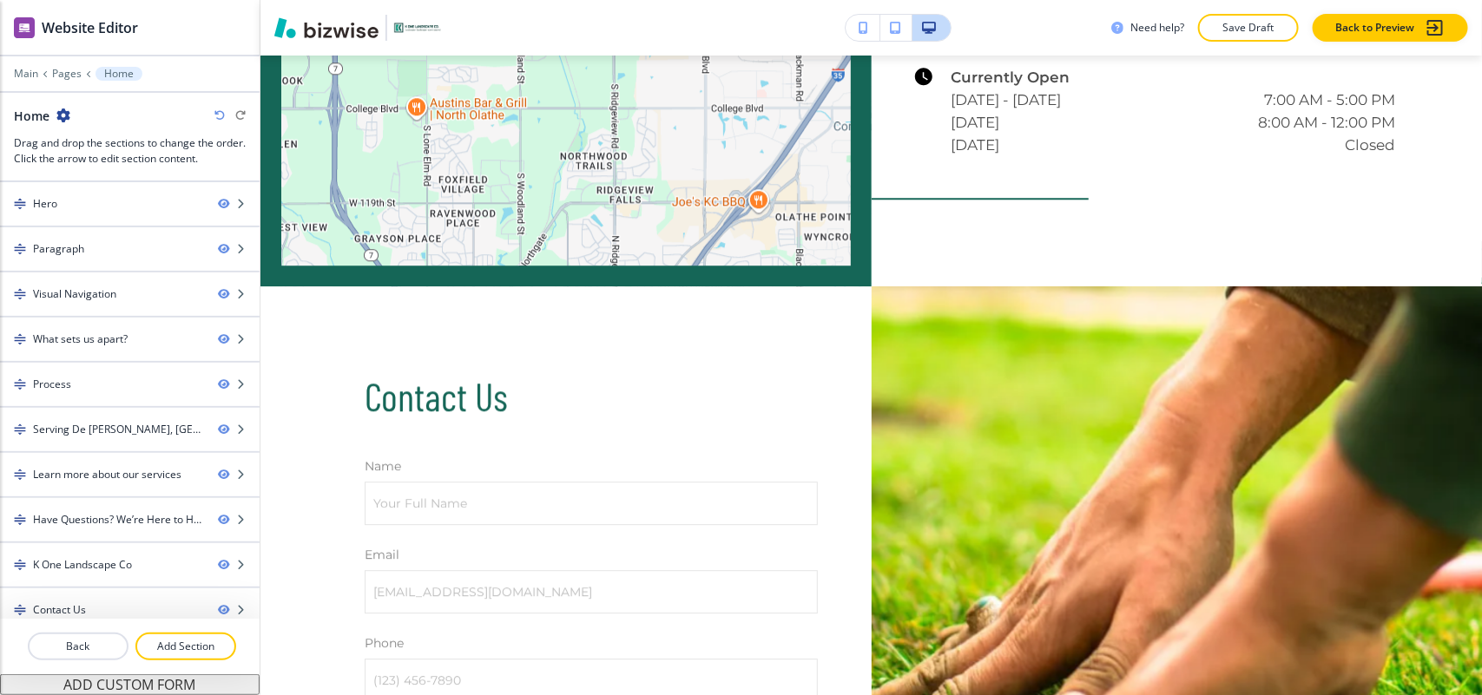
scroll to position [4973, 0]
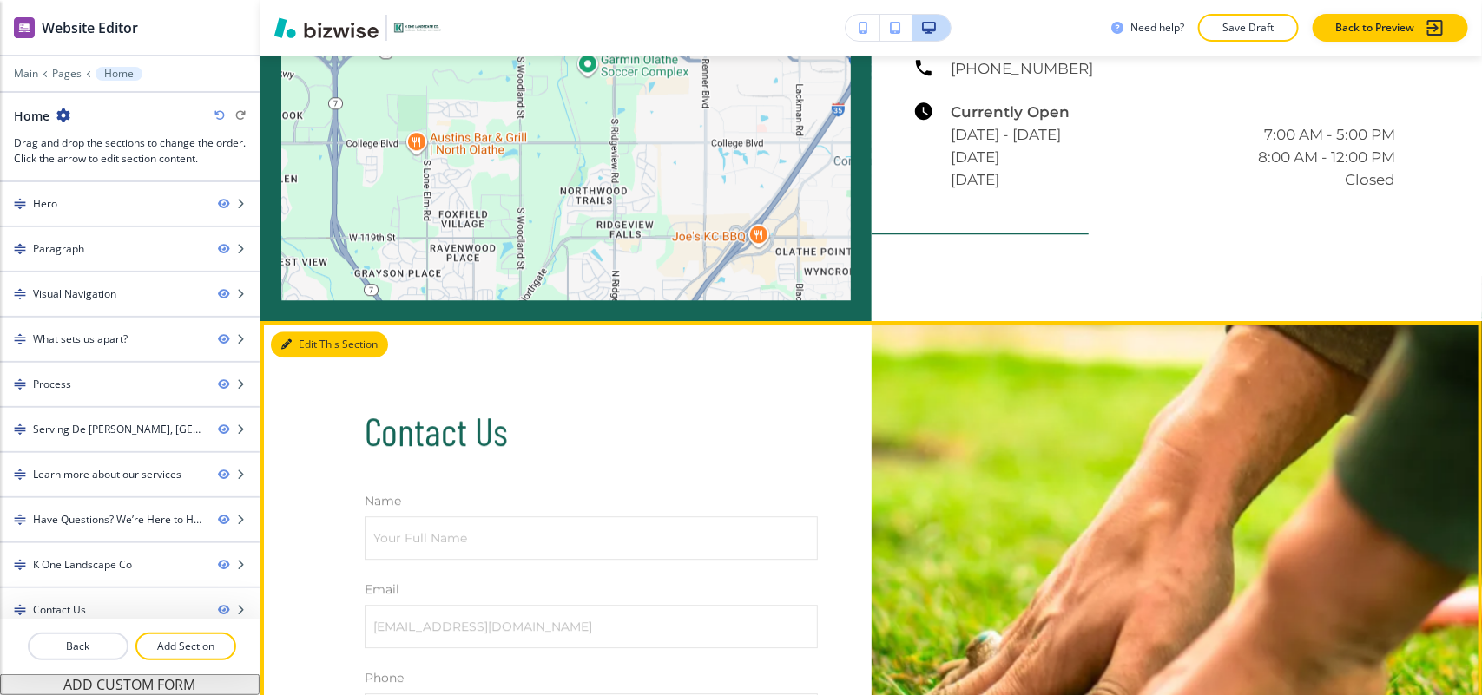
click at [314, 332] on button "Edit This Section" at bounding box center [329, 345] width 117 height 26
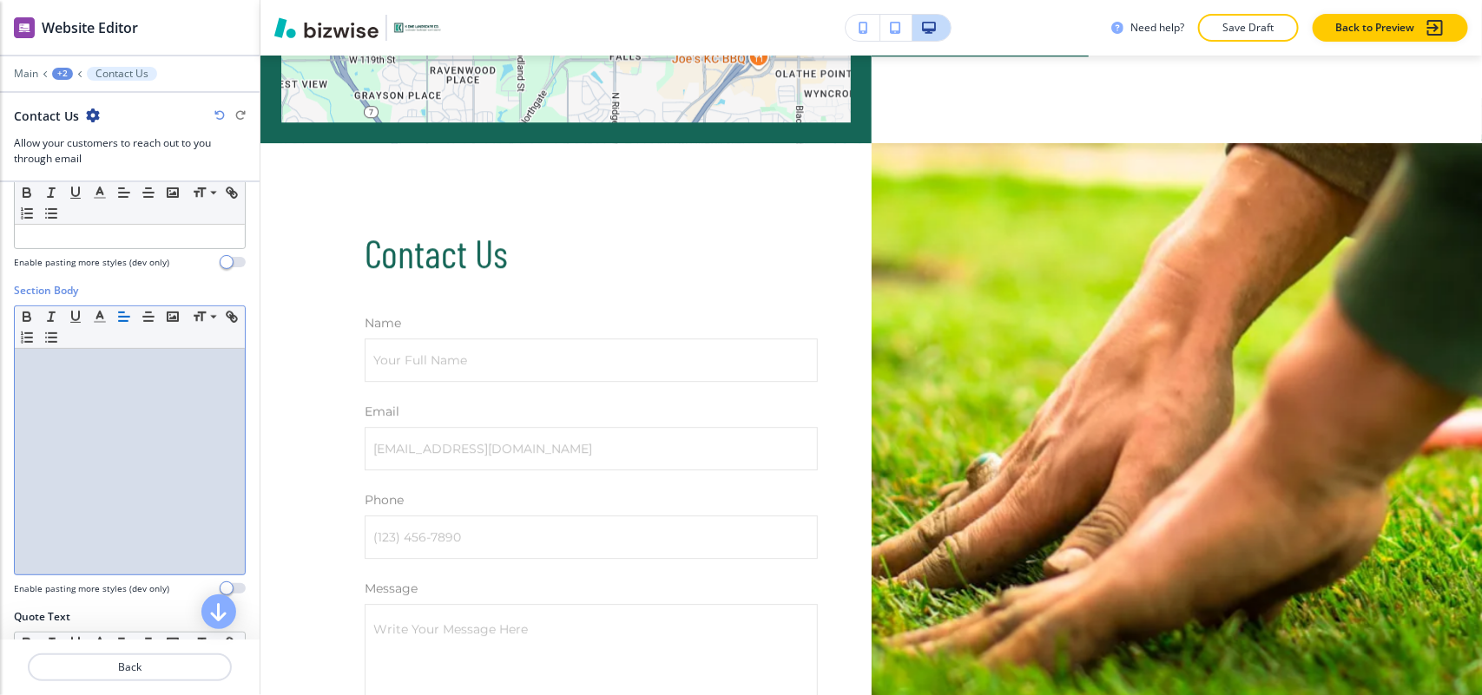
scroll to position [0, 0]
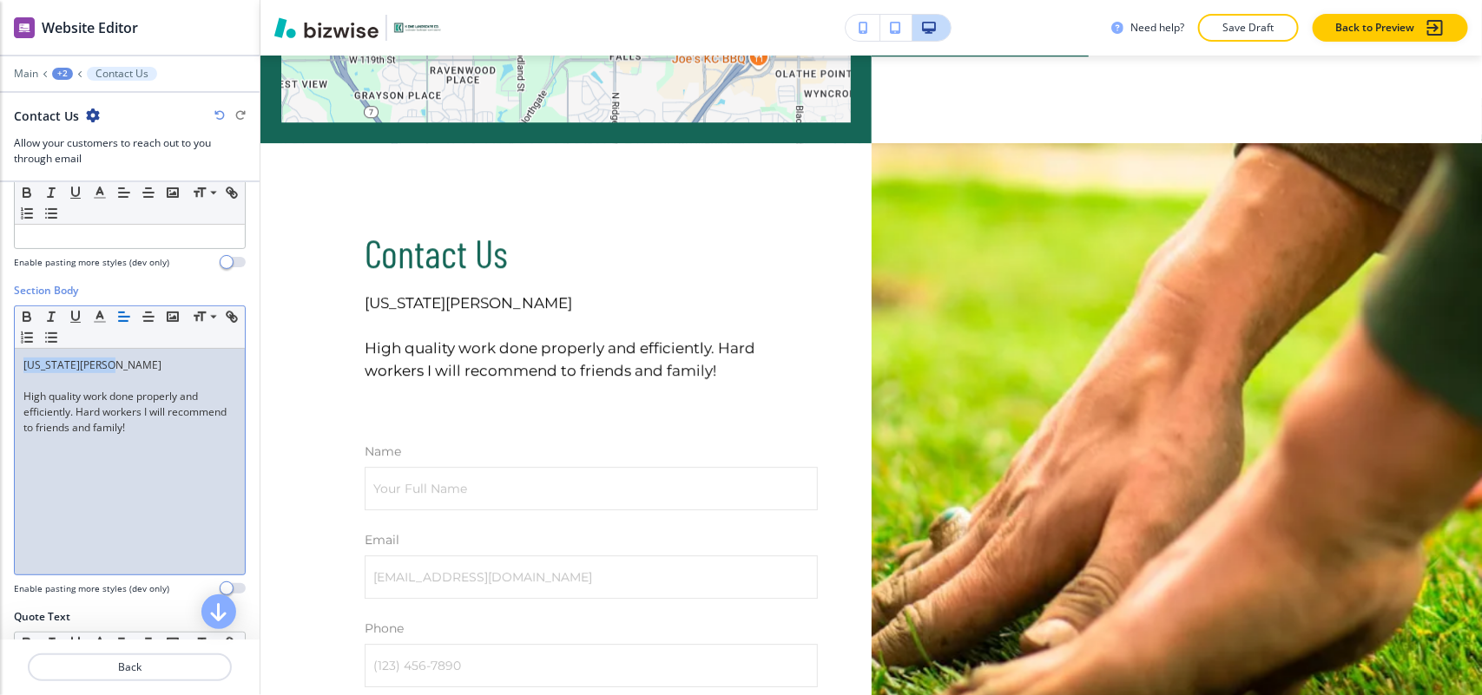
drag, startPoint x: 124, startPoint y: 361, endPoint x: 0, endPoint y: 366, distance: 124.3
click at [0, 366] on div "Section Body Small Normal Large Huge [US_STATE][PERSON_NAME] High quality work …" at bounding box center [130, 446] width 260 height 326
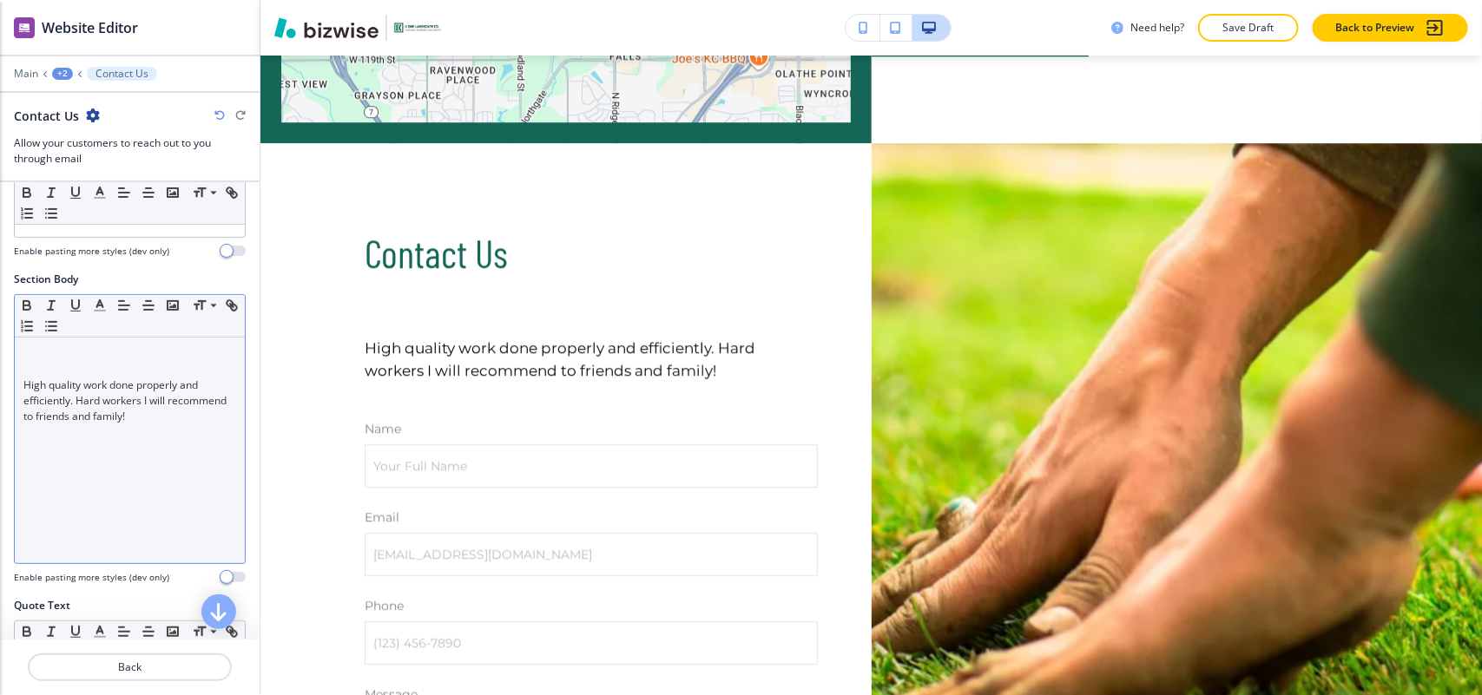
scroll to position [326, 0]
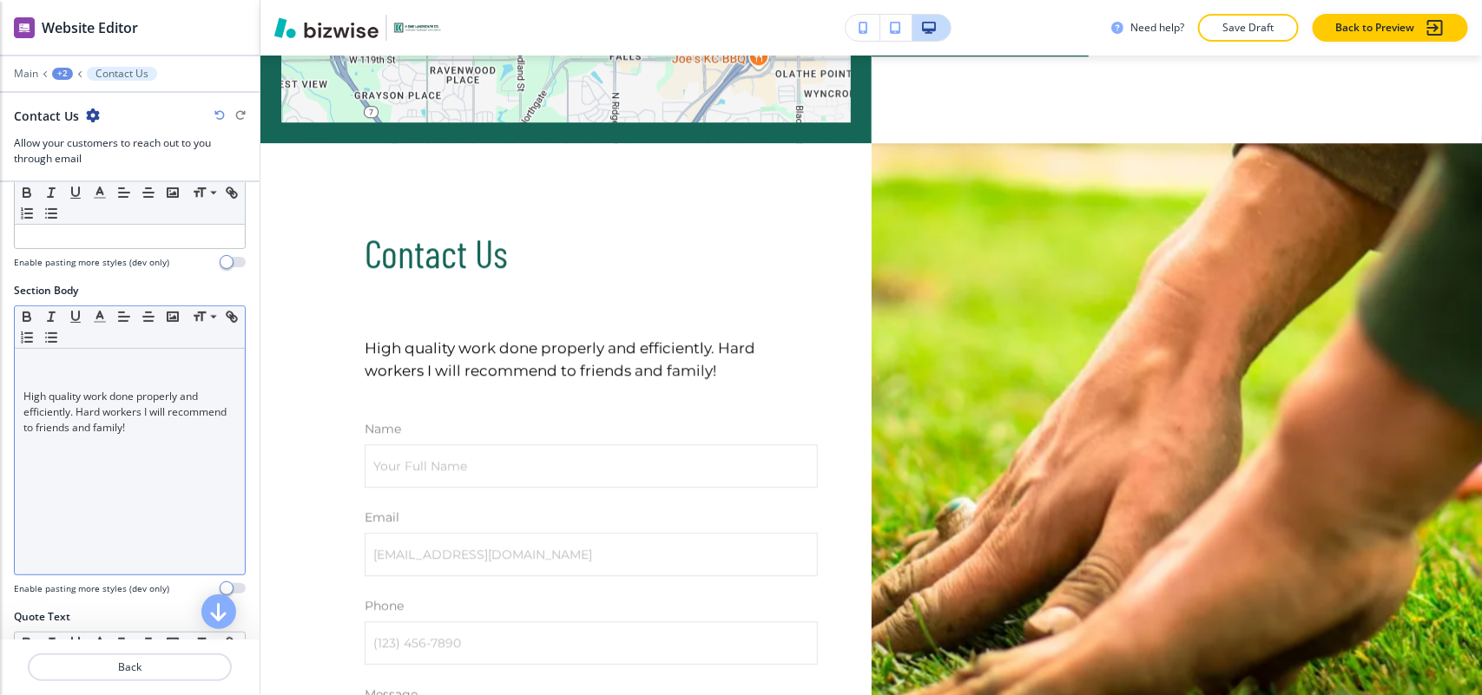
click at [182, 445] on div "High quality work done properly and efficiently. Hard workers I will recommend …" at bounding box center [130, 462] width 230 height 226
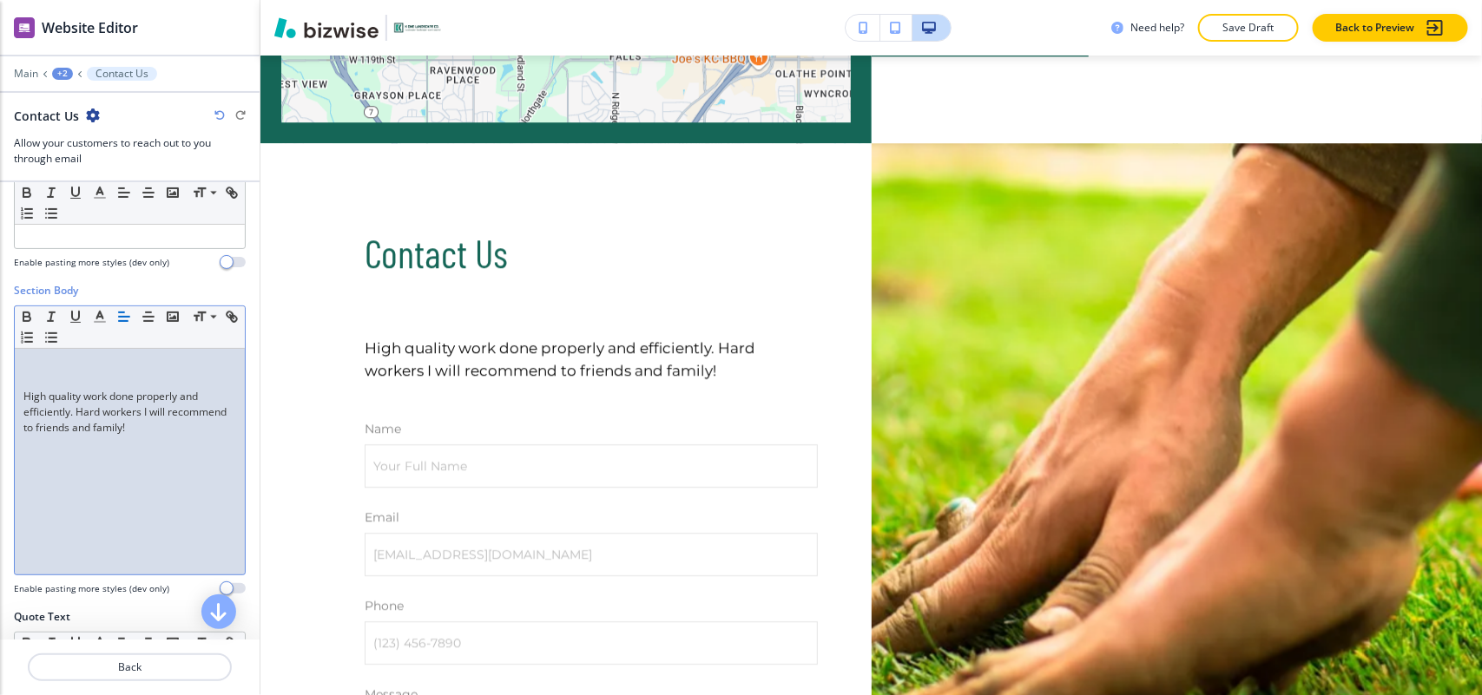
click at [19, 405] on div "High quality work done properly and efficiently. Hard workers I will recommend …" at bounding box center [130, 462] width 230 height 226
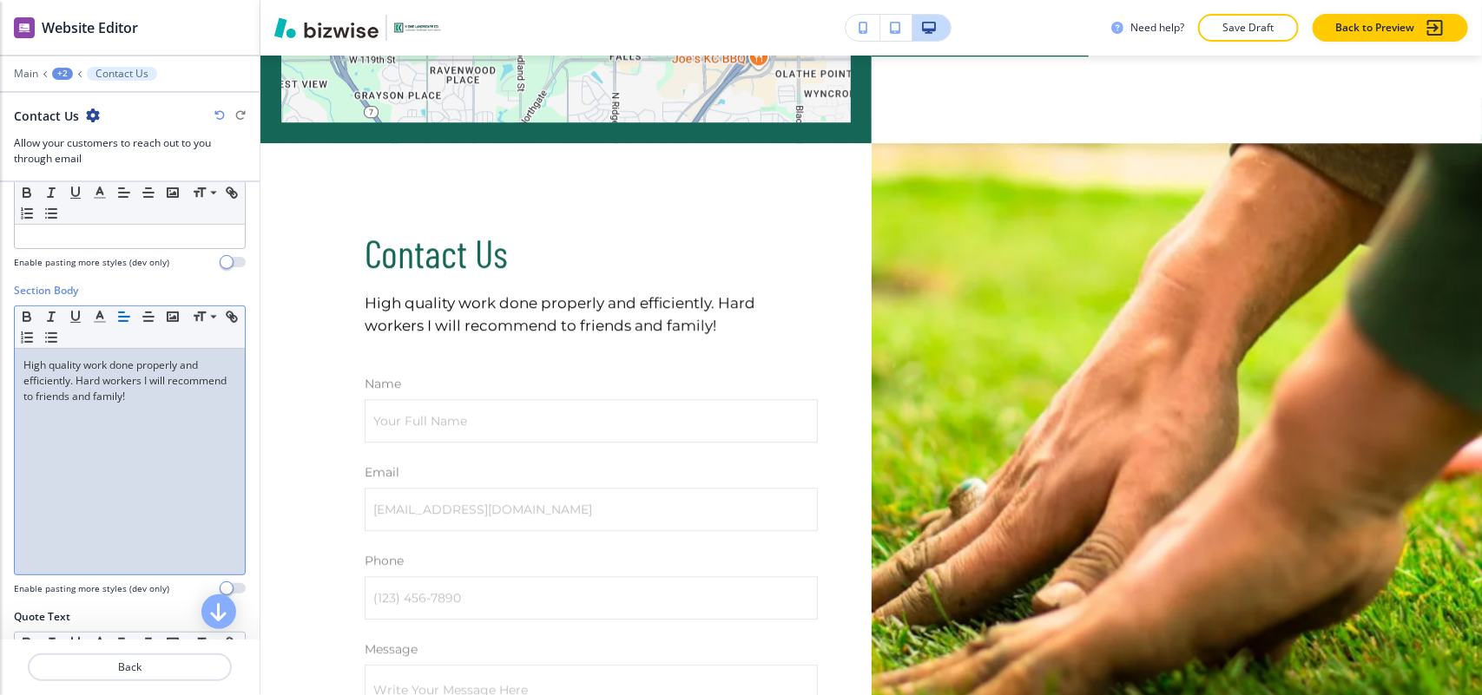
drag, startPoint x: 69, startPoint y: 391, endPoint x: 23, endPoint y: 396, distance: 46.3
click at [23, 396] on p "High quality work done properly and efficiently. Hard workers I will recommend …" at bounding box center [129, 381] width 213 height 47
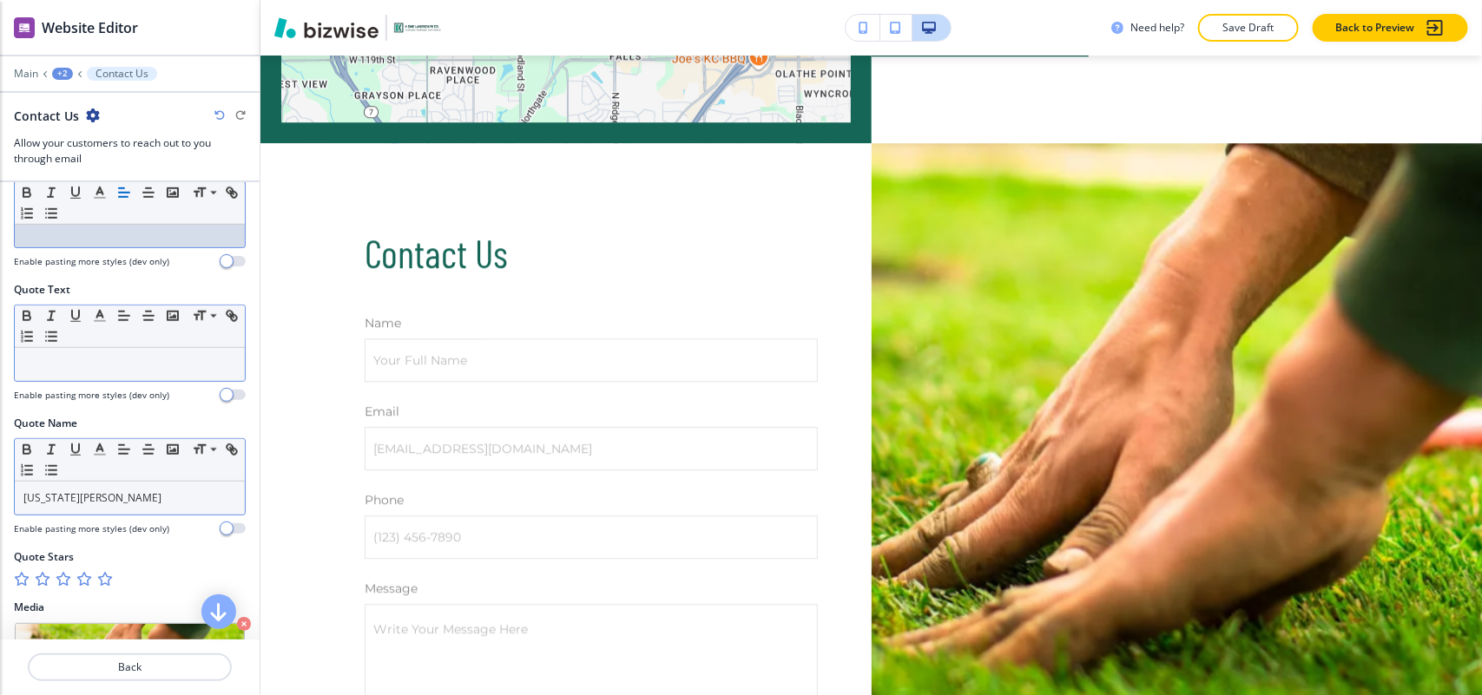
scroll to position [651, 0]
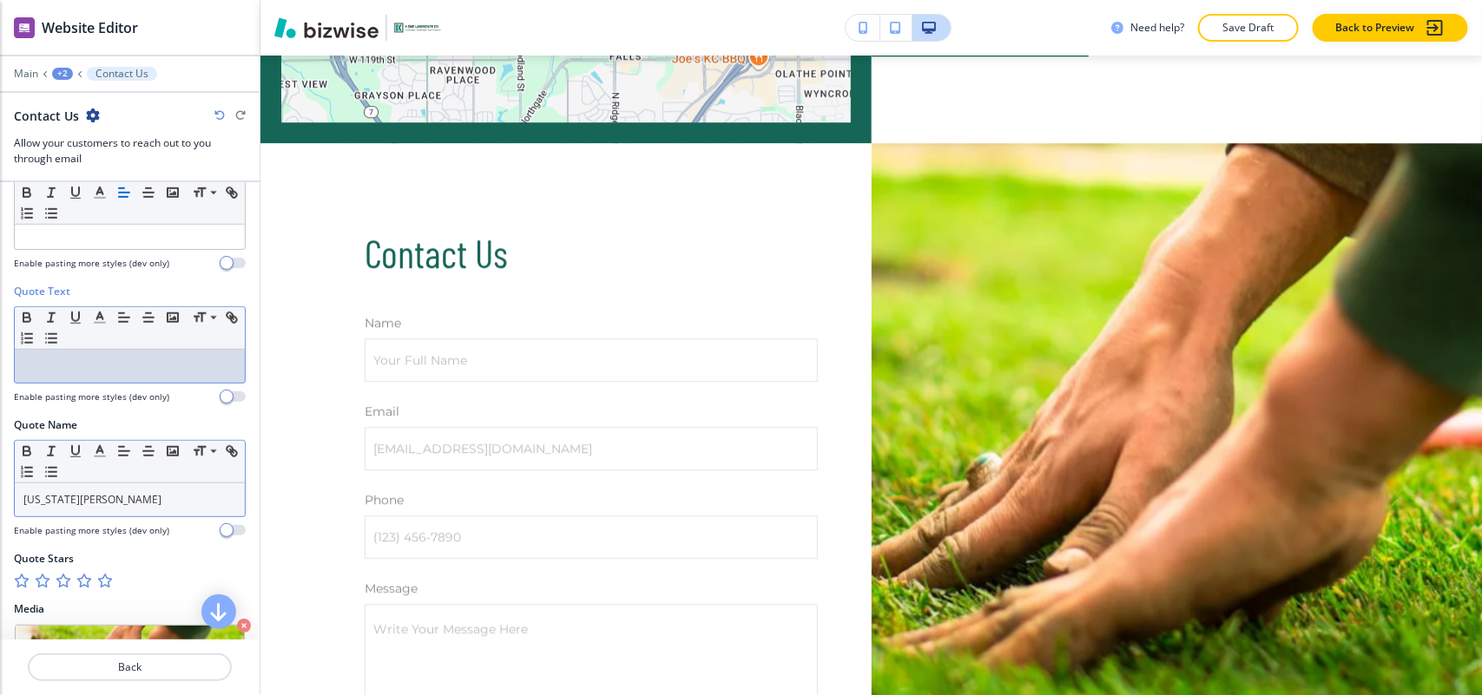
click at [107, 372] on p at bounding box center [129, 367] width 213 height 16
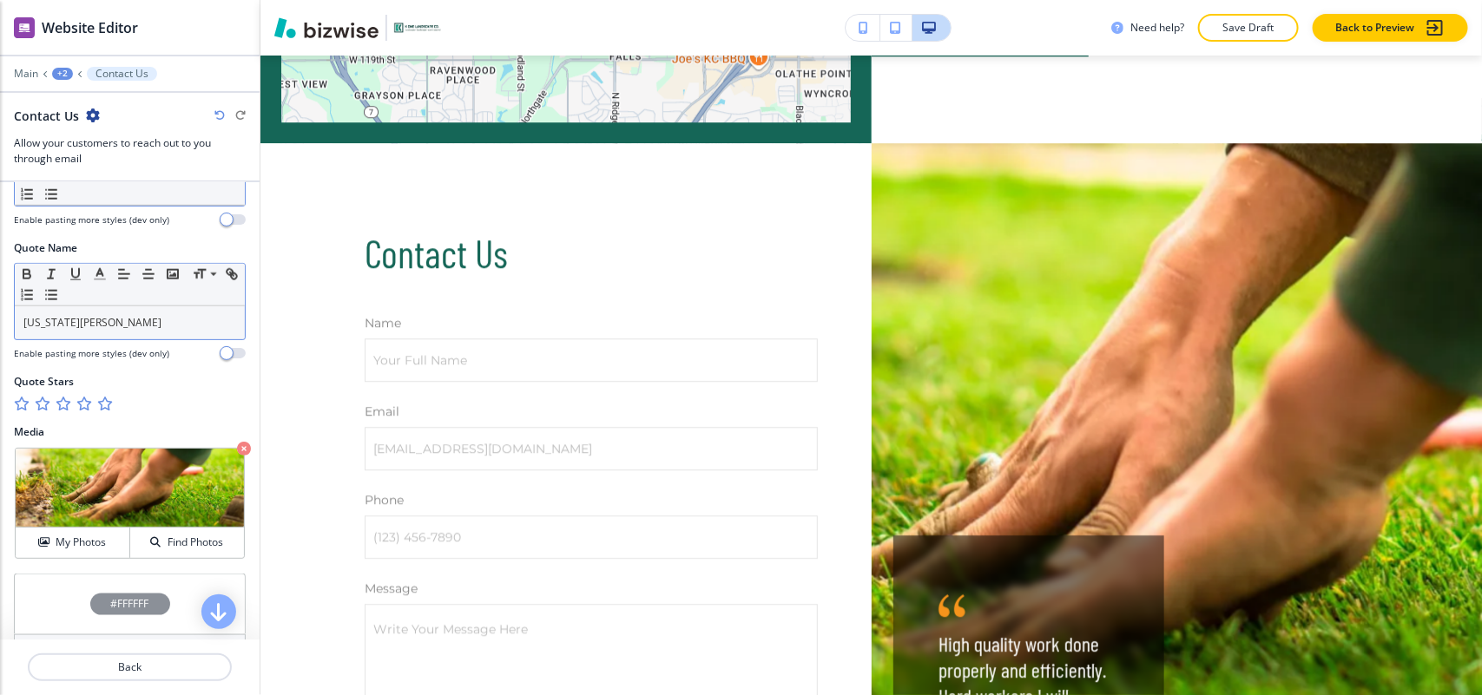
scroll to position [868, 0]
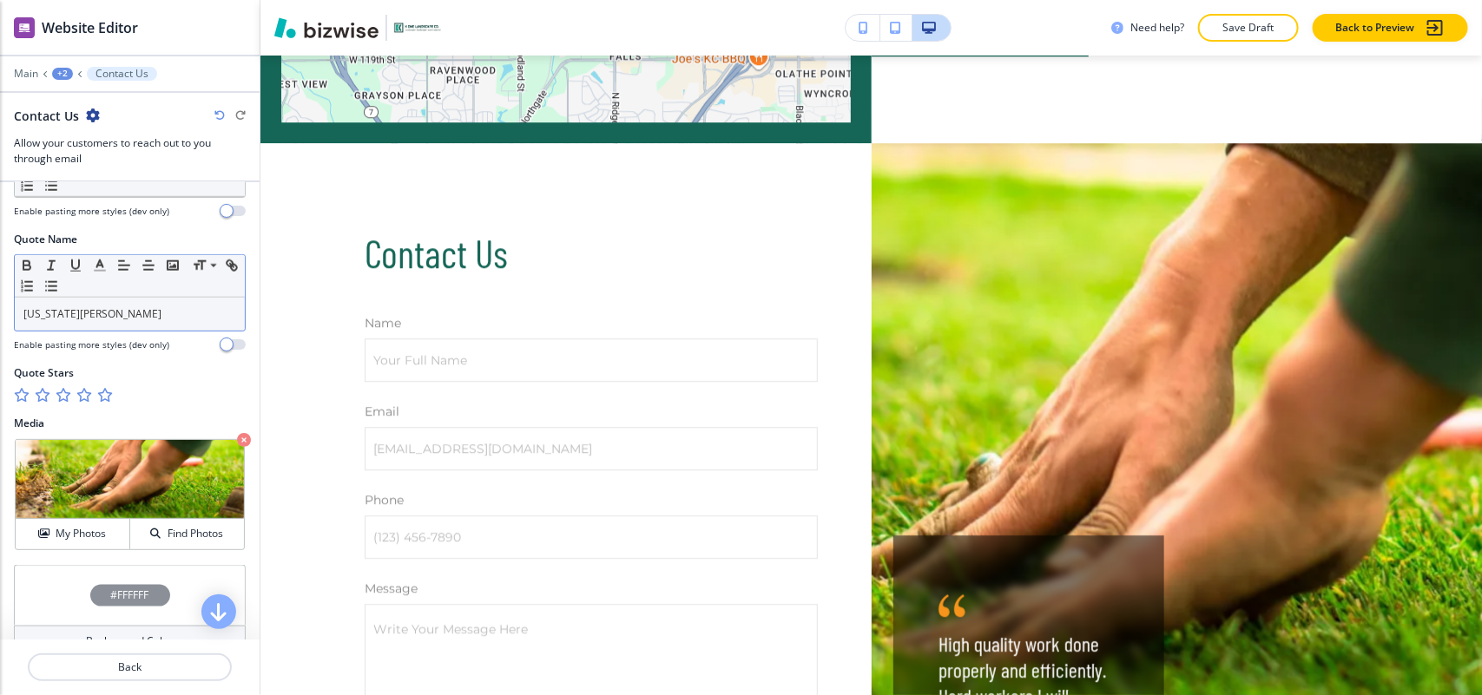
click at [102, 396] on icon "button" at bounding box center [104, 395] width 14 height 14
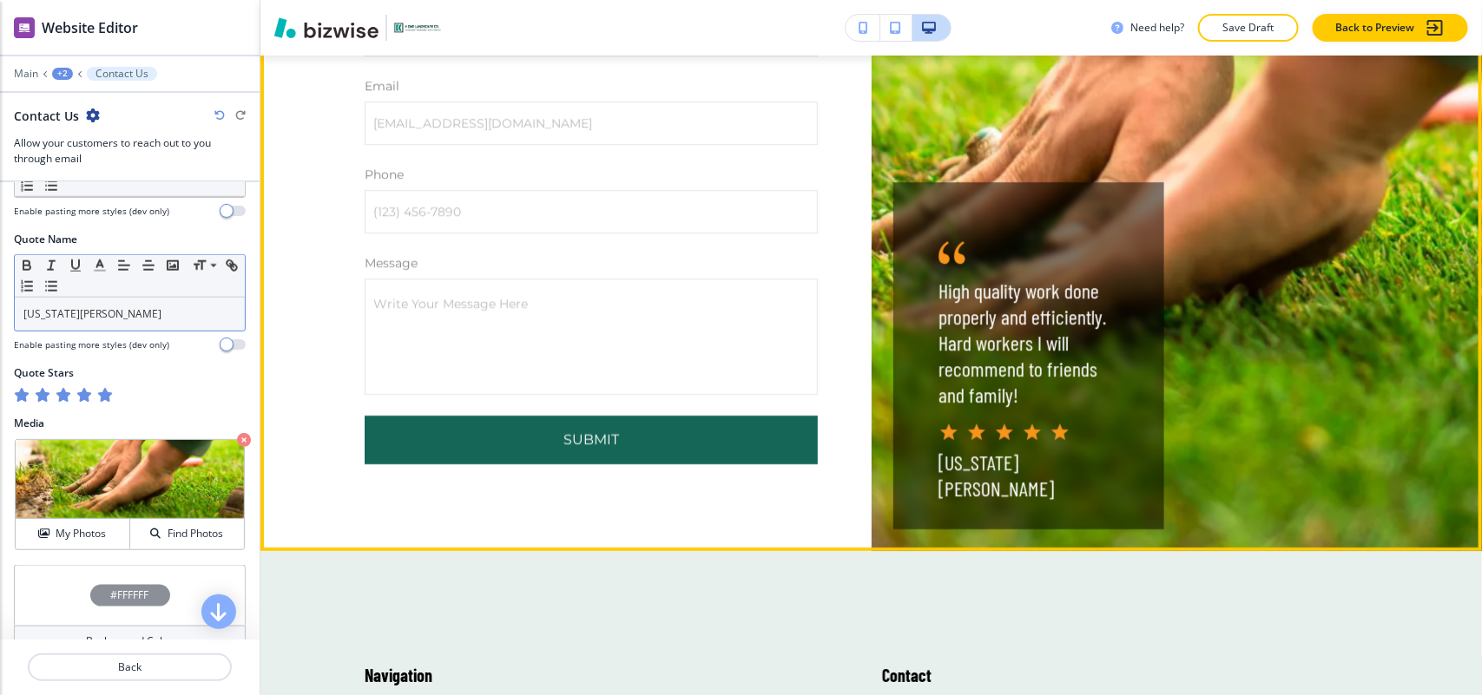
scroll to position [5802, 0]
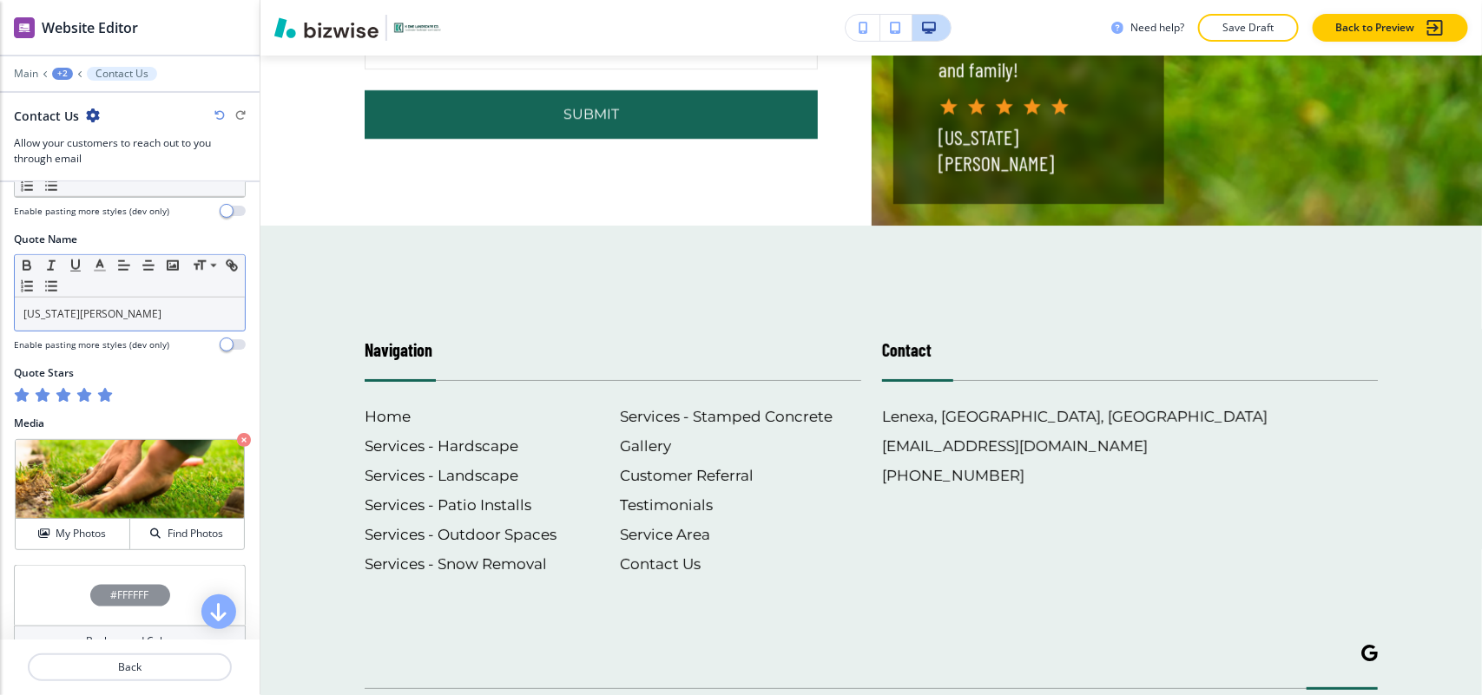
click at [11, 67] on div "Main +2 Contact Us" at bounding box center [130, 74] width 260 height 14
click at [20, 72] on p "Main" at bounding box center [26, 74] width 24 height 12
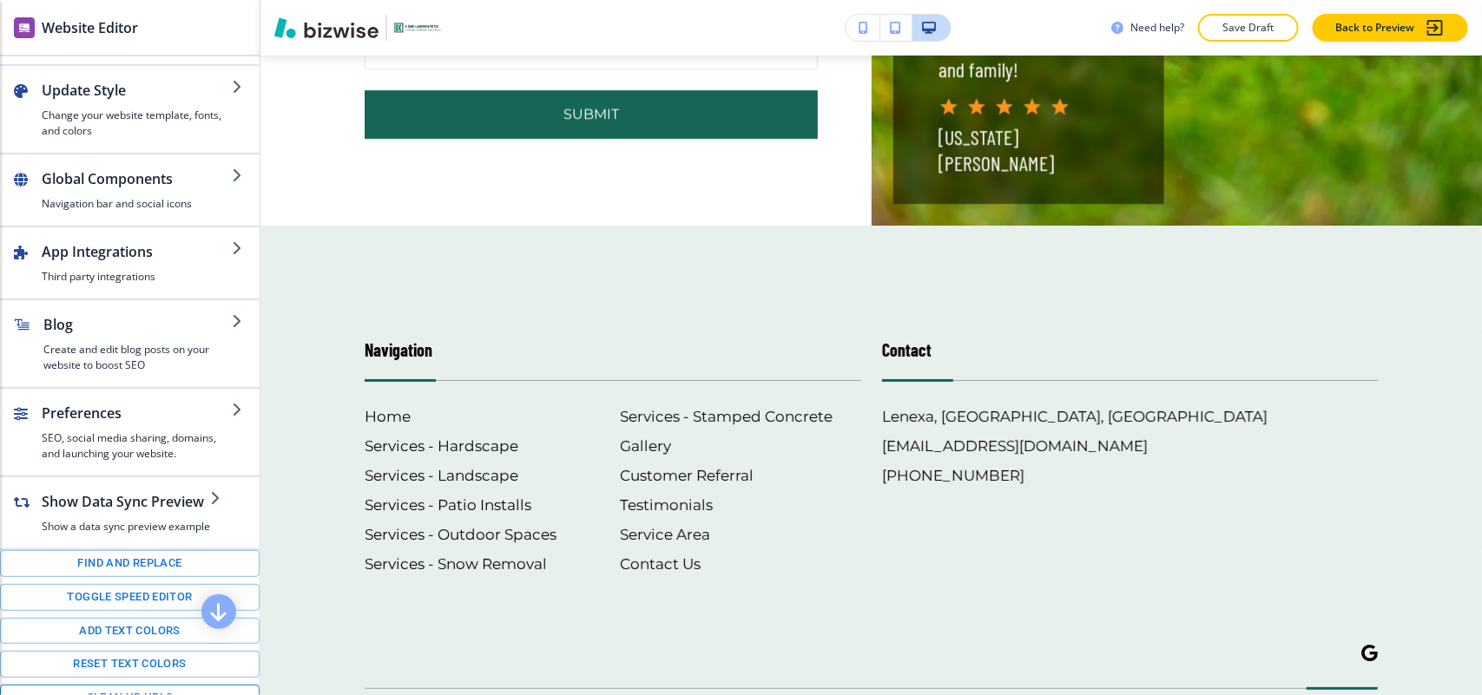
scroll to position [252, 0]
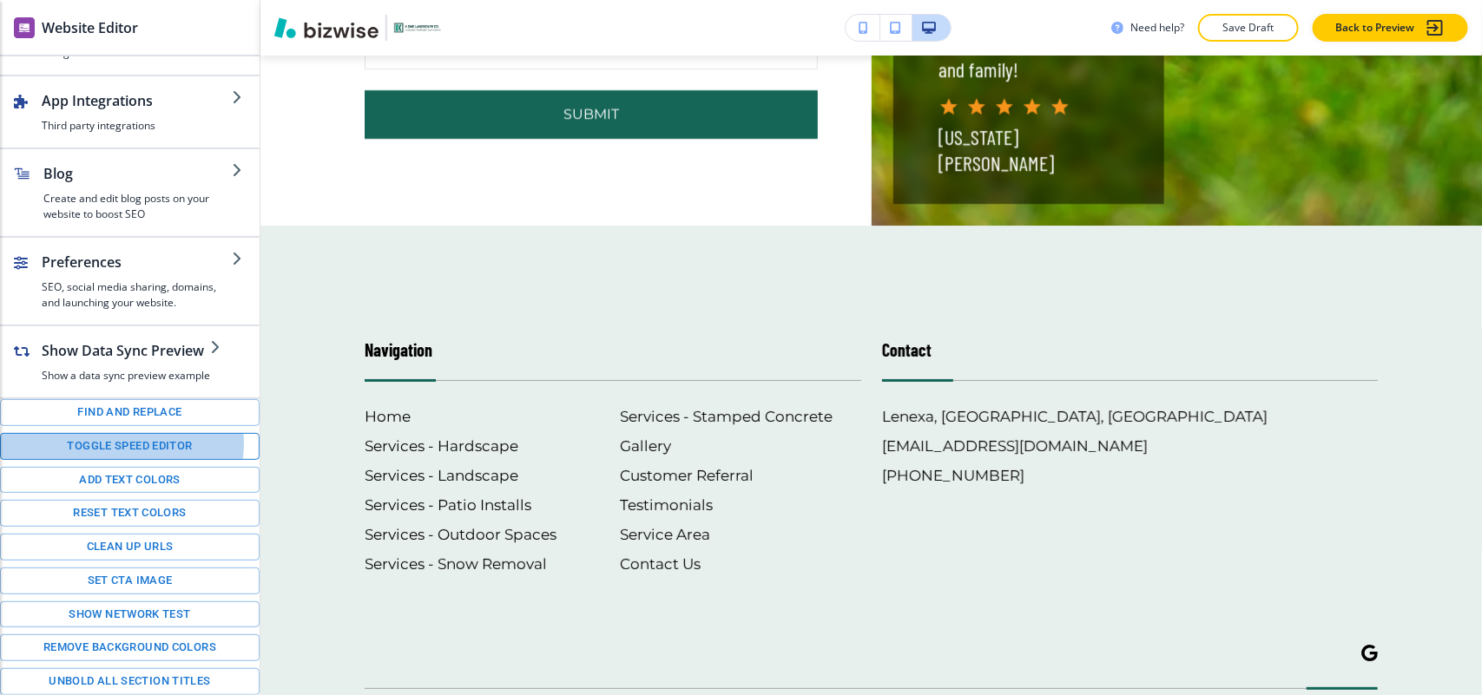
click at [115, 441] on button "Toggle speed editor" at bounding box center [130, 446] width 260 height 27
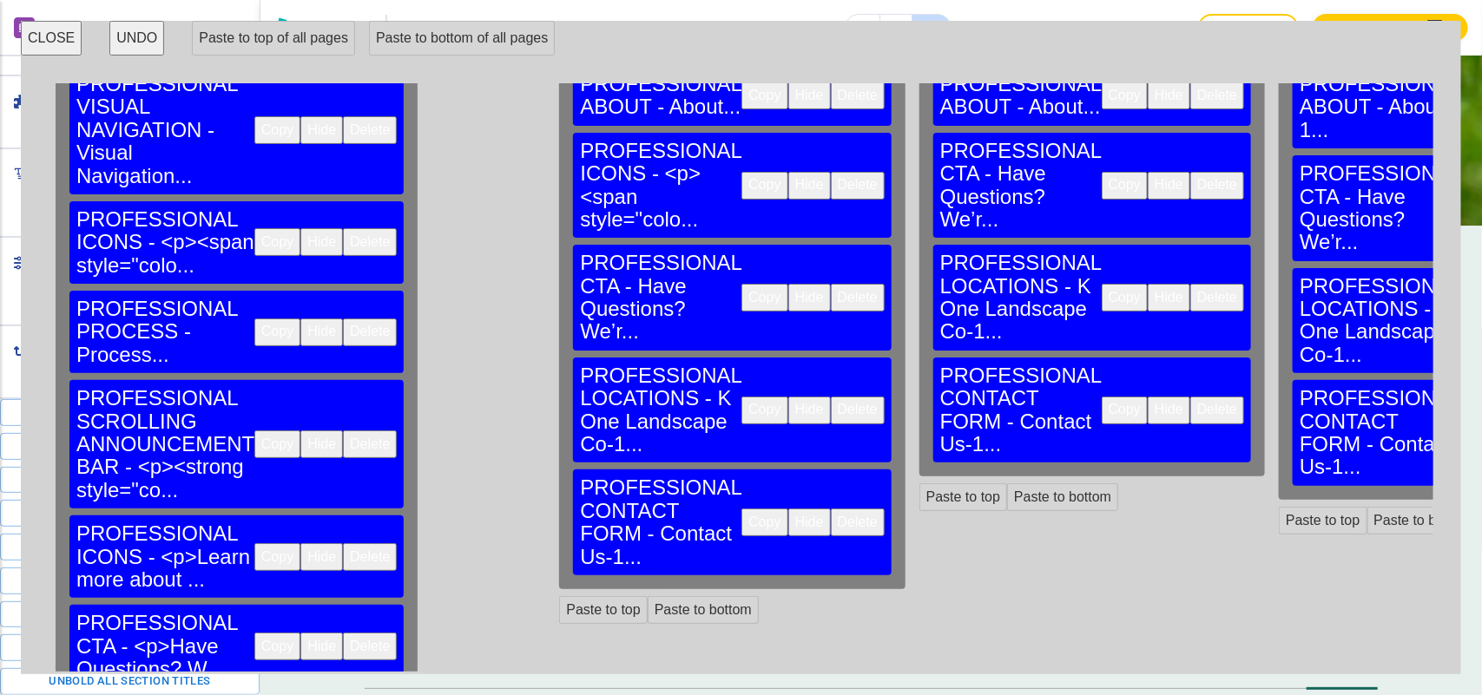
scroll to position [298, 0]
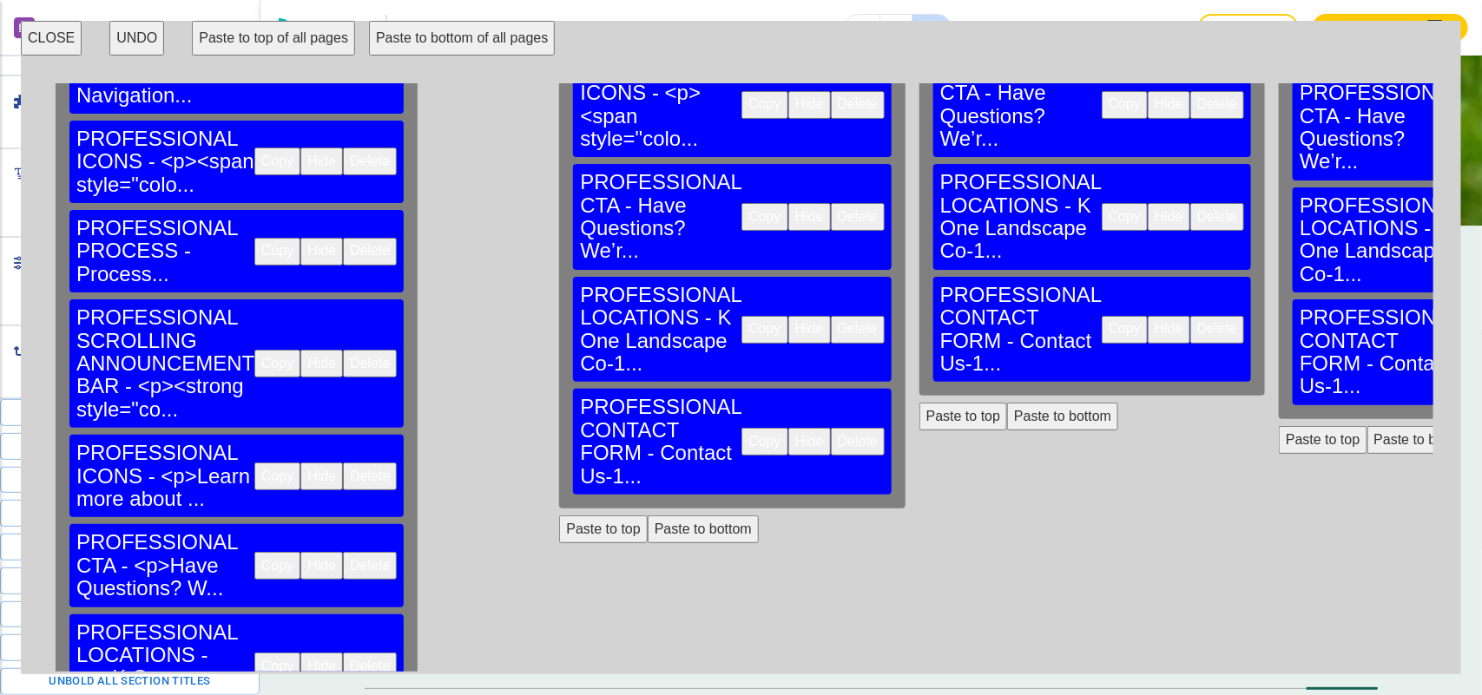
click at [831, 428] on button "Delete" at bounding box center [858, 442] width 54 height 28
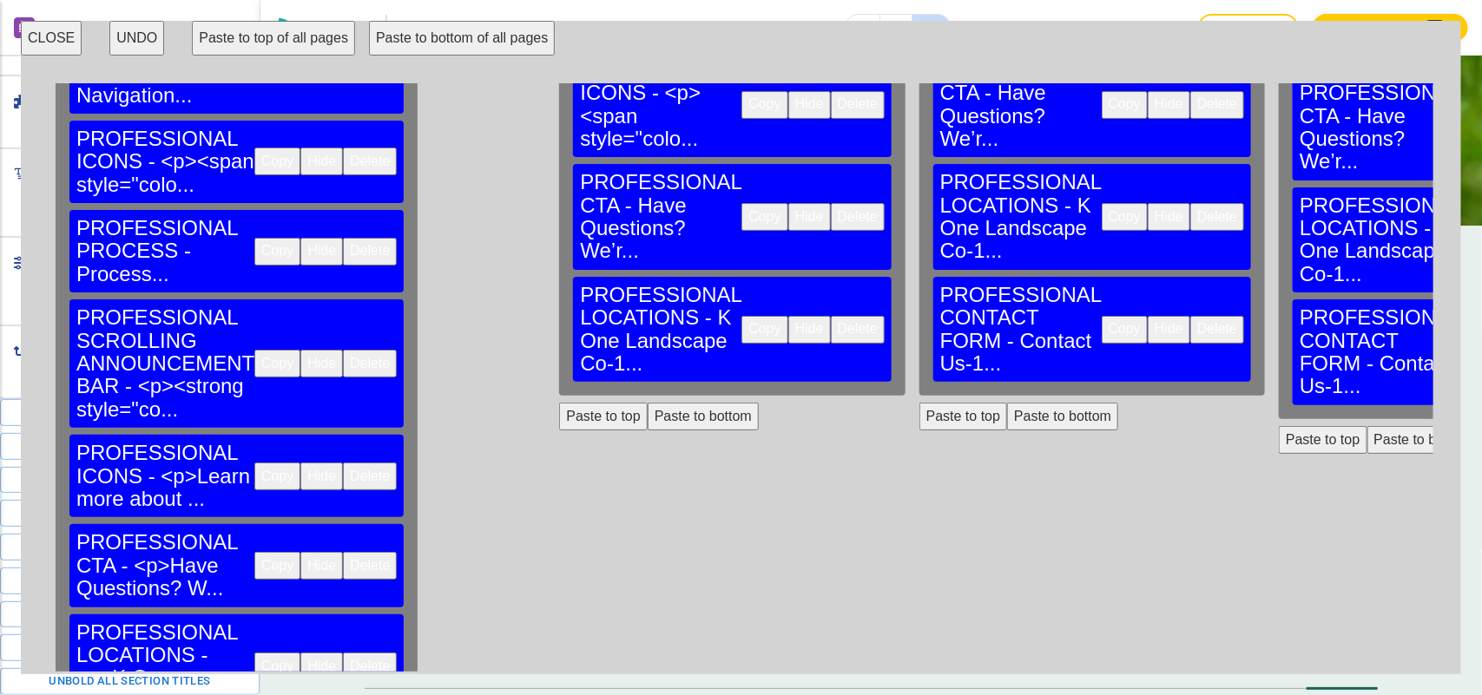
click at [1190, 316] on button "Delete" at bounding box center [1217, 330] width 54 height 28
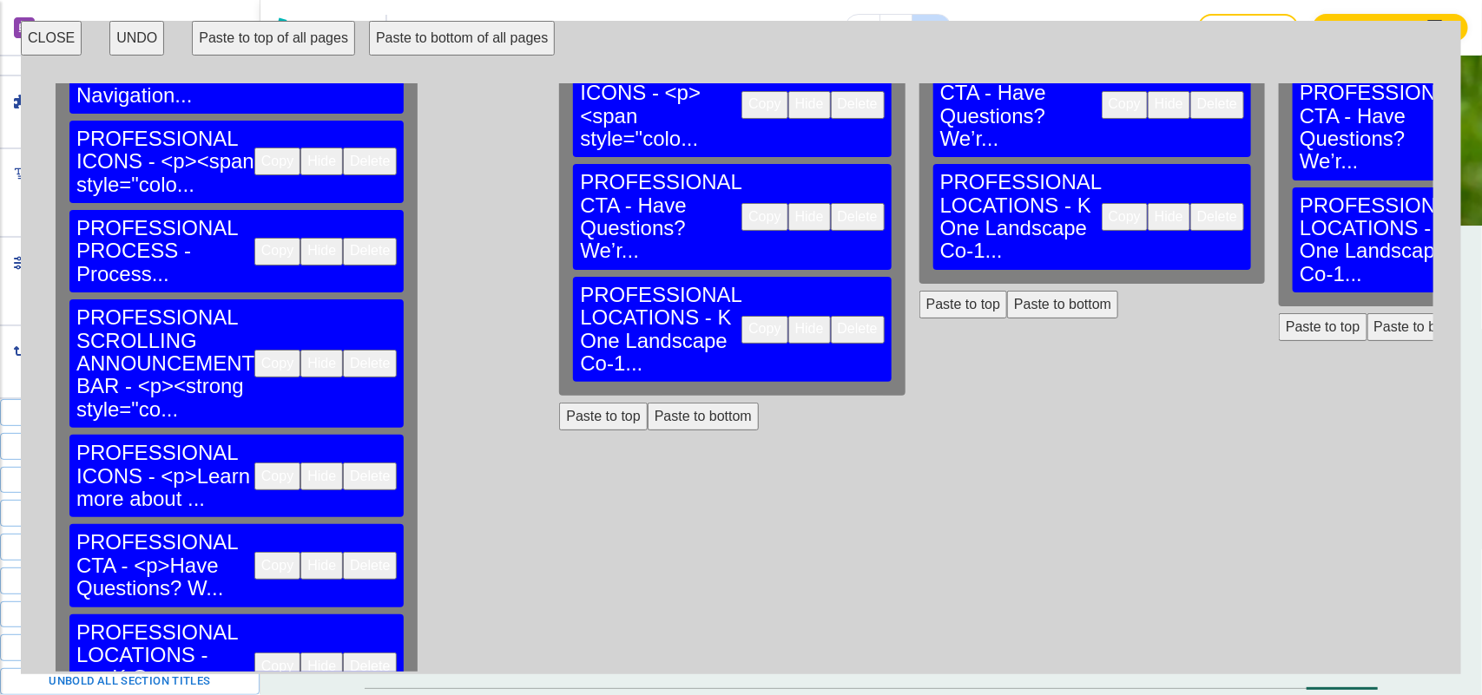
click at [648, 403] on button "Paste to bottom" at bounding box center [703, 417] width 111 height 28
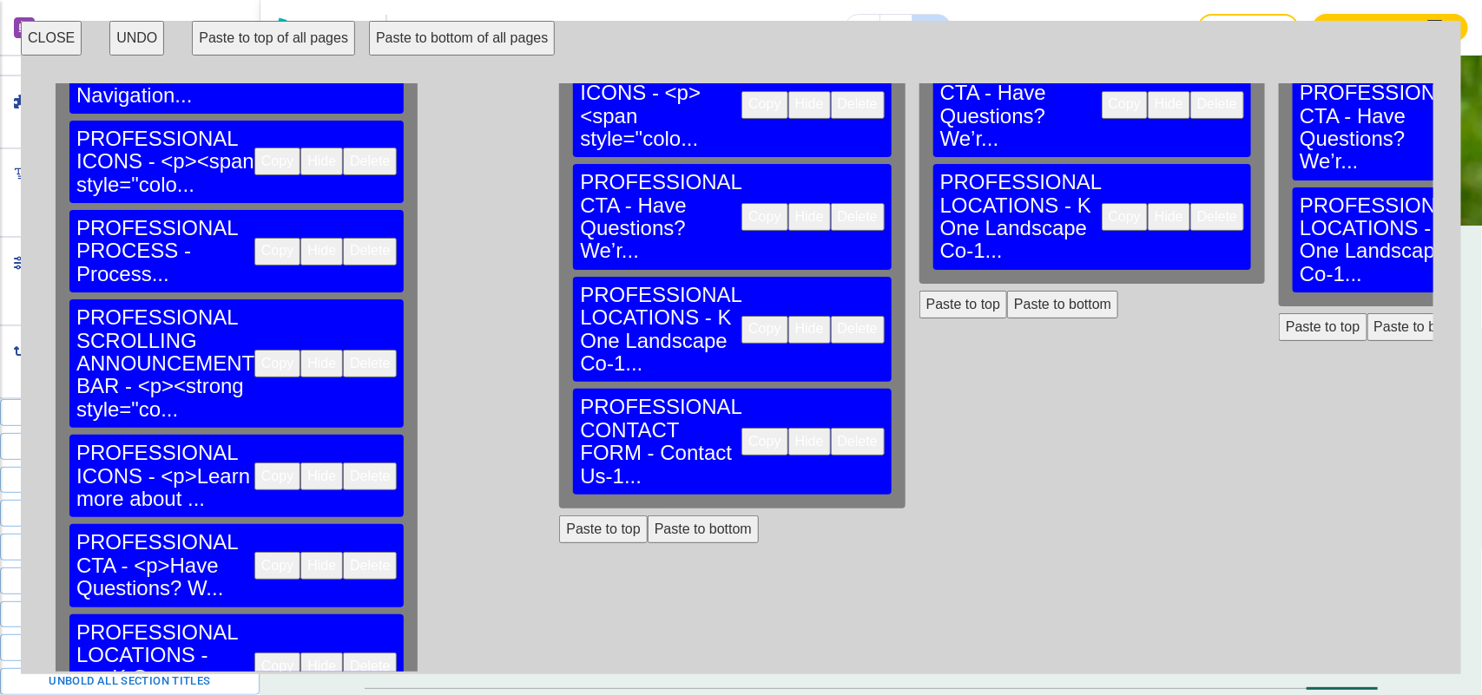
click at [1007, 291] on button "Paste to bottom" at bounding box center [1062, 305] width 111 height 28
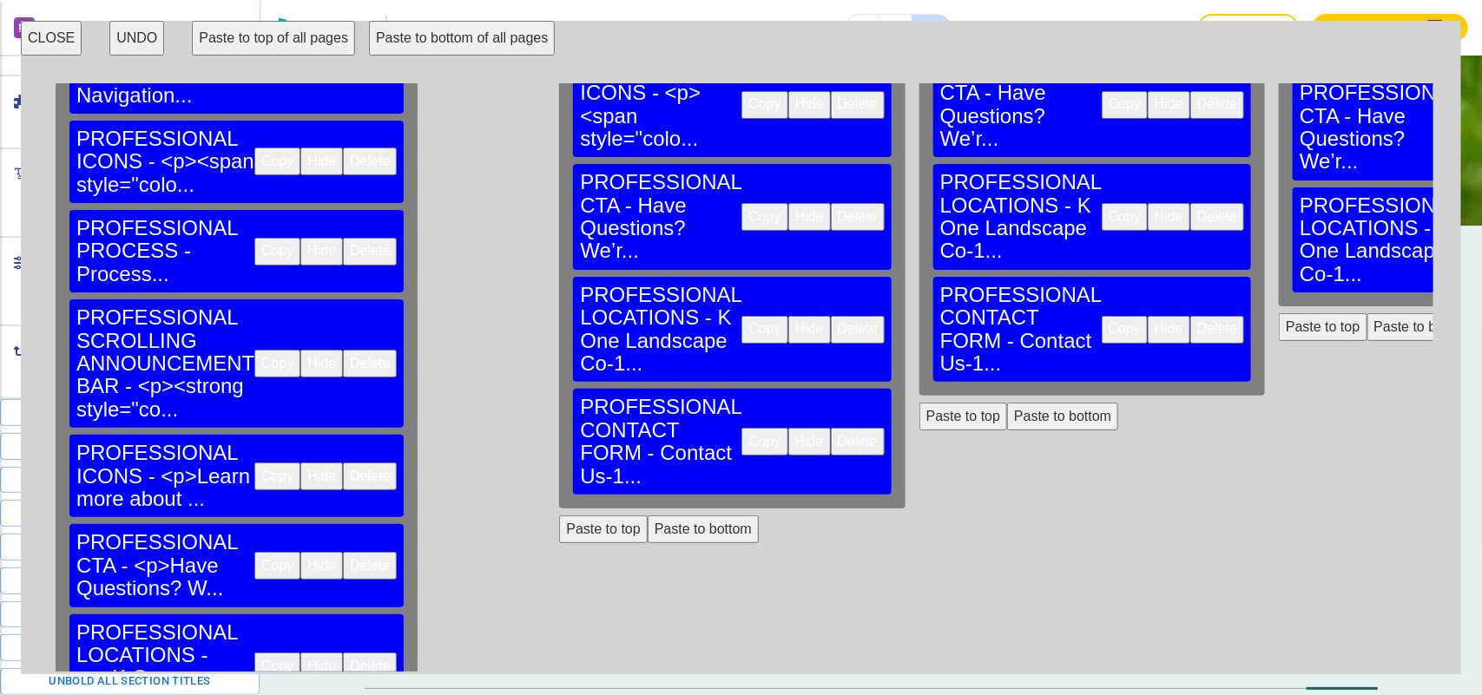
click at [1368, 313] on button "Paste to bottom" at bounding box center [1423, 327] width 111 height 28
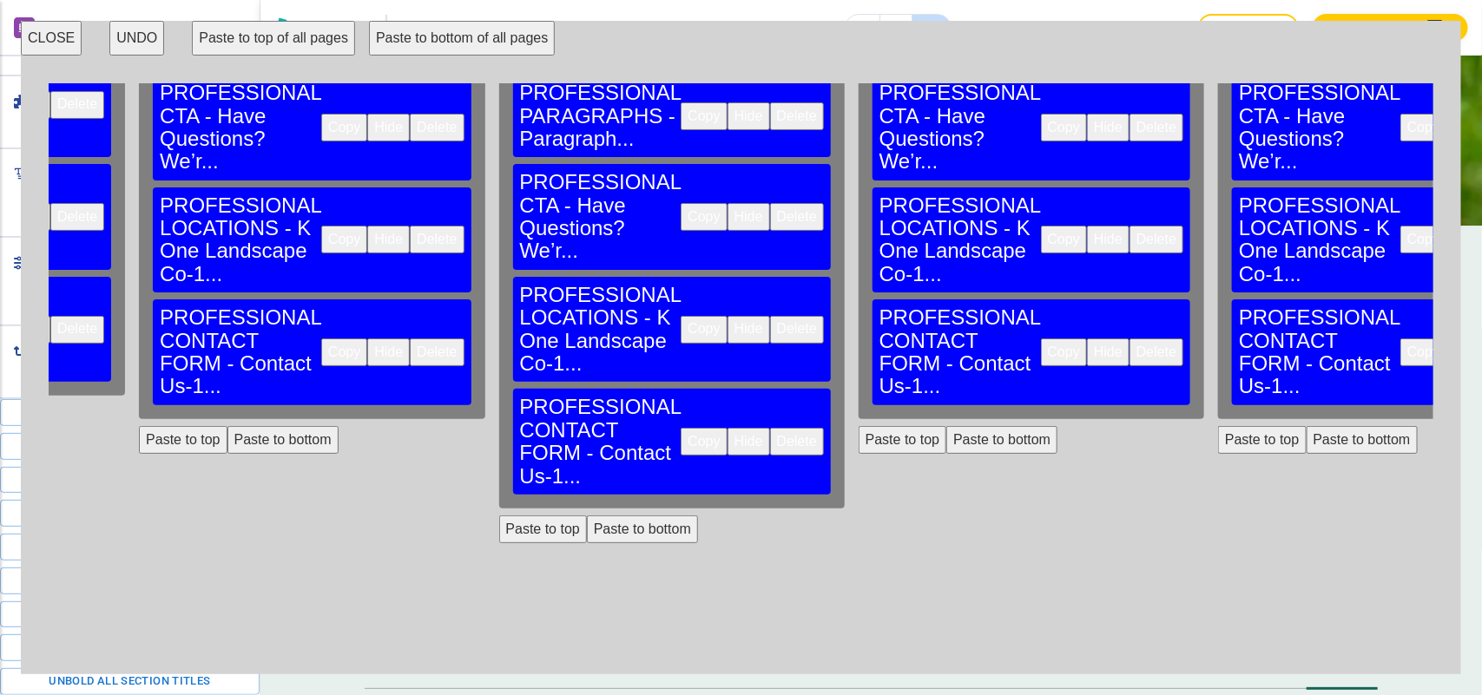
scroll to position [298, 1148]
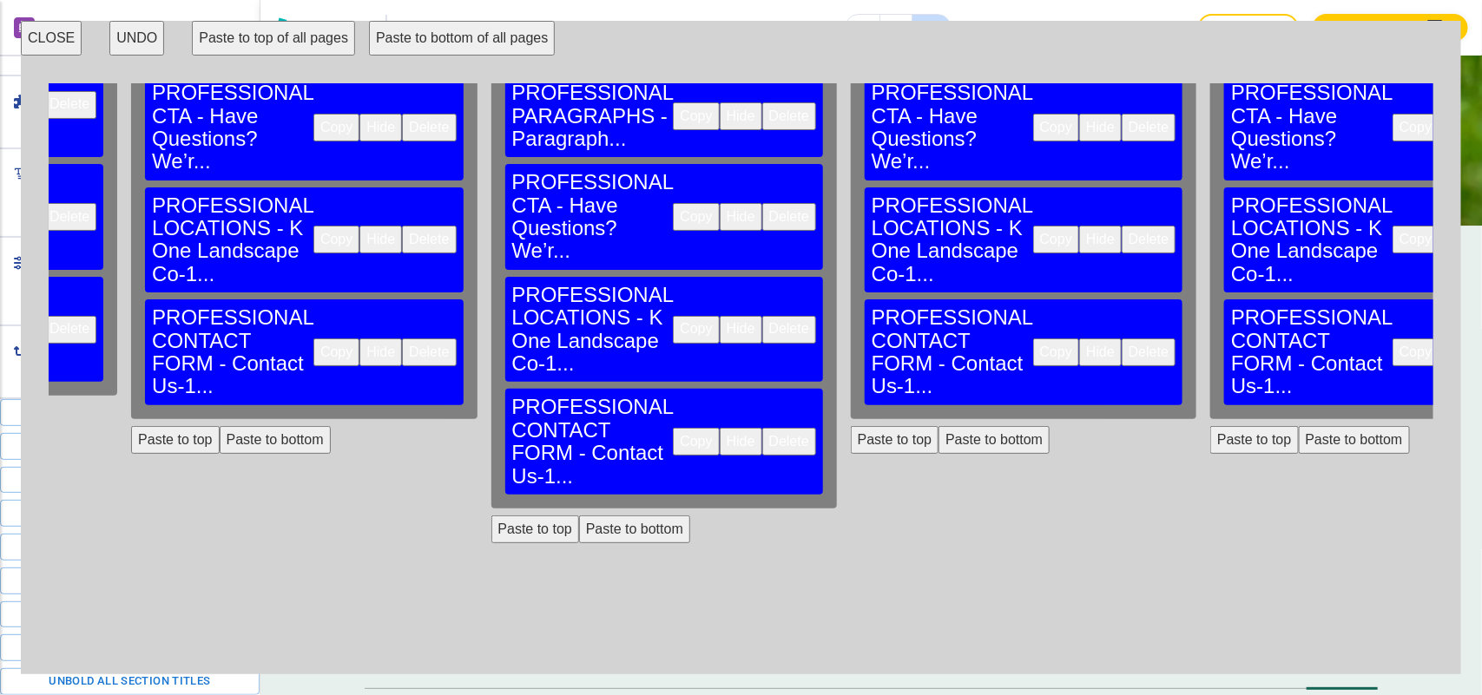
click at [762, 428] on button "Delete" at bounding box center [789, 442] width 54 height 28
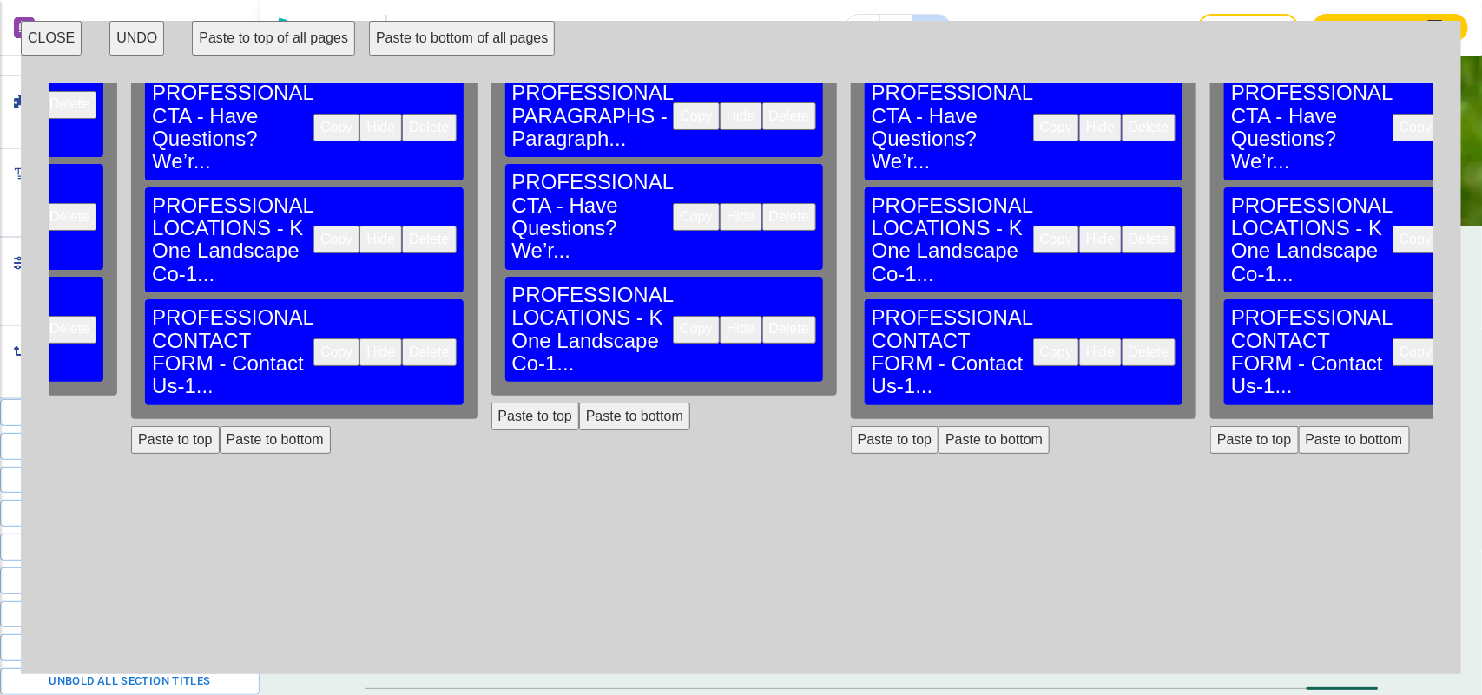
click at [1122, 339] on button "Delete" at bounding box center [1149, 353] width 54 height 28
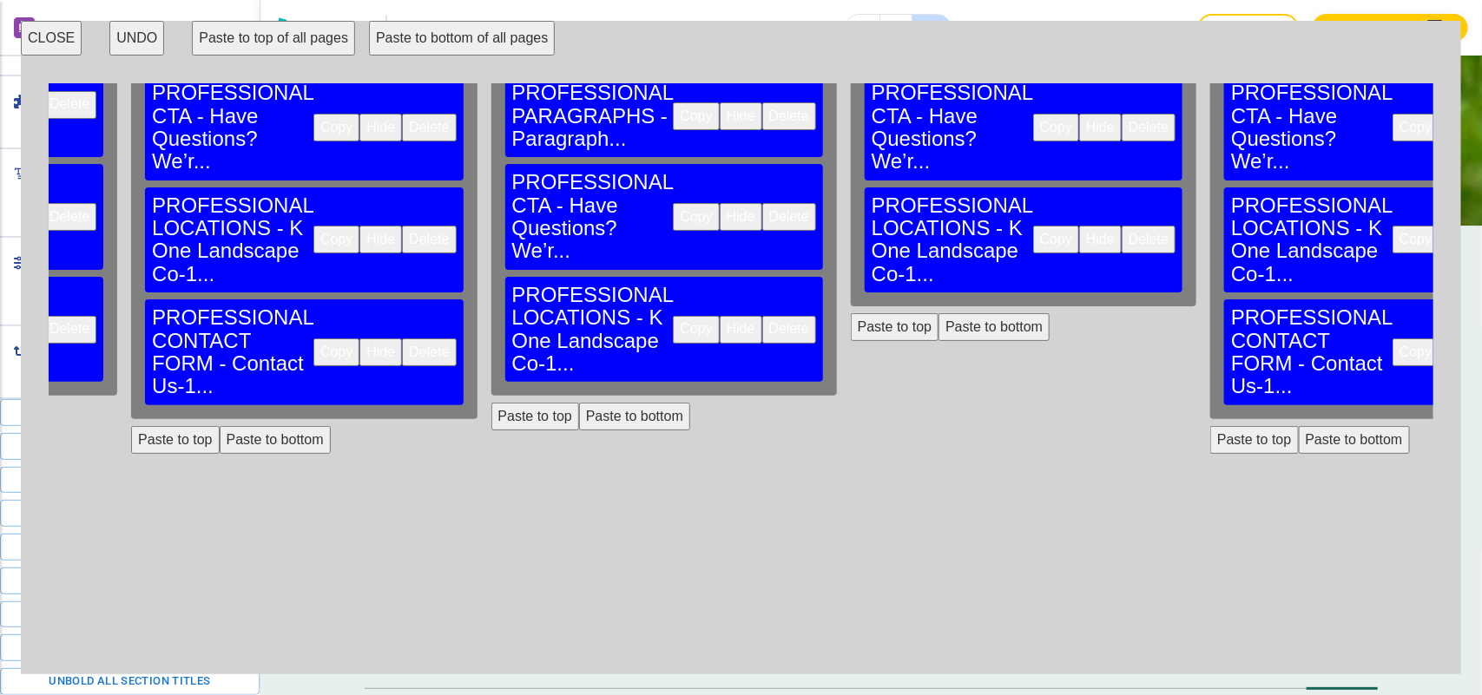
click at [1481, 339] on button "Delete" at bounding box center [1508, 353] width 54 height 28
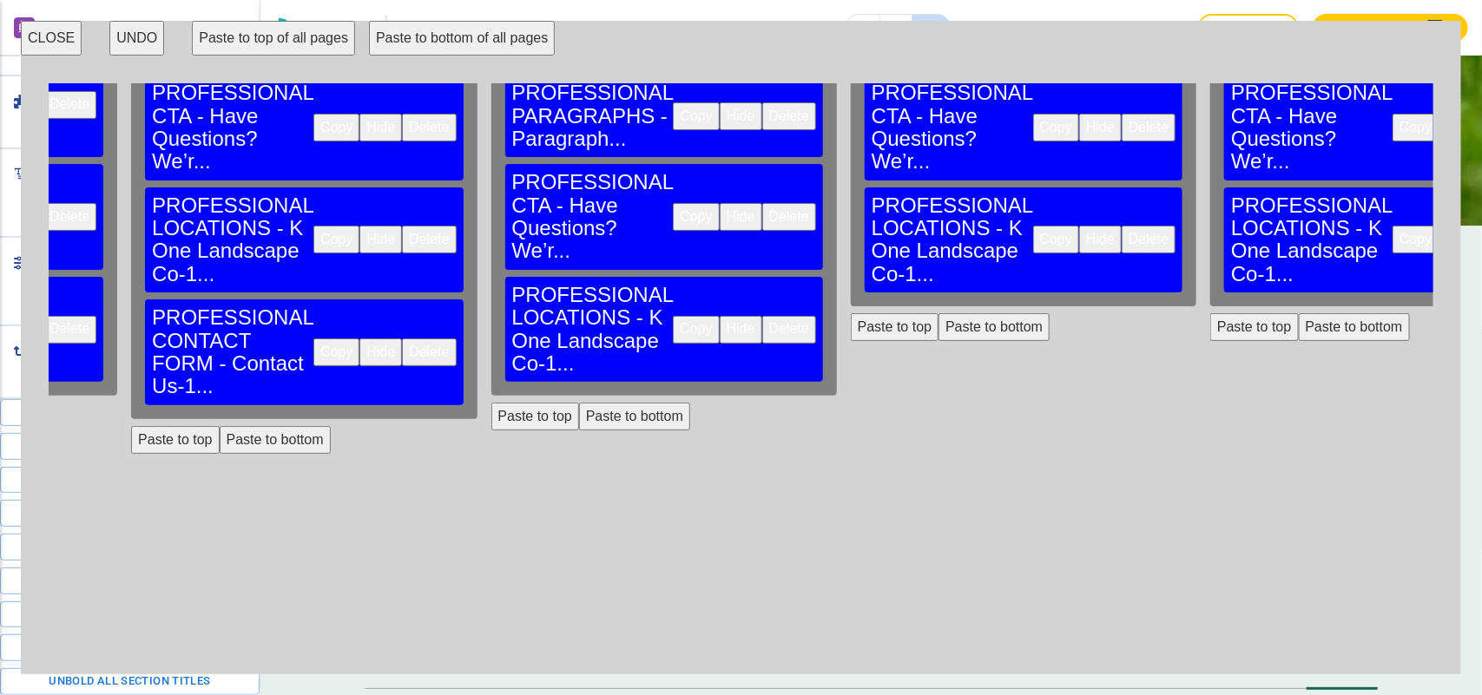
click at [579, 403] on button "Paste to bottom" at bounding box center [634, 417] width 111 height 28
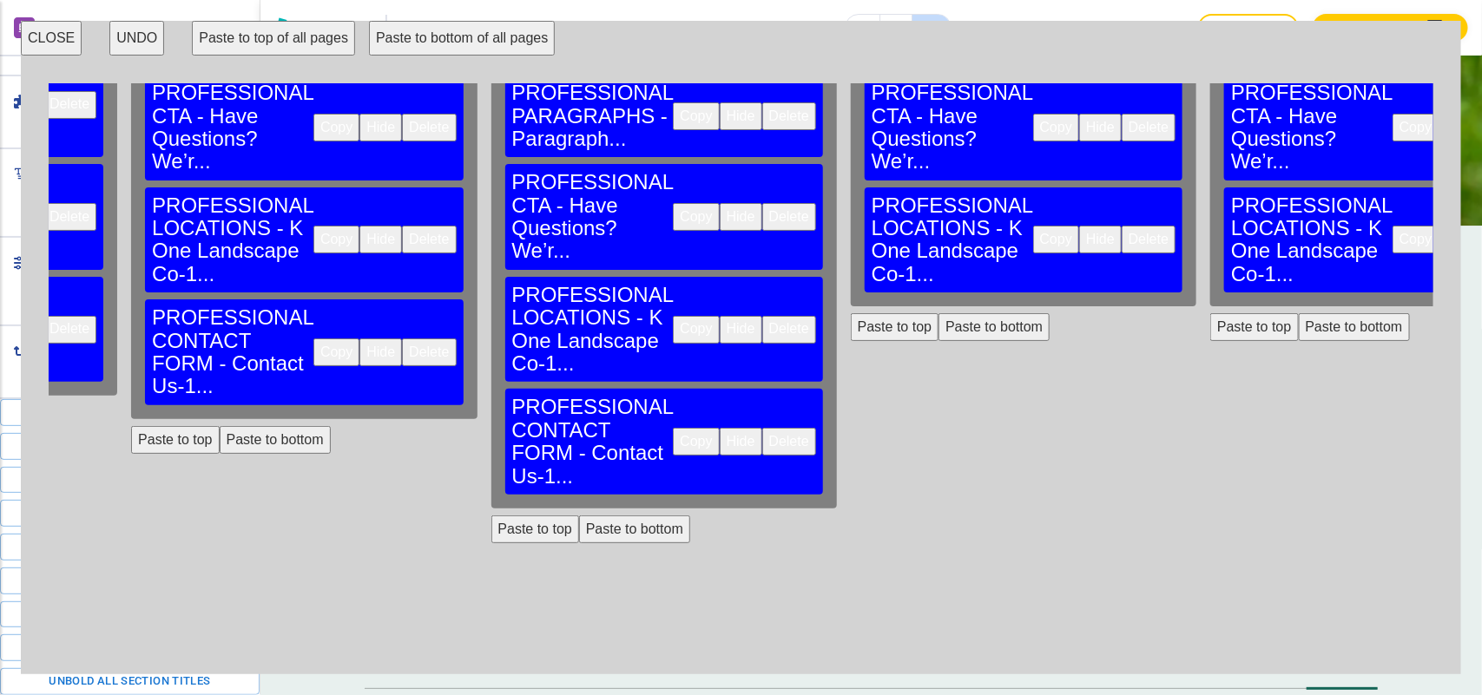
click at [939, 313] on button "Paste to bottom" at bounding box center [994, 327] width 111 height 28
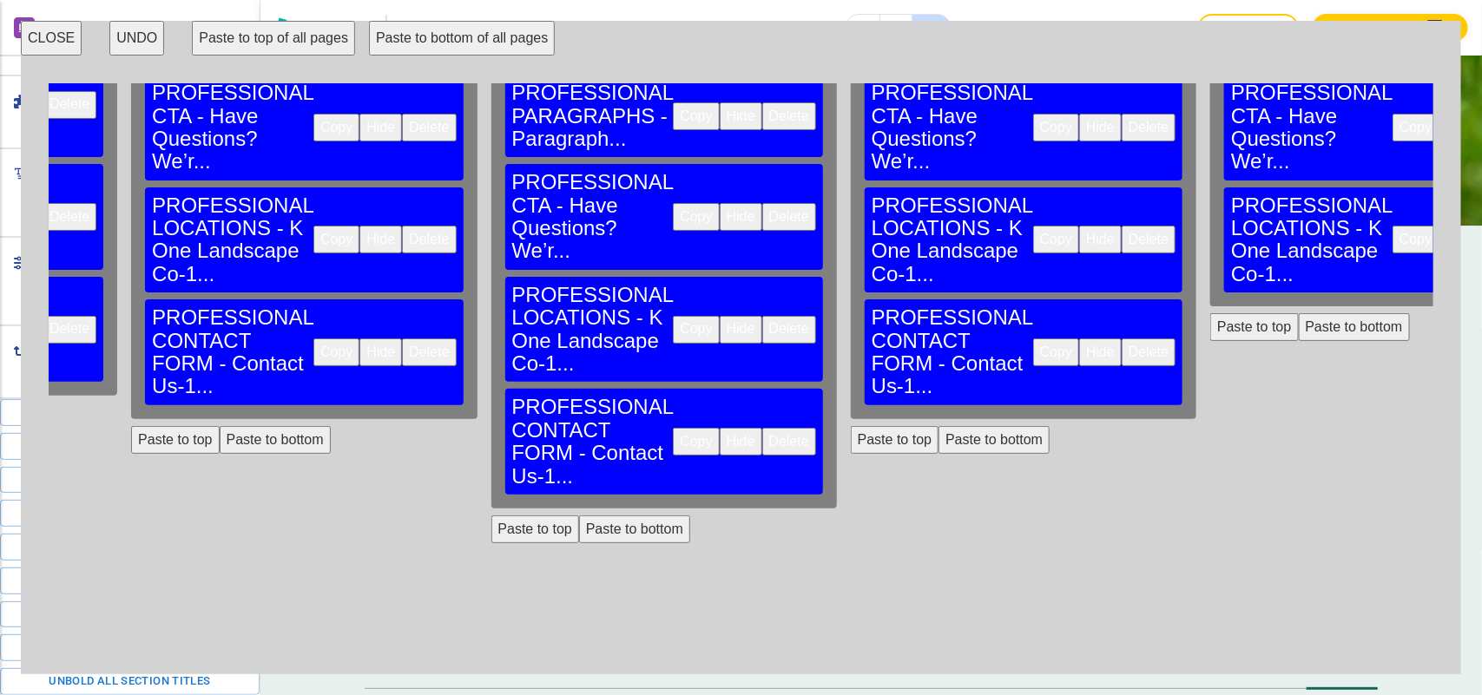
click at [1299, 313] on button "Paste to bottom" at bounding box center [1354, 327] width 111 height 28
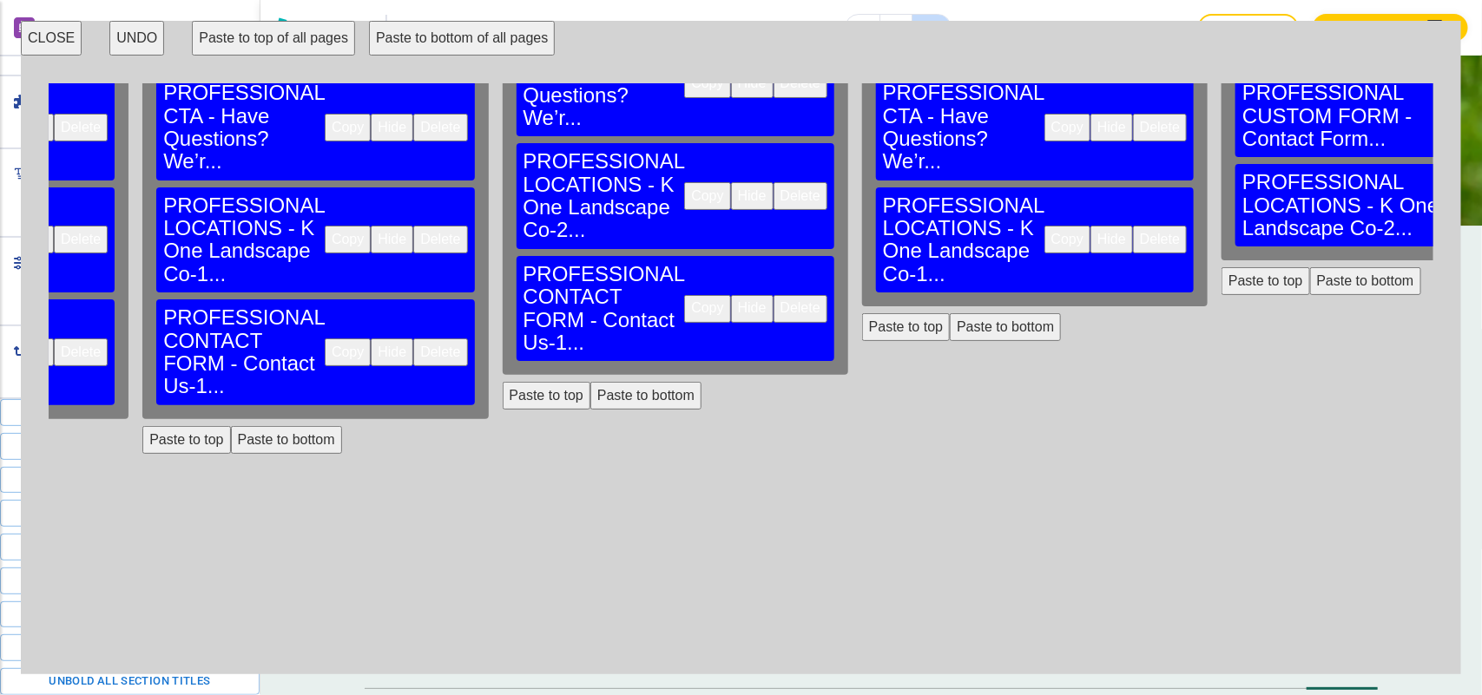
scroll to position [298, 2219]
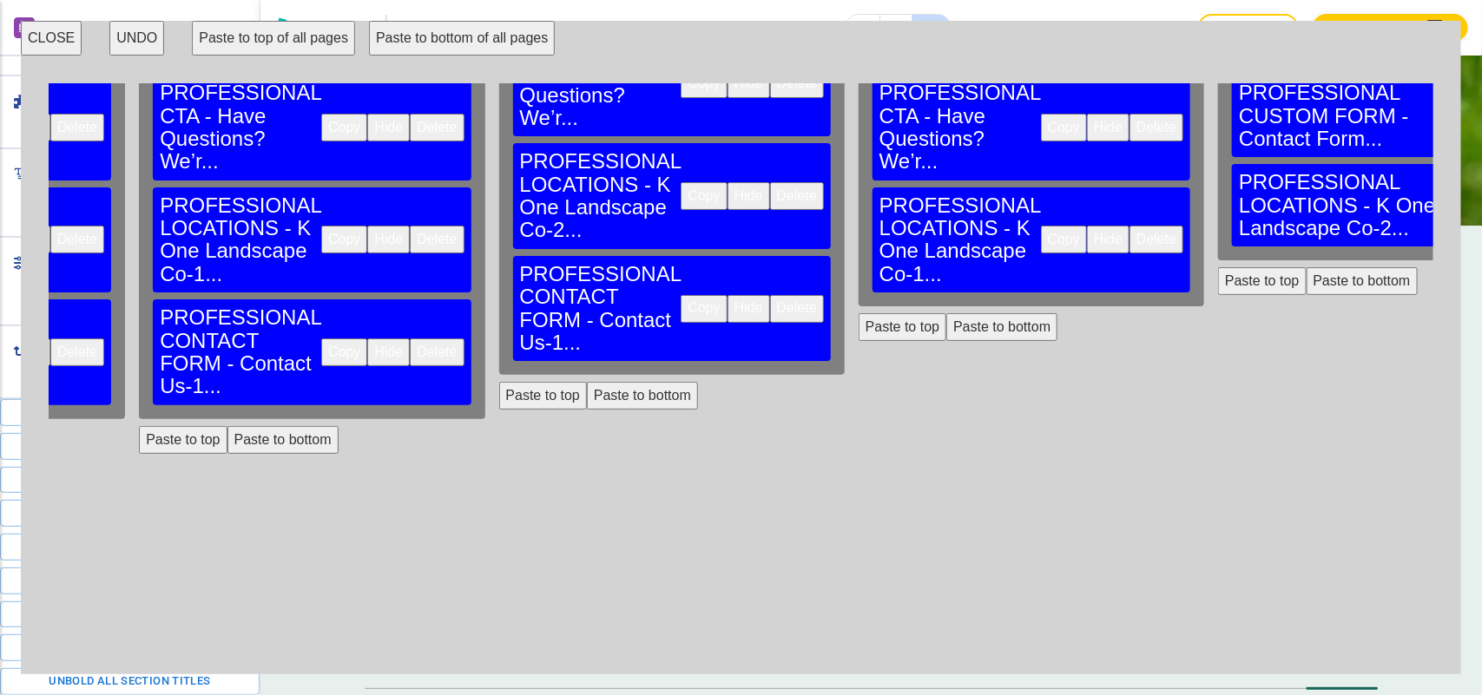
click at [770, 295] on button "Delete" at bounding box center [797, 309] width 54 height 28
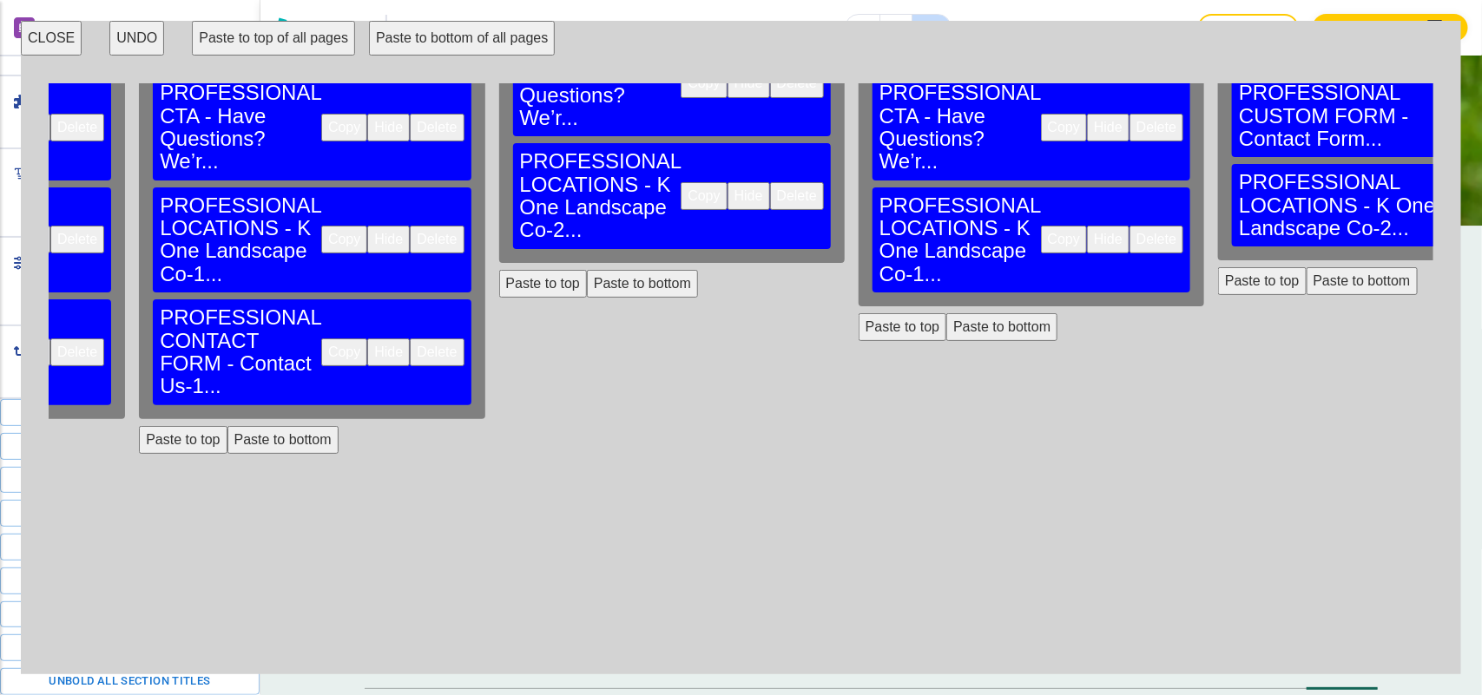
click at [587, 270] on button "Paste to bottom" at bounding box center [642, 284] width 111 height 28
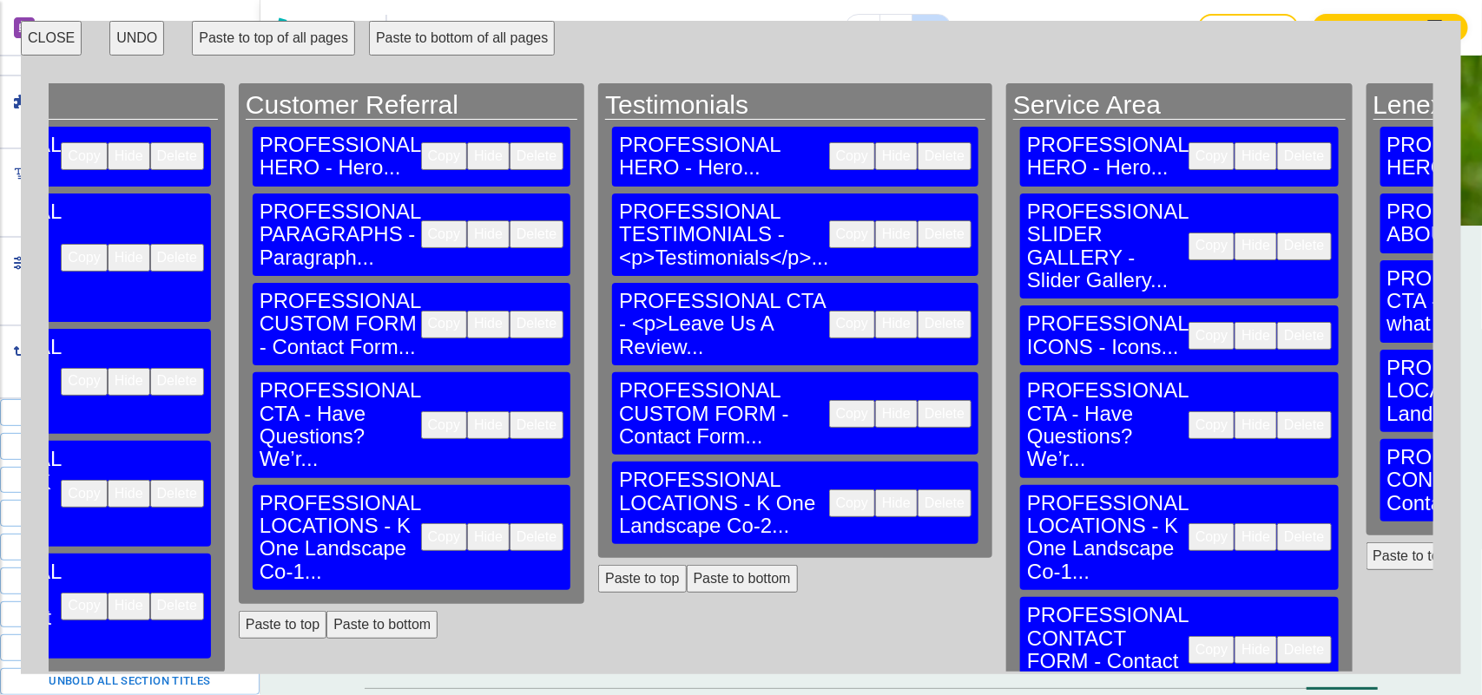
scroll to position [109, 2839]
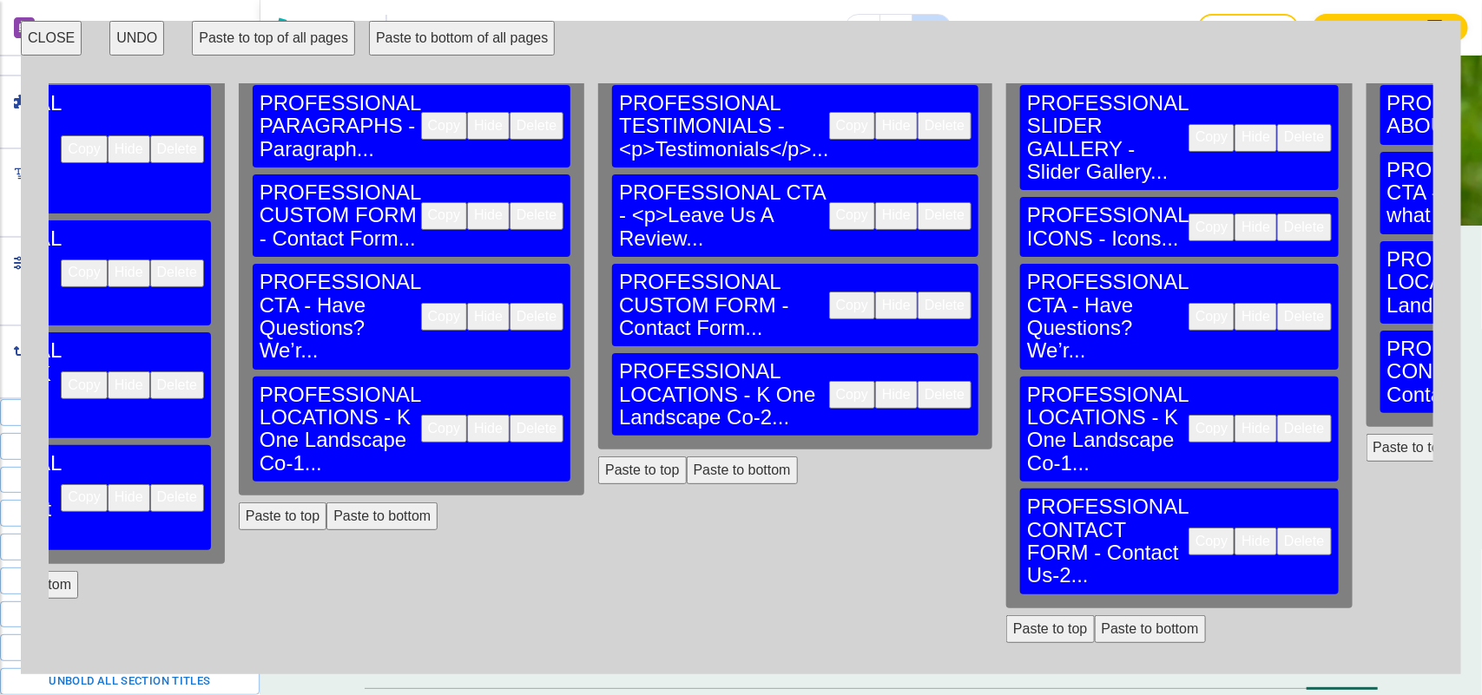
click at [1277, 528] on button "Delete" at bounding box center [1304, 542] width 54 height 28
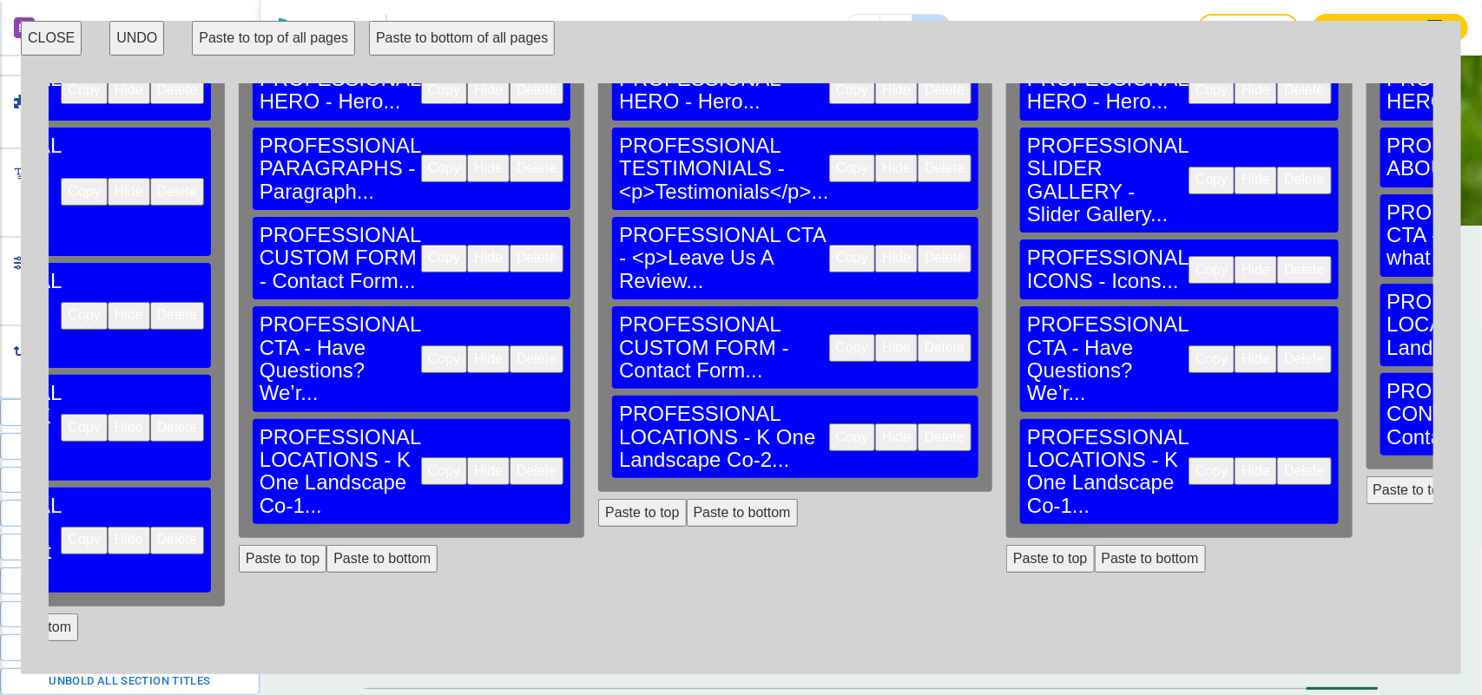
scroll to position [0, 2839]
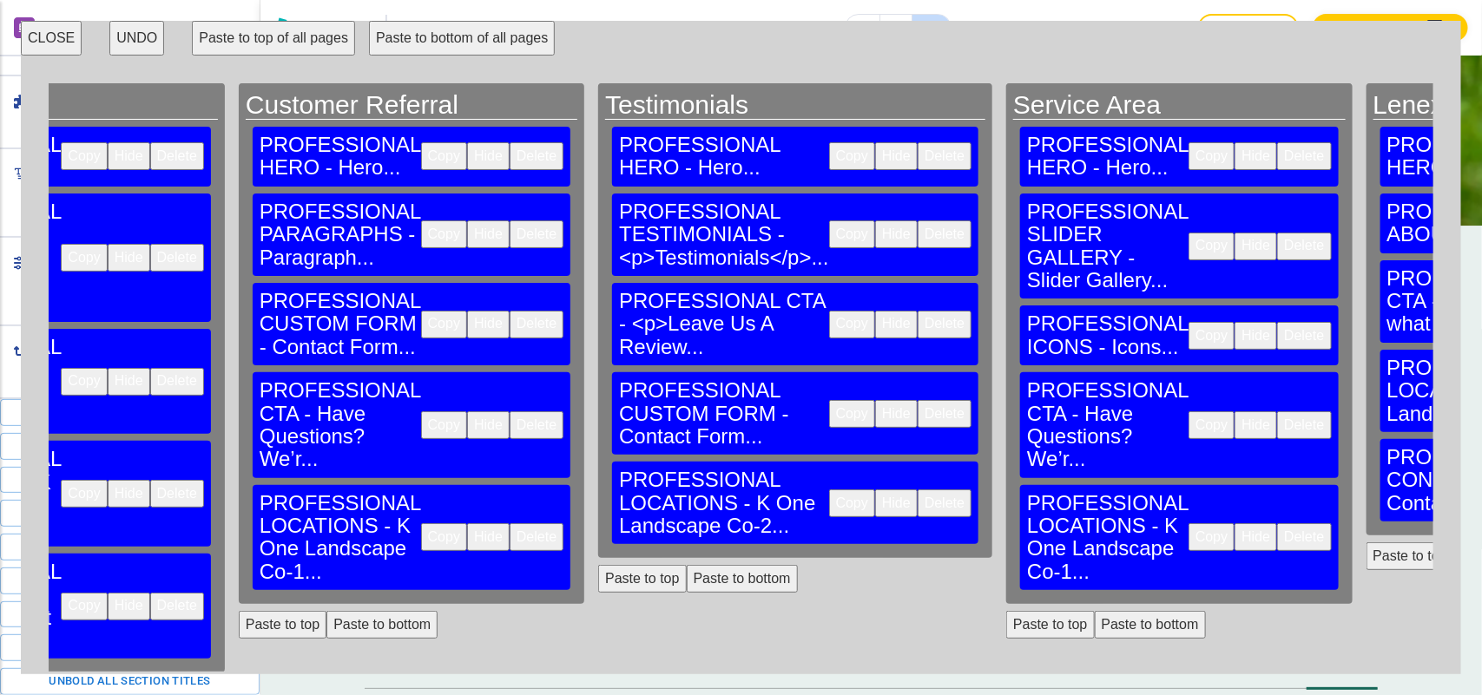
click at [1095, 611] on button "Paste to bottom" at bounding box center [1150, 625] width 111 height 28
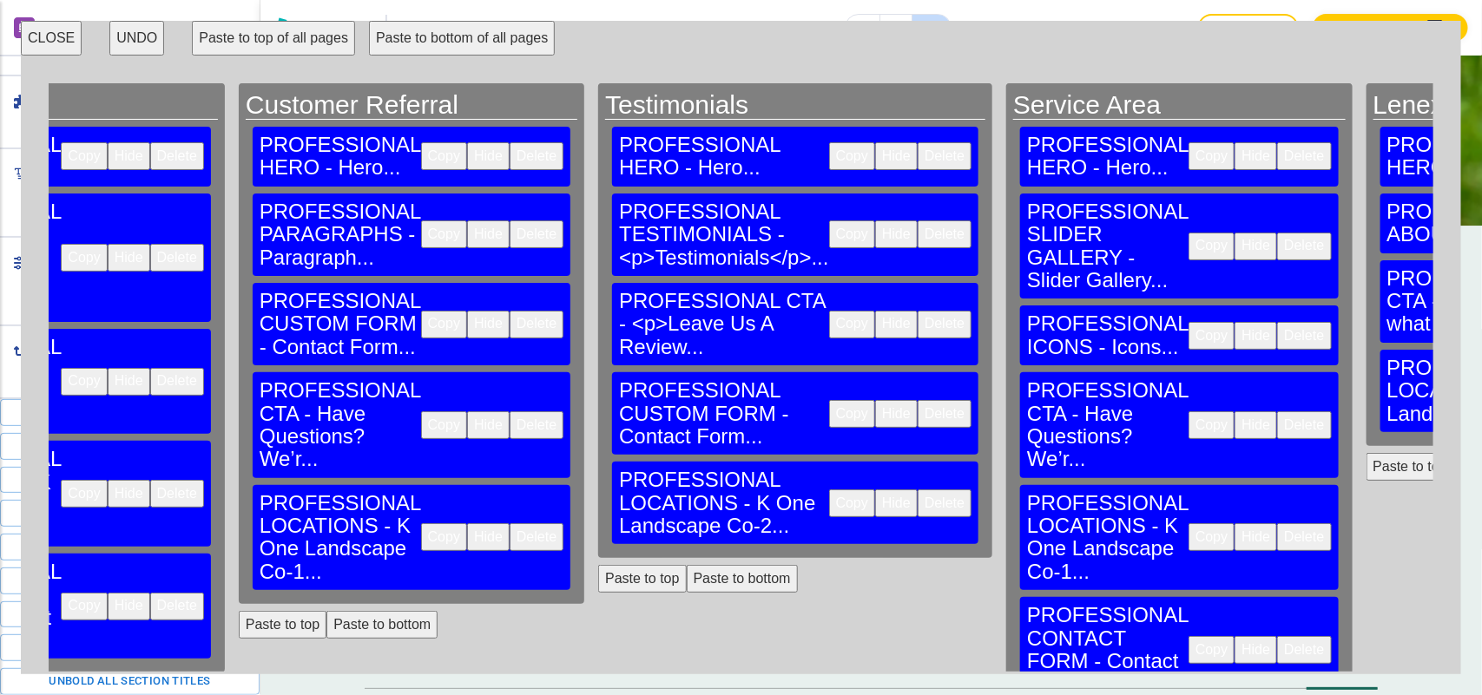
click at [1454, 453] on button "Paste to bottom" at bounding box center [1509, 467] width 111 height 28
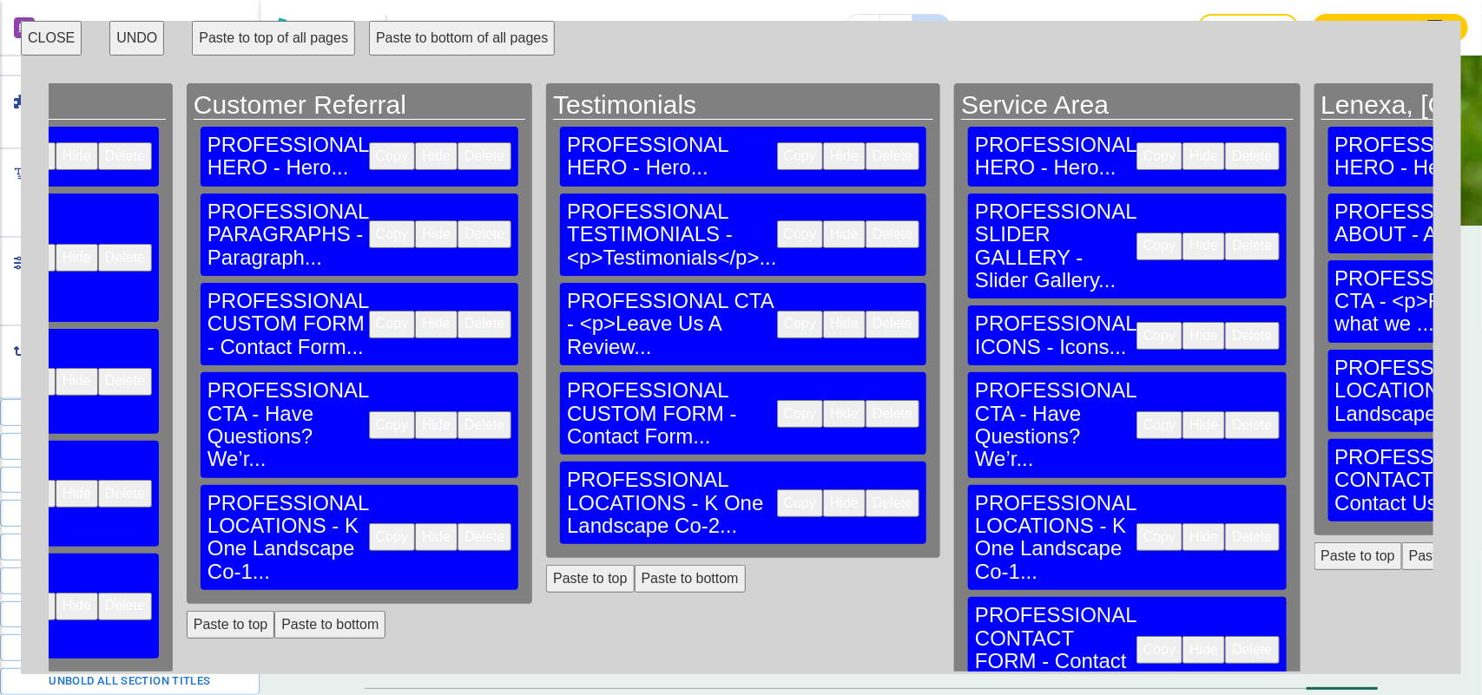
click at [29, 42] on button "CLOSE" at bounding box center [51, 38] width 61 height 35
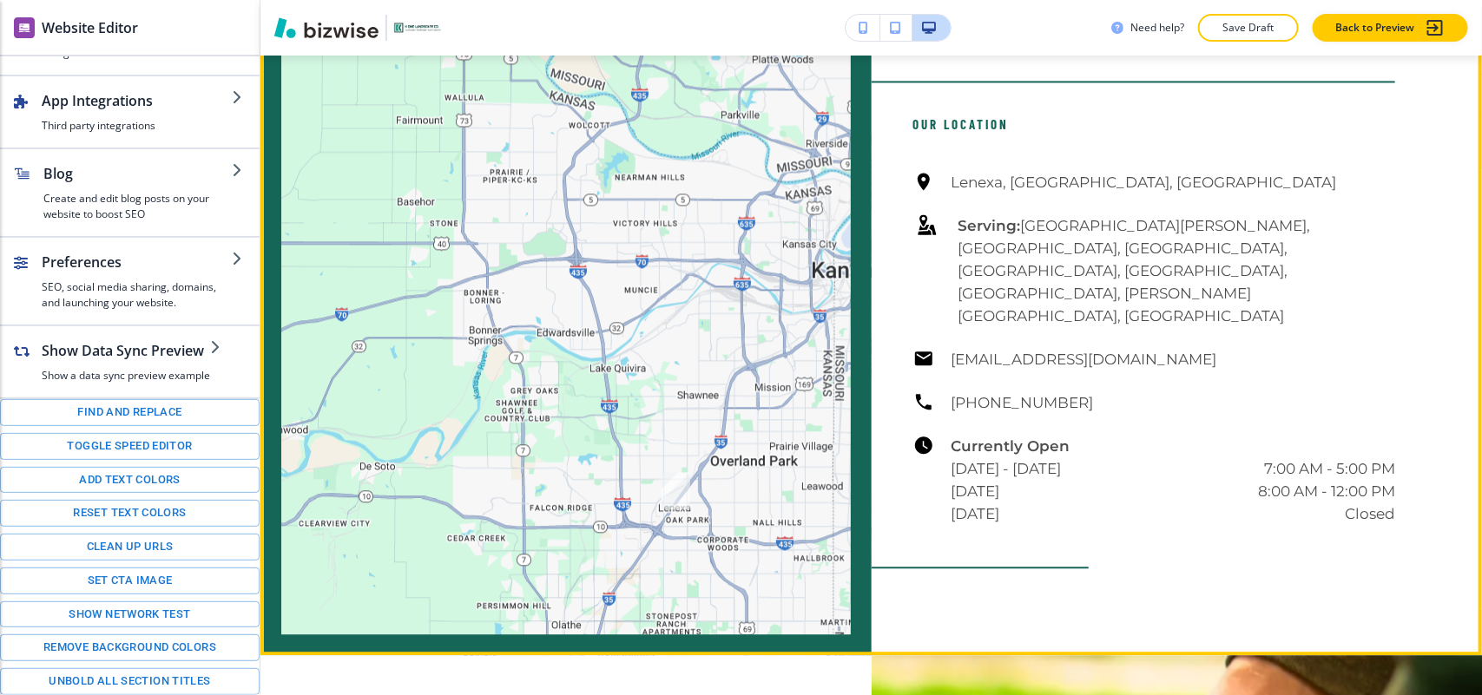
scroll to position [4632, 0]
